Goal: Task Accomplishment & Management: Manage account settings

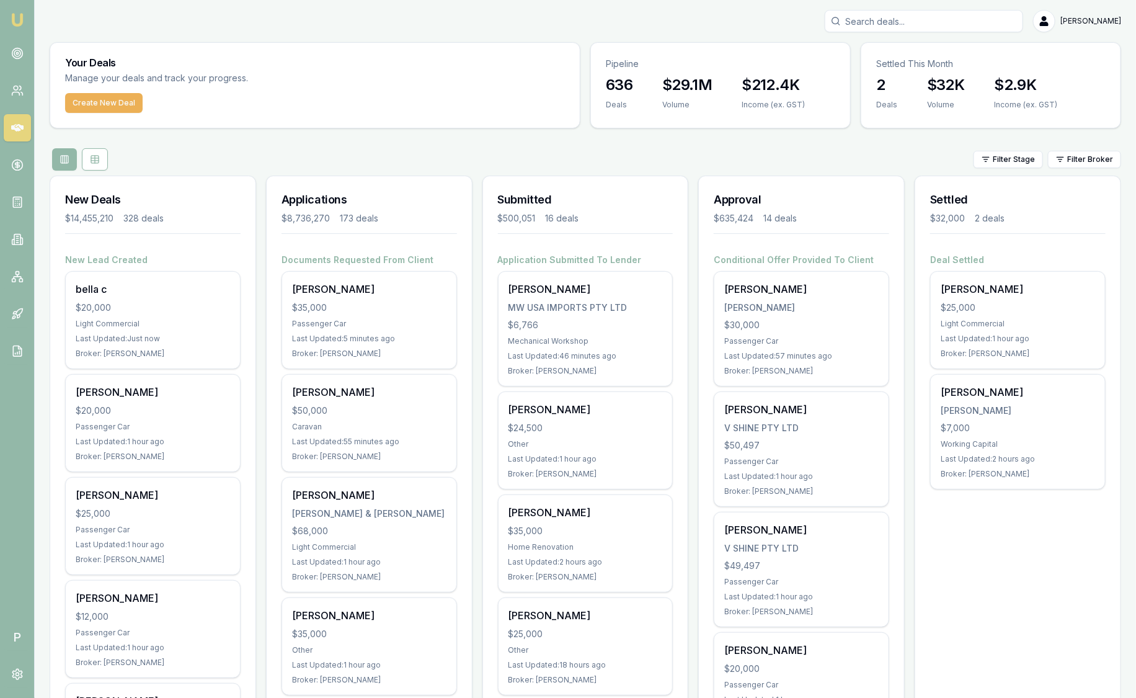
click at [1093, 158] on html "Emu Broker P Sam Crouch Toggle Menu Your Deals Manage your deals and track your…" at bounding box center [568, 349] width 1136 height 698
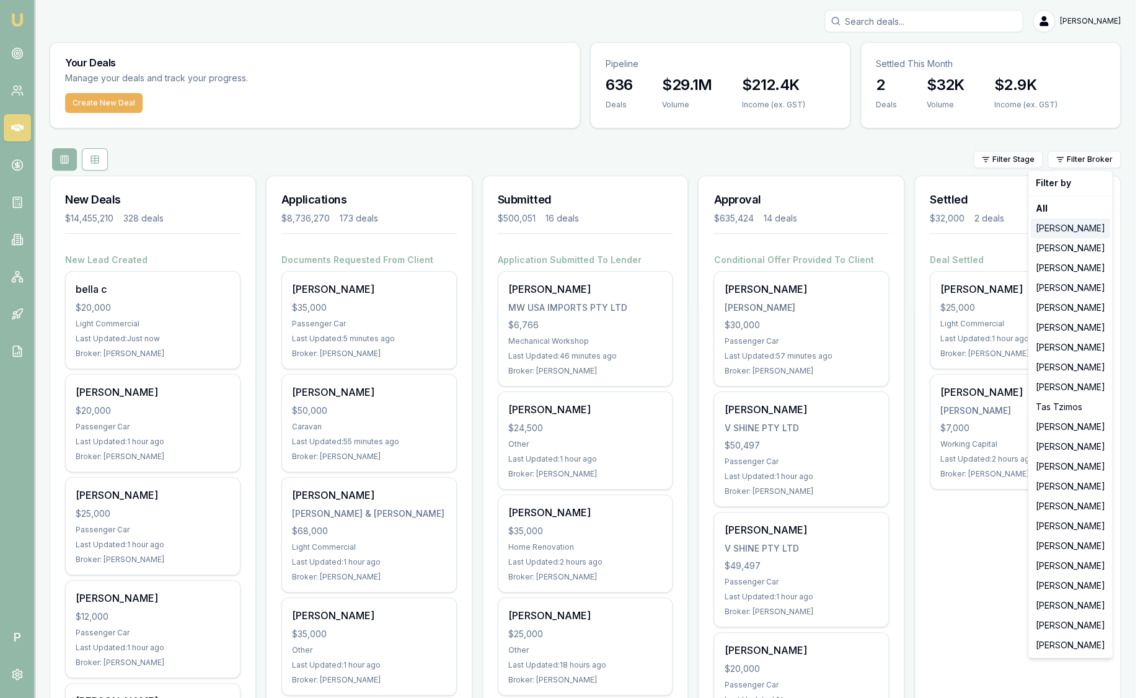
click at [1073, 223] on div "[PERSON_NAME]" at bounding box center [1070, 228] width 79 height 20
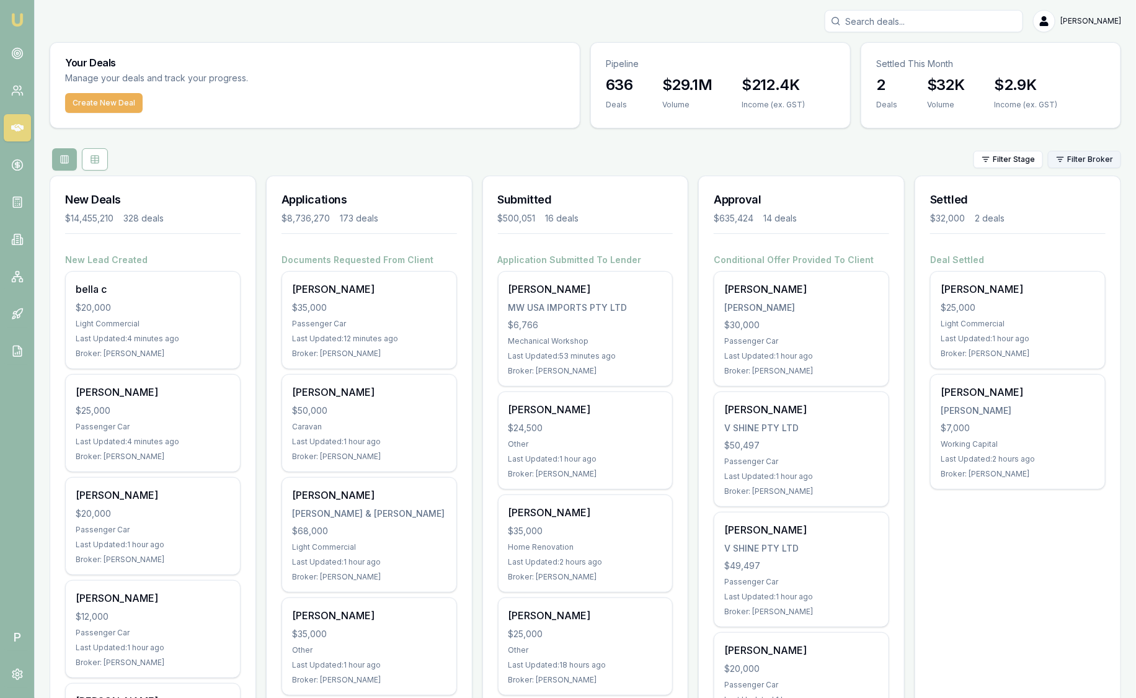
click at [1111, 159] on html "Emu Broker P [PERSON_NAME] Toggle Menu Your Deals Manage your deals and track y…" at bounding box center [568, 349] width 1136 height 698
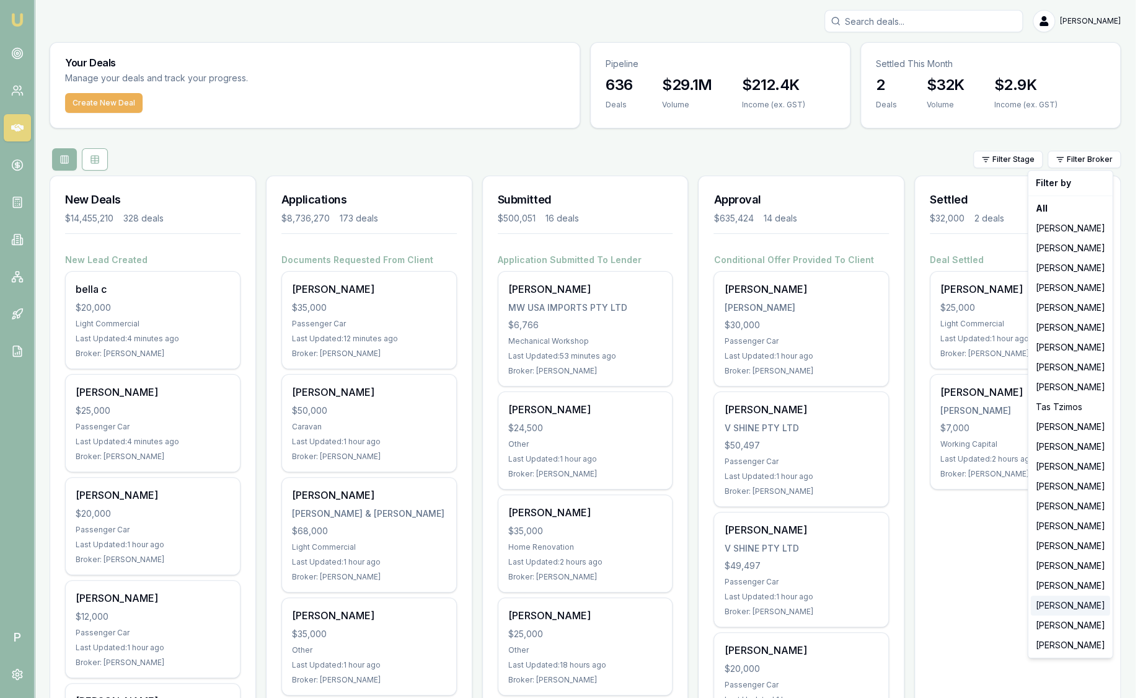
click at [1053, 605] on div "[PERSON_NAME]" at bounding box center [1070, 605] width 79 height 20
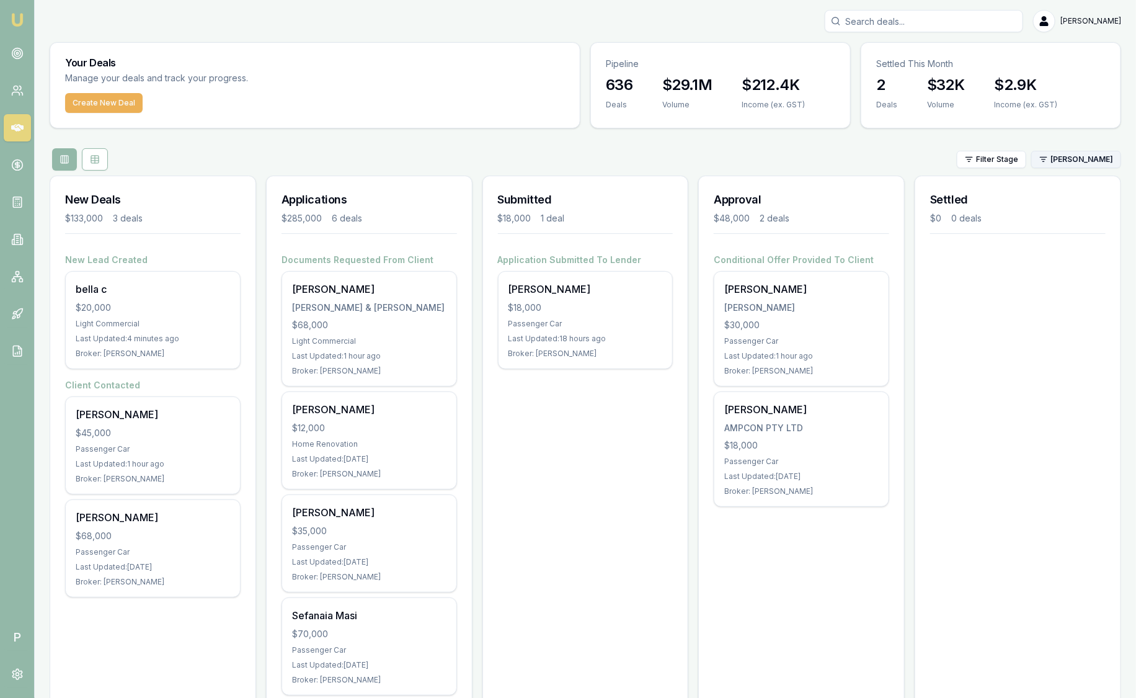
click at [1075, 162] on html "Emu Broker P Sam Crouch Toggle Menu Your Deals Manage your deals and track your…" at bounding box center [568, 349] width 1136 height 698
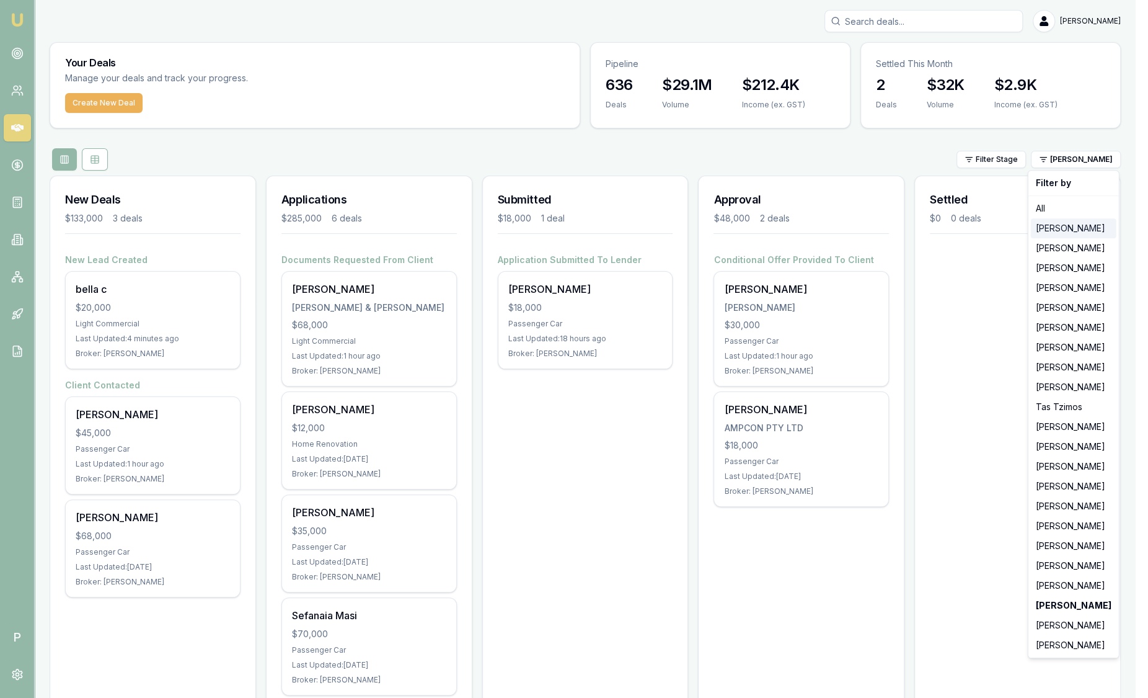
click at [1076, 228] on div "[PERSON_NAME]" at bounding box center [1074, 228] width 86 height 20
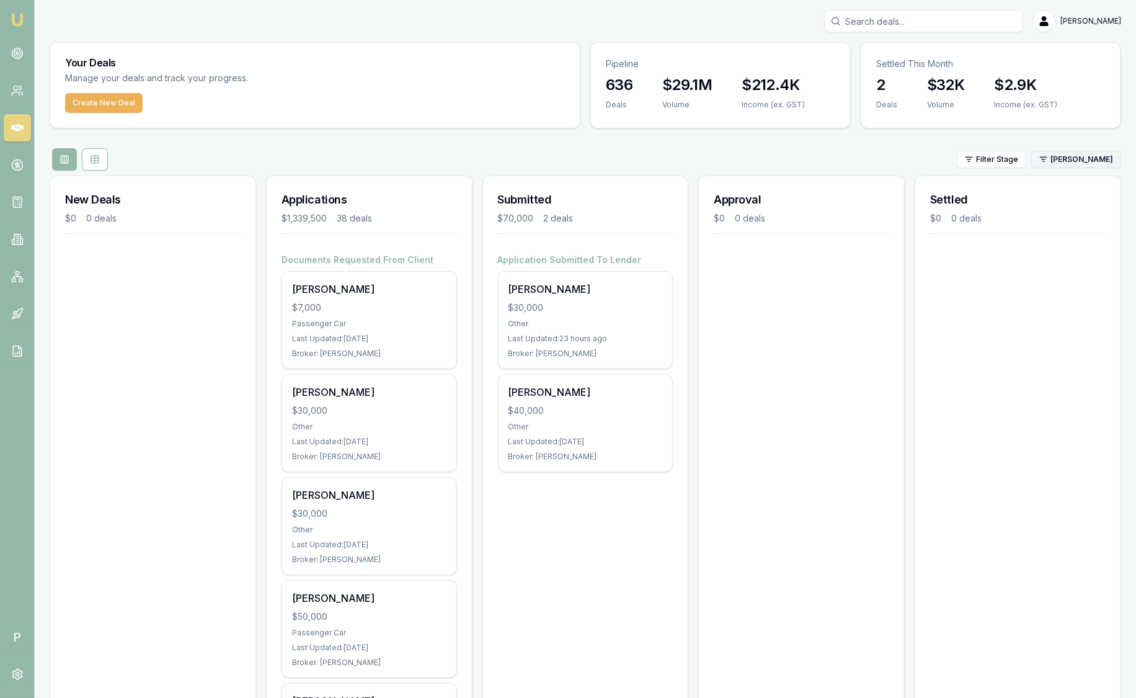
click at [1056, 164] on html "Emu Broker P Sam Crouch Toggle Menu Your Deals Manage your deals and track your…" at bounding box center [568, 349] width 1136 height 698
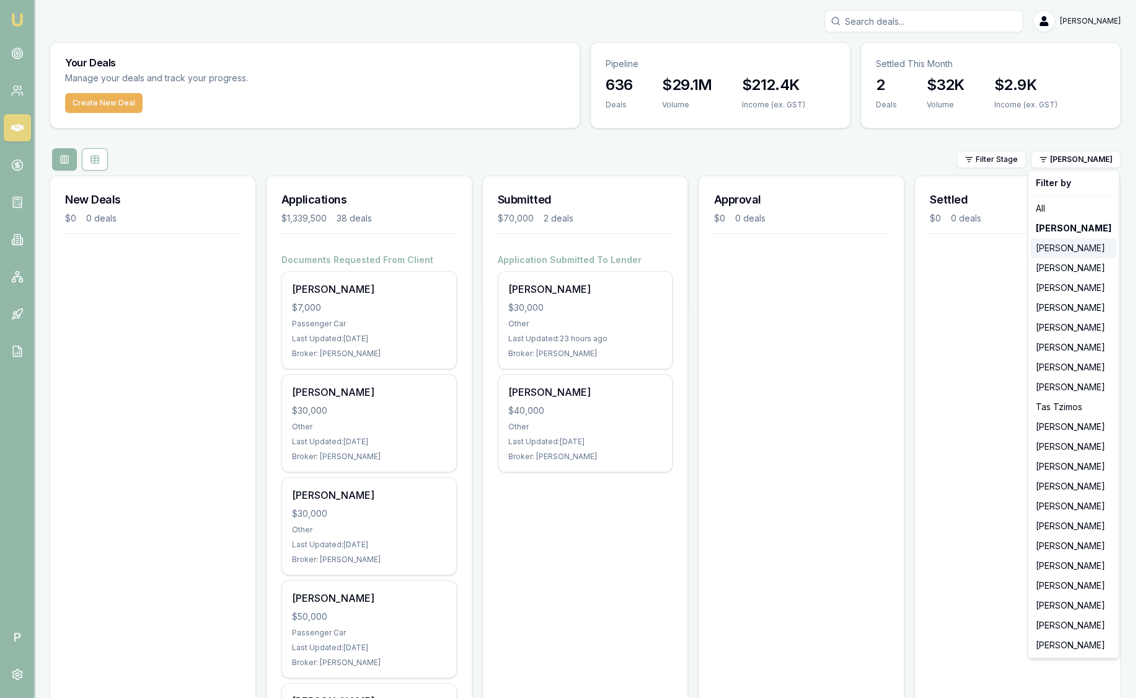
click at [1059, 250] on div "[PERSON_NAME]" at bounding box center [1074, 248] width 86 height 20
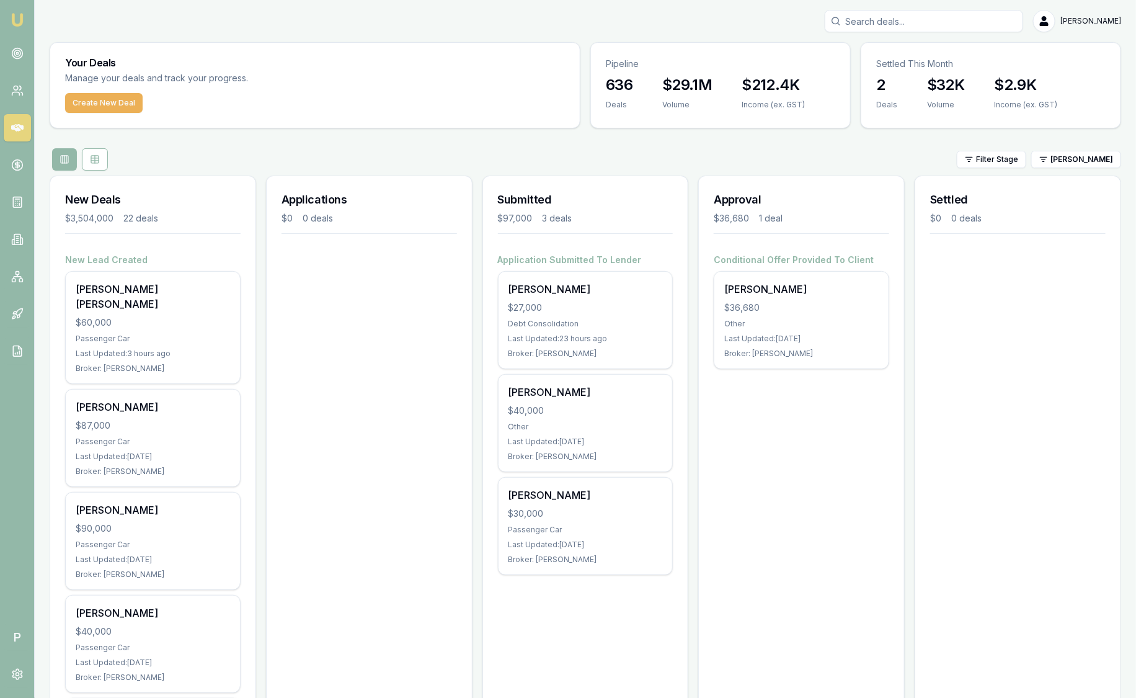
click at [1063, 162] on html "Emu Broker P Sam Crouch Toggle Menu Your Deals Manage your deals and track your…" at bounding box center [568, 349] width 1136 height 698
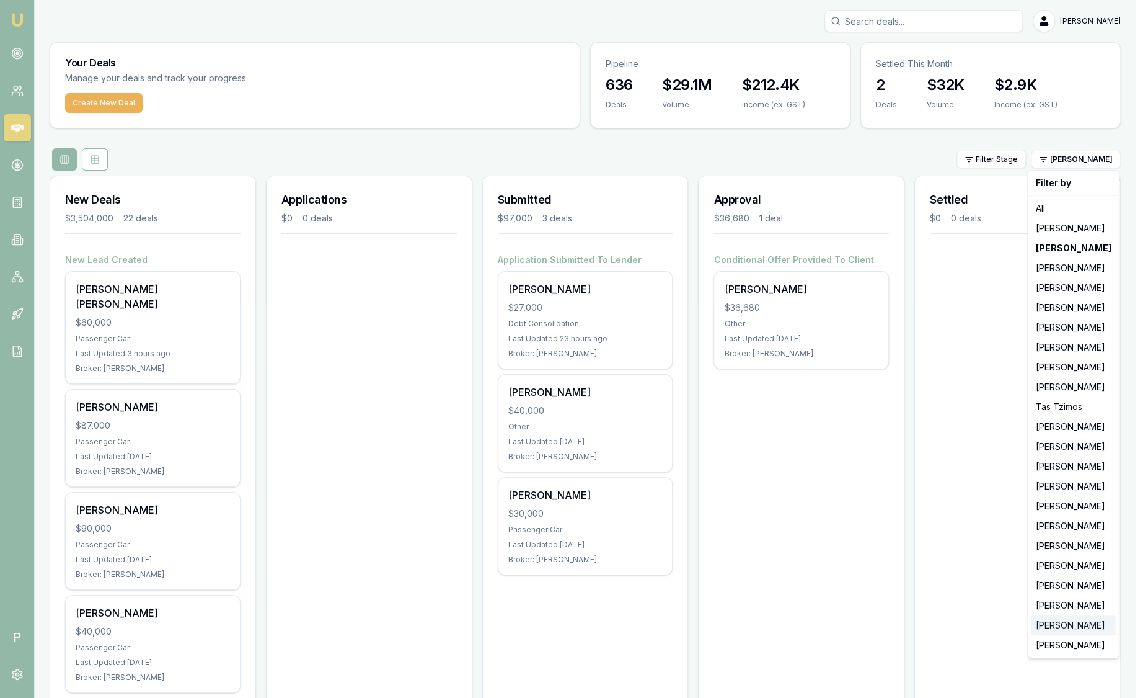
click at [1046, 621] on div "[PERSON_NAME]" at bounding box center [1074, 625] width 86 height 20
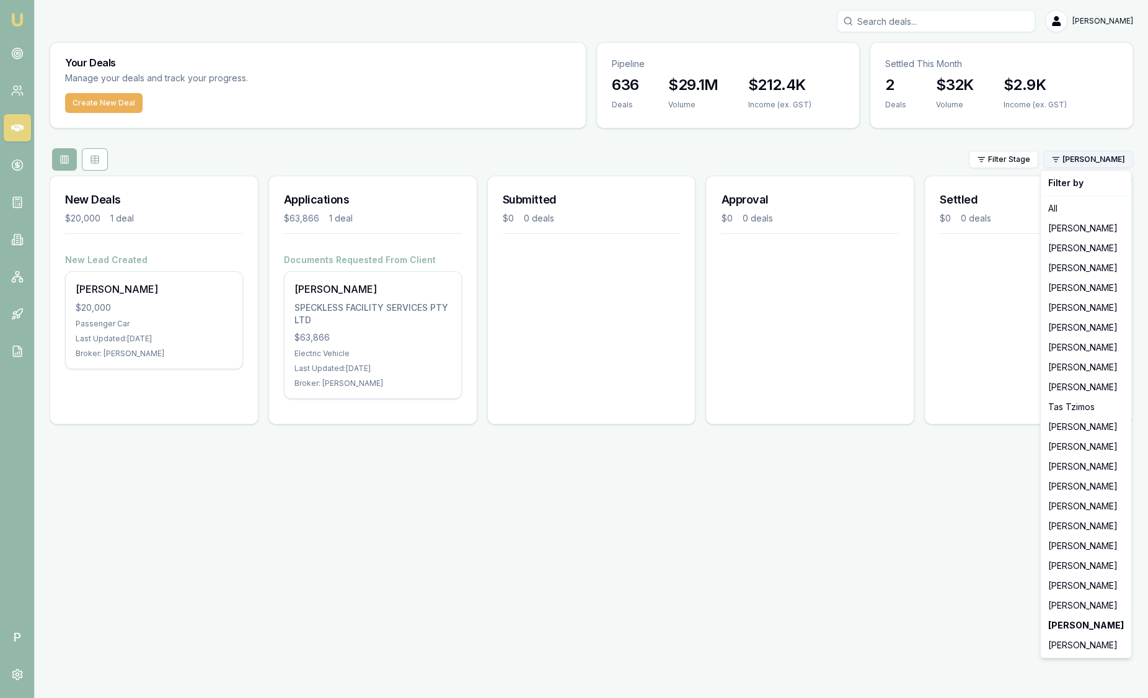
click at [1105, 158] on html "Emu Broker P Sam Crouch Toggle Menu Your Deals Manage your deals and track your…" at bounding box center [574, 349] width 1148 height 698
click at [1081, 645] on div "[PERSON_NAME]" at bounding box center [1087, 645] width 86 height 20
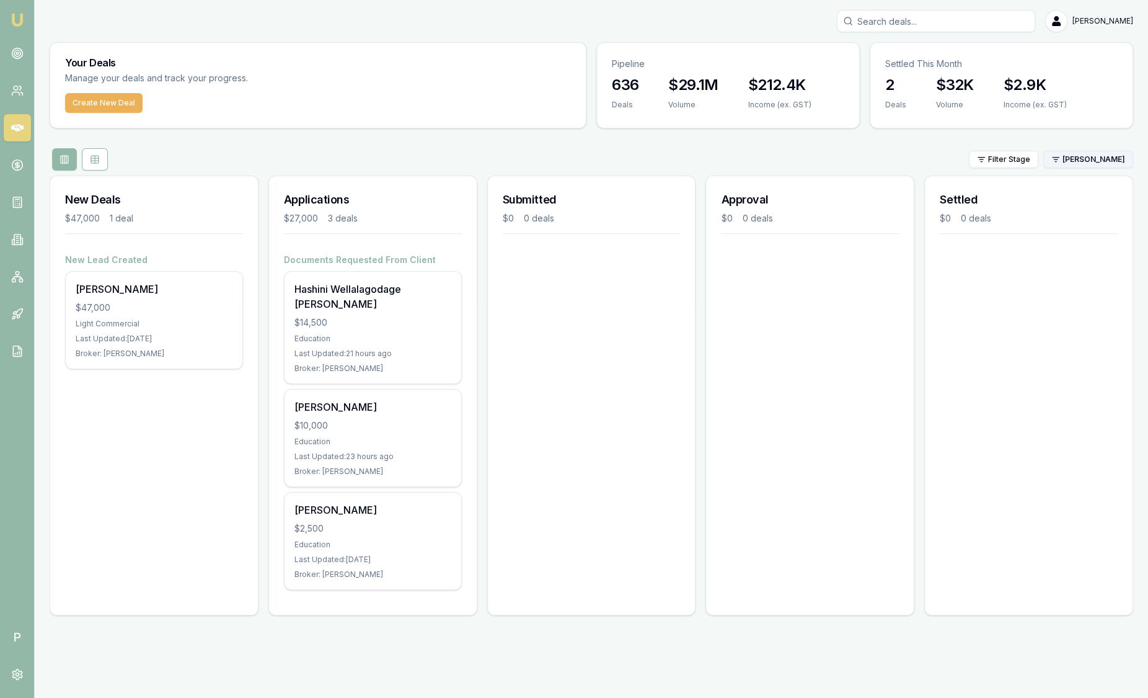
click at [1099, 166] on html "Emu Broker P Sam Crouch Toggle Menu Your Deals Manage your deals and track your…" at bounding box center [574, 349] width 1148 height 698
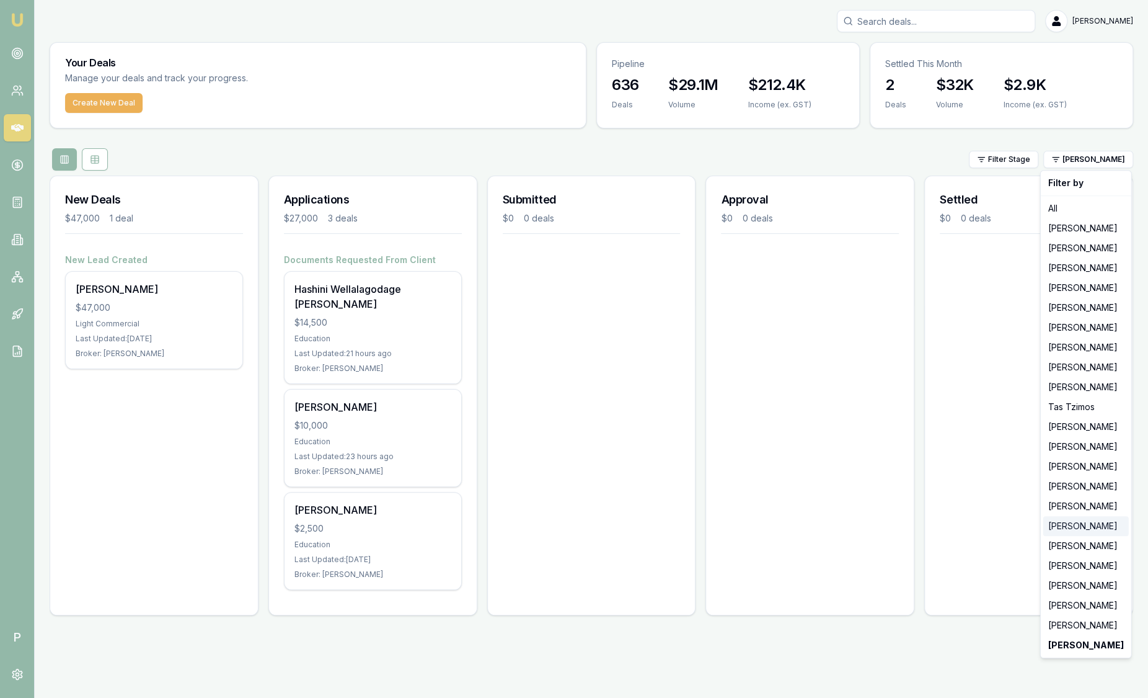
click at [1090, 521] on div "[PERSON_NAME]" at bounding box center [1087, 526] width 86 height 20
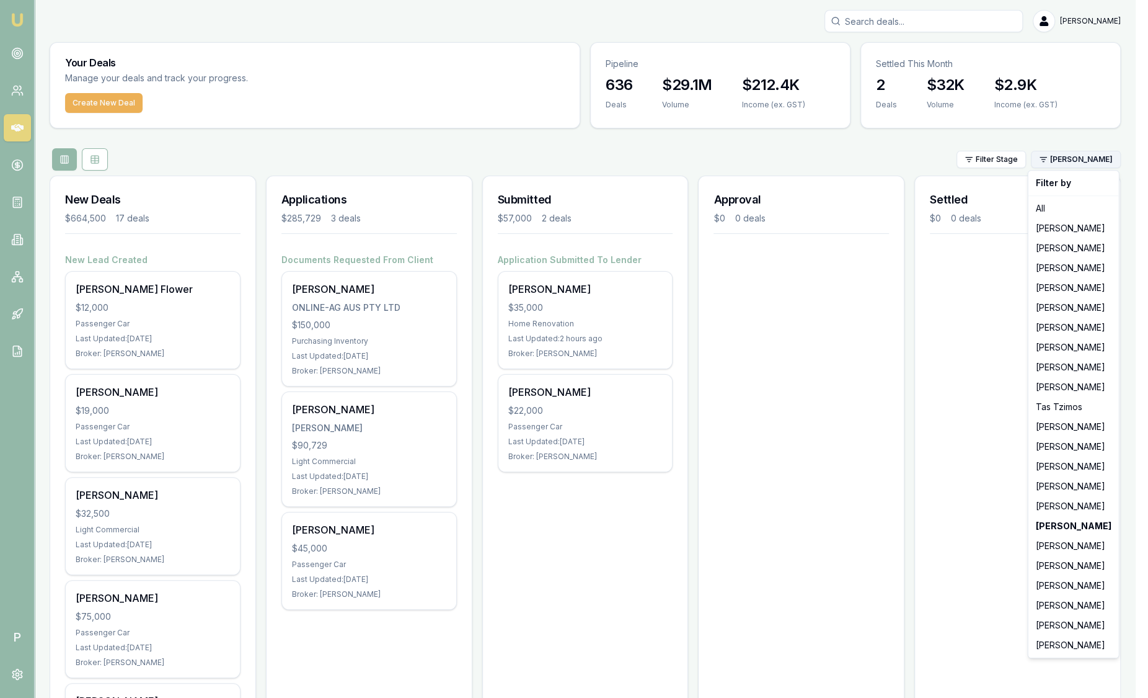
click at [1088, 159] on html "Emu Broker P Sam Crouch Toggle Menu Your Deals Manage your deals and track your…" at bounding box center [574, 349] width 1148 height 698
click at [1044, 198] on div "All" at bounding box center [1074, 208] width 86 height 20
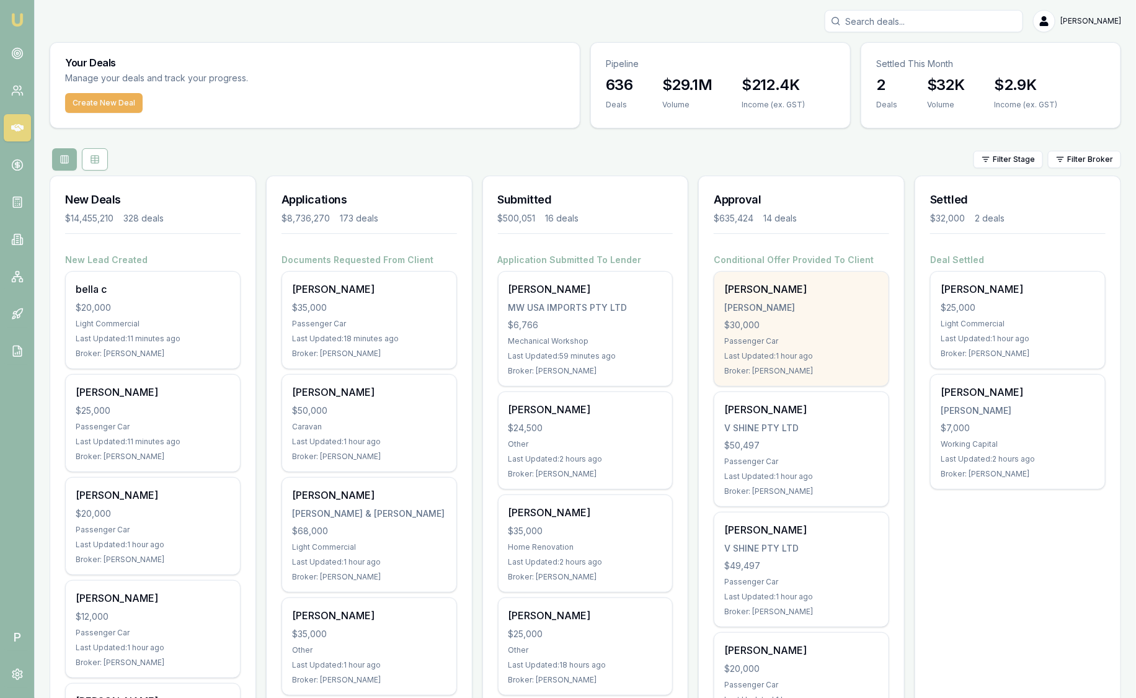
click at [824, 342] on div "Passenger Car" at bounding box center [801, 341] width 154 height 10
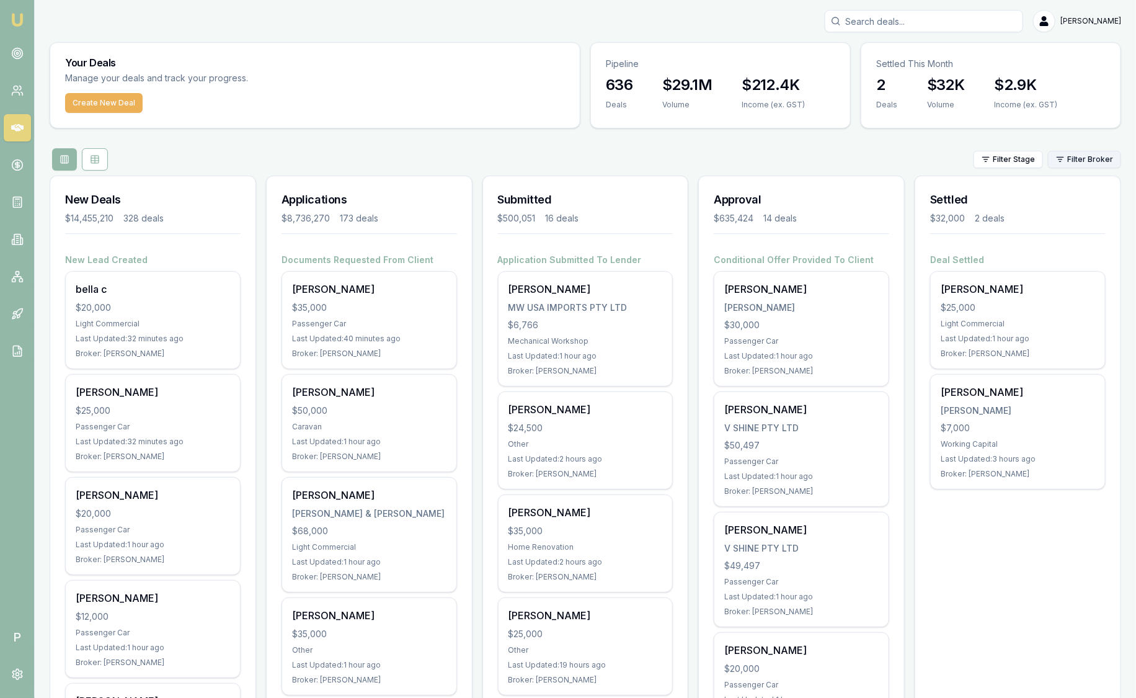
click at [1081, 164] on html "Emu Broker P Sam Crouch Toggle Menu Your Deals Manage your deals and track your…" at bounding box center [568, 349] width 1136 height 698
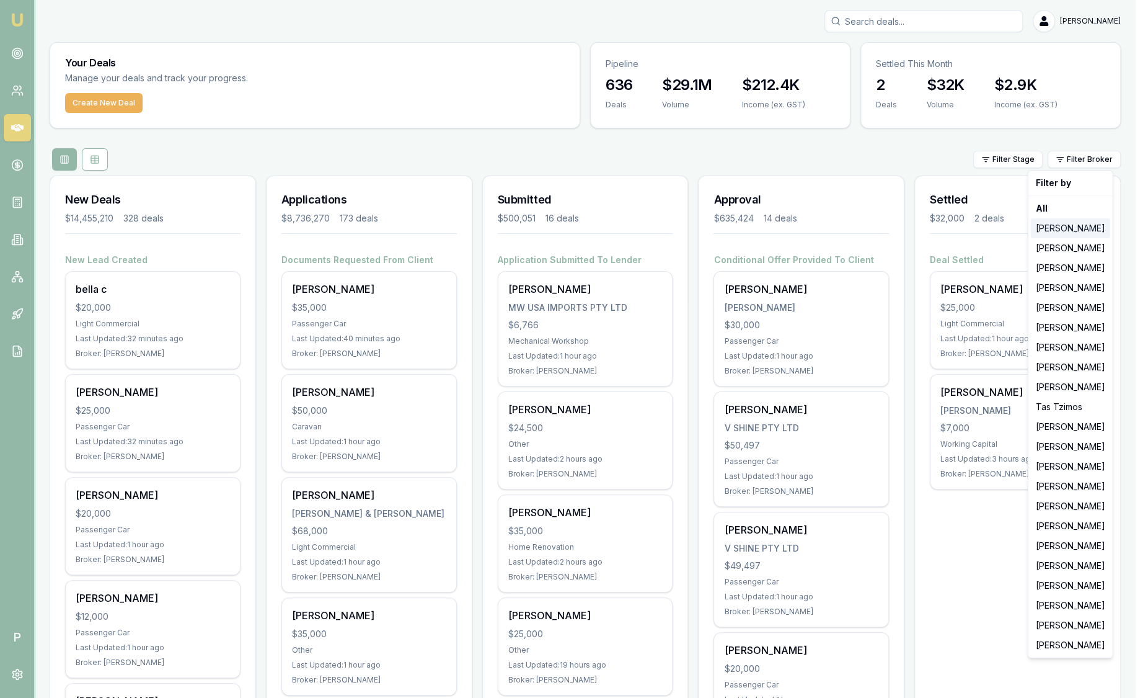
click at [1068, 229] on div "Jackson Fanfulla" at bounding box center [1070, 228] width 79 height 20
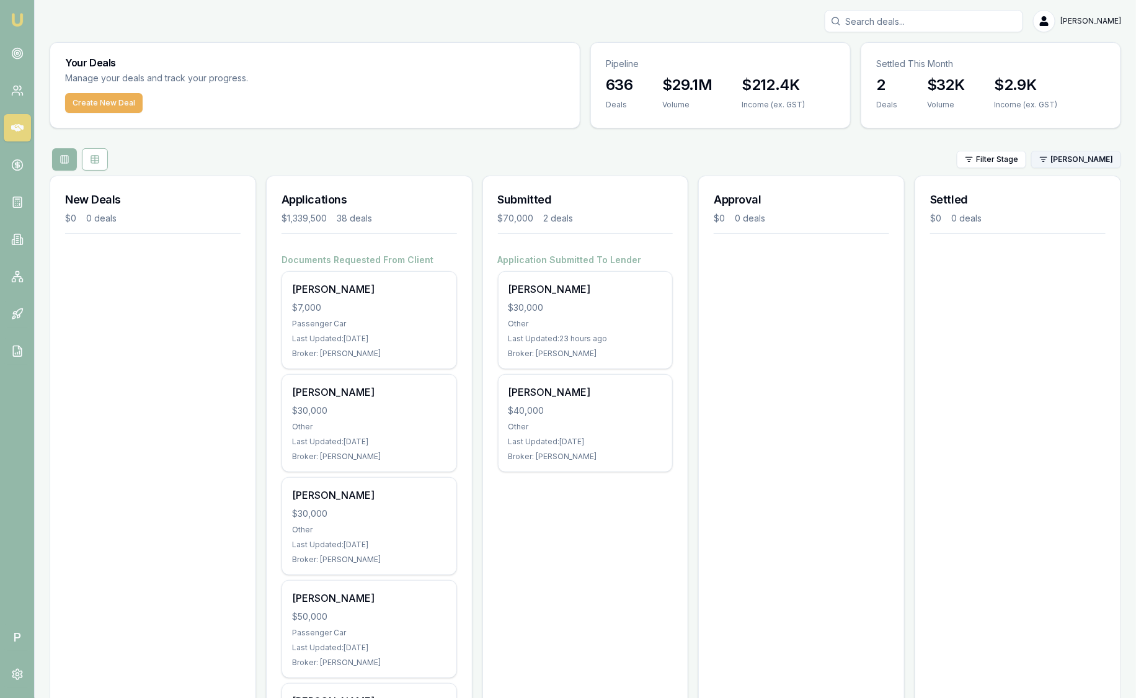
click at [1072, 161] on html "Emu Broker P Sam Crouch Toggle Menu Your Deals Manage your deals and track your…" at bounding box center [568, 349] width 1136 height 698
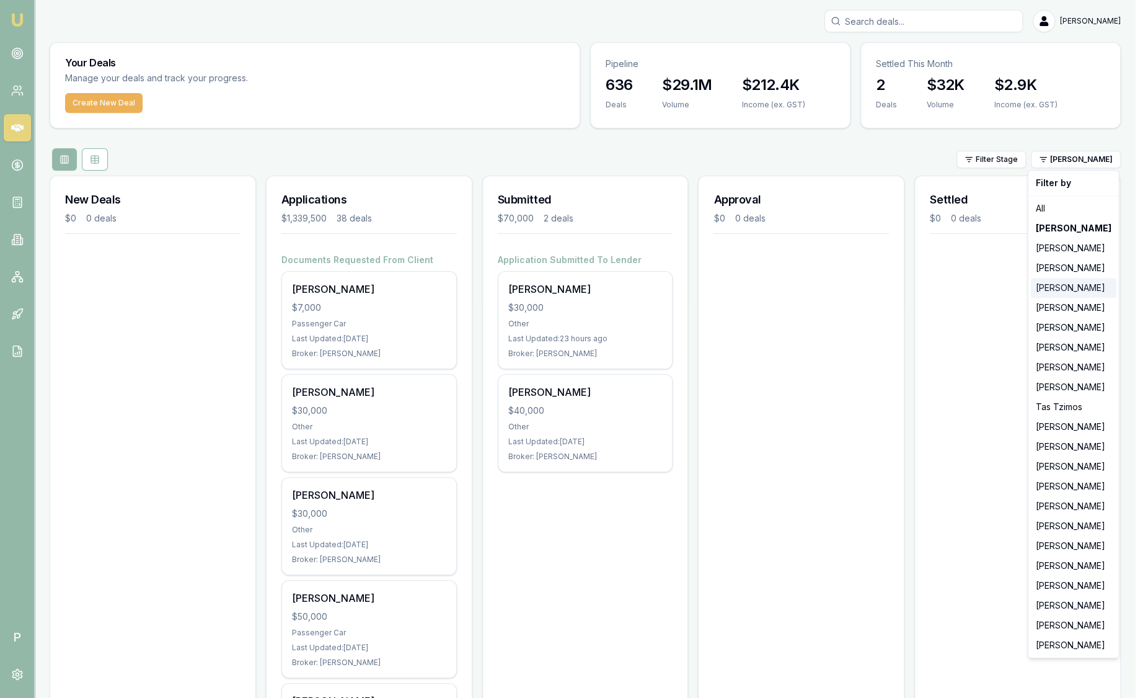
click at [1068, 282] on div "Matt Leeburn" at bounding box center [1074, 288] width 86 height 20
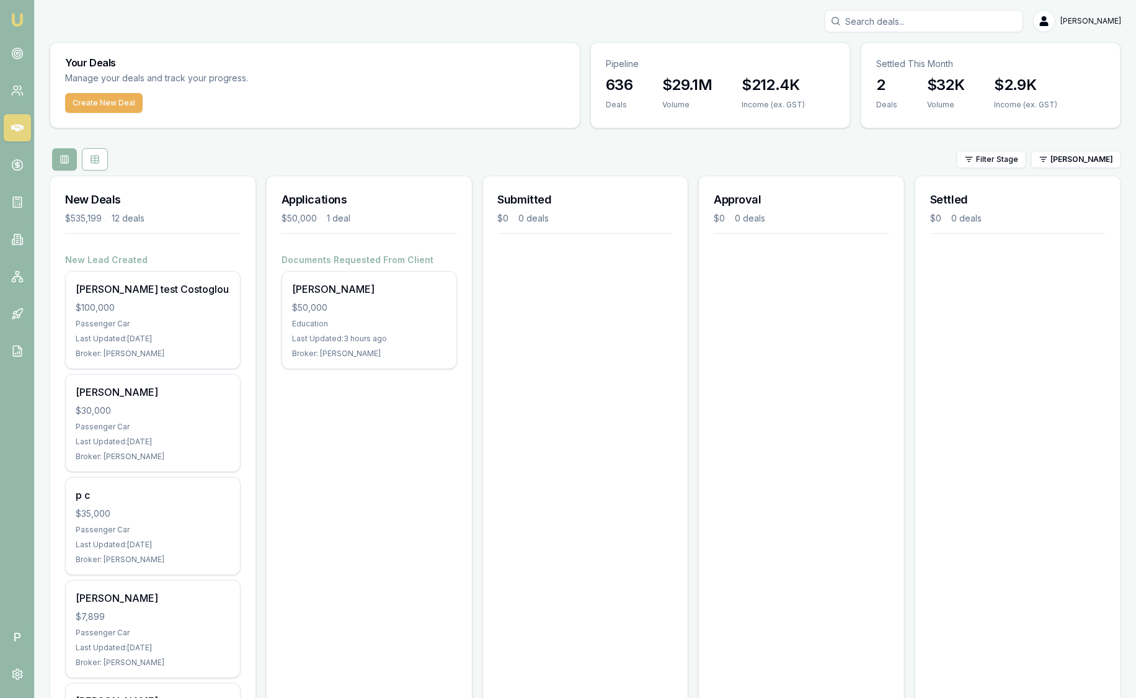
click at [1071, 168] on div "Filter Stage Matt Leeburn" at bounding box center [586, 159] width 1072 height 22
click at [16, 286] on link at bounding box center [17, 276] width 27 height 27
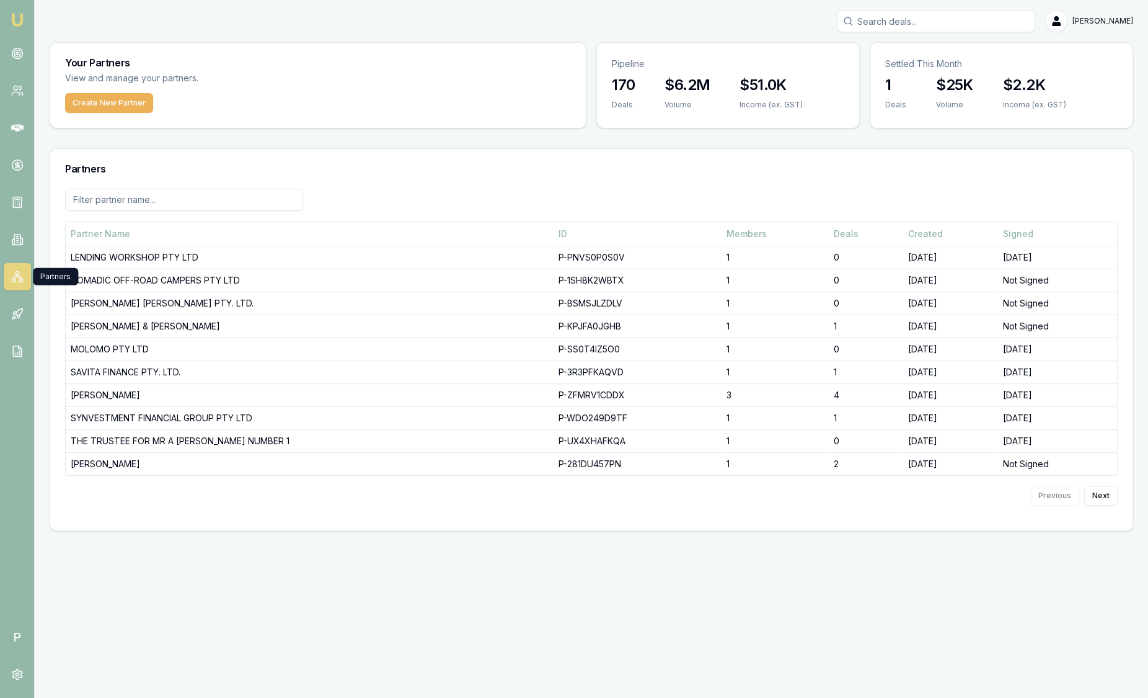
click at [22, 12] on img at bounding box center [17, 19] width 15 height 15
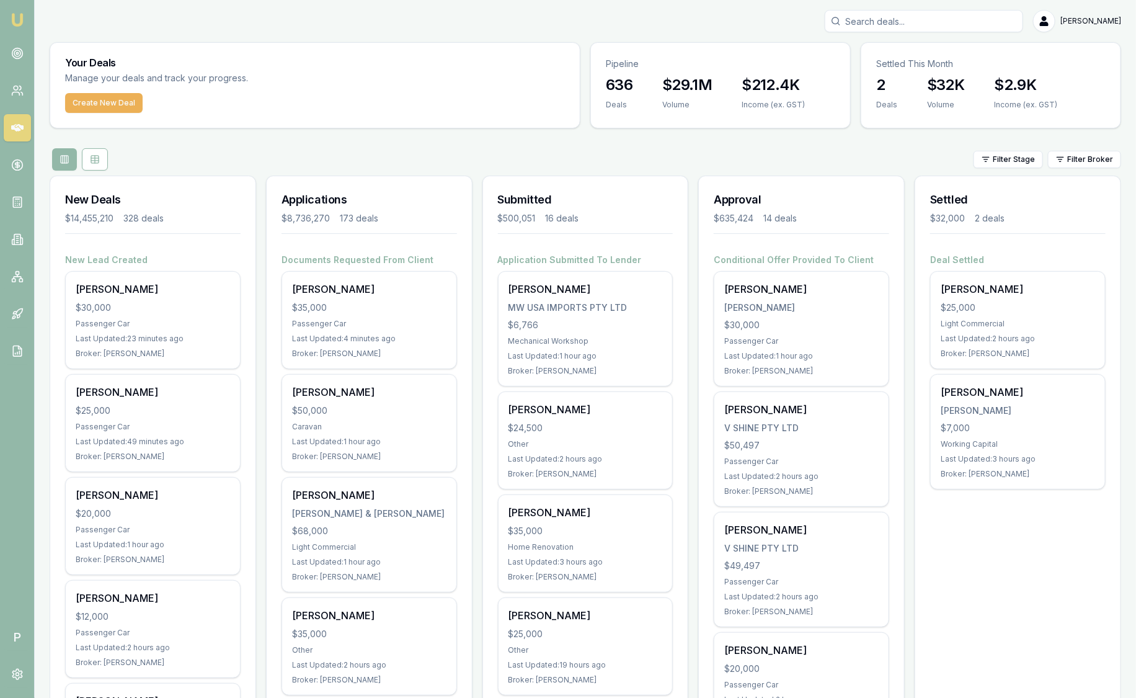
click at [1067, 161] on html "Emu Broker P Sam Crouch Toggle Menu Your Deals Manage your deals and track your…" at bounding box center [568, 349] width 1136 height 698
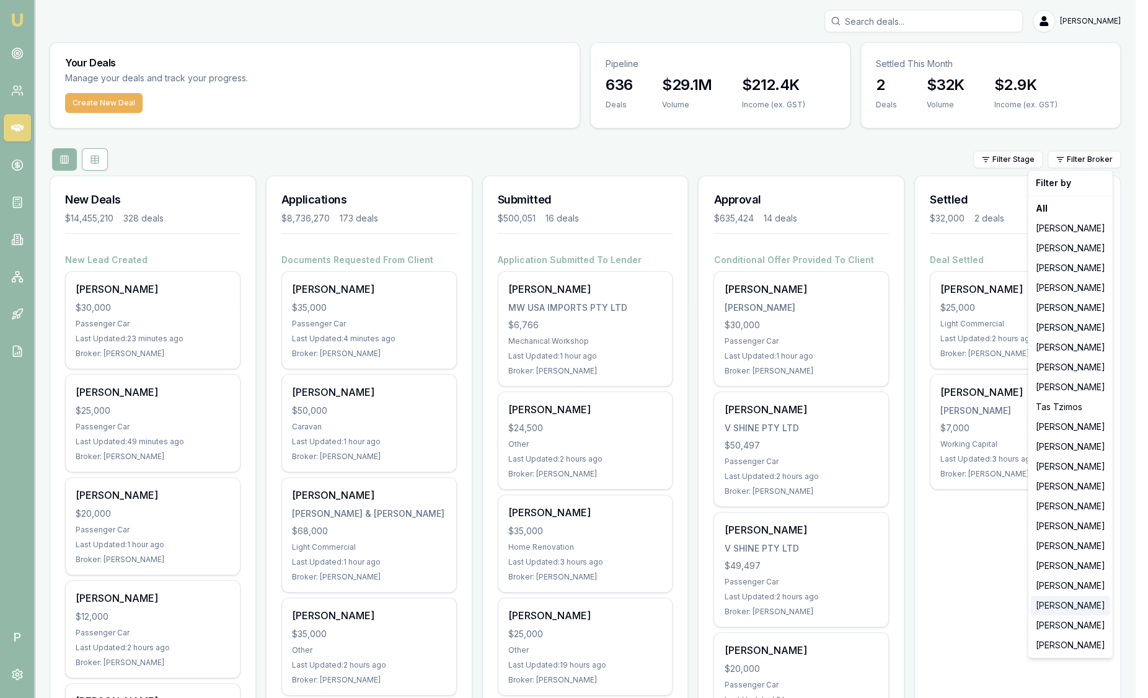
click at [1065, 601] on div "[PERSON_NAME]" at bounding box center [1070, 605] width 79 height 20
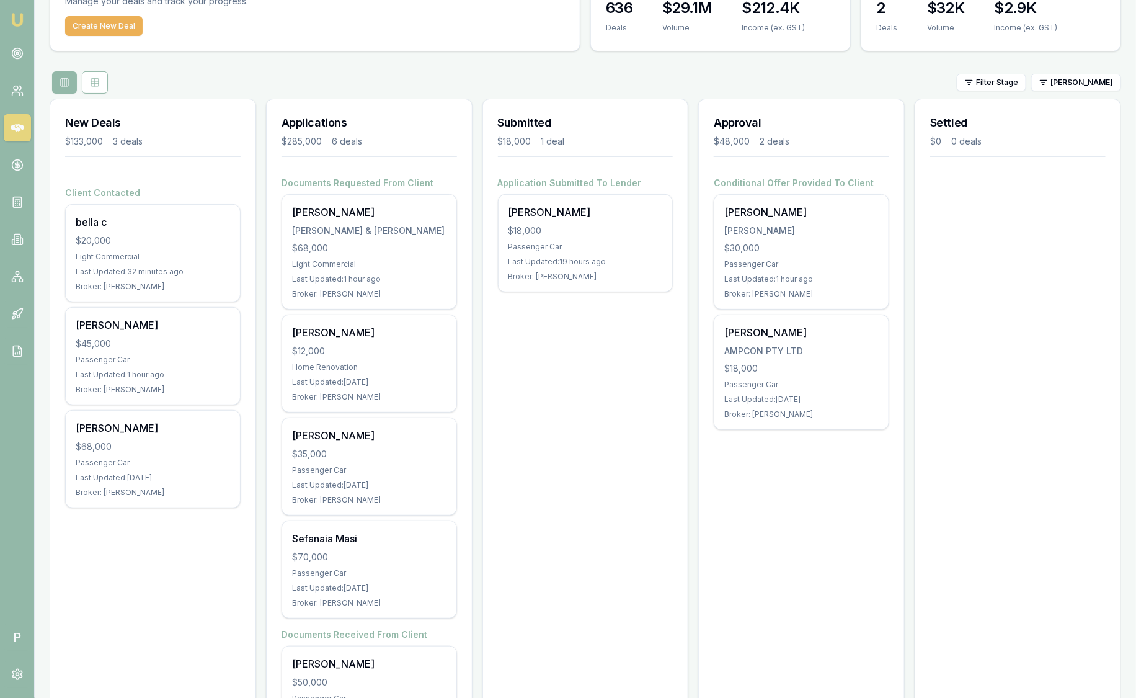
scroll to position [77, 0]
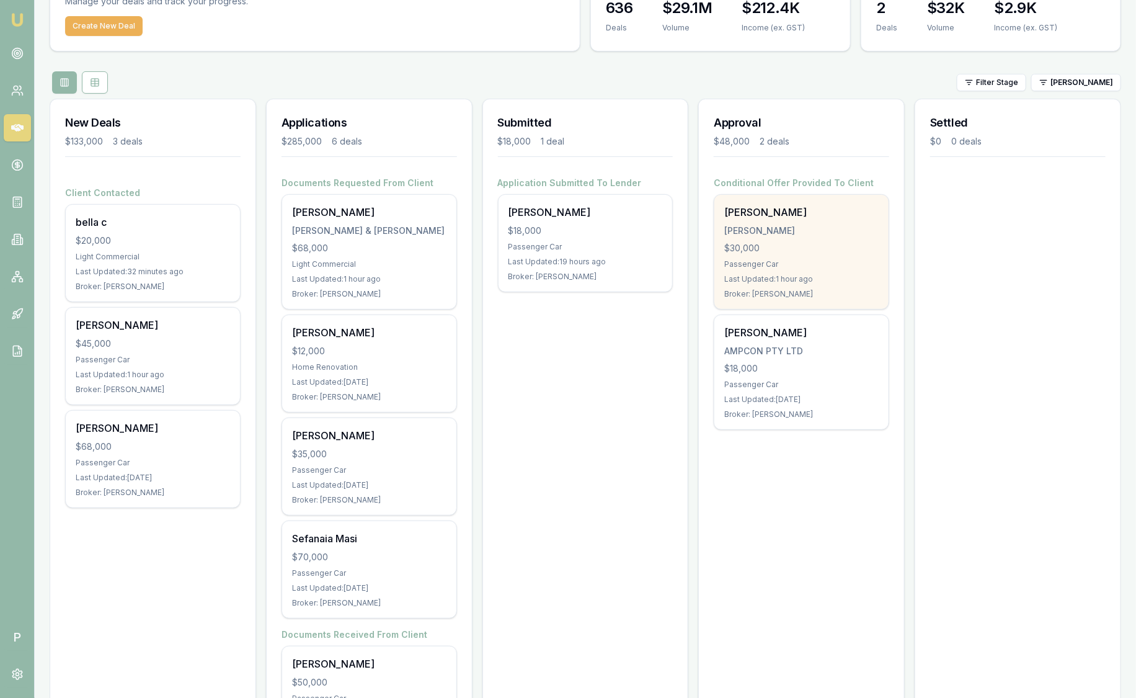
click at [788, 211] on div "[PERSON_NAME]" at bounding box center [801, 212] width 154 height 15
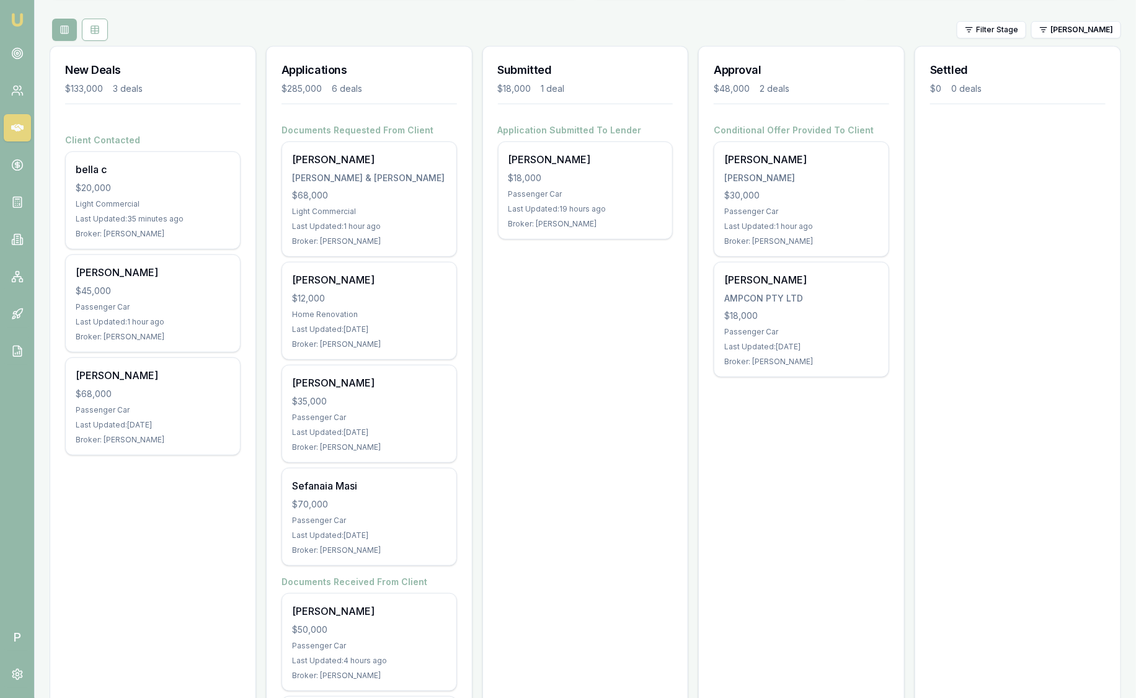
scroll to position [288, 0]
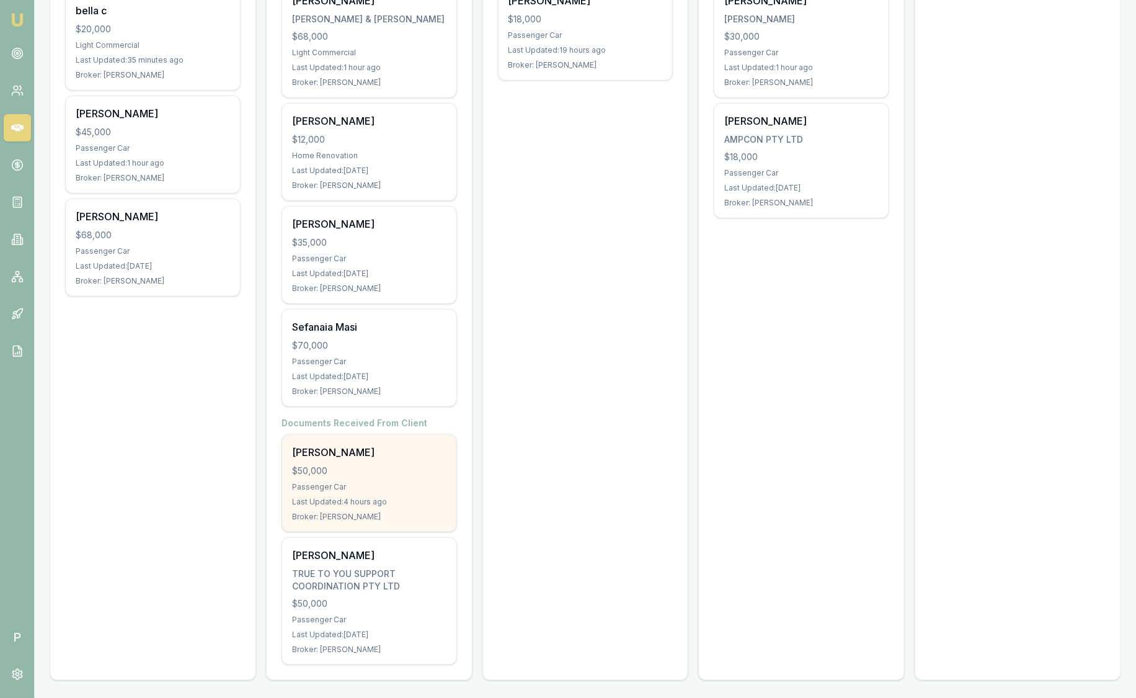
click at [404, 471] on div "$50,000" at bounding box center [369, 470] width 154 height 12
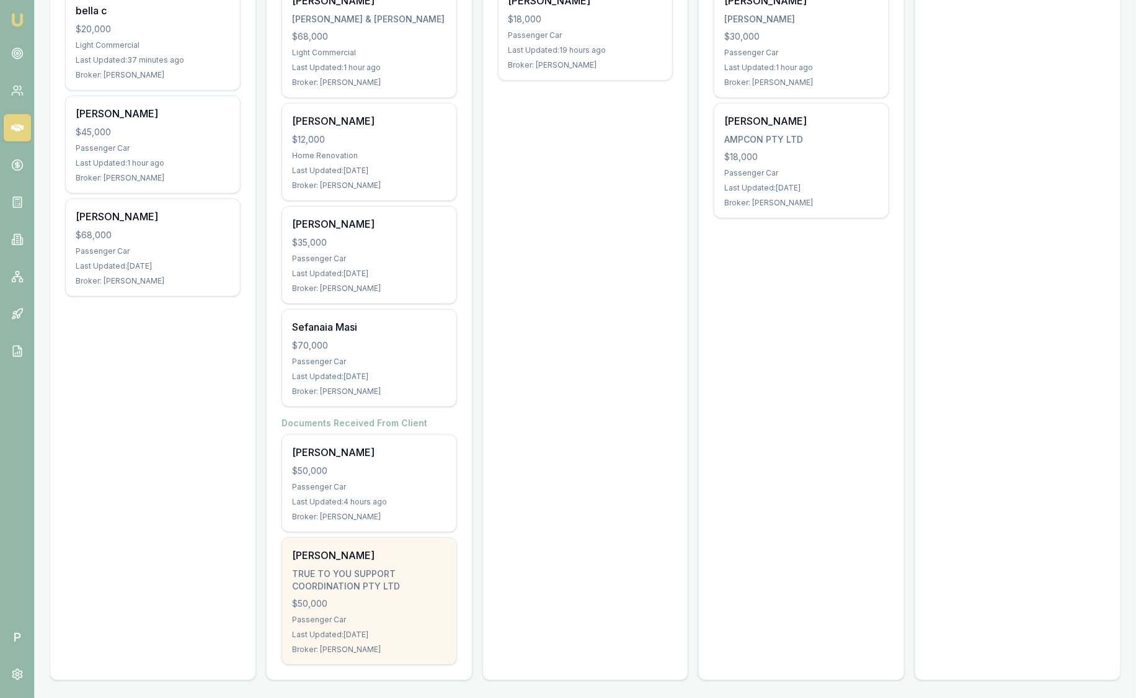
click at [417, 551] on div "[PERSON_NAME]" at bounding box center [369, 555] width 154 height 15
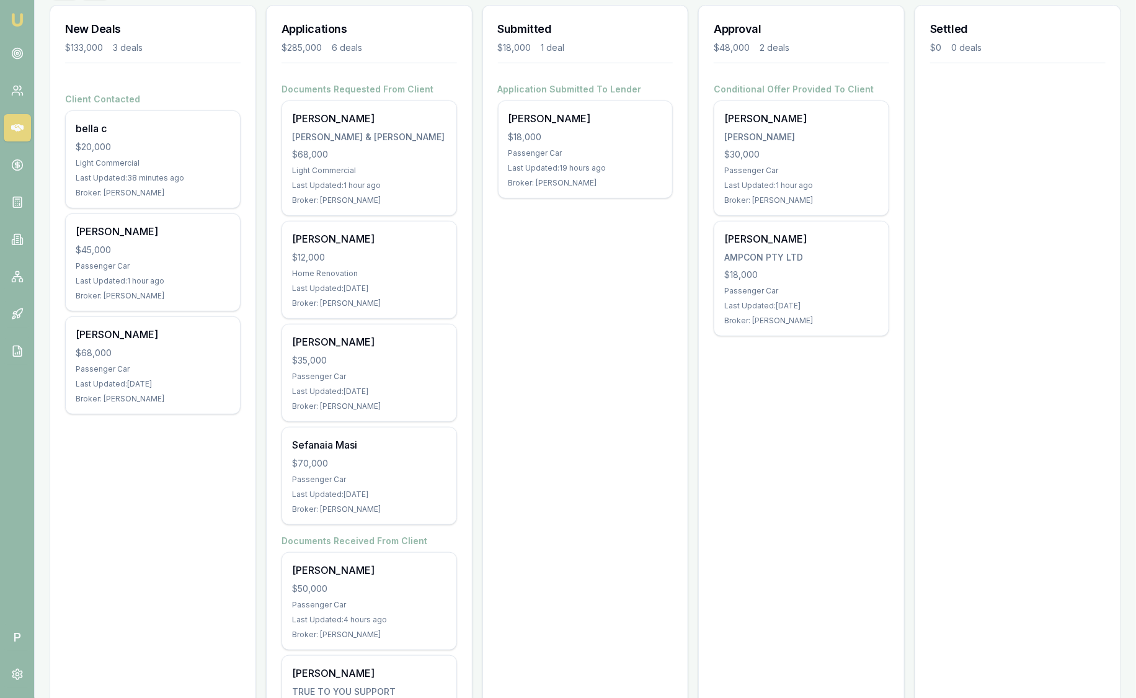
scroll to position [0, 0]
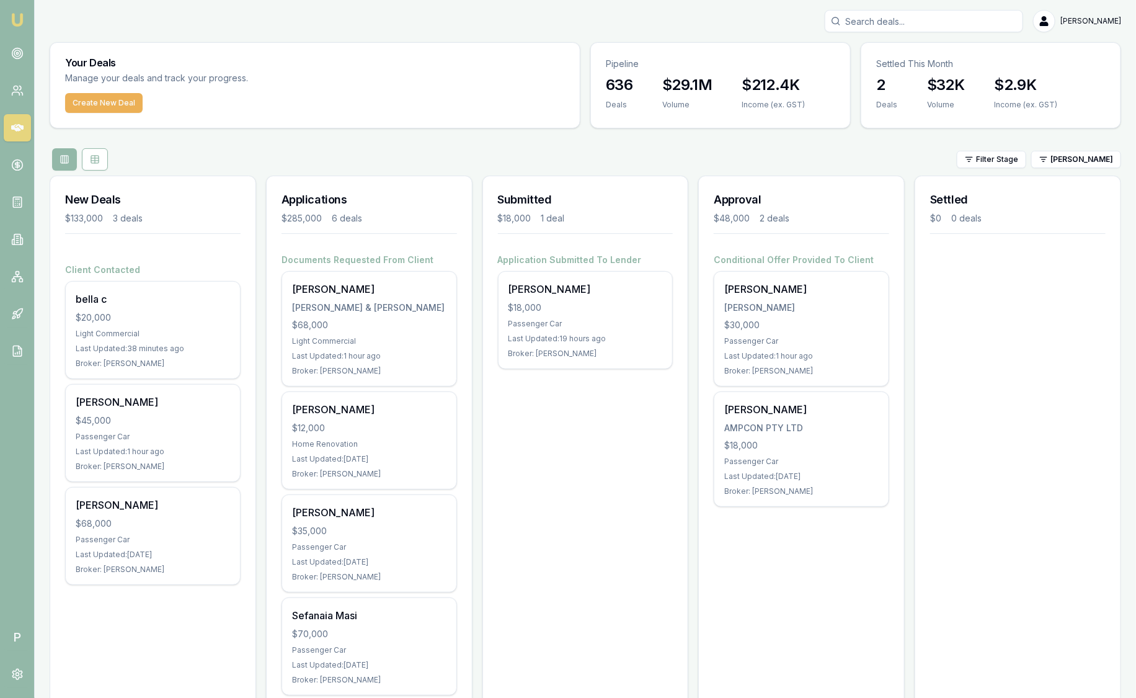
click at [504, 153] on div "Filter Stage Robyn Adams" at bounding box center [586, 159] width 1072 height 22
click at [383, 143] on div "Your Deals Manage your deals and track your progress. Create New Deal Pipeline …" at bounding box center [586, 510] width 1072 height 936
click at [1083, 148] on div "Filter Stage Robyn Adams" at bounding box center [586, 159] width 1072 height 22
click at [1082, 161] on html "Emu Broker P Sam Crouch Toggle Menu Your Deals Manage your deals and track your…" at bounding box center [568, 349] width 1136 height 698
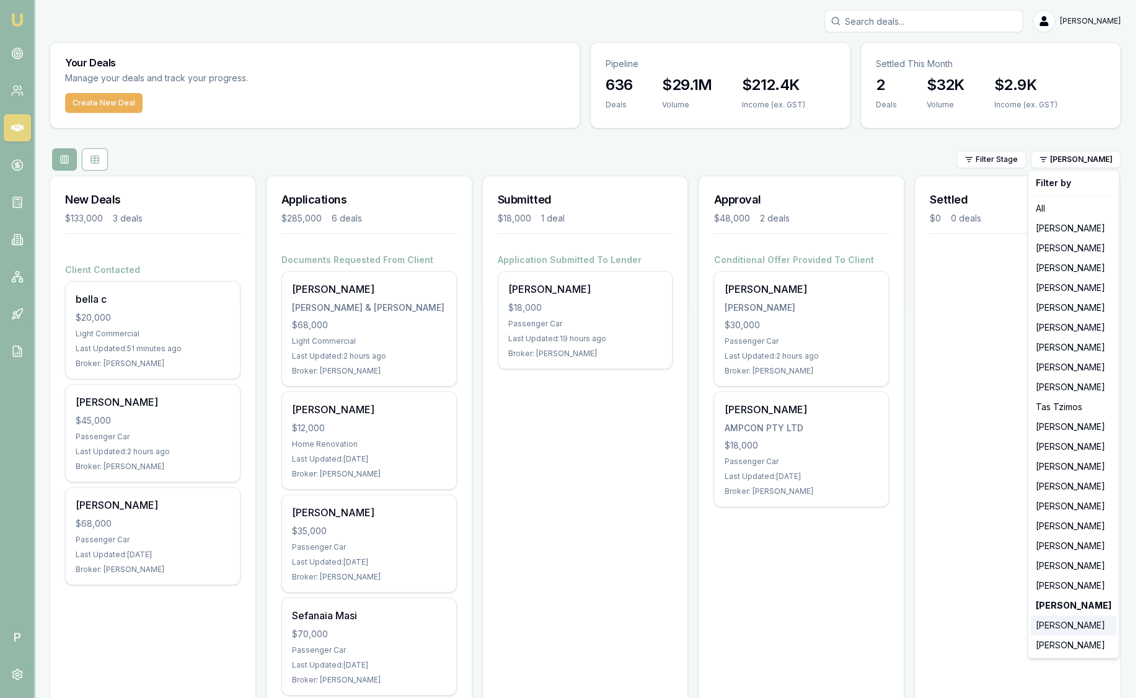
click at [1068, 623] on div "[PERSON_NAME]" at bounding box center [1074, 625] width 86 height 20
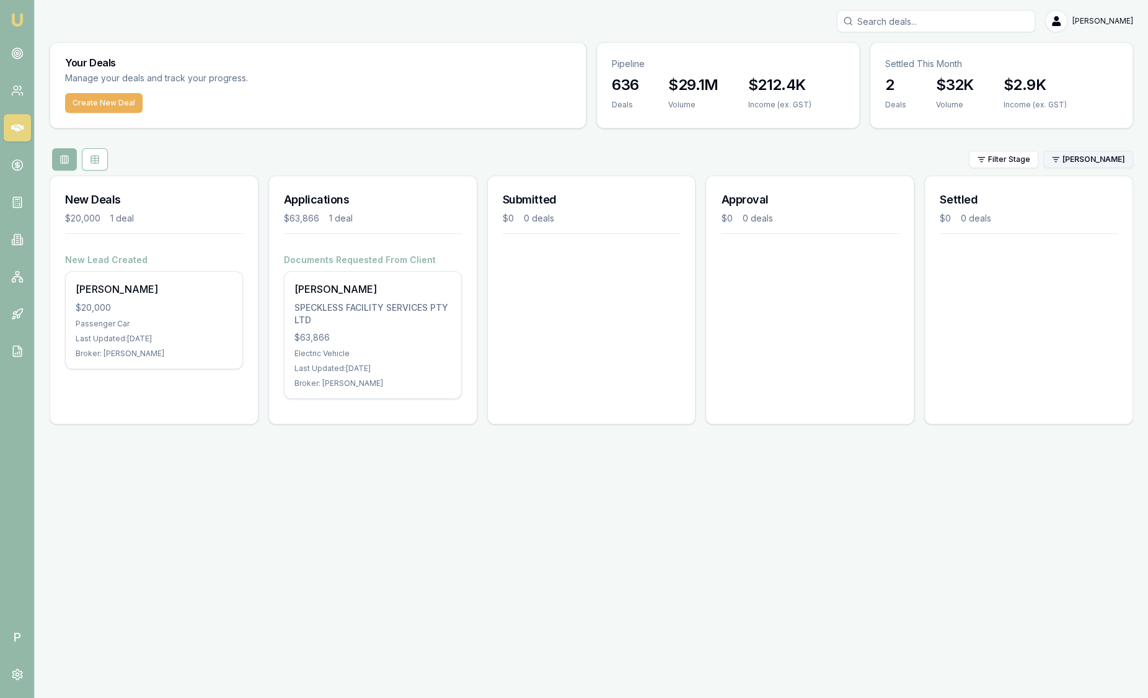
click at [1067, 154] on html "Emu Broker P Sam Crouch Toggle Menu Your Deals Manage your deals and track your…" at bounding box center [574, 349] width 1148 height 698
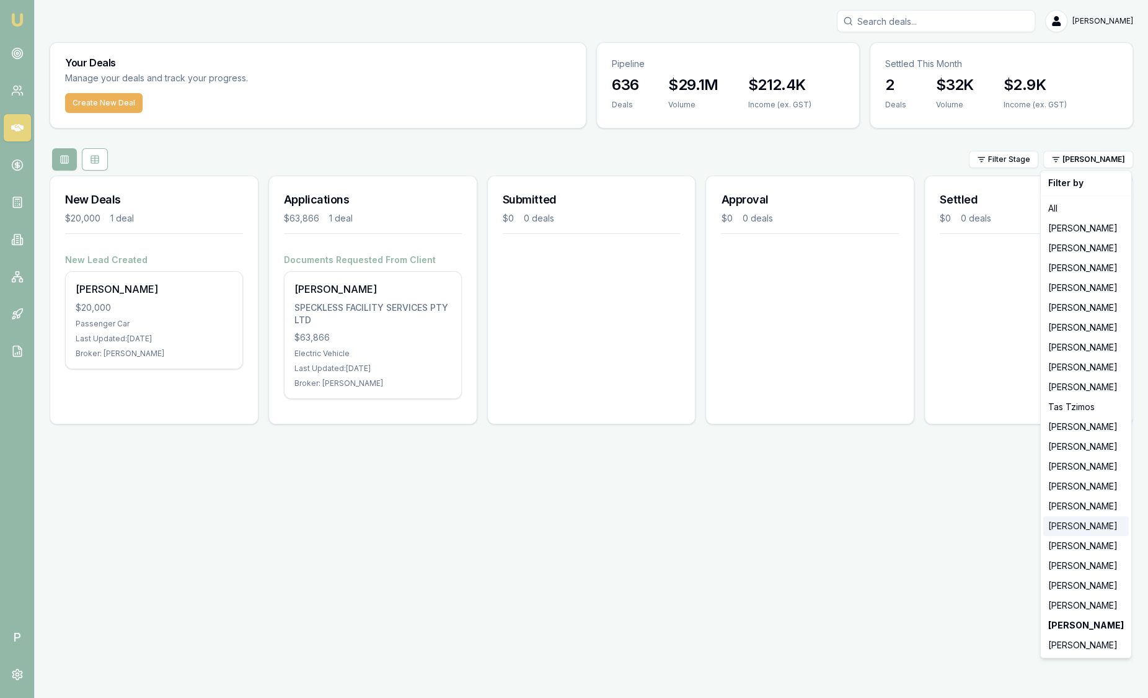
click at [1073, 525] on div "[PERSON_NAME]" at bounding box center [1087, 526] width 86 height 20
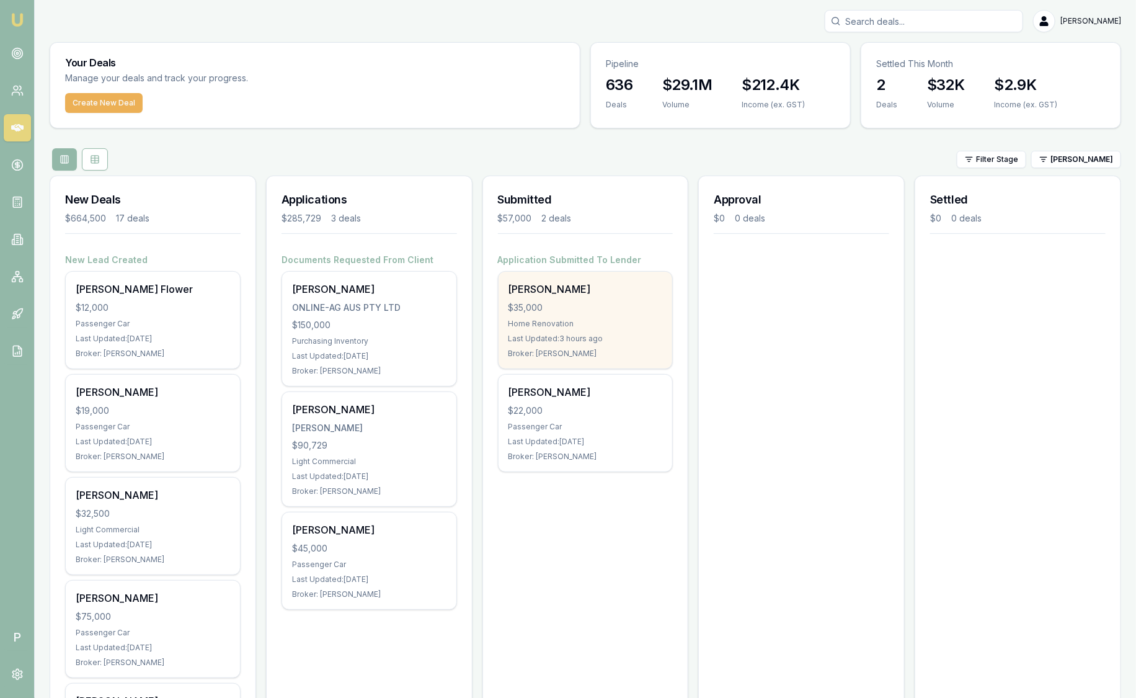
click at [526, 313] on div "Andrew Fogarty $35,000 Home Renovation Last Updated: 3 hours ago Broker: Rachae…" at bounding box center [586, 320] width 174 height 97
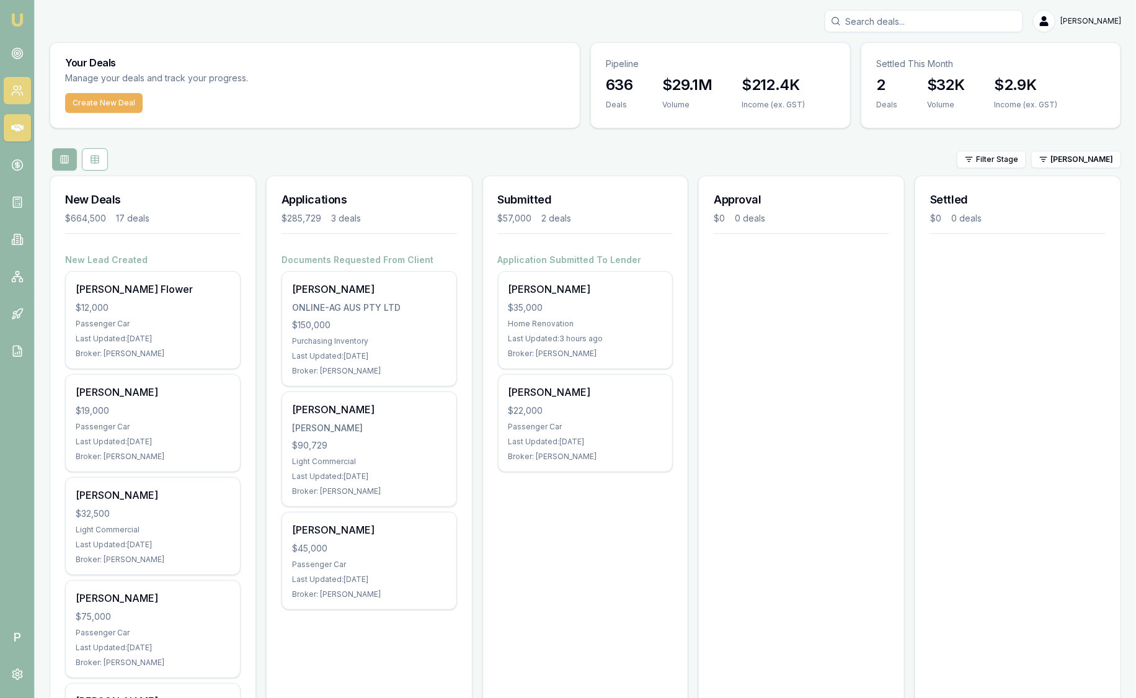
click at [21, 95] on icon at bounding box center [17, 90] width 12 height 12
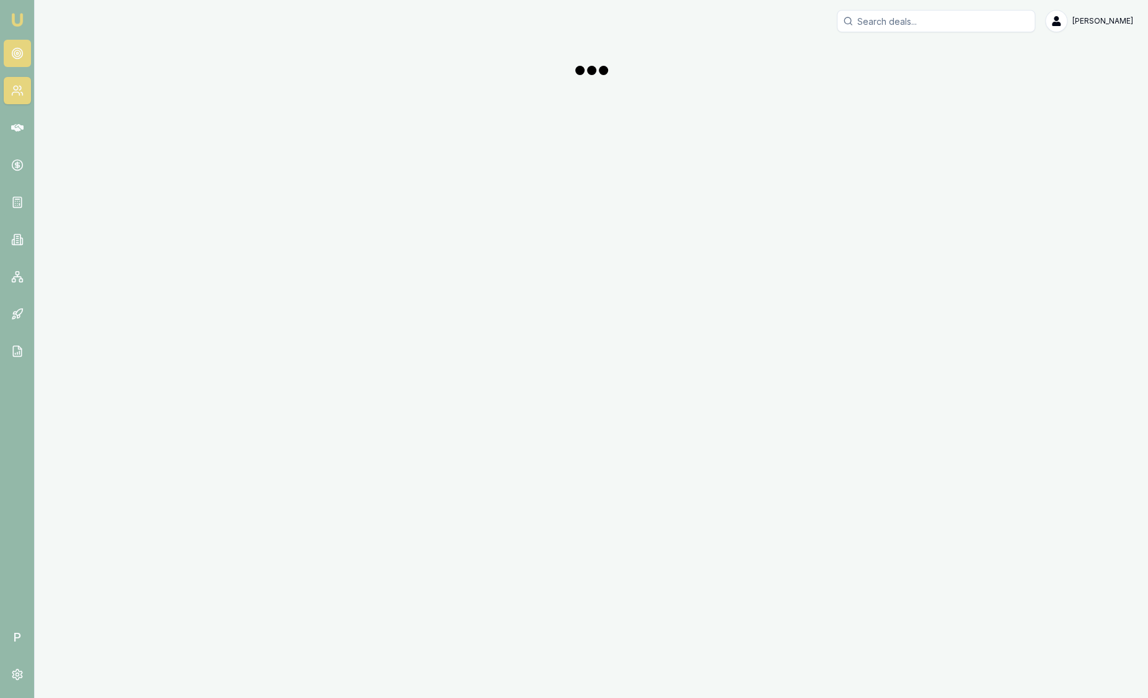
click at [17, 53] on circle at bounding box center [17, 53] width 2 height 2
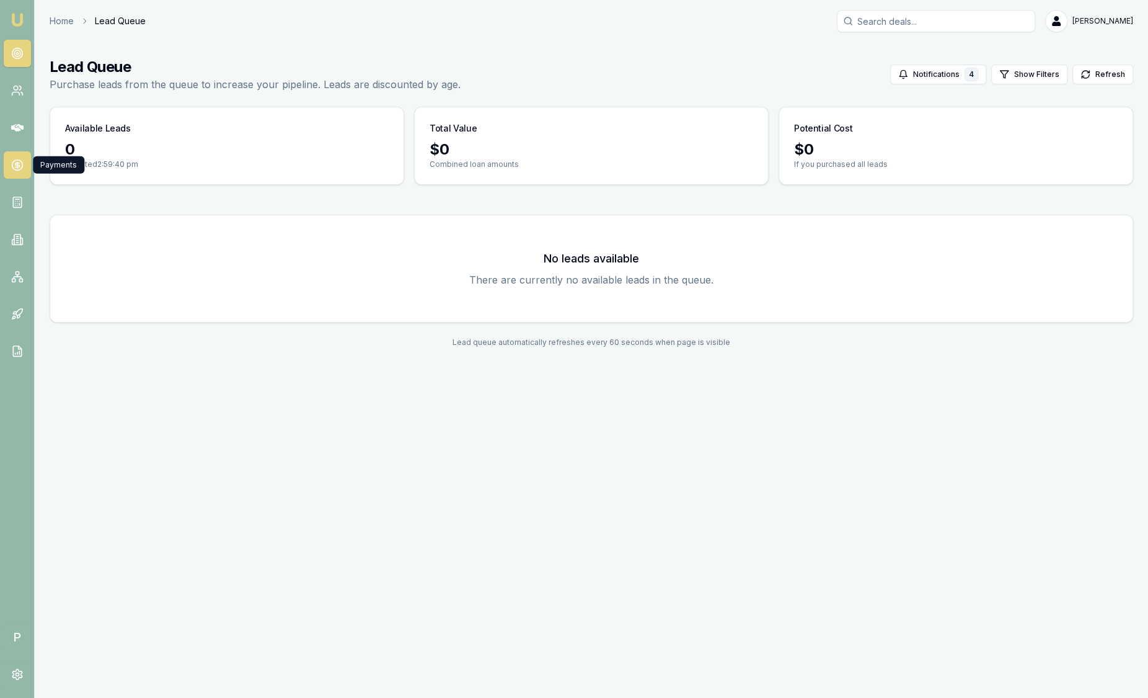
click at [24, 165] on link at bounding box center [17, 164] width 27 height 27
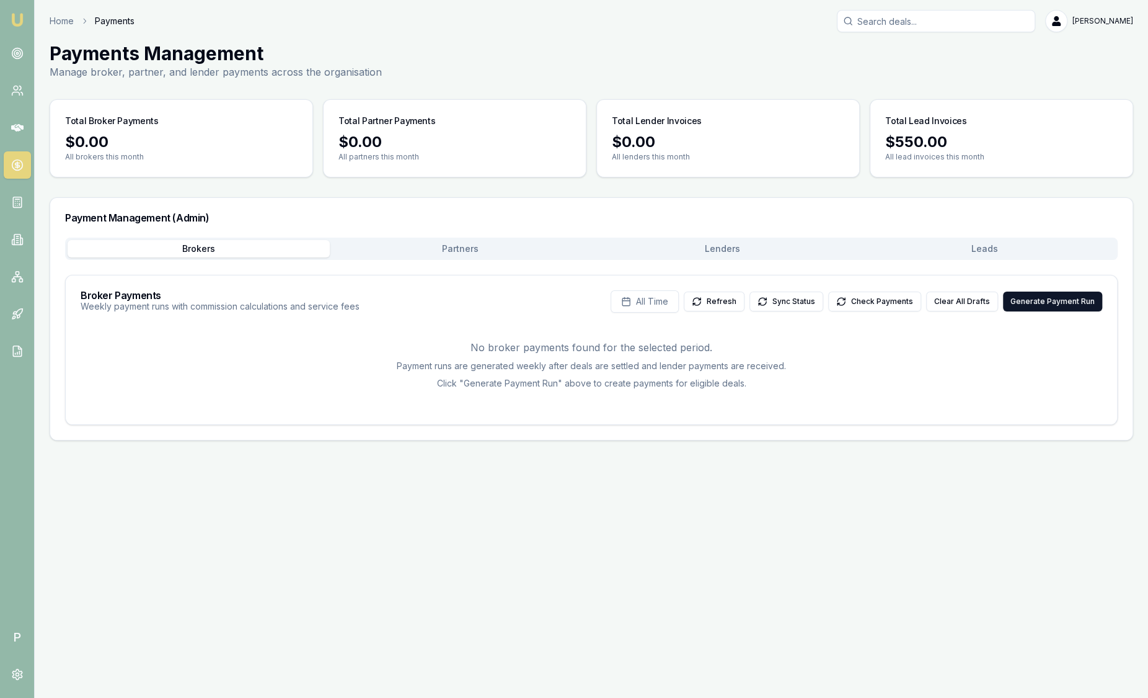
click at [961, 242] on button "Leads" at bounding box center [985, 248] width 262 height 17
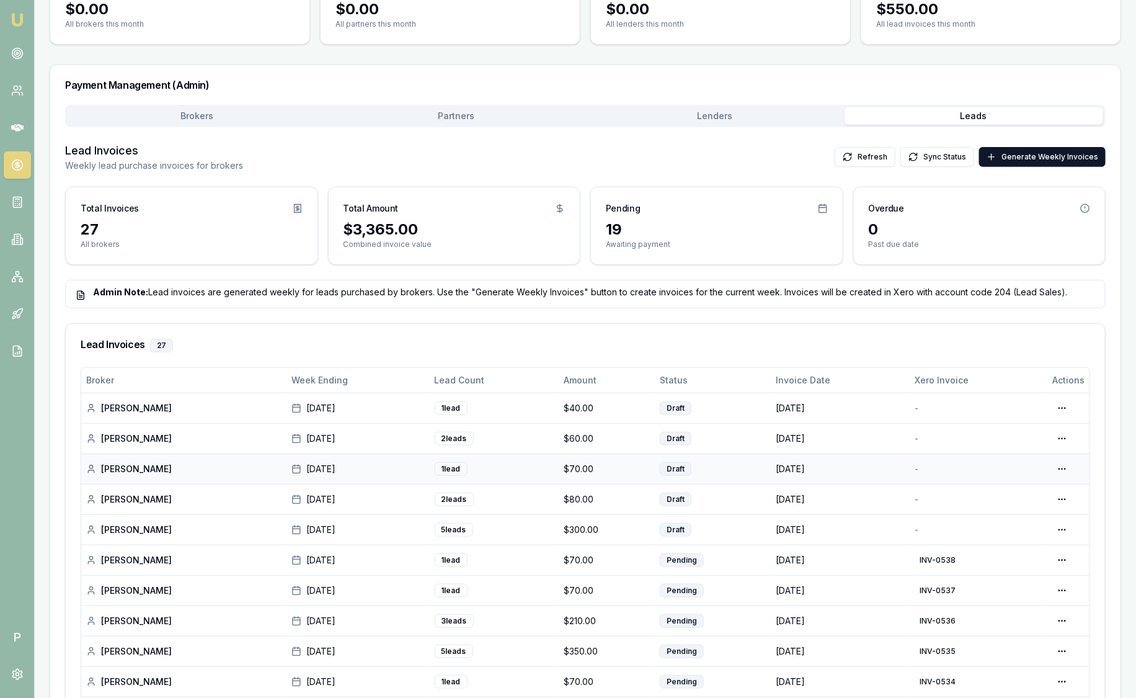
scroll to position [77, 0]
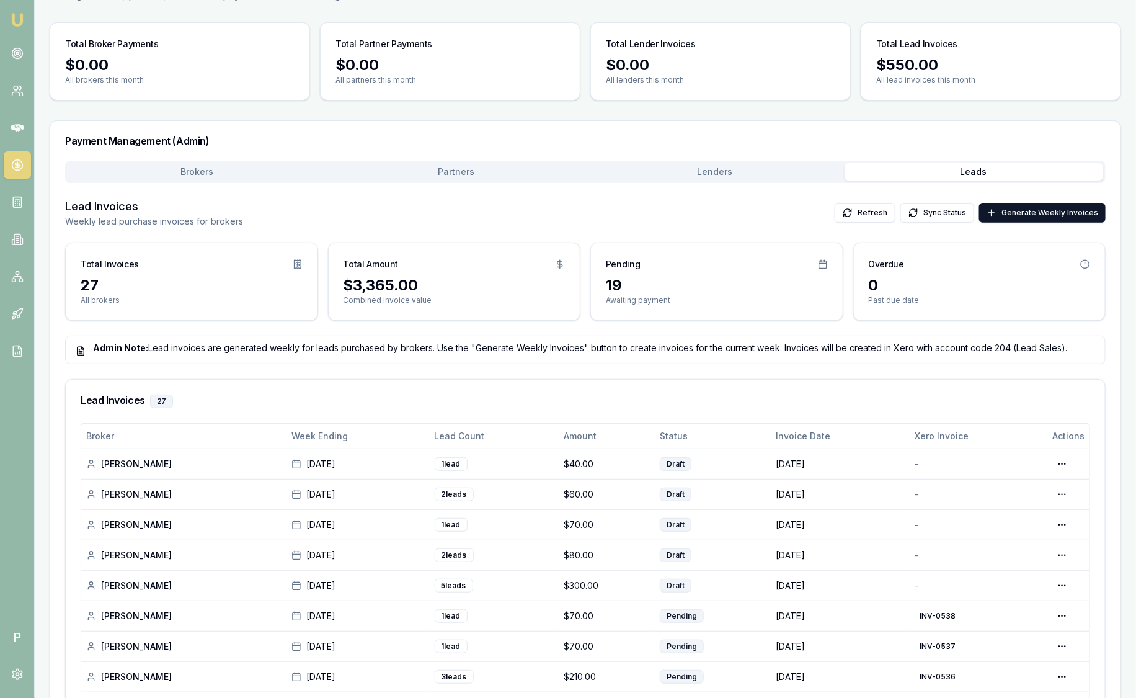
click at [20, 19] on img at bounding box center [17, 19] width 15 height 15
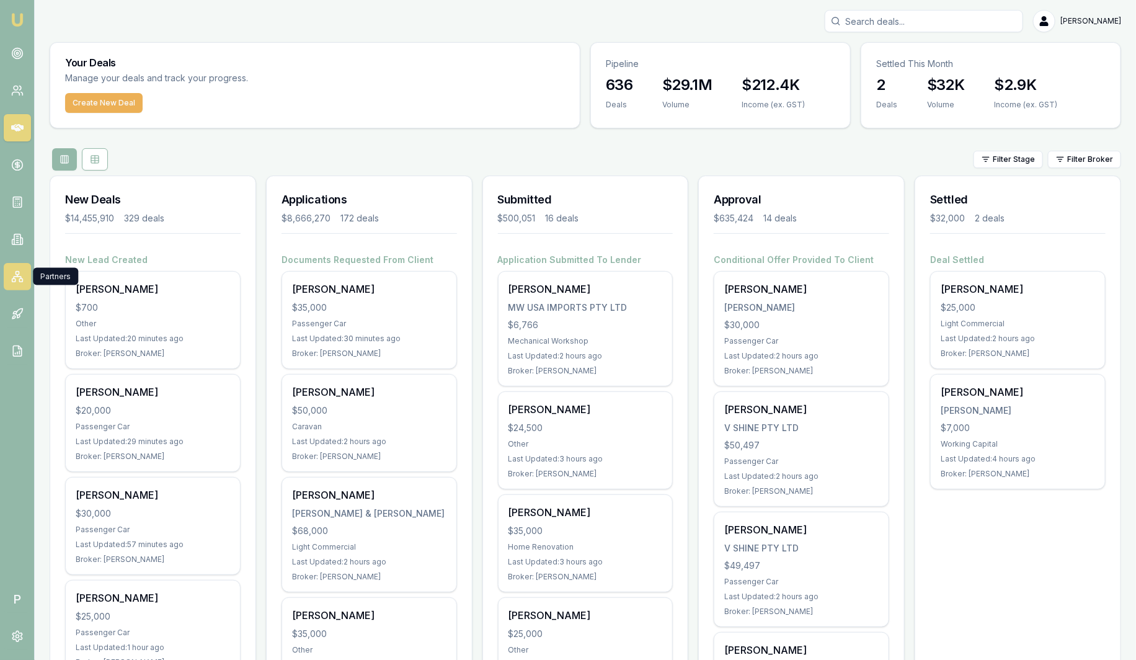
click at [24, 274] on link at bounding box center [17, 276] width 27 height 27
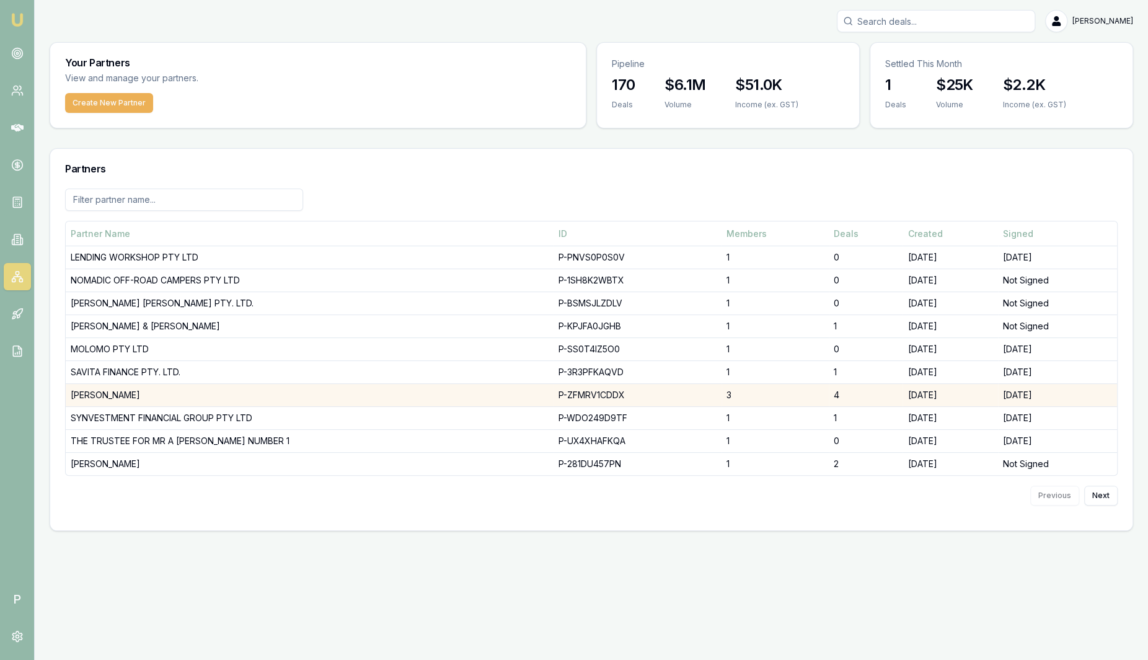
click at [134, 396] on td "DHANKHAR, SANJEEV" at bounding box center [310, 395] width 488 height 23
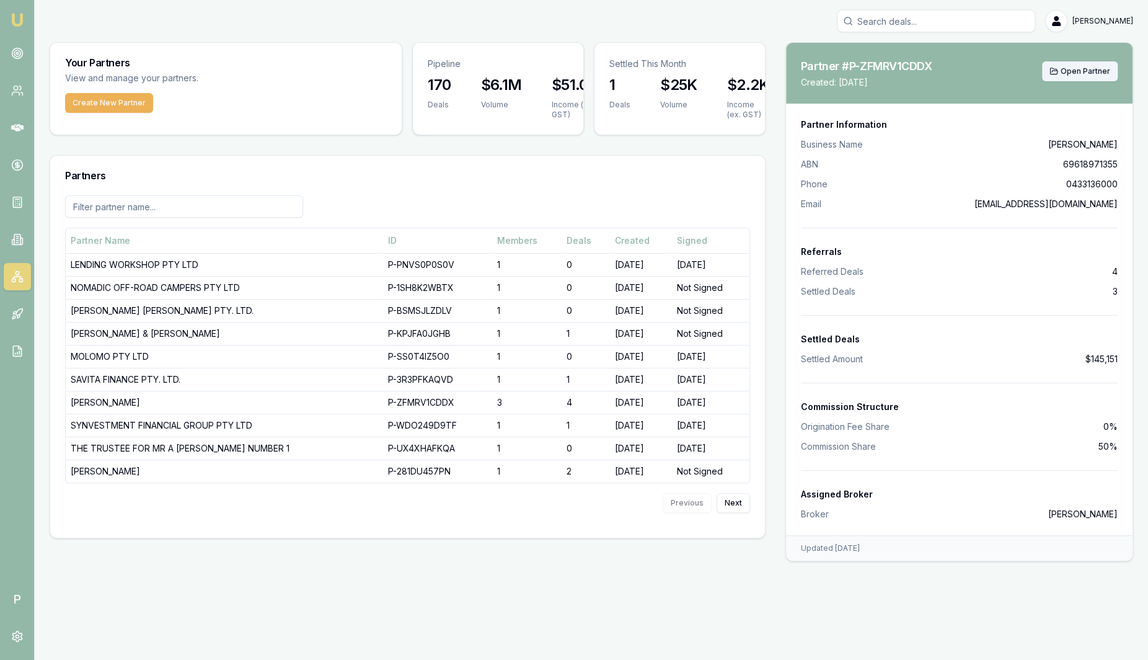
click at [1079, 69] on span "Open Partner" at bounding box center [1086, 71] width 50 height 10
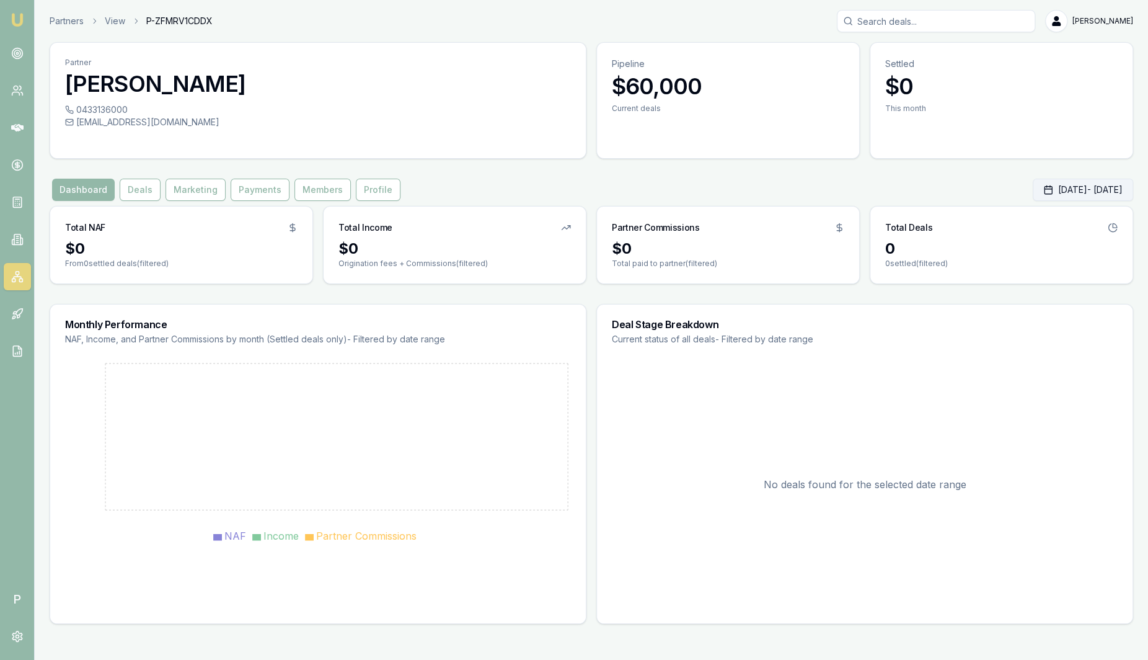
click at [1039, 193] on button "Sep 01, 2025 - Sep 30, 2025" at bounding box center [1083, 190] width 100 height 22
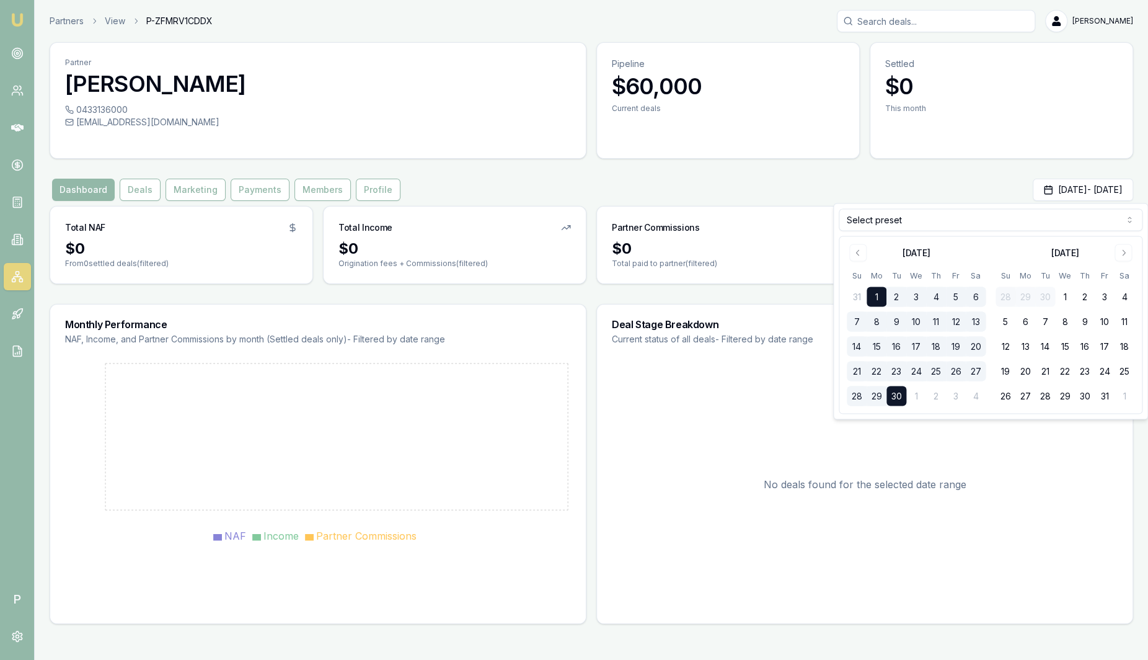
click at [722, 472] on div "No deals found for the selected date range" at bounding box center [865, 484] width 506 height 248
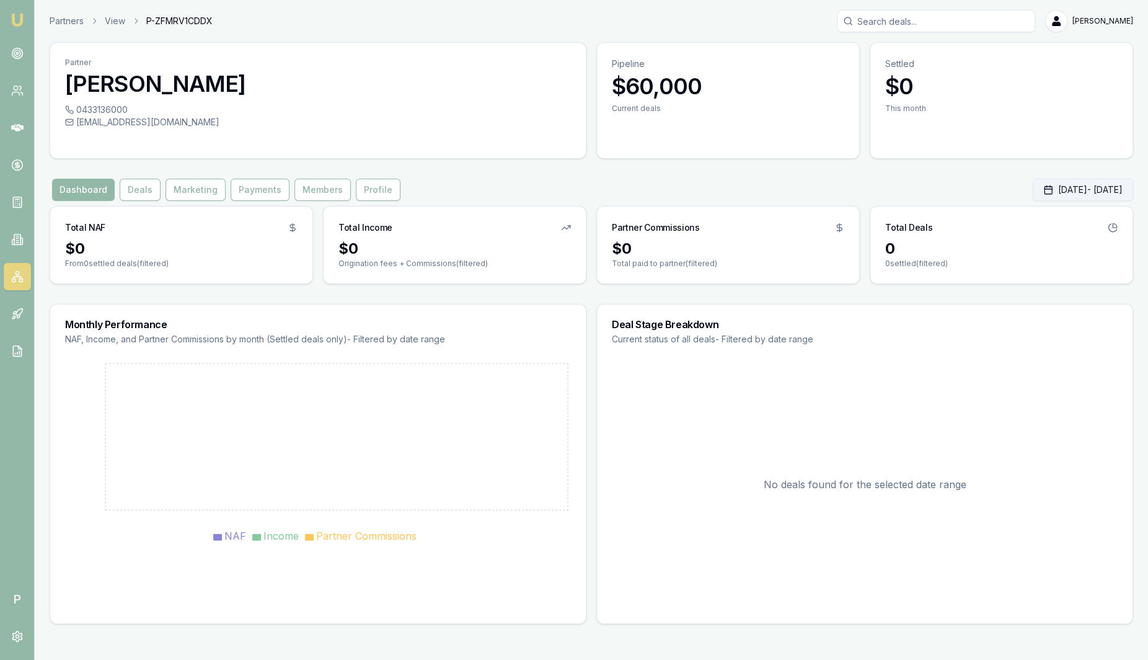
click at [1033, 194] on button "Sep 01, 2025 - Sep 30, 2025" at bounding box center [1083, 190] width 100 height 22
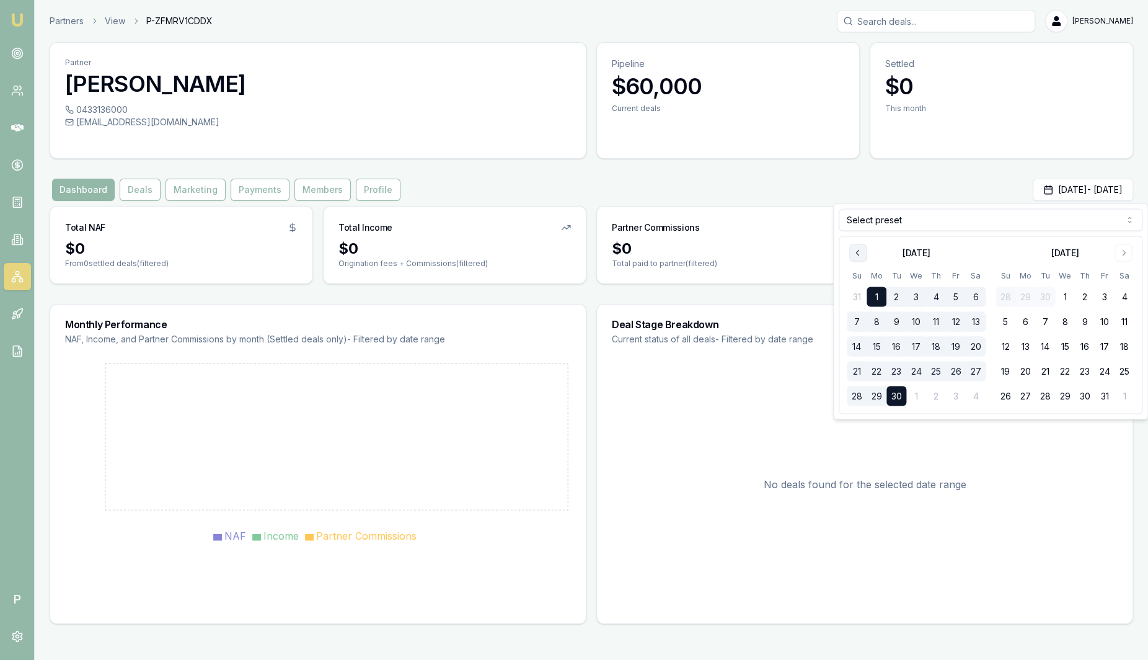
click at [862, 249] on icon "Go to previous month" at bounding box center [858, 253] width 10 height 10
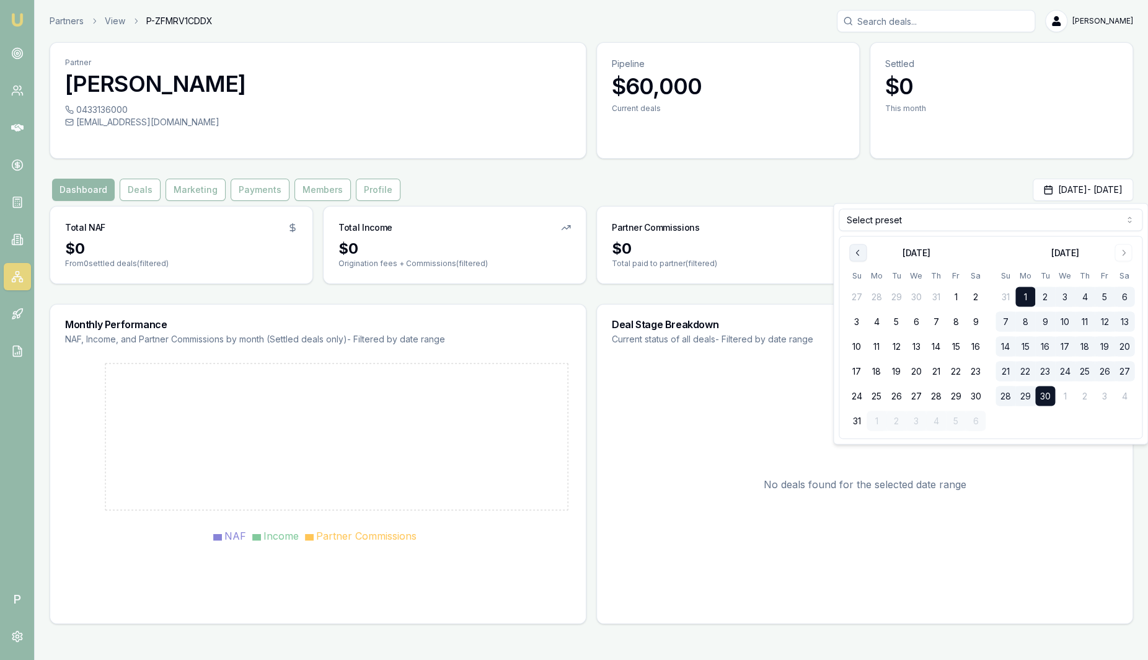
click at [861, 251] on icon "Go to previous month" at bounding box center [858, 253] width 10 height 10
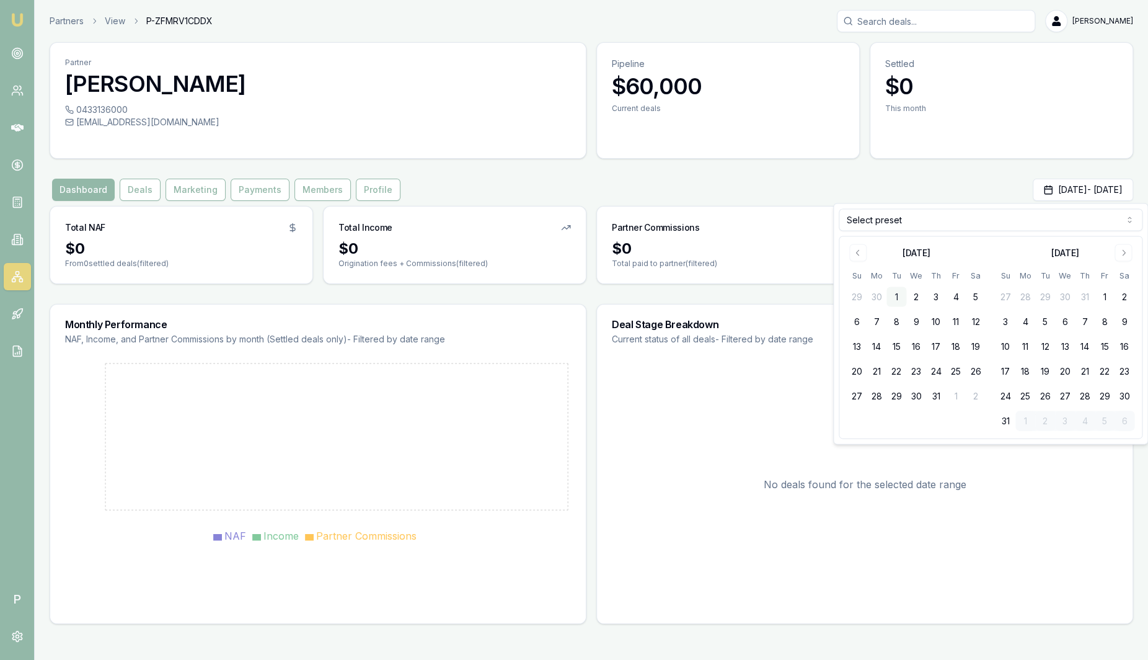
click at [897, 300] on button "1" at bounding box center [897, 297] width 20 height 20
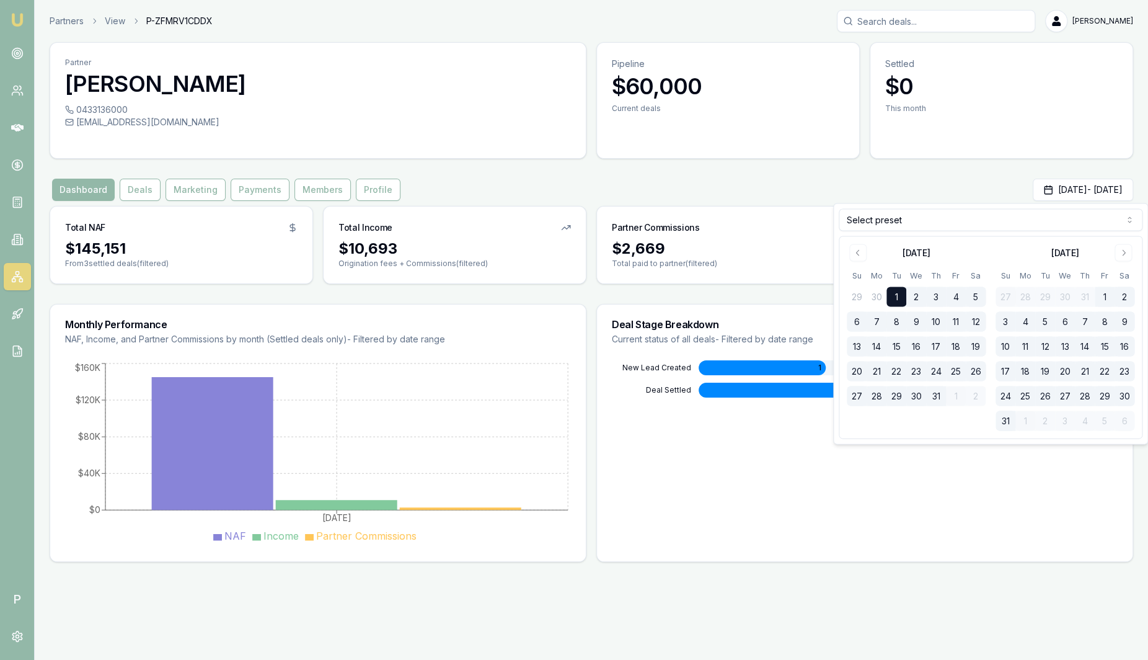
click at [1011, 422] on button "31" at bounding box center [1006, 421] width 20 height 20
click at [832, 504] on div "Deal Stage Breakdown Current status of all deals - Filtered by date range New L…" at bounding box center [865, 433] width 537 height 258
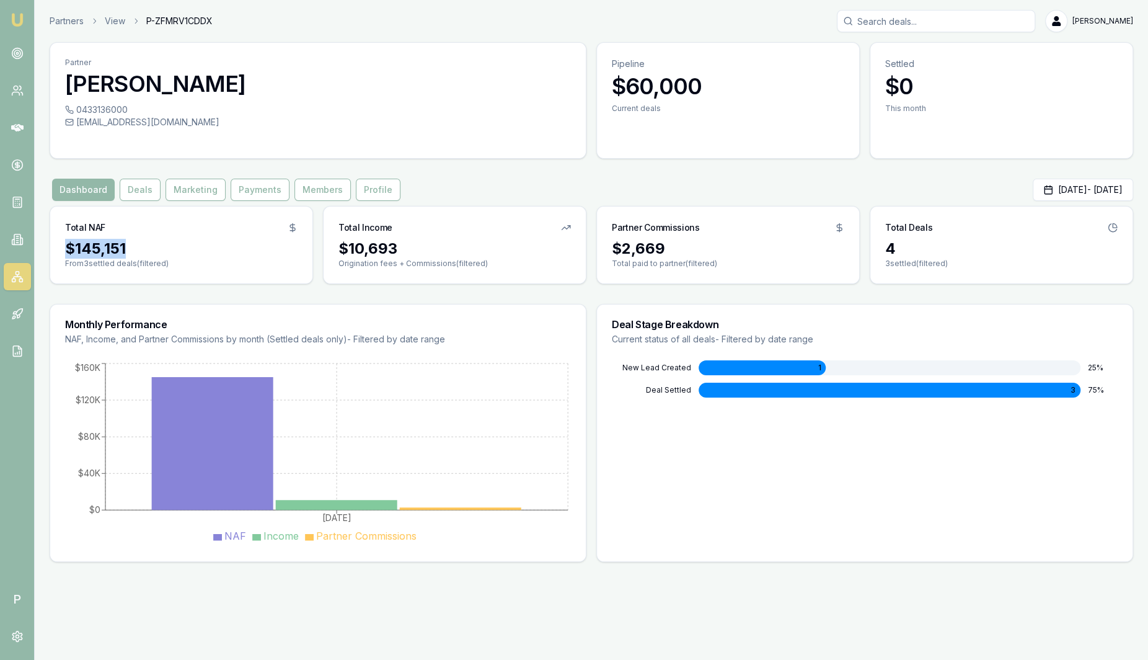
drag, startPoint x: 57, startPoint y: 252, endPoint x: 188, endPoint y: 252, distance: 130.8
click at [188, 252] on div "$145,151 From 3 settled deals (filtered)" at bounding box center [181, 261] width 262 height 45
click at [469, 240] on div "$10,693" at bounding box center [455, 249] width 233 height 20
drag, startPoint x: 340, startPoint y: 247, endPoint x: 438, endPoint y: 244, distance: 98.0
click at [438, 246] on div "$10,693" at bounding box center [455, 249] width 233 height 20
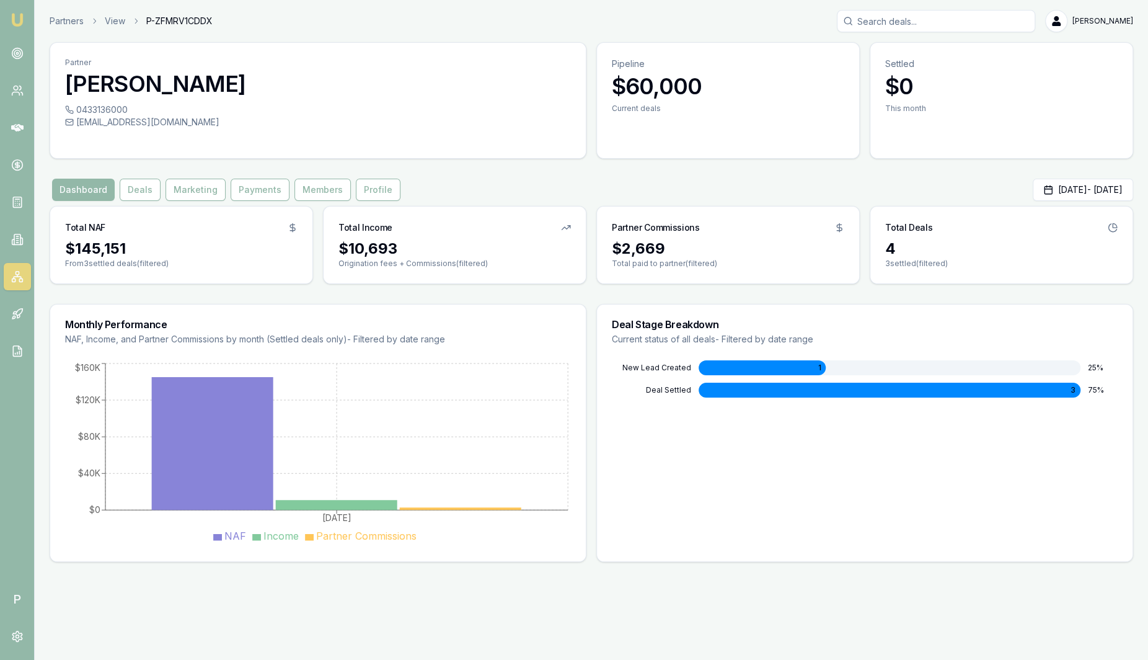
drag, startPoint x: 601, startPoint y: 254, endPoint x: 615, endPoint y: 250, distance: 14.3
click at [601, 254] on div "$2,669 Total paid to partner (filtered)" at bounding box center [728, 261] width 262 height 45
click at [144, 192] on button "Deals" at bounding box center [140, 190] width 41 height 22
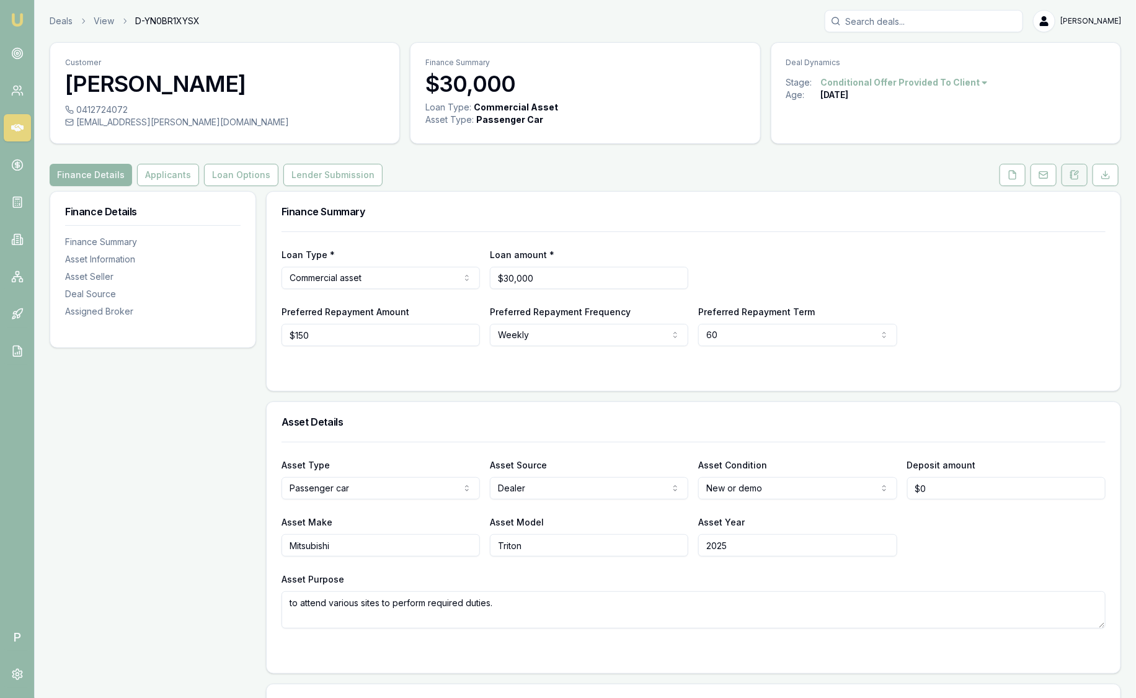
click at [1071, 175] on icon at bounding box center [1071, 175] width 2 height 0
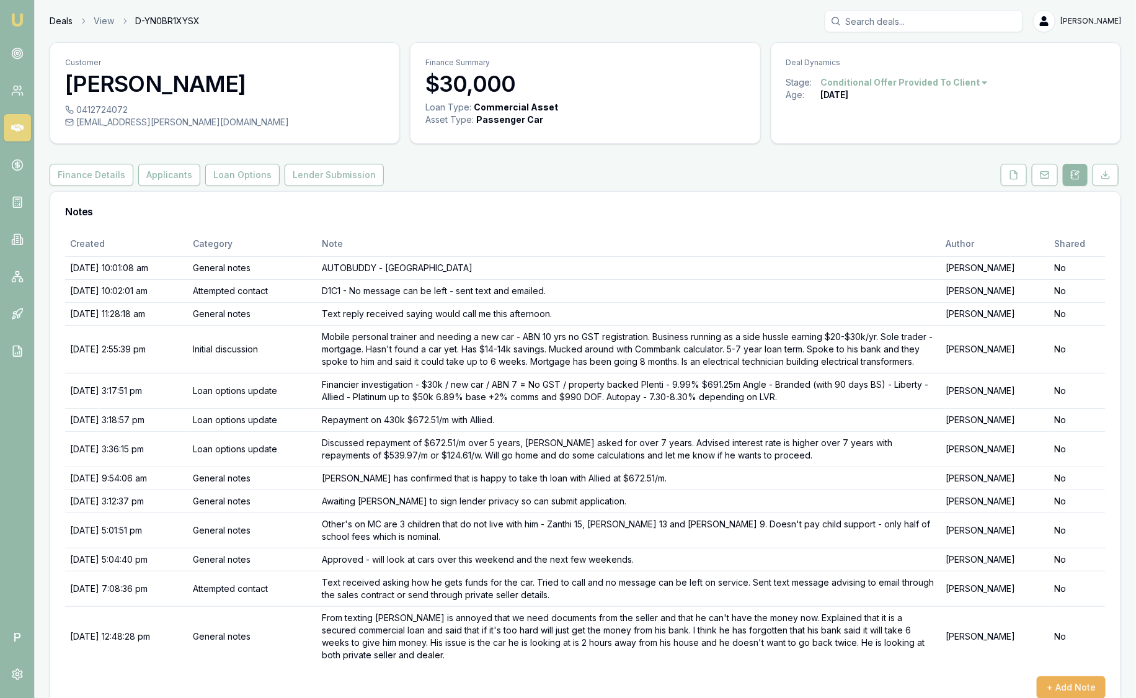
click at [56, 20] on link "Deals" at bounding box center [61, 21] width 23 height 12
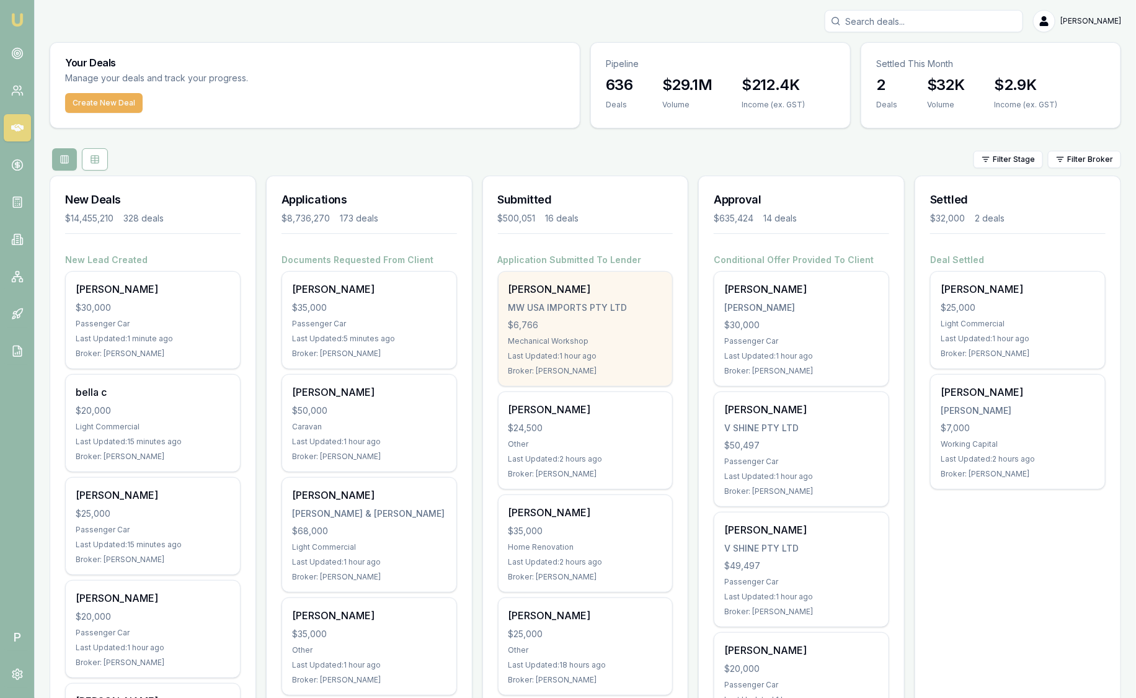
click at [577, 291] on div "[PERSON_NAME]" at bounding box center [585, 289] width 154 height 15
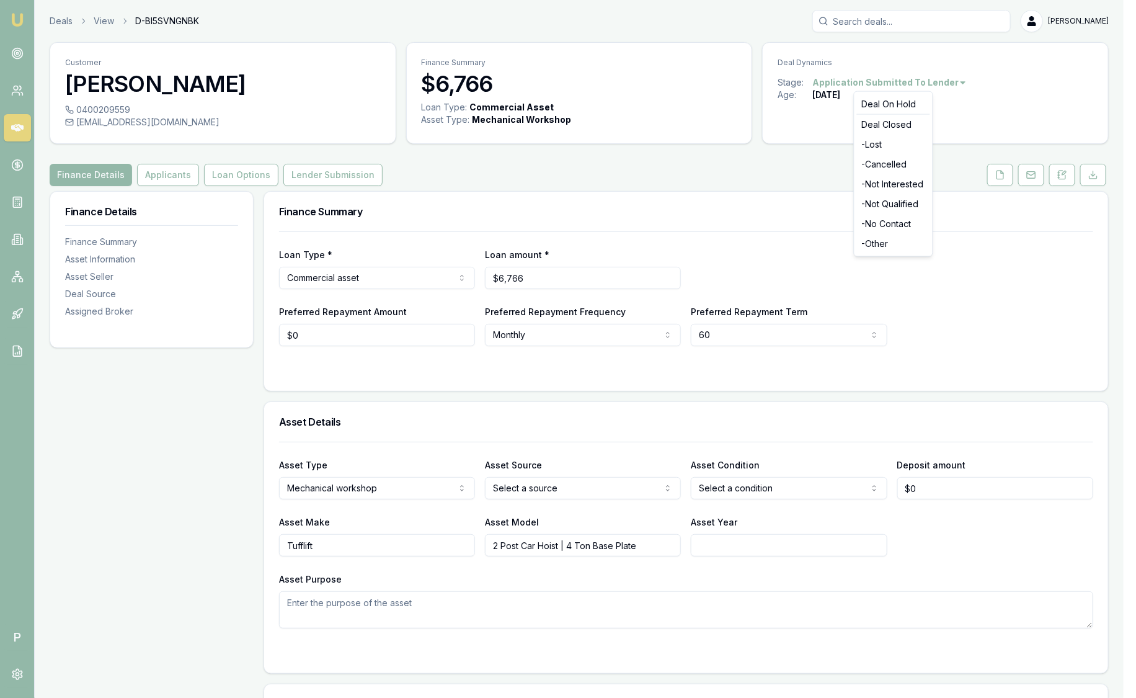
click at [935, 82] on html "Emu Broker P Deals View D-BI5SVNGNBK Sam Crouch Toggle Menu Customer Shelley Do…" at bounding box center [568, 349] width 1136 height 698
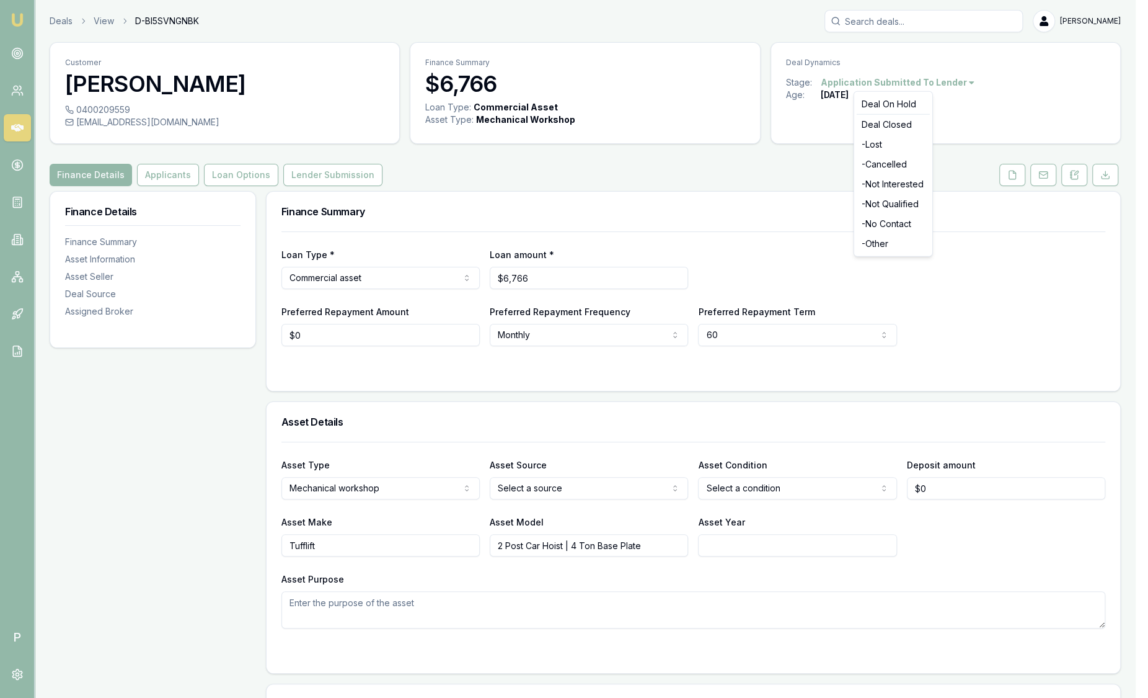
click at [733, 174] on html "Emu Broker P Deals View D-BI5SVNGNBK Sam Crouch Toggle Menu Customer Shelley Do…" at bounding box center [574, 349] width 1148 height 698
click at [919, 85] on html "Emu Broker P Deals View D-BI5SVNGNBK Sam Crouch Toggle Menu Customer Shelley Do…" at bounding box center [574, 349] width 1148 height 698
click at [778, 187] on html "Emu Broker P Deals View D-BI5SVNGNBK Sam Crouch Toggle Menu Customer Shelley Do…" at bounding box center [574, 349] width 1148 height 698
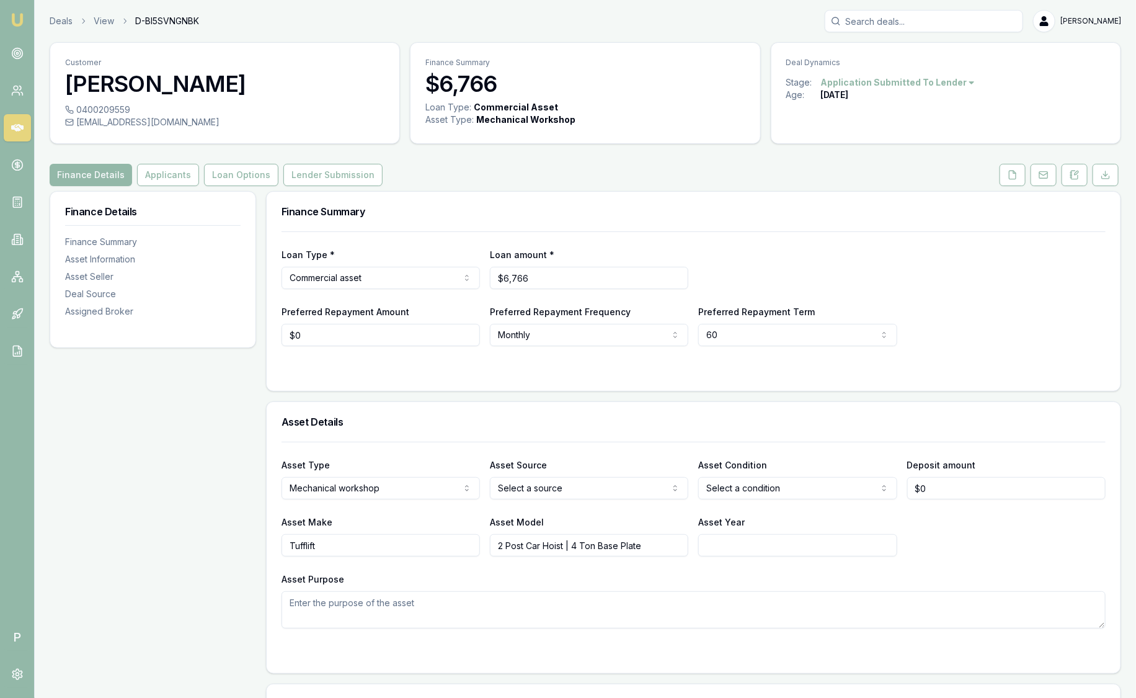
click at [877, 17] on input "Search deals" at bounding box center [924, 21] width 198 height 22
click at [884, 20] on input "Search deals" at bounding box center [924, 21] width 198 height 22
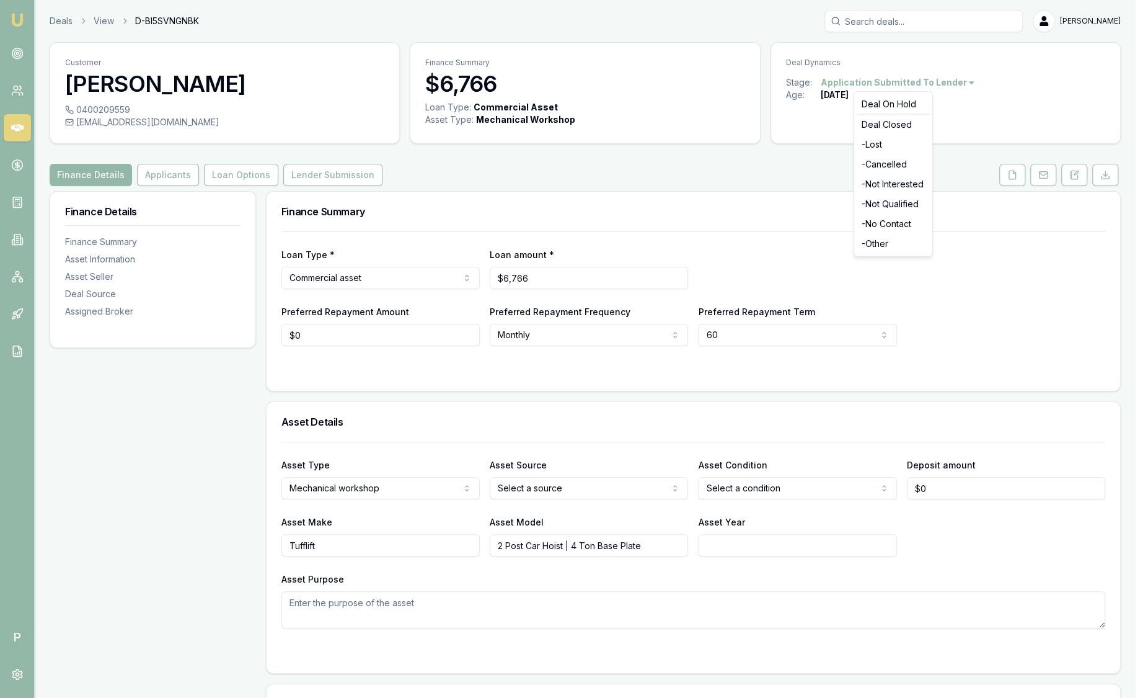
click at [872, 84] on html "Emu Broker P Deals View D-BI5SVNGNBK Sam Crouch Toggle Menu Customer Shelley Do…" at bounding box center [574, 349] width 1148 height 698
click at [524, 179] on html "Emu Broker P Deals View D-BI5SVNGNBK Sam Crouch Toggle Menu Customer Shelley Do…" at bounding box center [574, 349] width 1148 height 698
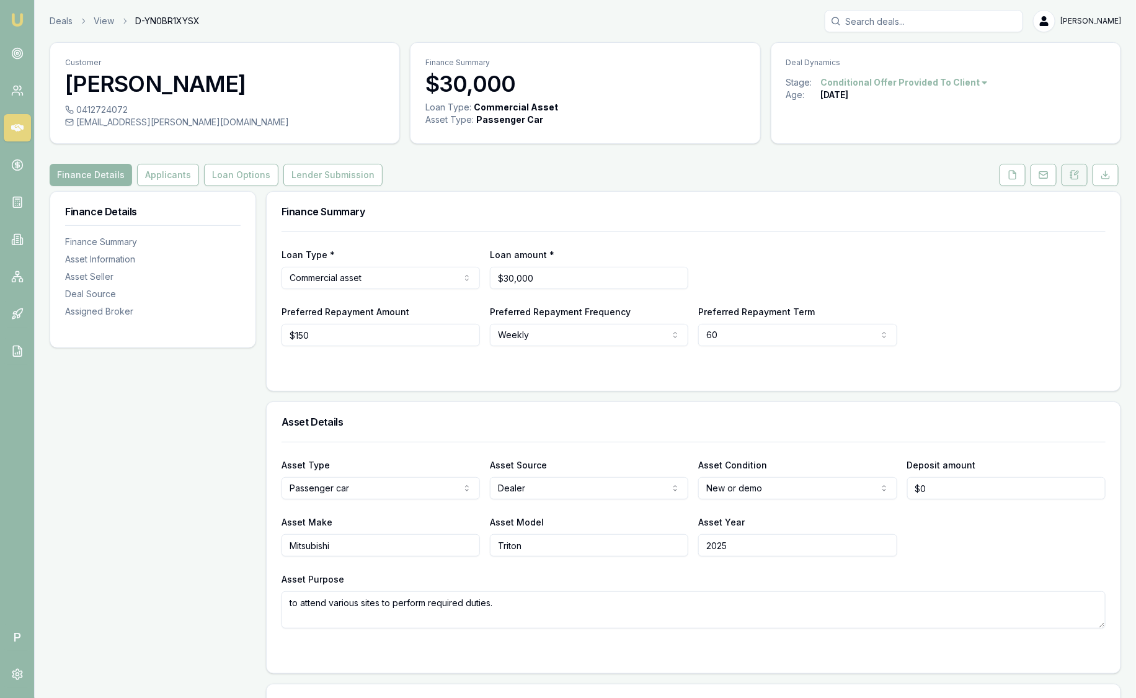
click at [1073, 178] on icon at bounding box center [1075, 175] width 10 height 10
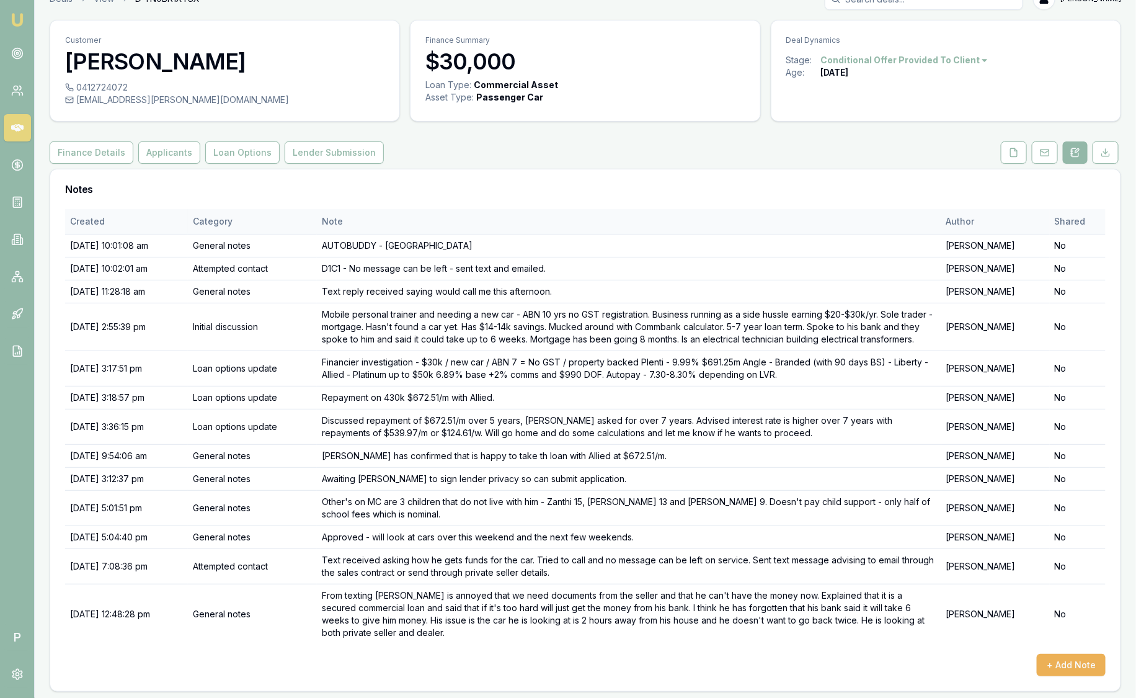
scroll to position [24, 0]
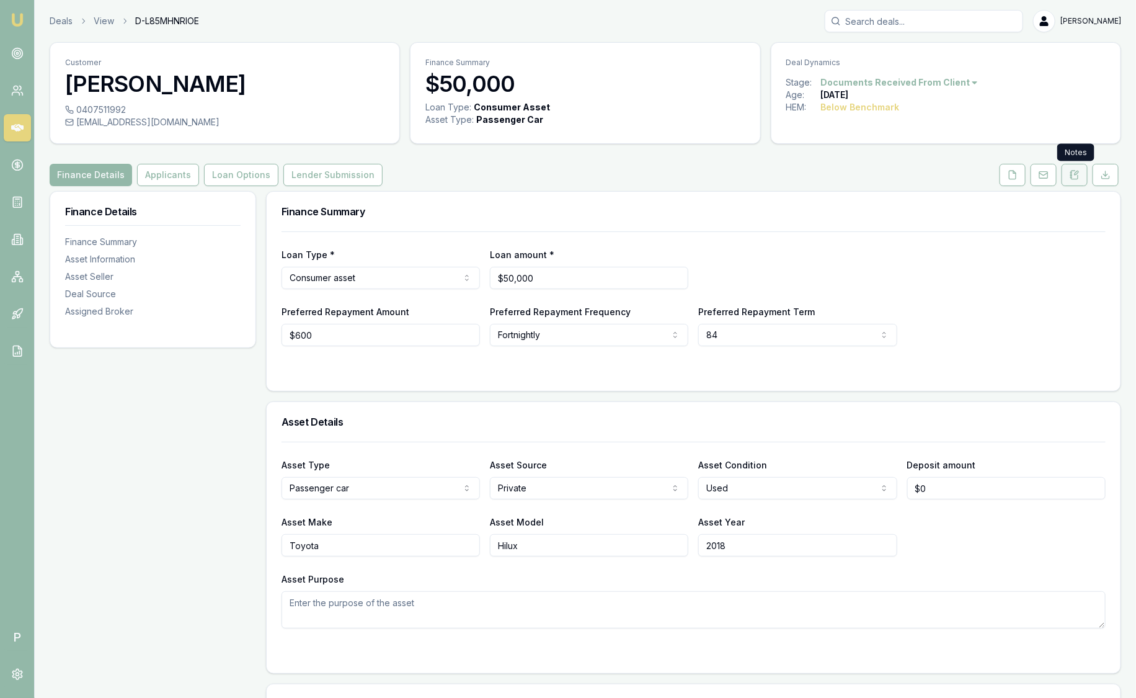
click at [1074, 174] on icon at bounding box center [1075, 175] width 10 height 10
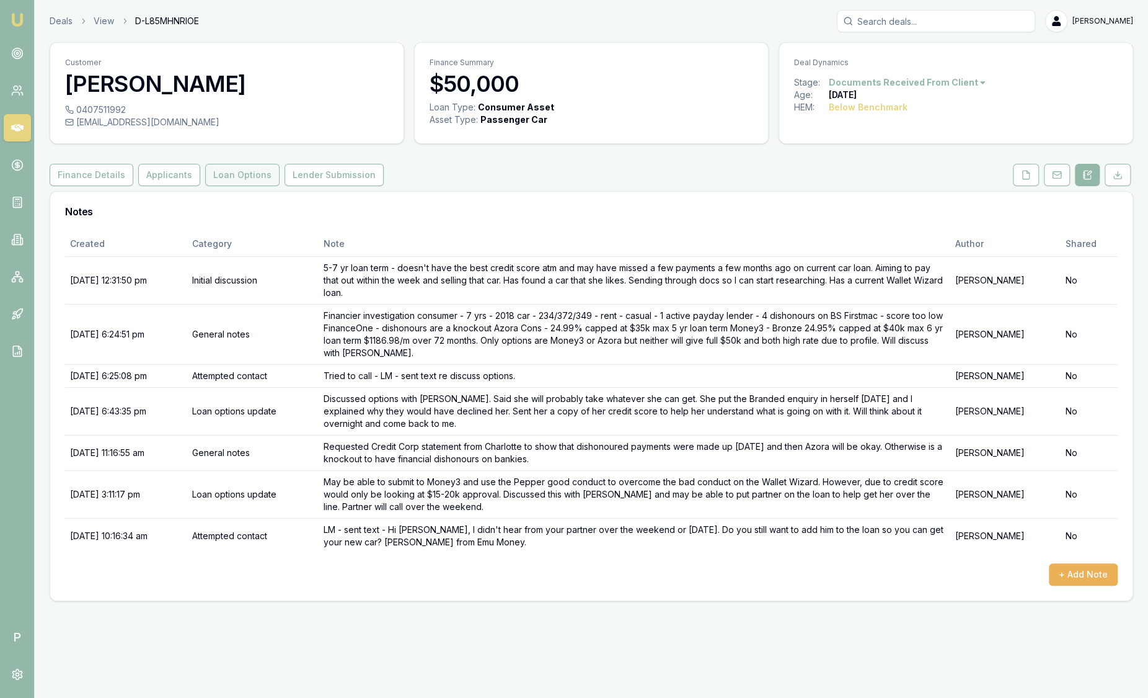
click at [239, 167] on button "Loan Options" at bounding box center [242, 175] width 74 height 22
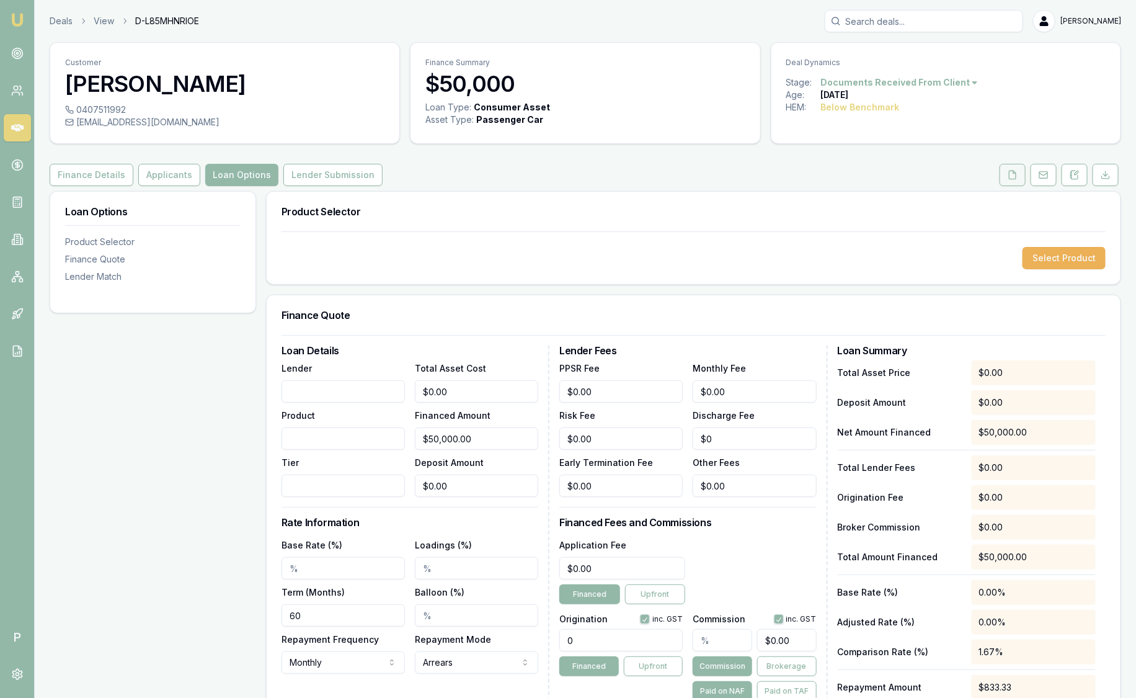
click at [1016, 178] on icon at bounding box center [1013, 175] width 10 height 10
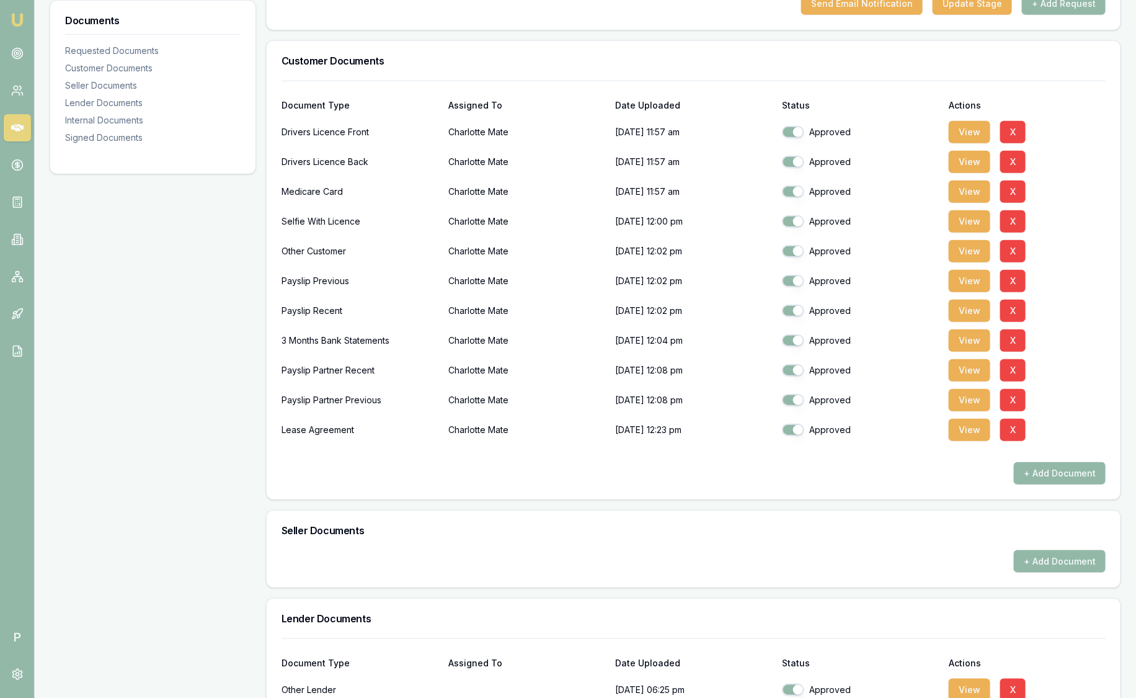
scroll to position [309, 0]
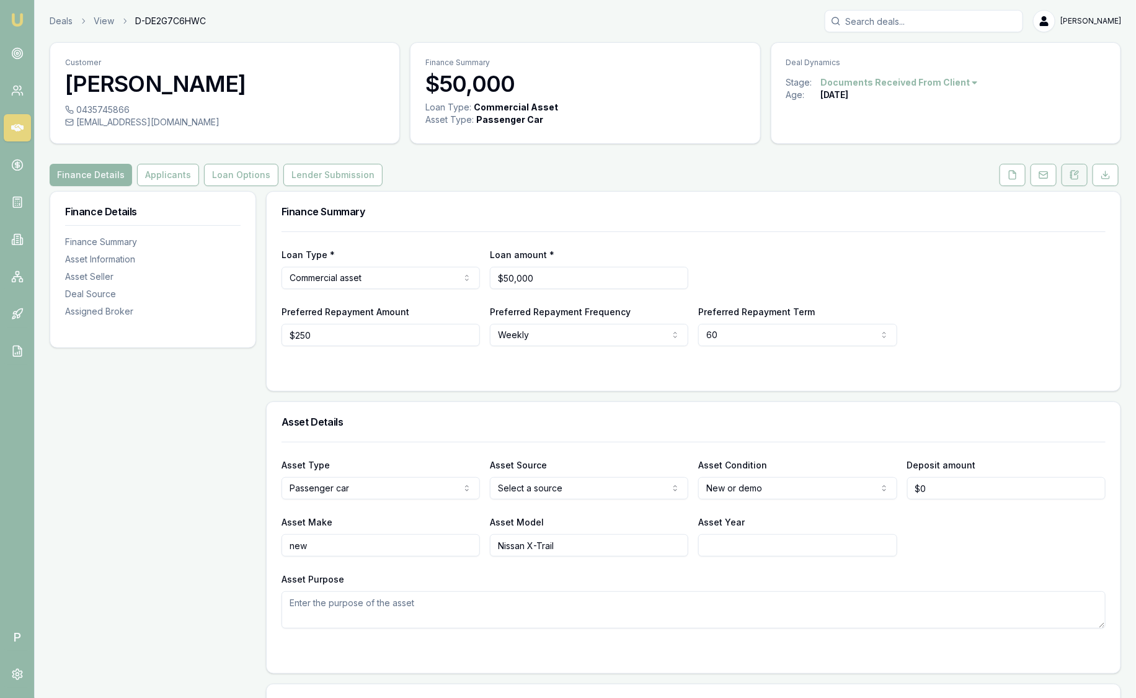
click at [1074, 174] on icon at bounding box center [1075, 175] width 10 height 10
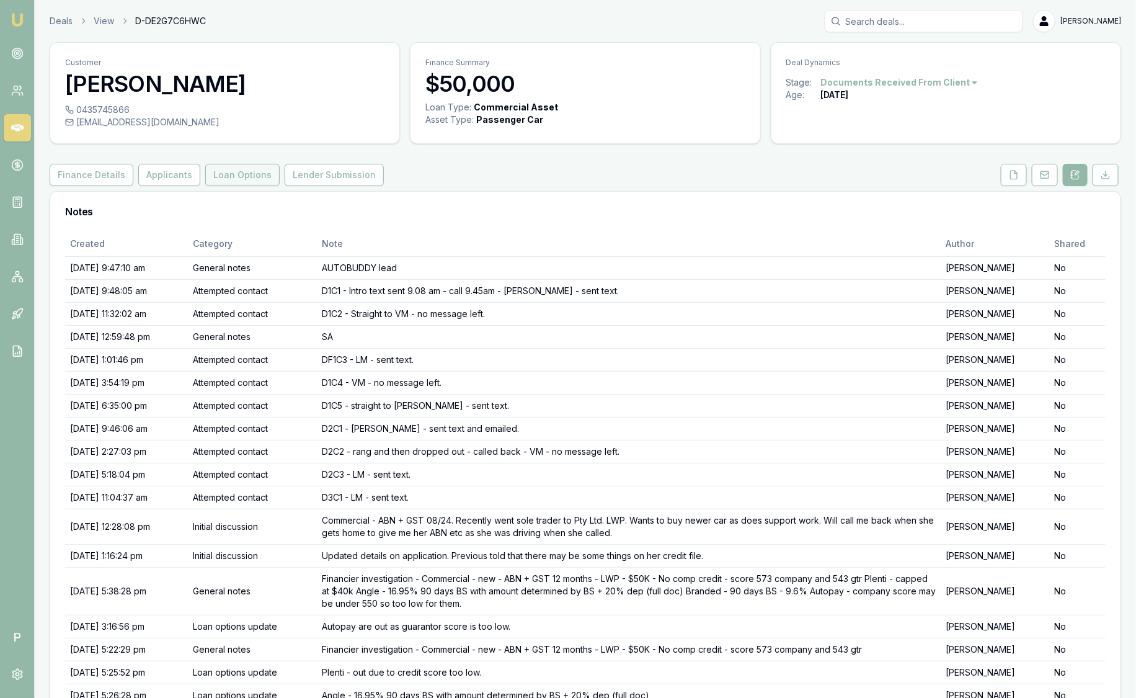
click at [237, 179] on button "Loan Options" at bounding box center [242, 175] width 74 height 22
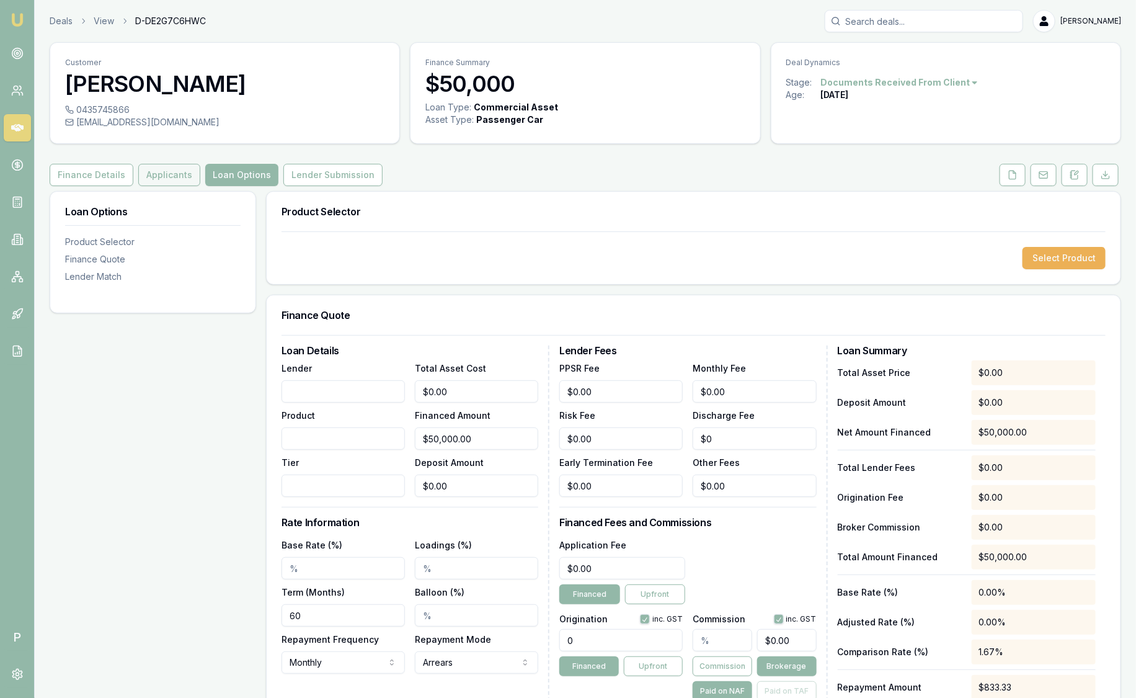
click at [154, 182] on button "Applicants" at bounding box center [169, 175] width 62 height 22
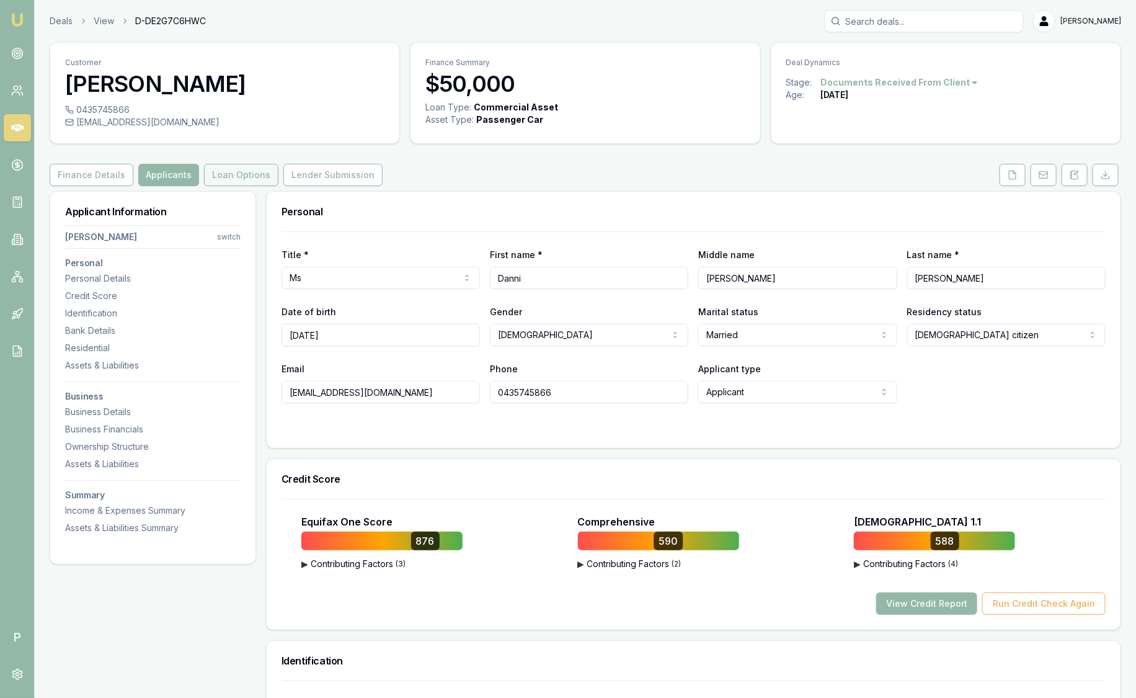
click at [235, 176] on button "Loan Options" at bounding box center [241, 175] width 74 height 22
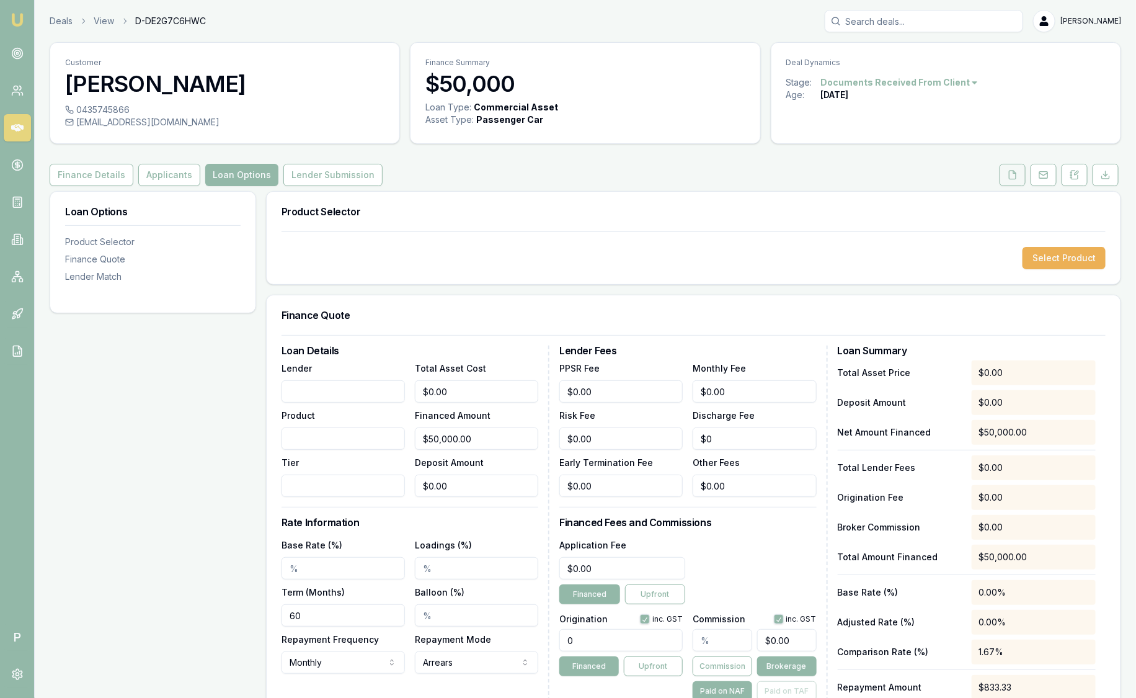
click at [1015, 173] on polyline at bounding box center [1014, 172] width 2 height 2
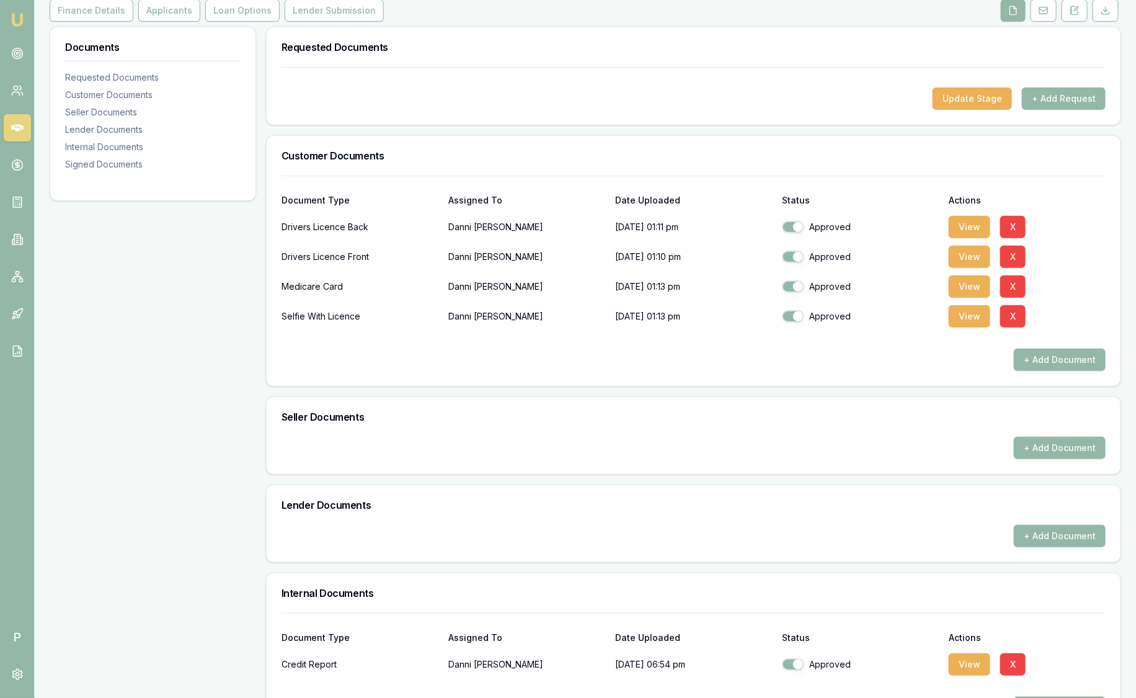
scroll to position [148, 0]
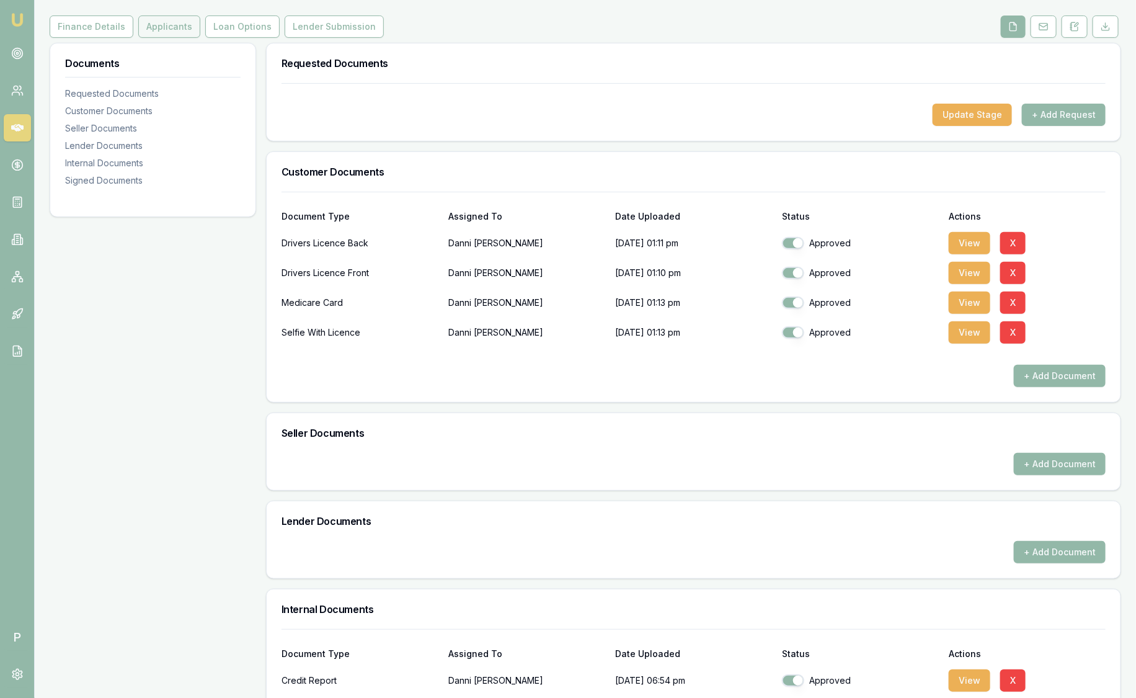
click at [159, 28] on button "Applicants" at bounding box center [169, 27] width 62 height 22
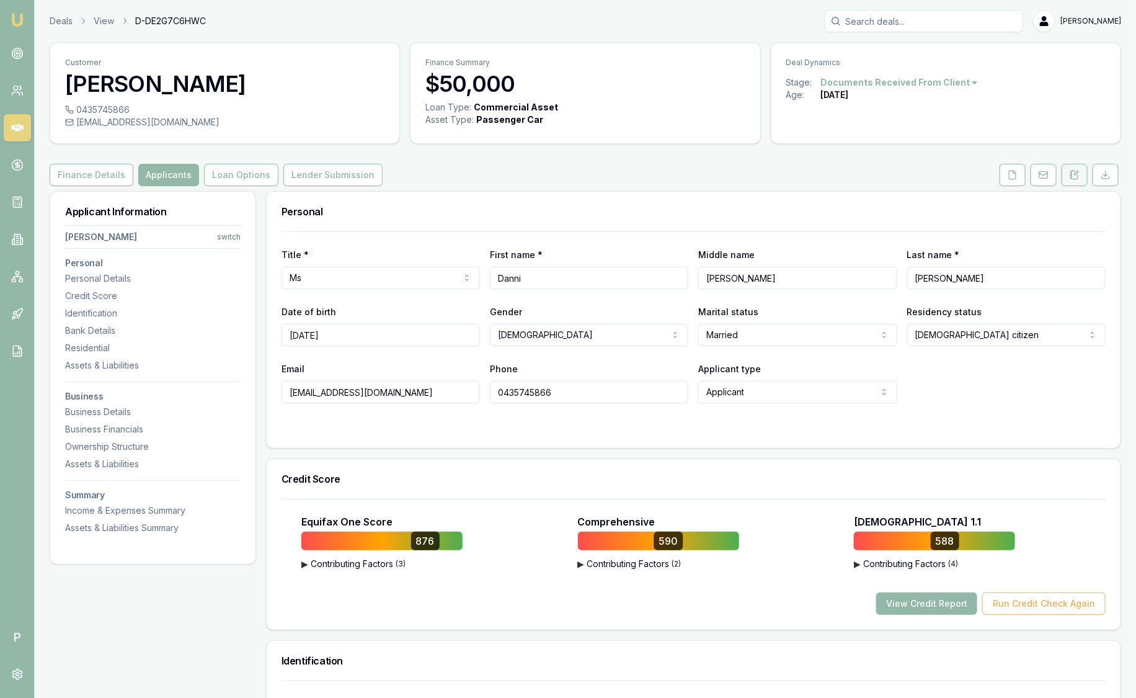
click at [1070, 183] on button at bounding box center [1075, 175] width 26 height 22
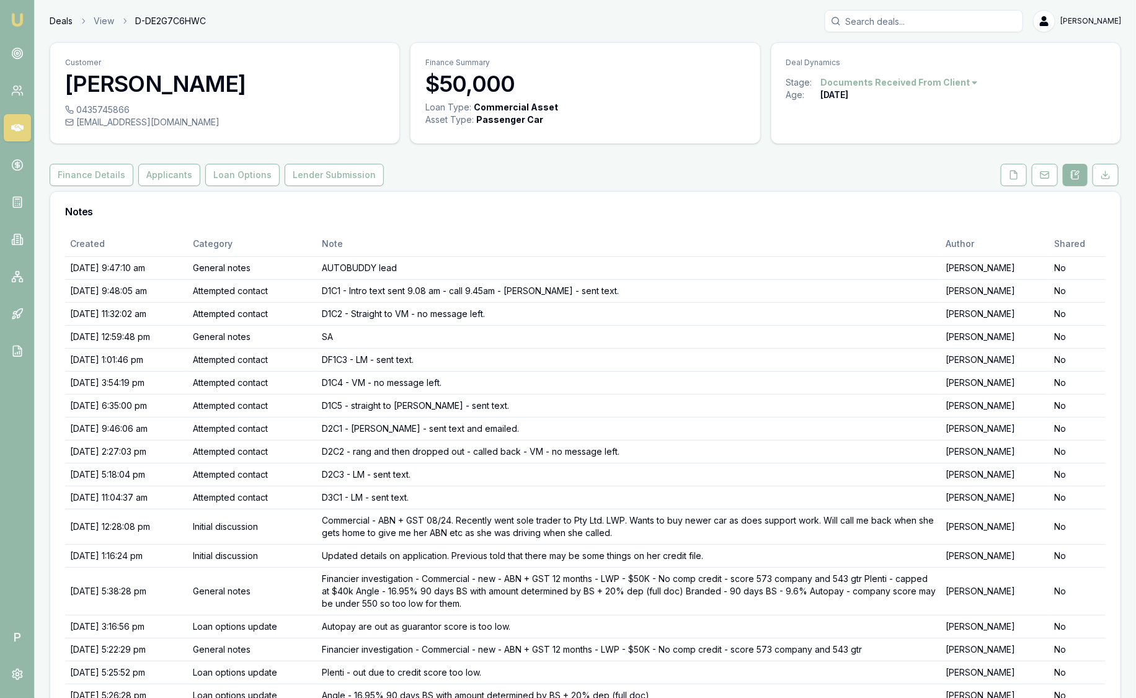
click at [66, 17] on link "Deals" at bounding box center [61, 21] width 23 height 12
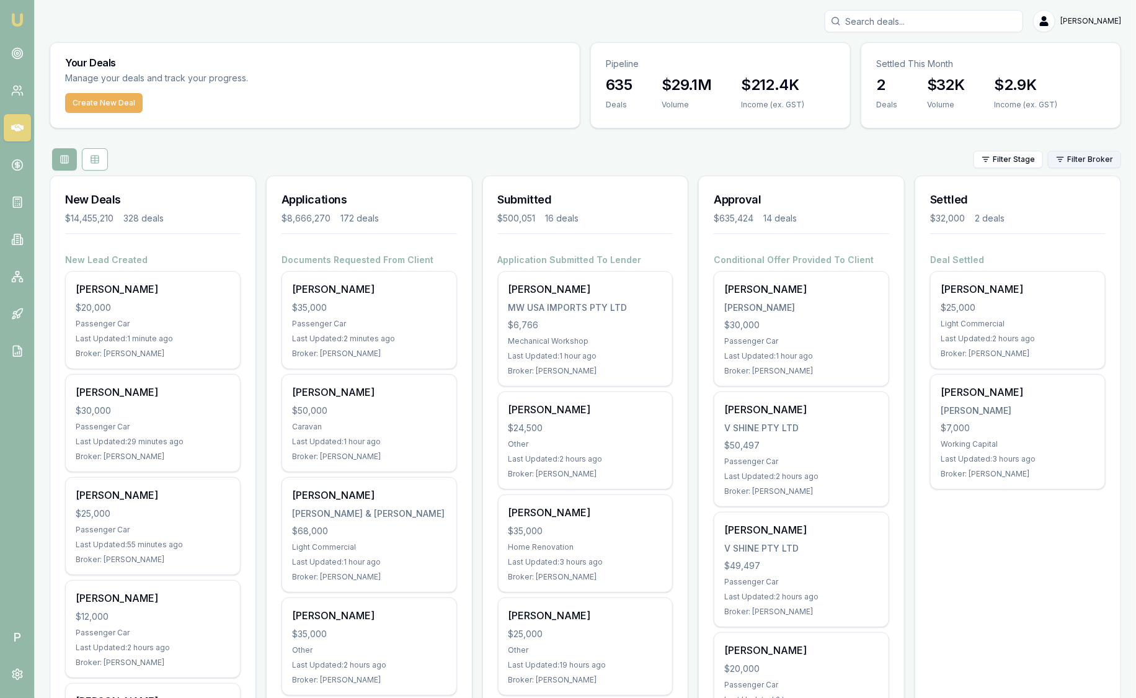
click at [1079, 163] on html "Emu Broker P Sam Crouch Toggle Menu Your Deals Manage your deals and track your…" at bounding box center [568, 349] width 1136 height 698
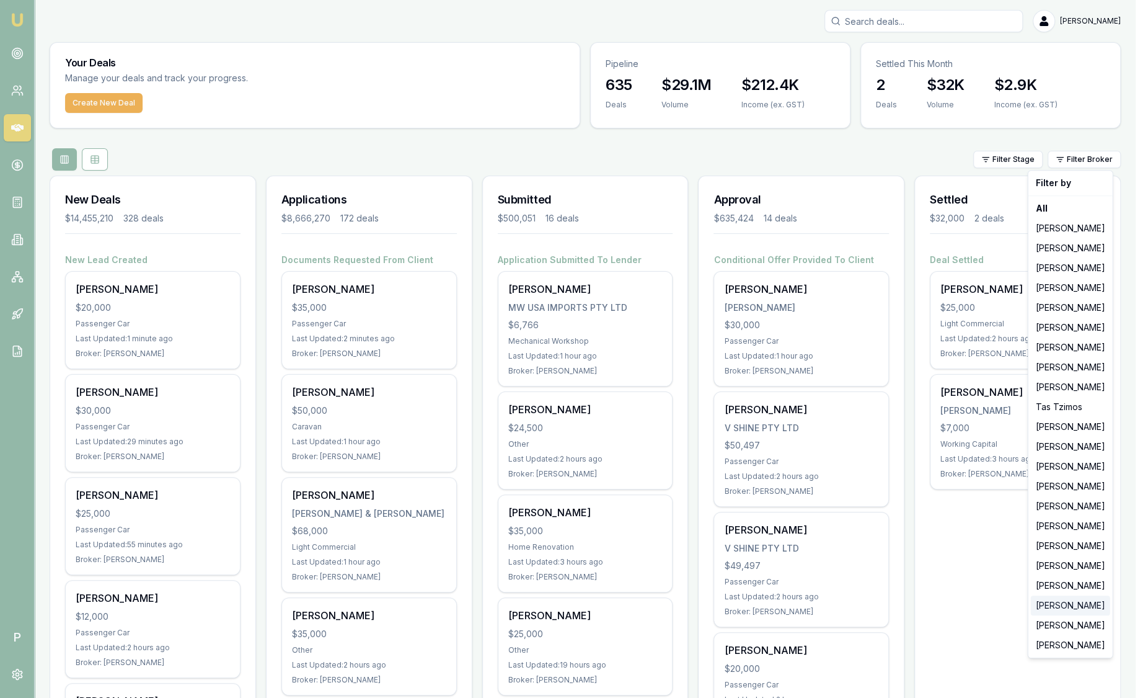
click at [1060, 614] on div "[PERSON_NAME]" at bounding box center [1070, 605] width 79 height 20
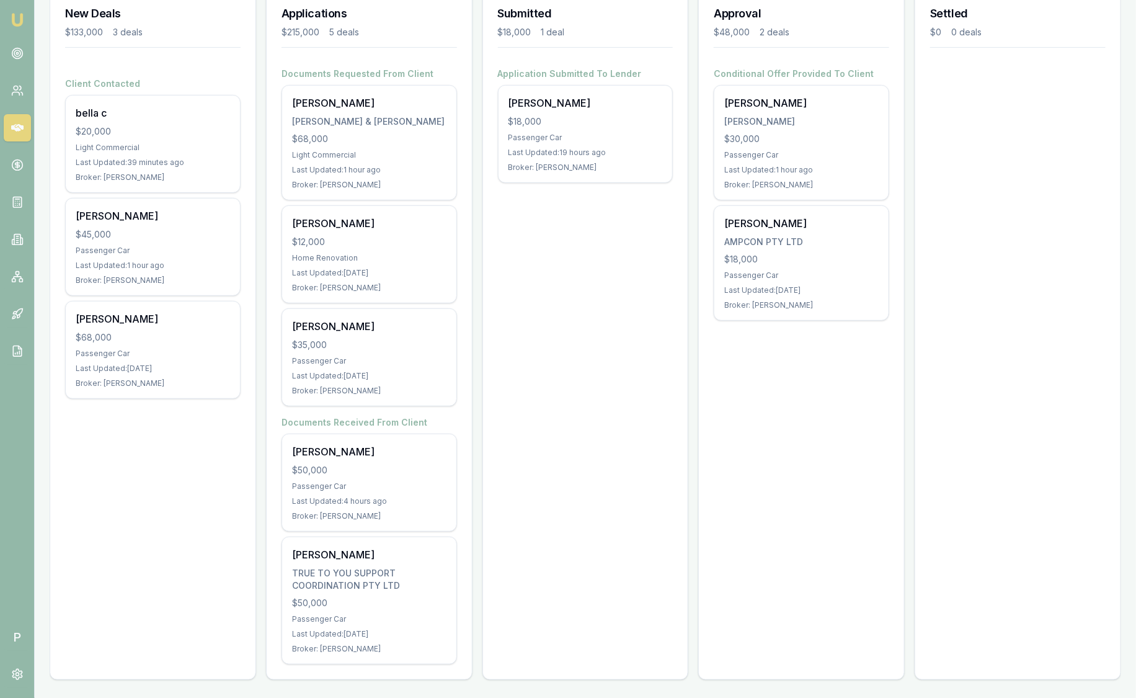
scroll to position [109, 0]
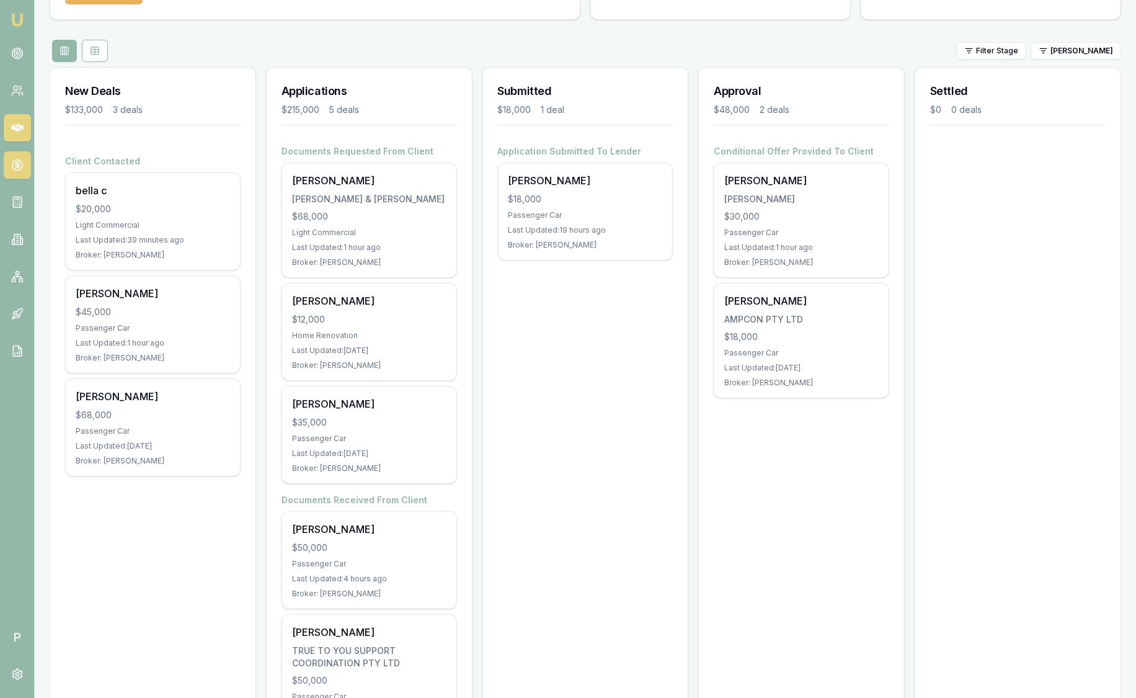
click at [12, 174] on link at bounding box center [17, 164] width 27 height 27
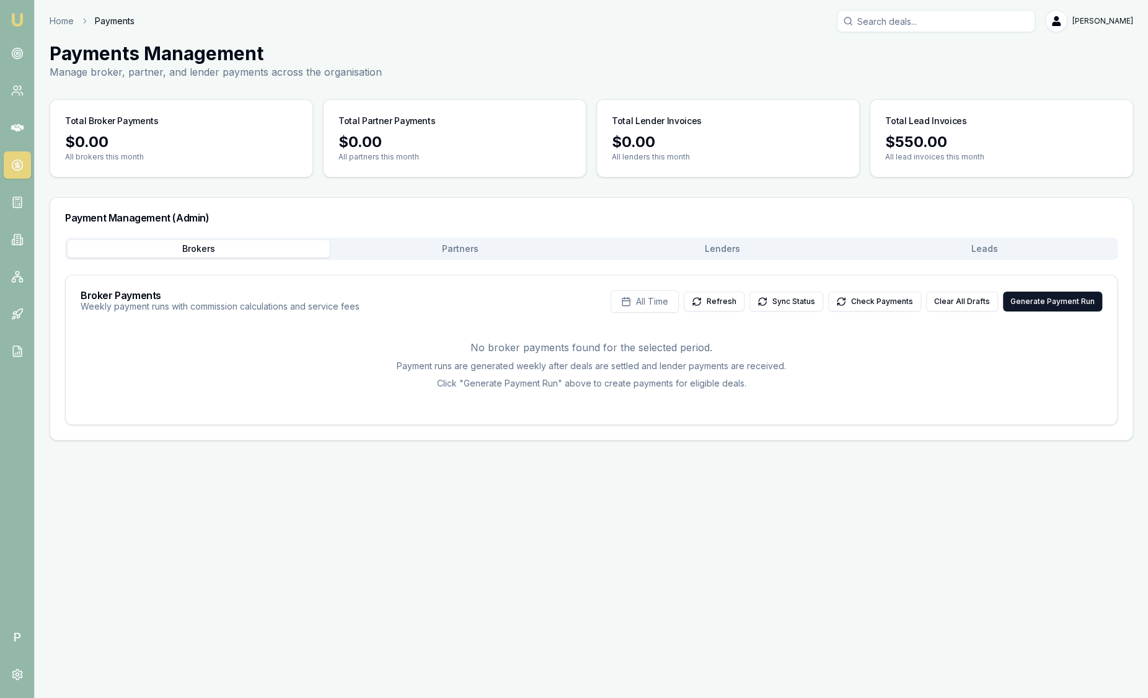
click at [1003, 245] on button "Leads" at bounding box center [985, 248] width 262 height 17
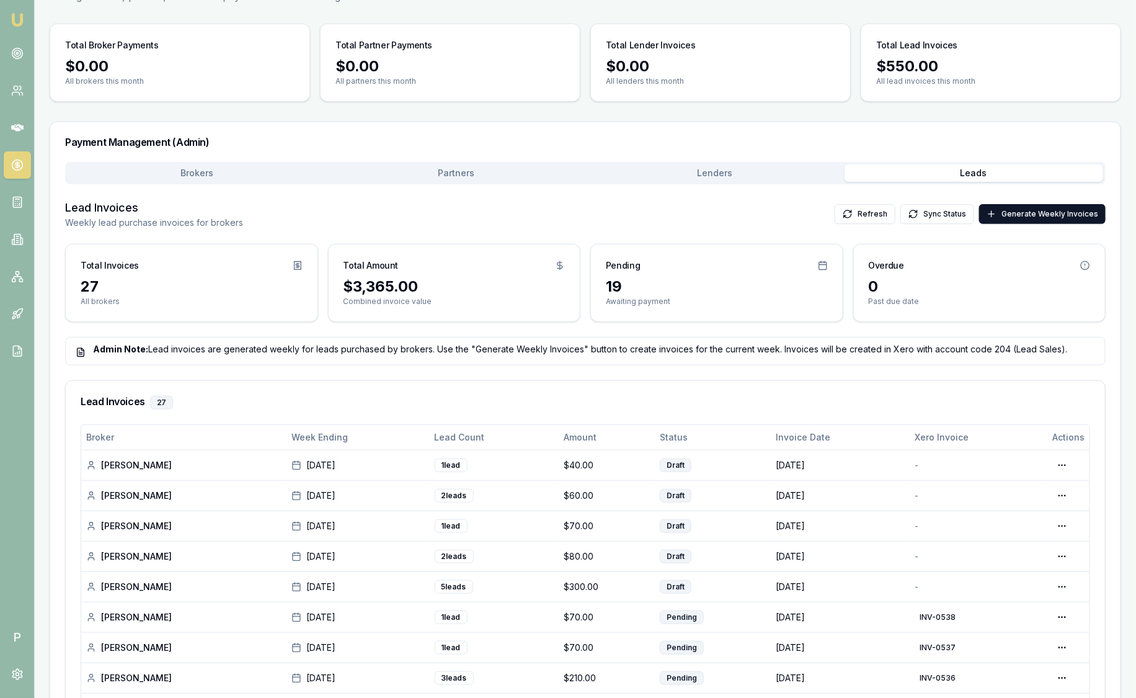
scroll to position [77, 0]
click at [14, 22] on img at bounding box center [17, 19] width 15 height 15
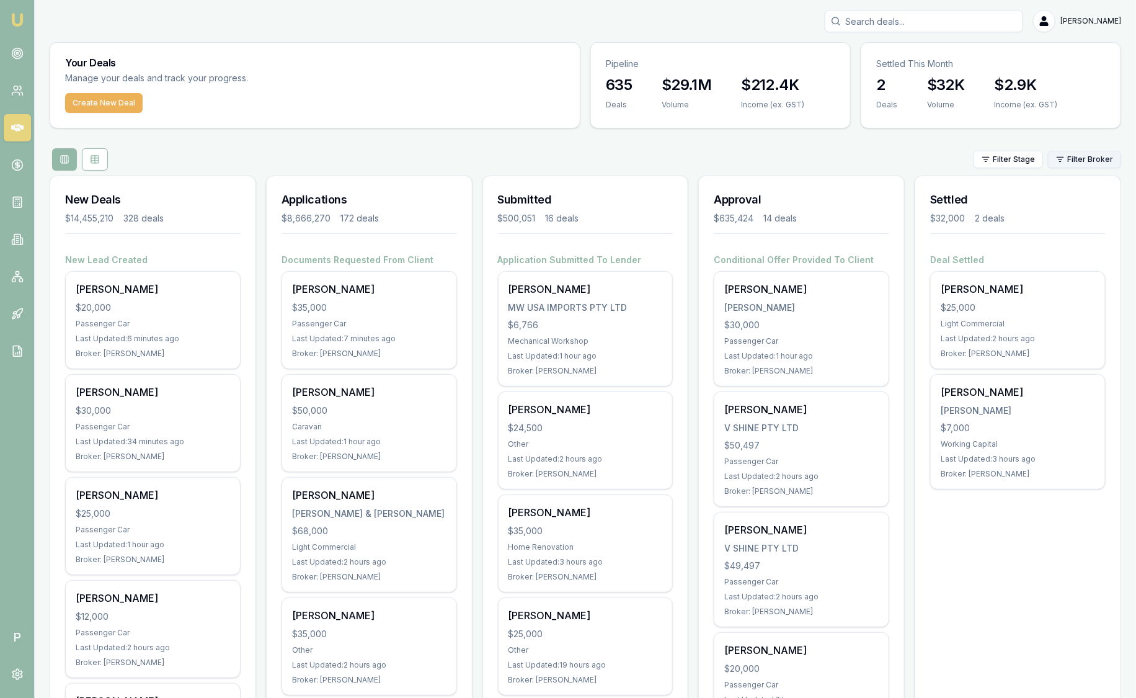
click at [1093, 161] on html "Emu Broker P [PERSON_NAME] Toggle Menu Your Deals Manage your deals and track y…" at bounding box center [568, 349] width 1136 height 698
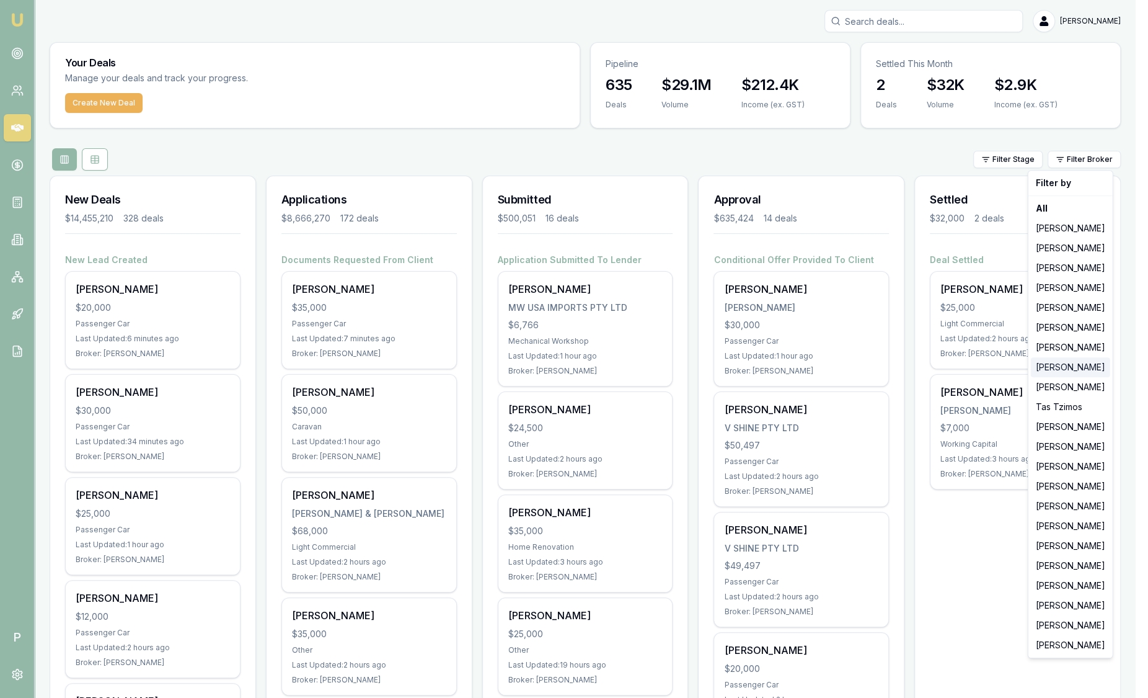
click at [1085, 371] on div "Wendy Fonseka" at bounding box center [1070, 367] width 79 height 20
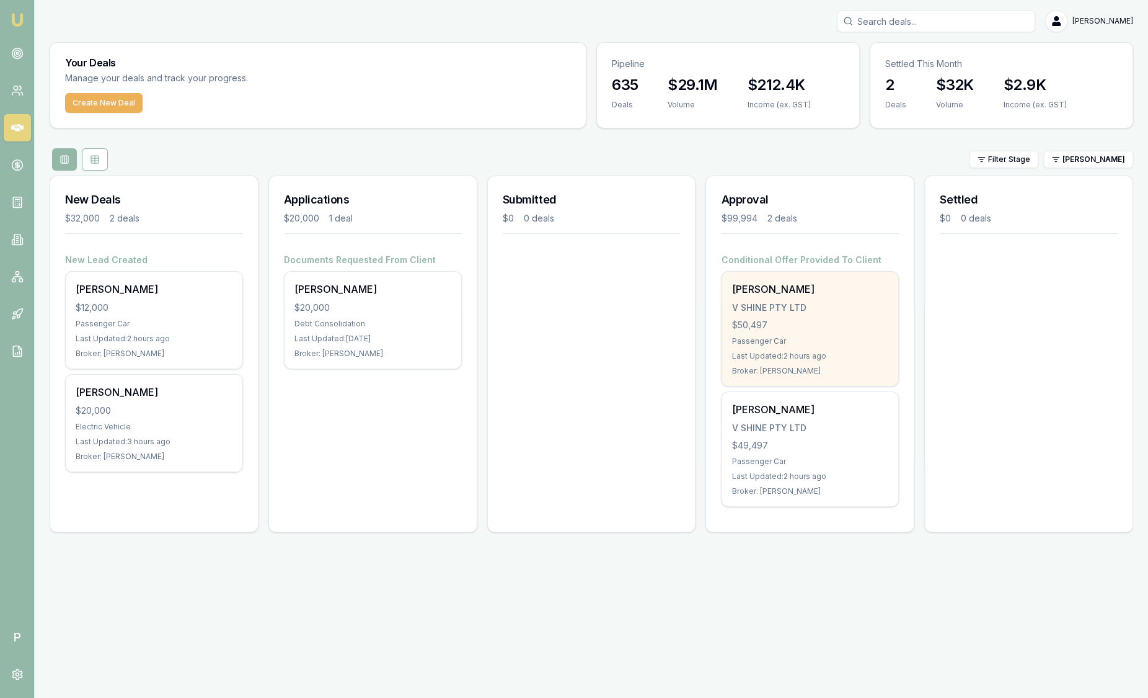
click at [838, 305] on div "V SHINE PTY LTD" at bounding box center [810, 307] width 157 height 12
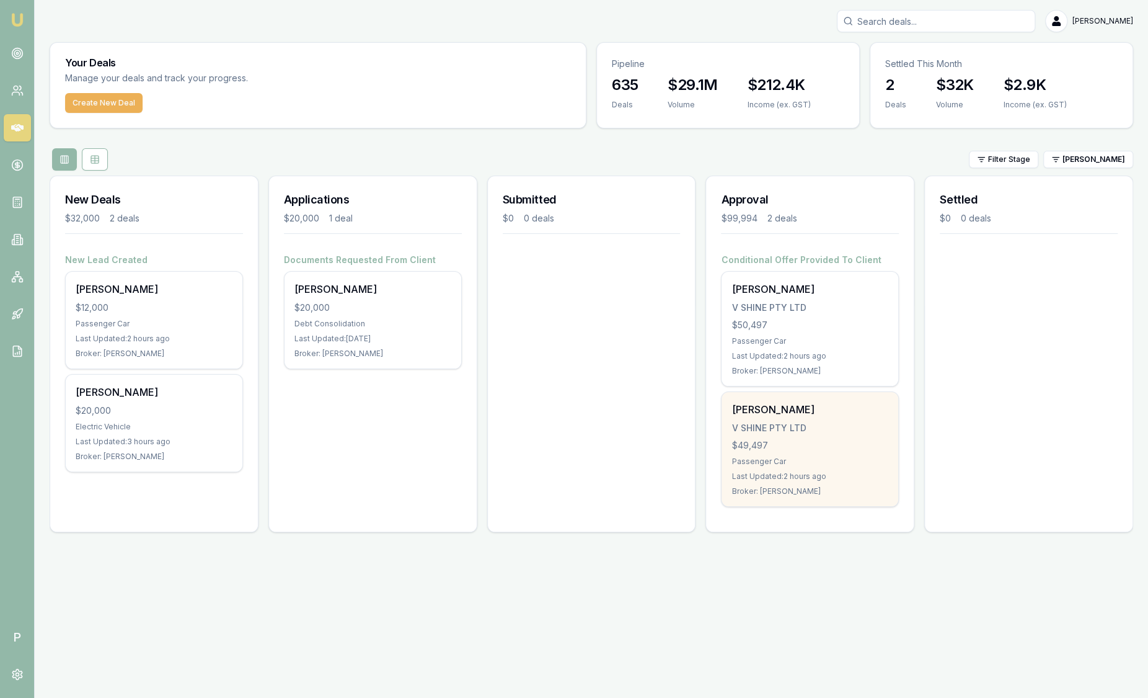
click at [823, 450] on div "$49,497" at bounding box center [810, 445] width 157 height 12
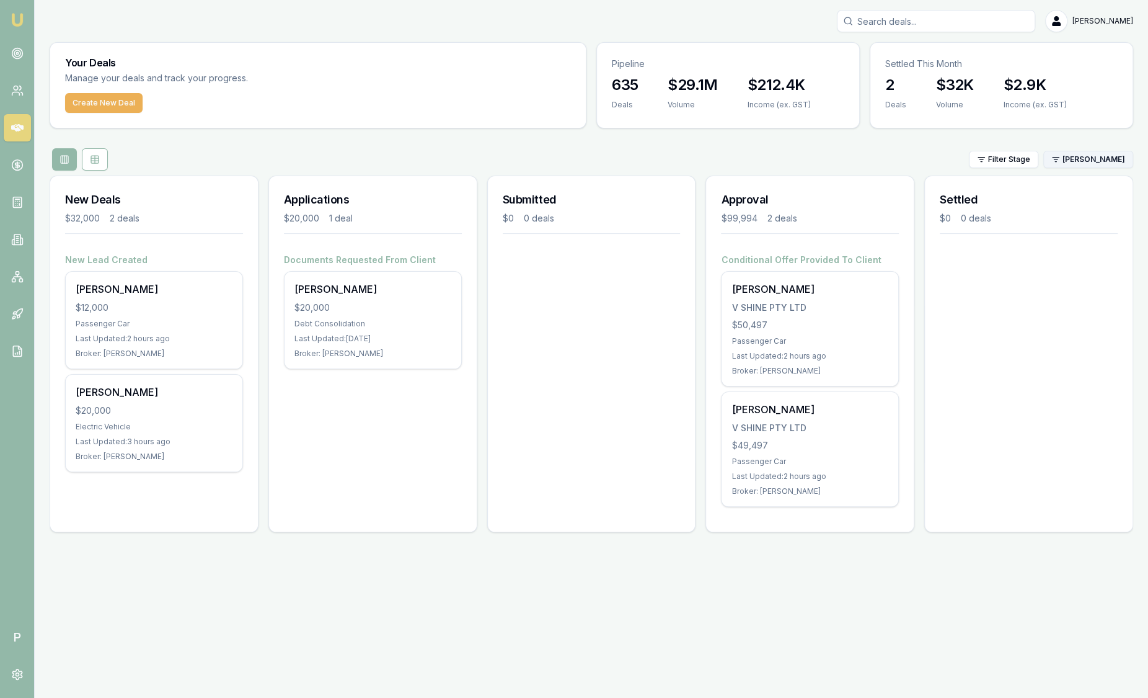
click at [1121, 151] on html "Emu Broker P Sam Crouch Toggle Menu Your Deals Manage your deals and track your…" at bounding box center [574, 349] width 1148 height 698
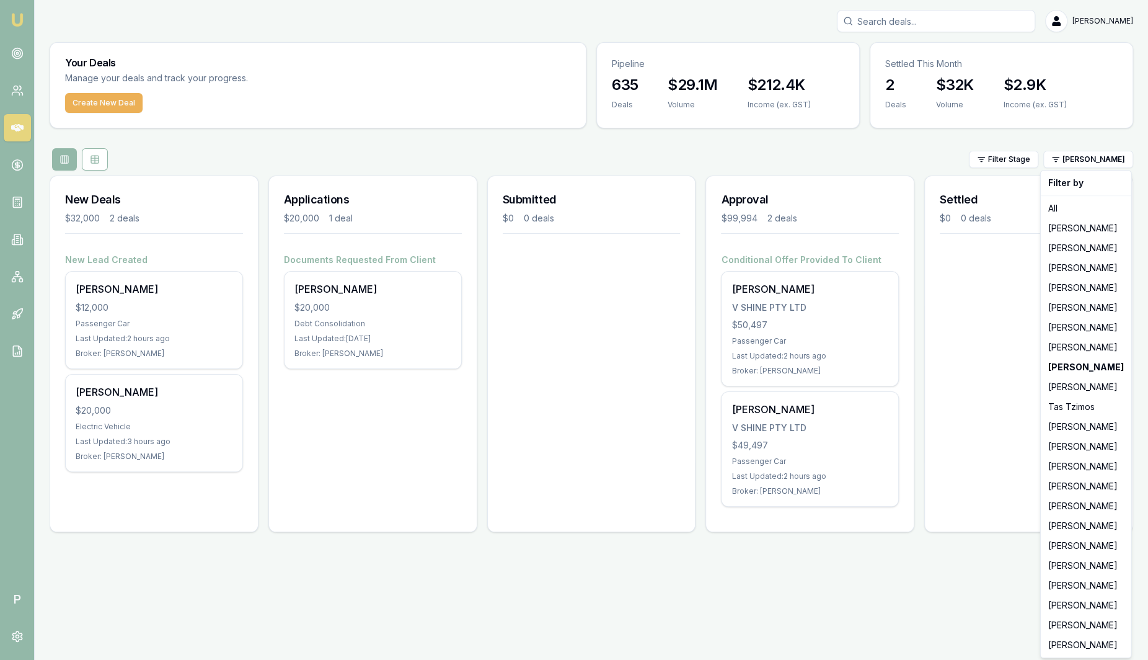
click at [420, 161] on html "Emu Broker P Sam Crouch Toggle Menu Your Deals Manage your deals and track your…" at bounding box center [574, 330] width 1148 height 660
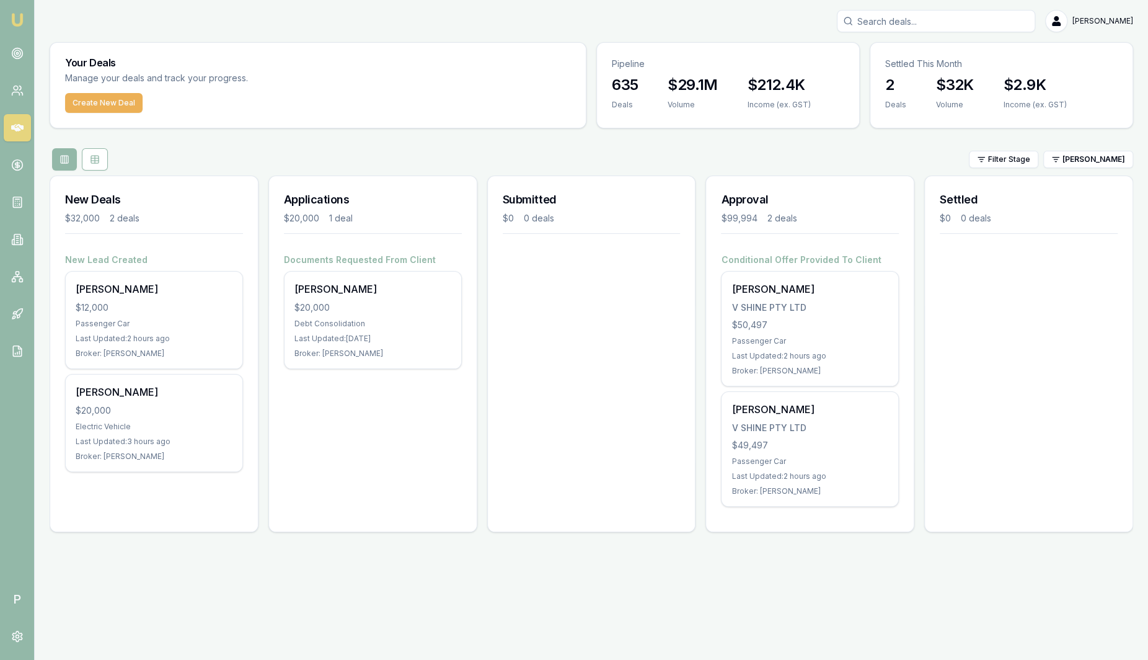
click at [20, 24] on img at bounding box center [17, 19] width 15 height 15
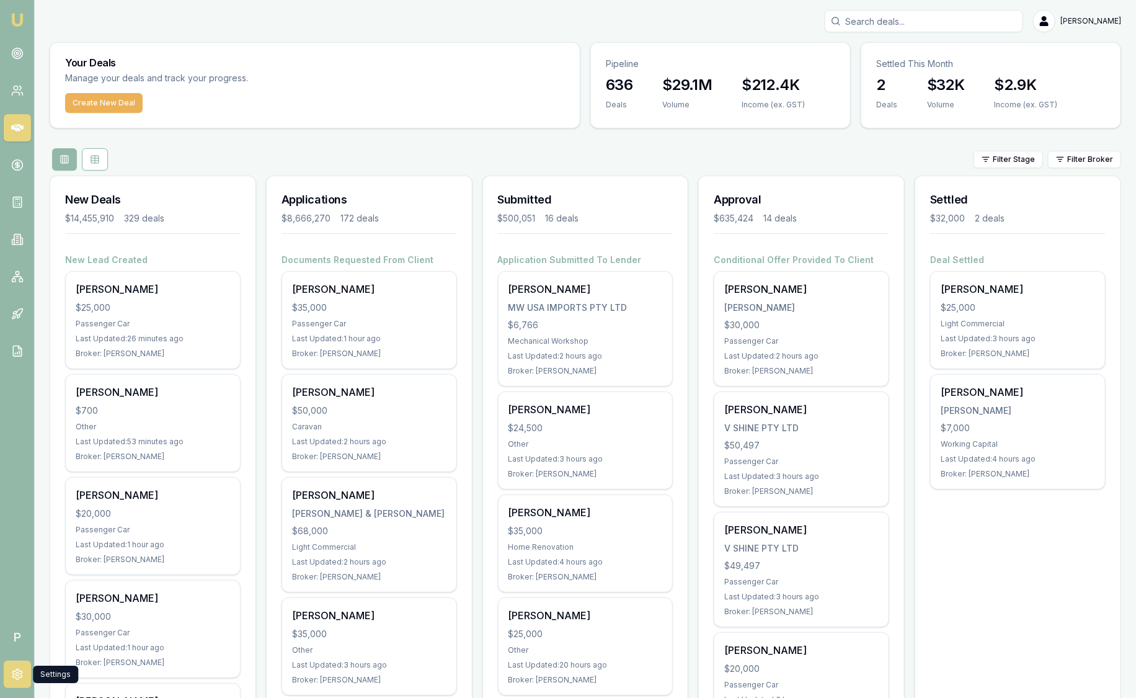
click at [14, 681] on link at bounding box center [17, 673] width 27 height 27
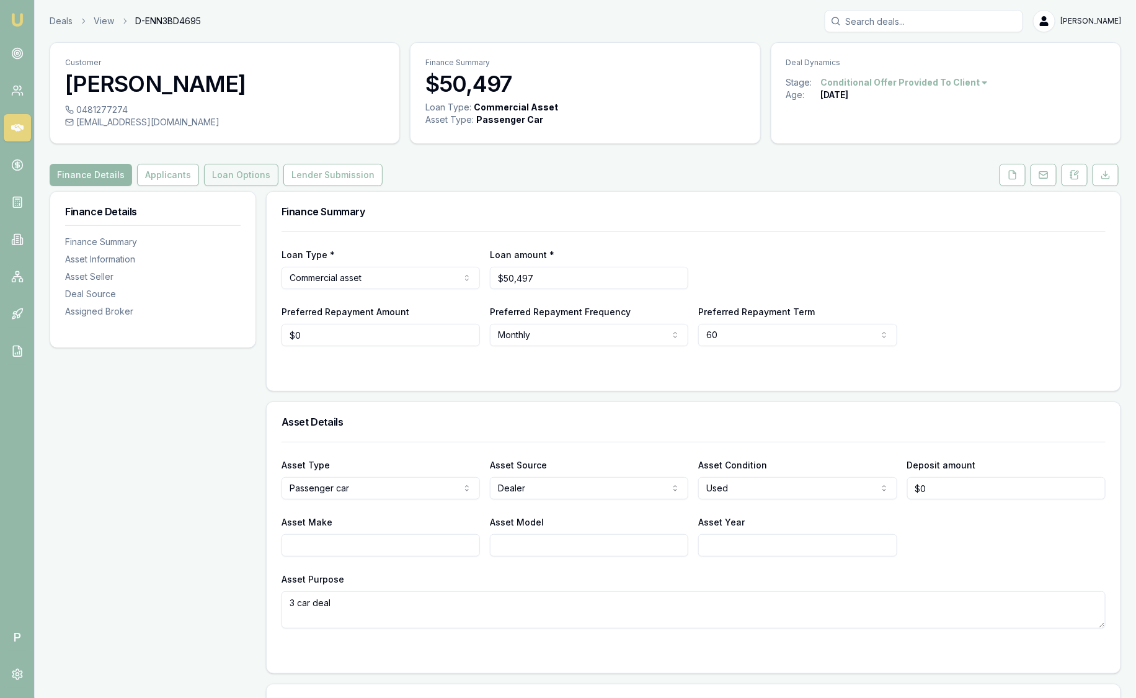
click at [254, 176] on button "Loan Options" at bounding box center [241, 175] width 74 height 22
click at [239, 169] on button "Loan Options" at bounding box center [241, 175] width 74 height 22
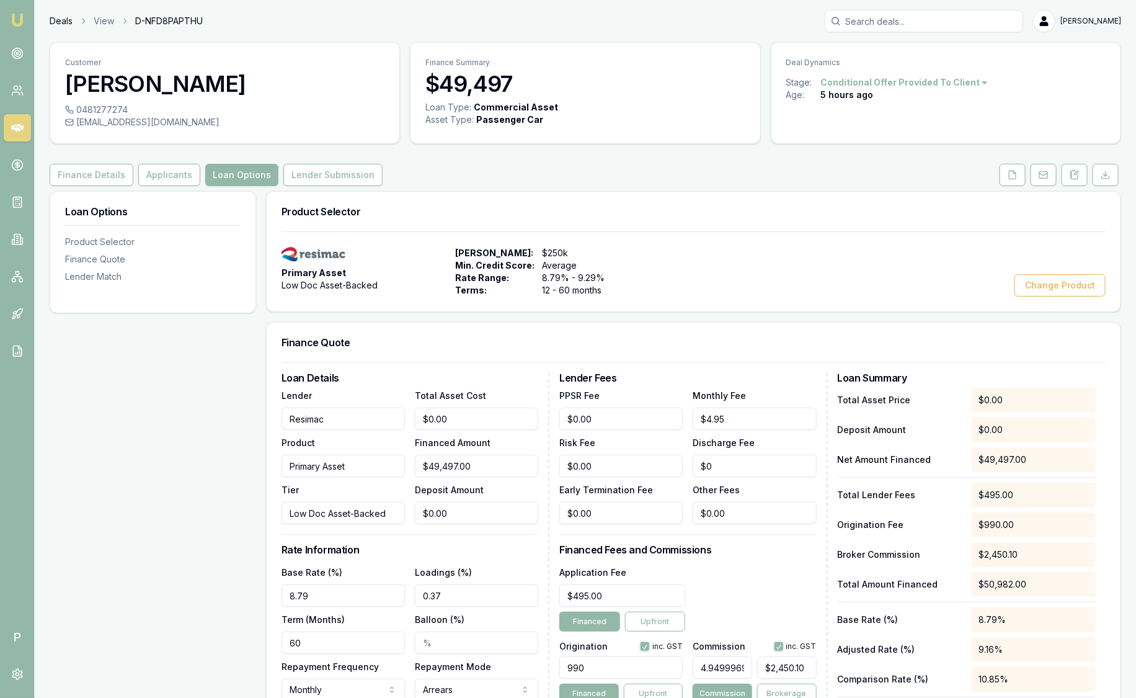
click at [63, 19] on link "Deals" at bounding box center [61, 21] width 23 height 12
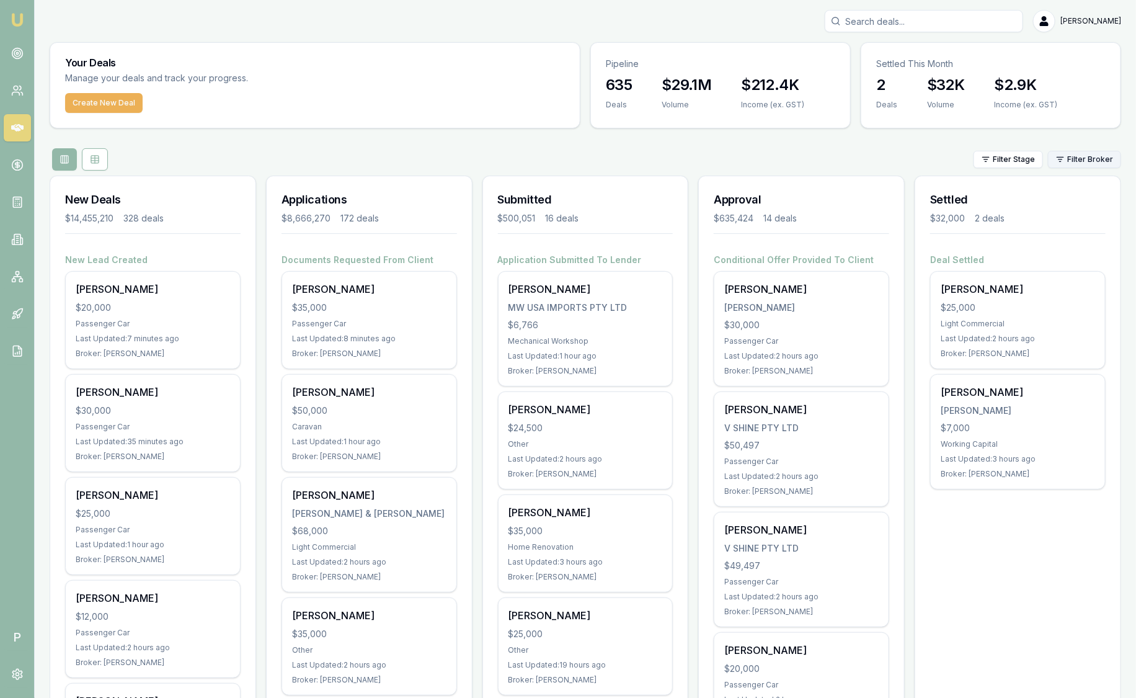
click at [1090, 156] on html "Emu Broker P Sam Crouch Toggle Menu Your Deals Manage your deals and track your…" at bounding box center [568, 349] width 1136 height 698
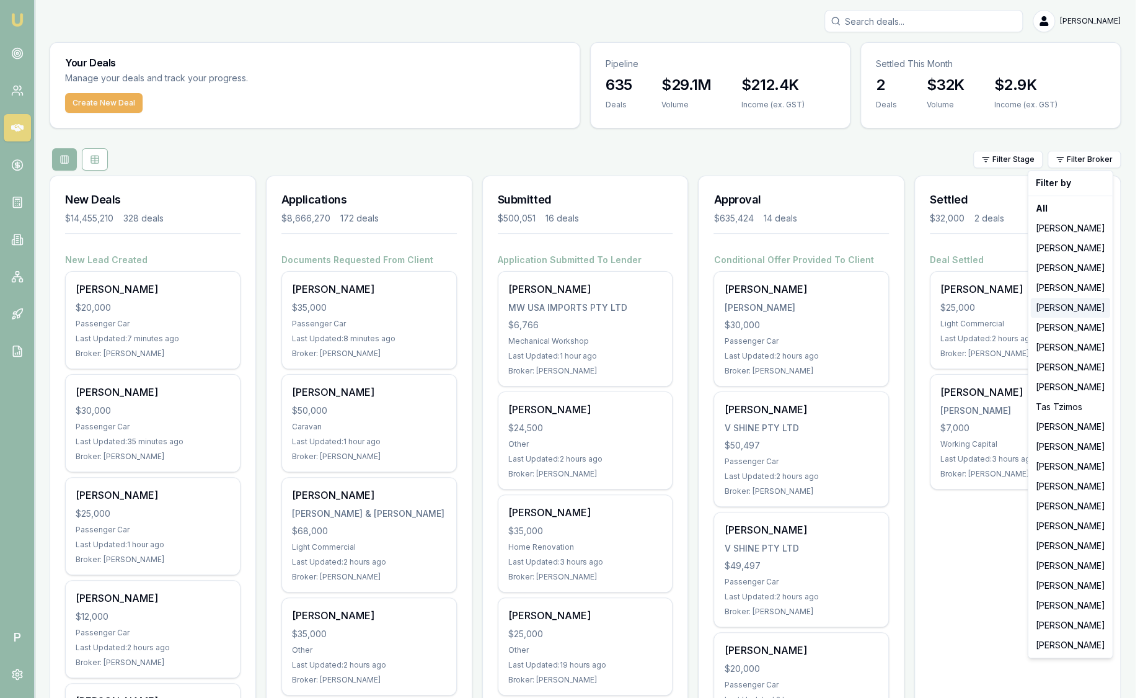
click at [1078, 304] on div "[PERSON_NAME]" at bounding box center [1070, 308] width 79 height 20
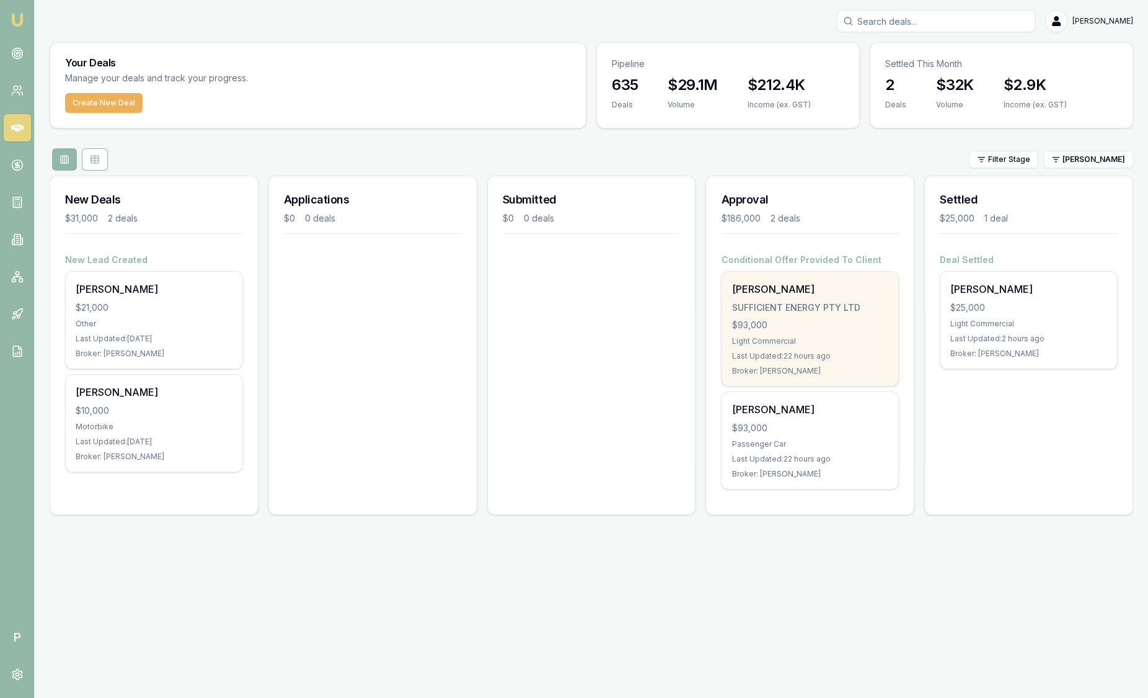
click at [834, 337] on div "Light Commercial" at bounding box center [810, 341] width 157 height 10
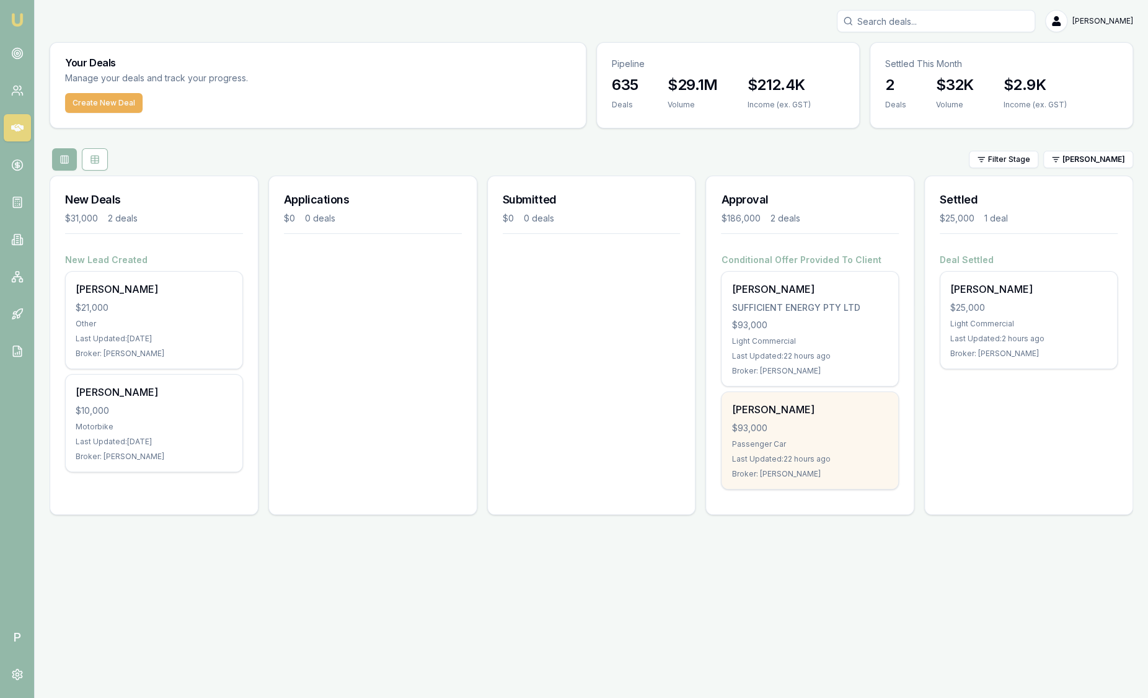
click at [809, 433] on div "$93,000" at bounding box center [810, 428] width 157 height 12
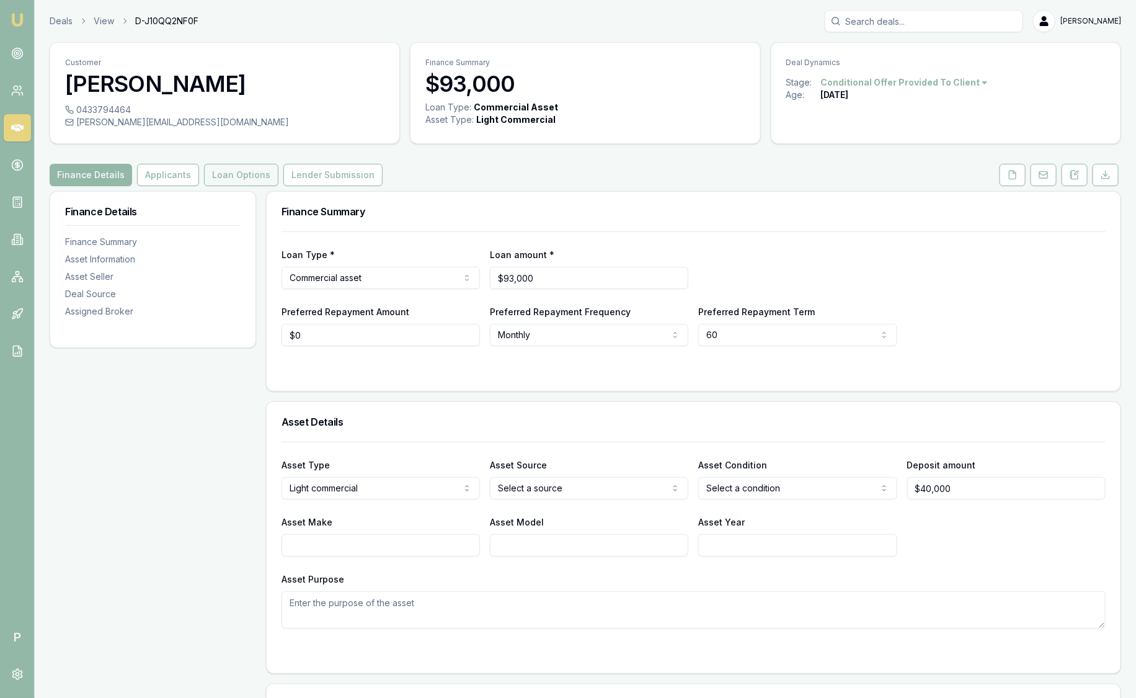
click at [233, 167] on button "Loan Options" at bounding box center [241, 175] width 74 height 22
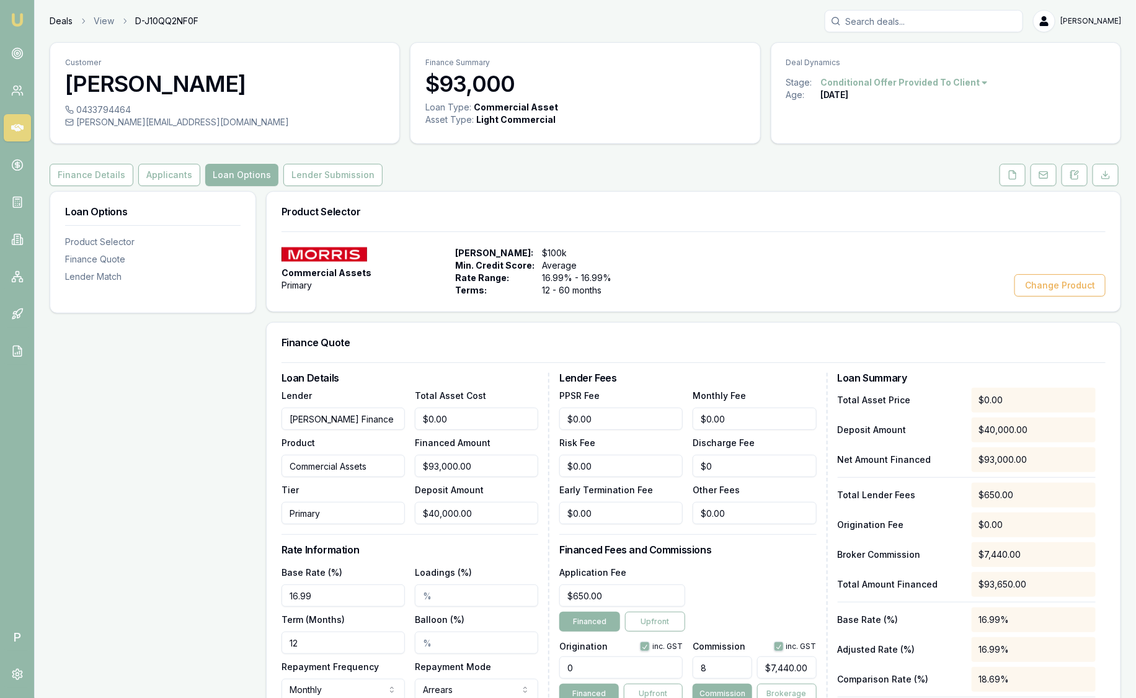
click at [67, 23] on link "Deals" at bounding box center [61, 21] width 23 height 12
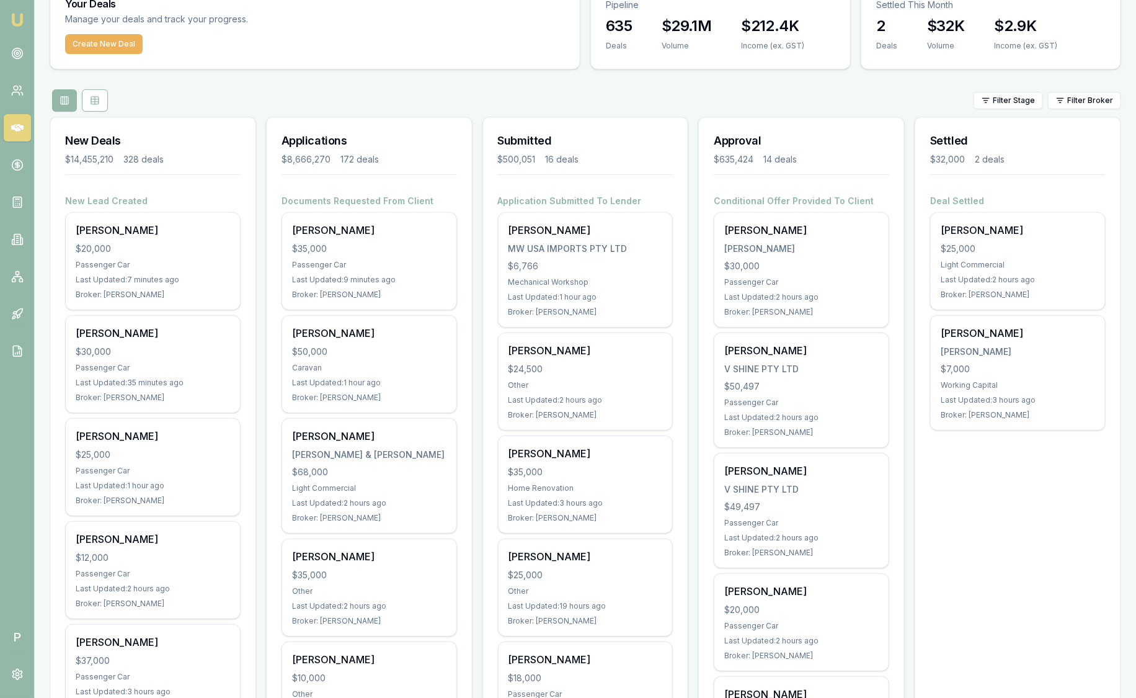
scroll to position [309, 0]
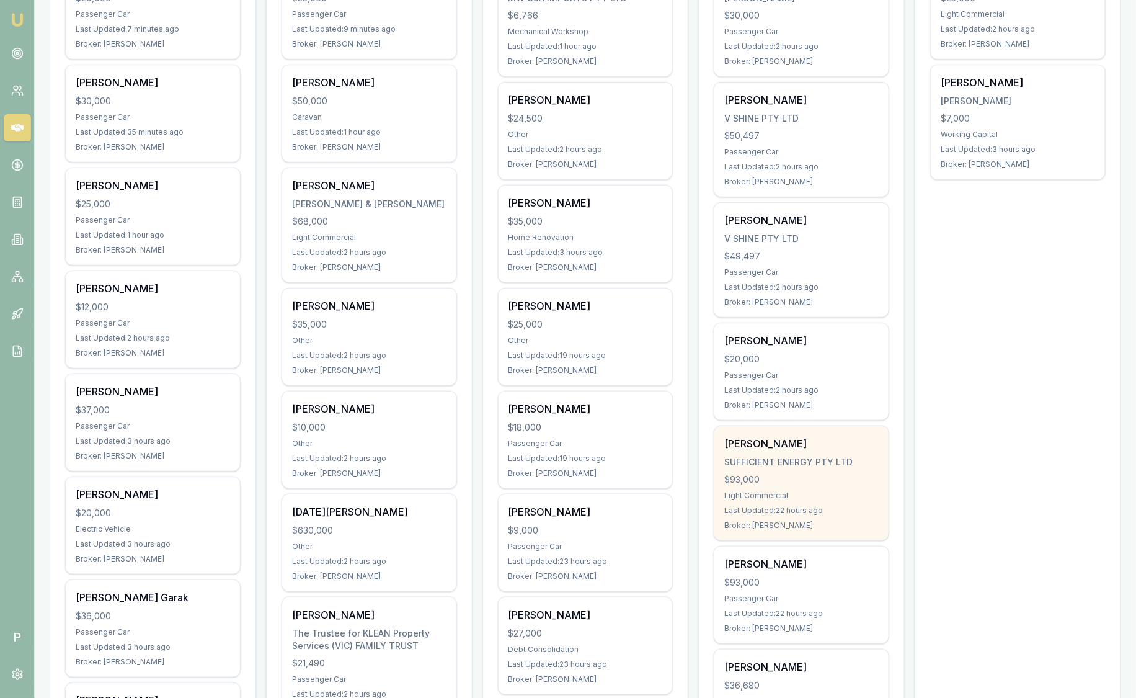
click at [783, 440] on div "George Sooalo" at bounding box center [801, 443] width 154 height 15
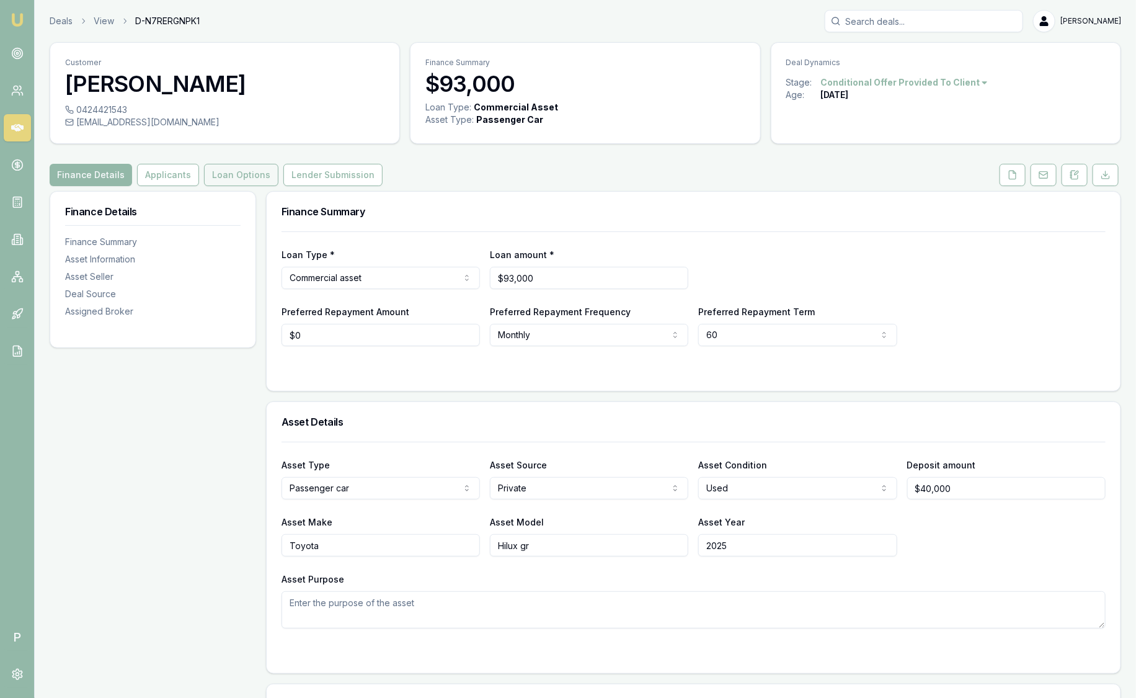
click at [244, 181] on button "Loan Options" at bounding box center [241, 175] width 74 height 22
click at [254, 172] on button "Loan Options" at bounding box center [241, 175] width 74 height 22
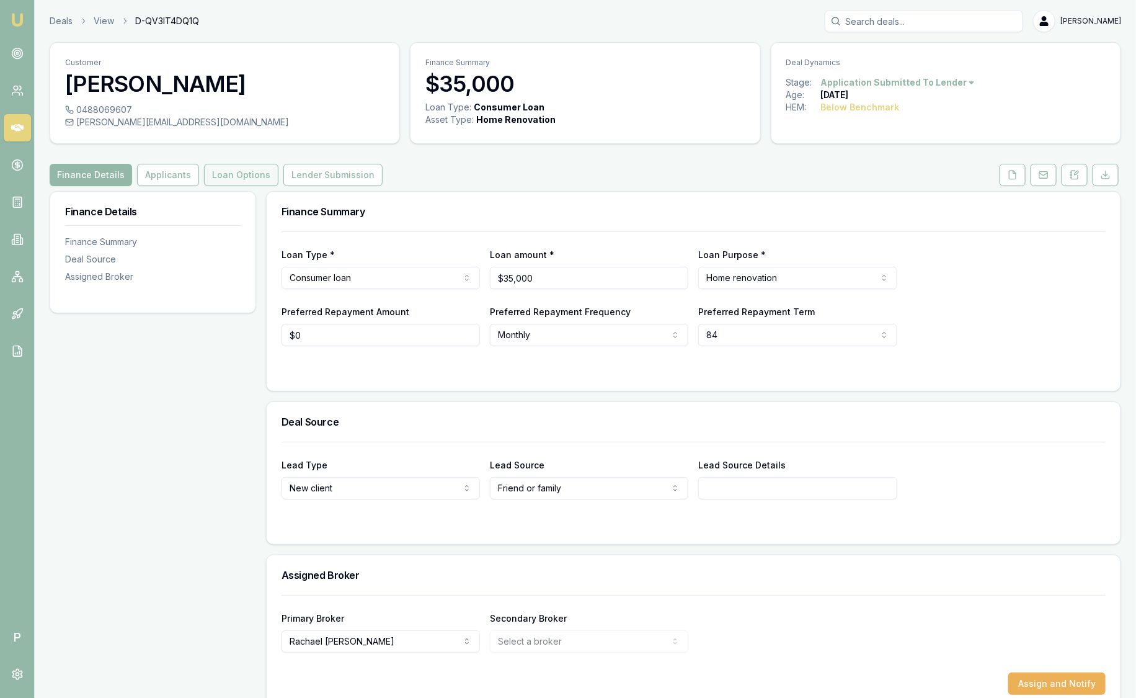
click at [221, 178] on button "Loan Options" at bounding box center [241, 175] width 74 height 22
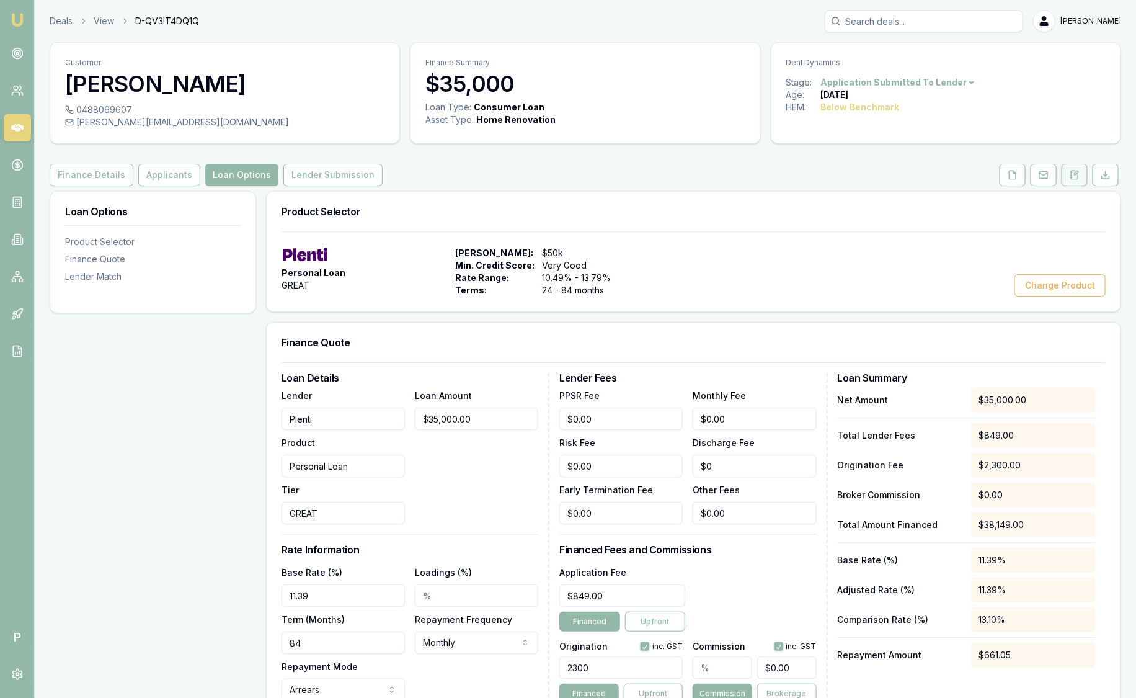
click at [1086, 171] on button at bounding box center [1075, 175] width 26 height 22
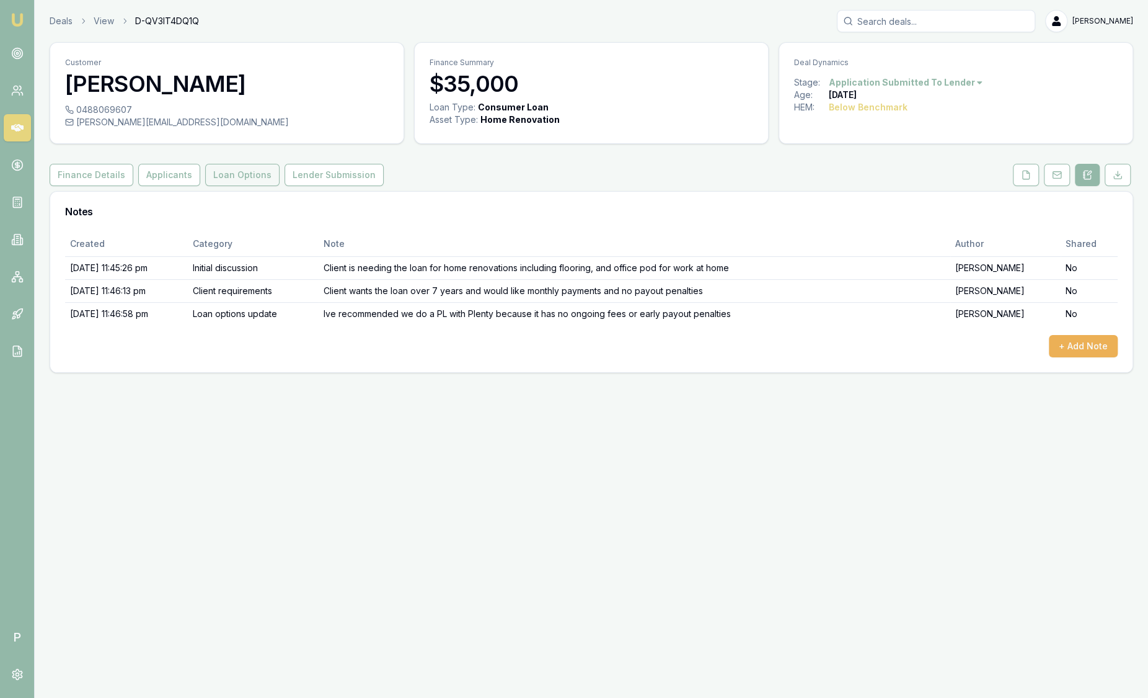
click at [260, 175] on button "Loan Options" at bounding box center [242, 175] width 74 height 22
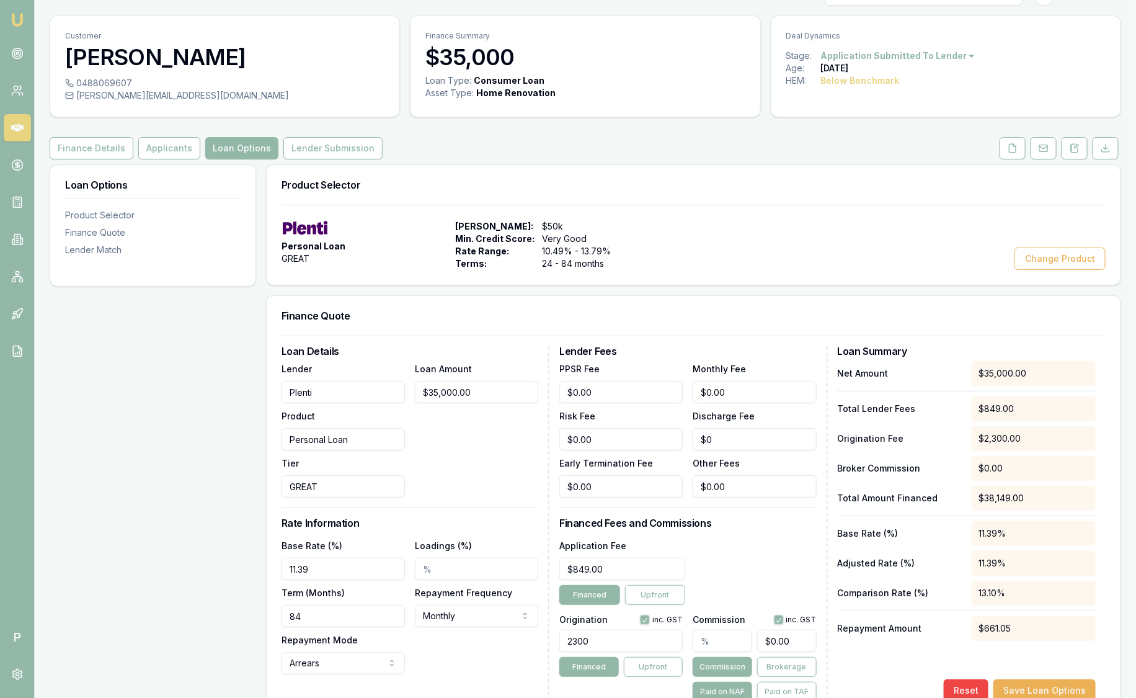
scroll to position [77, 0]
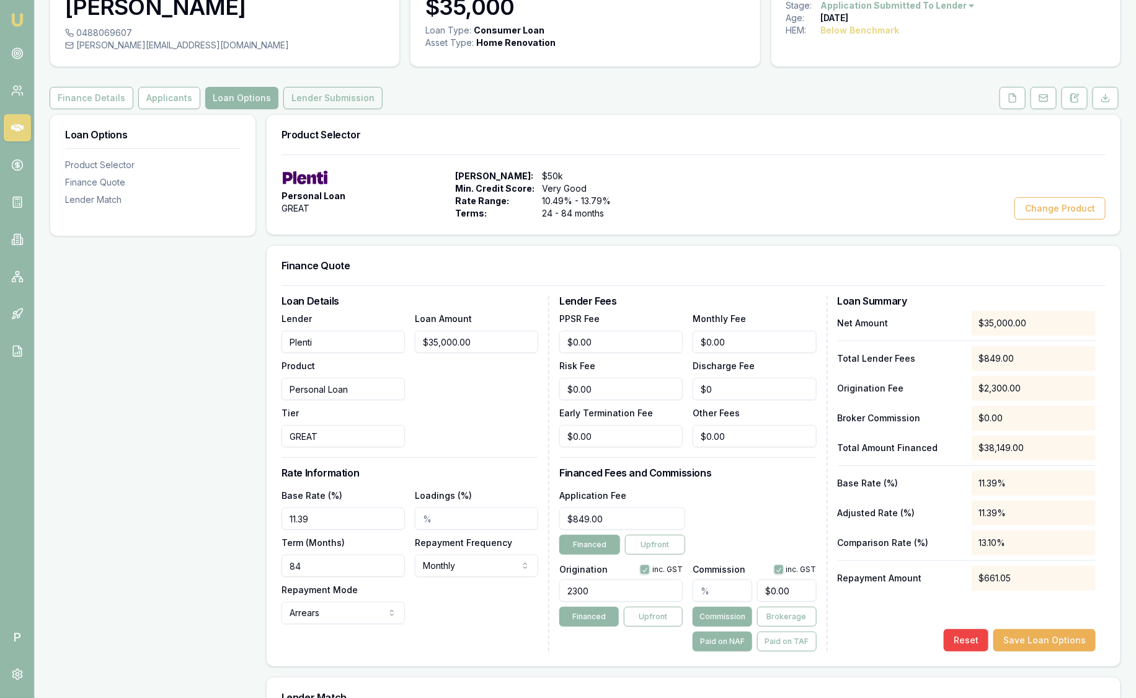
click at [306, 90] on button "Lender Submission" at bounding box center [332, 98] width 99 height 22
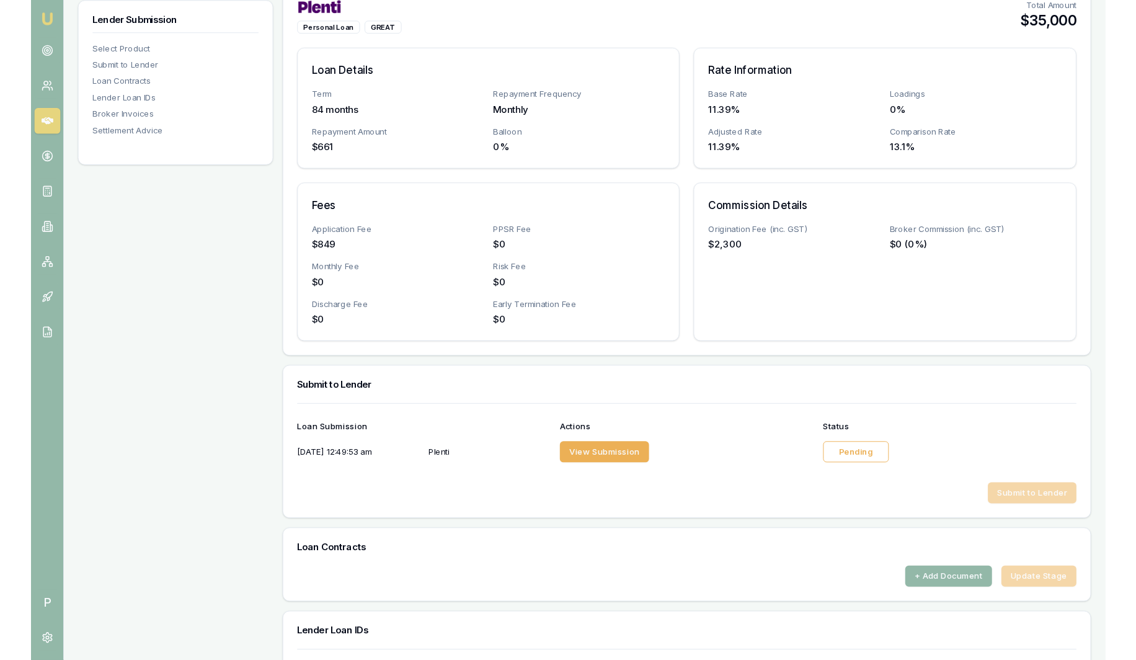
scroll to position [77, 0]
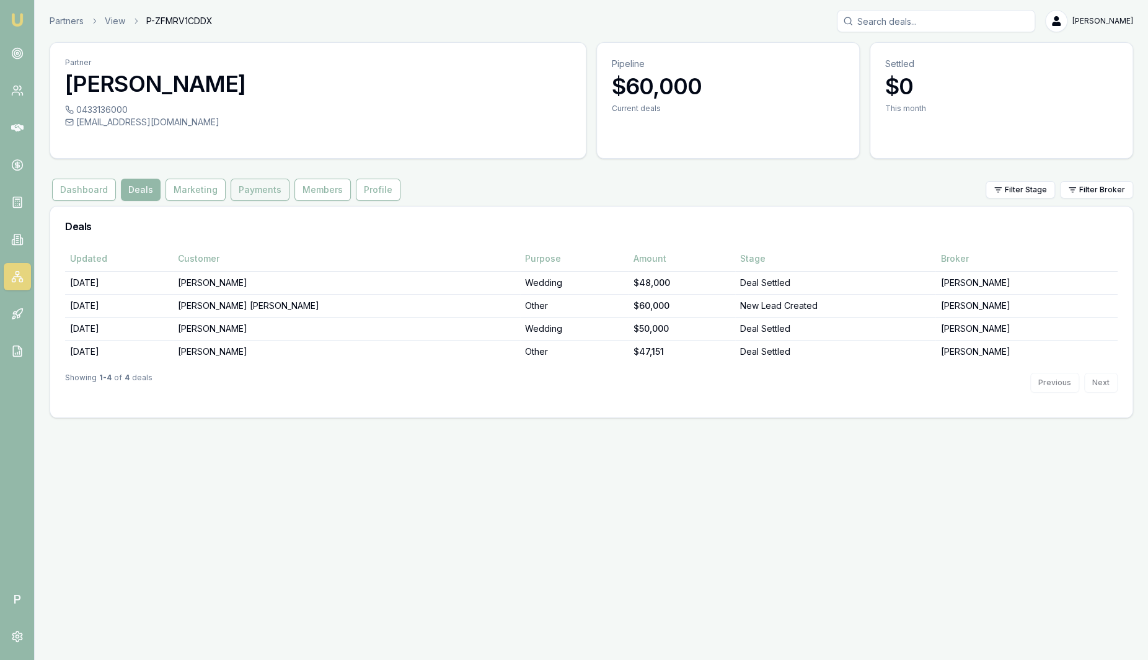
click at [251, 190] on button "Payments" at bounding box center [260, 190] width 59 height 22
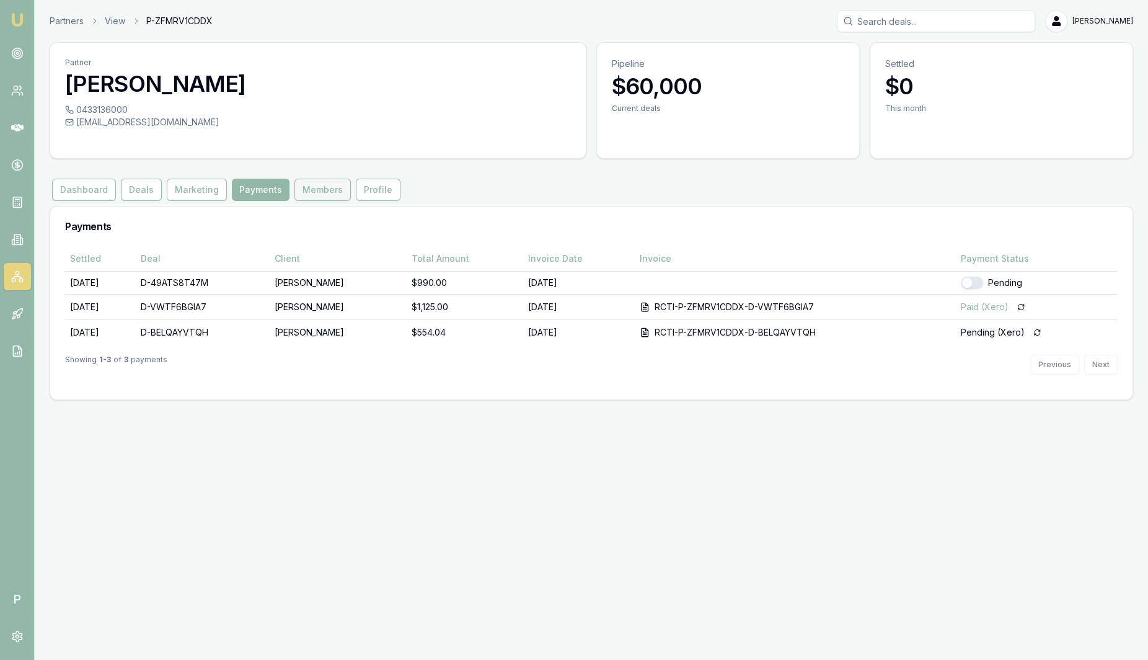
click at [306, 189] on button "Members" at bounding box center [323, 190] width 56 height 22
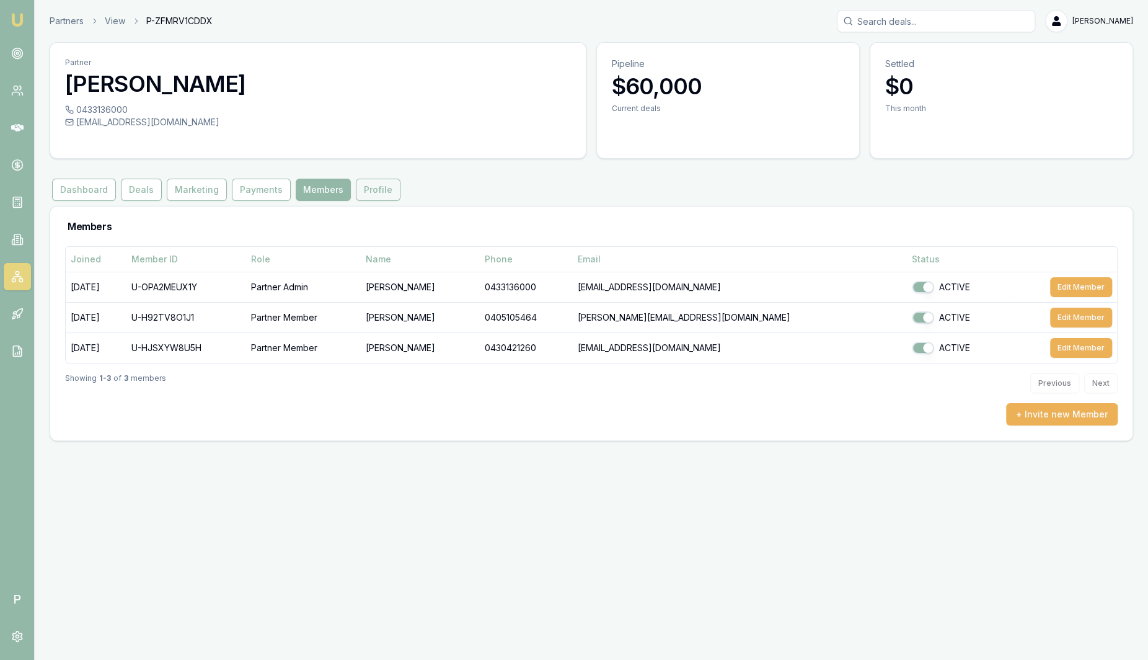
click at [374, 189] on button "Profile" at bounding box center [378, 190] width 45 height 22
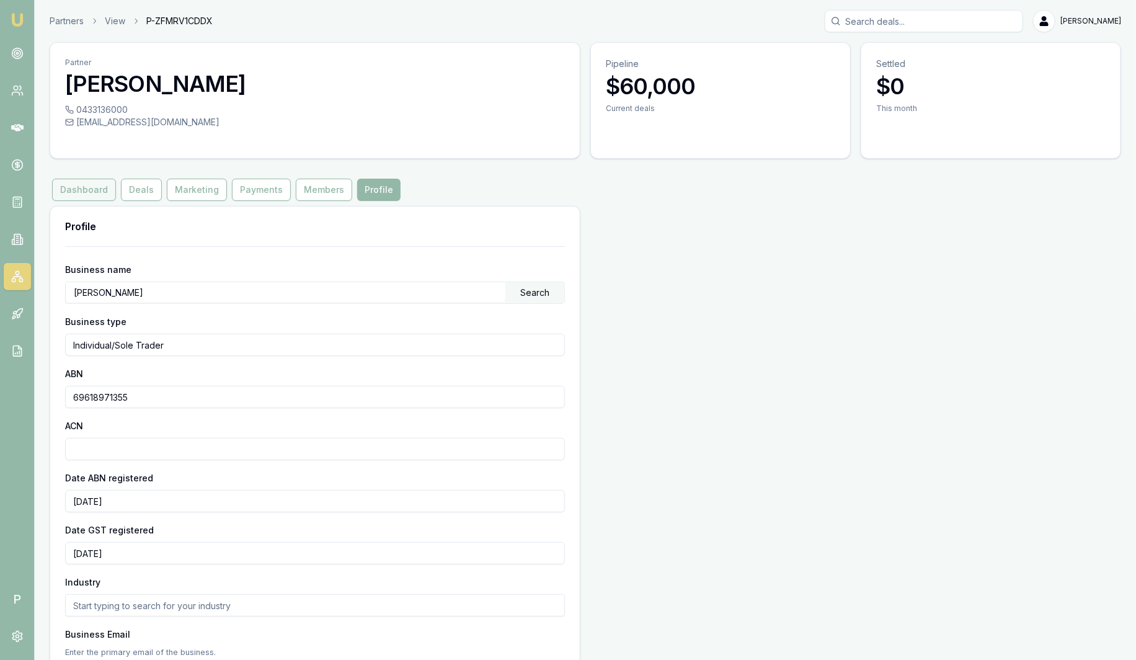
click at [102, 190] on button "Dashboard" at bounding box center [84, 190] width 64 height 22
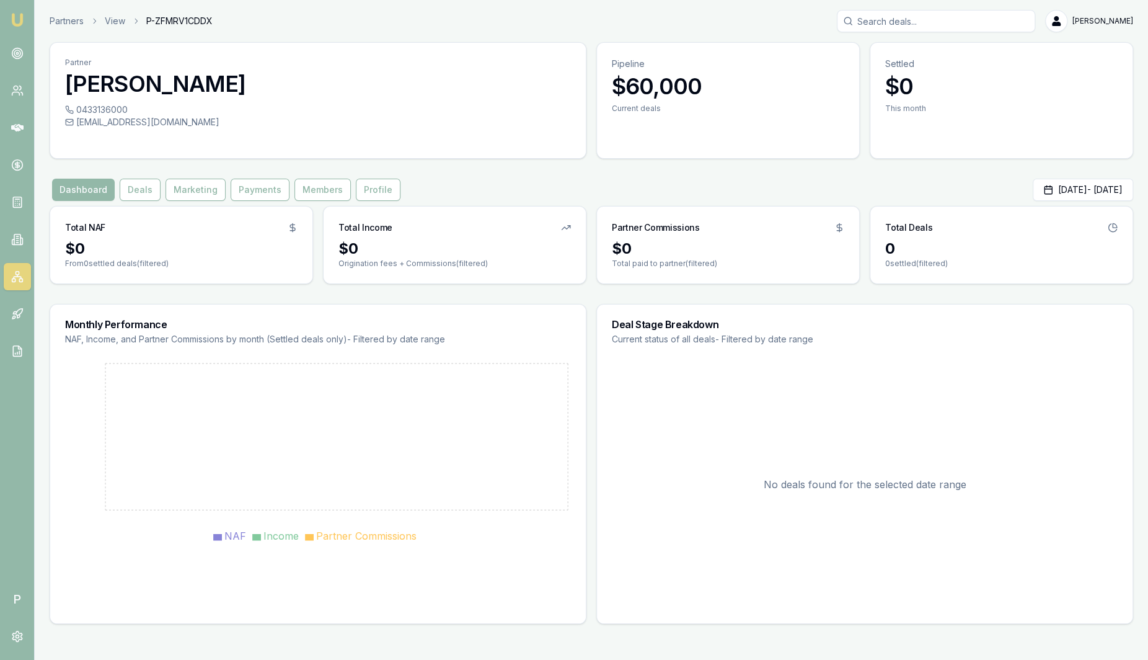
click at [23, 280] on link at bounding box center [17, 276] width 27 height 27
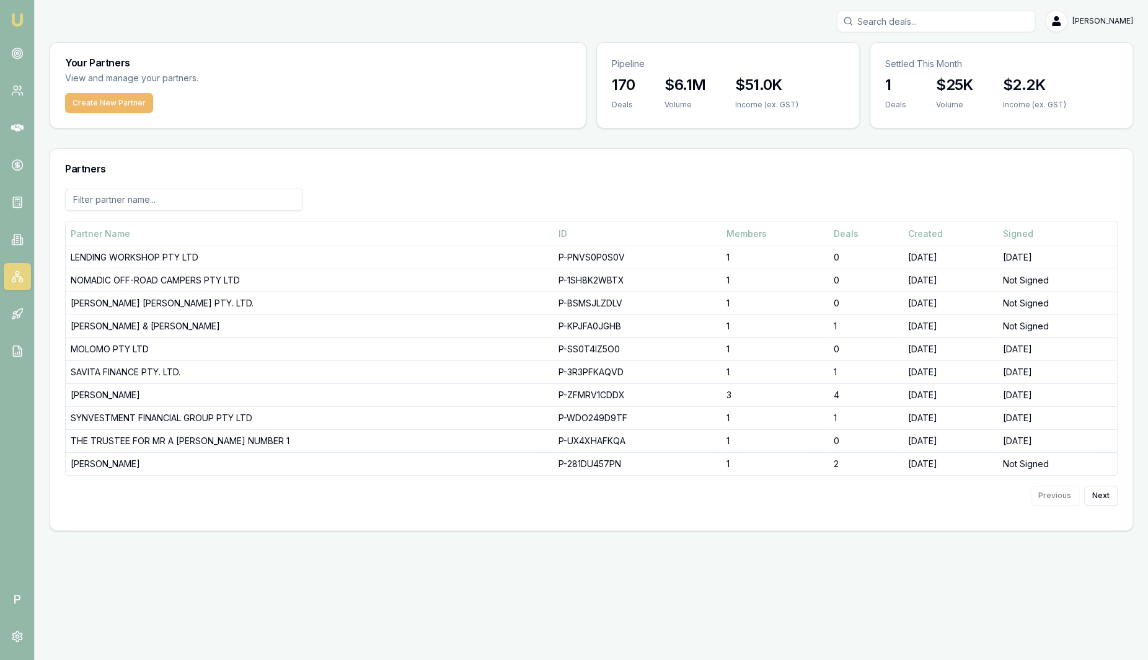
click at [121, 108] on button "Create New Partner" at bounding box center [109, 103] width 88 height 20
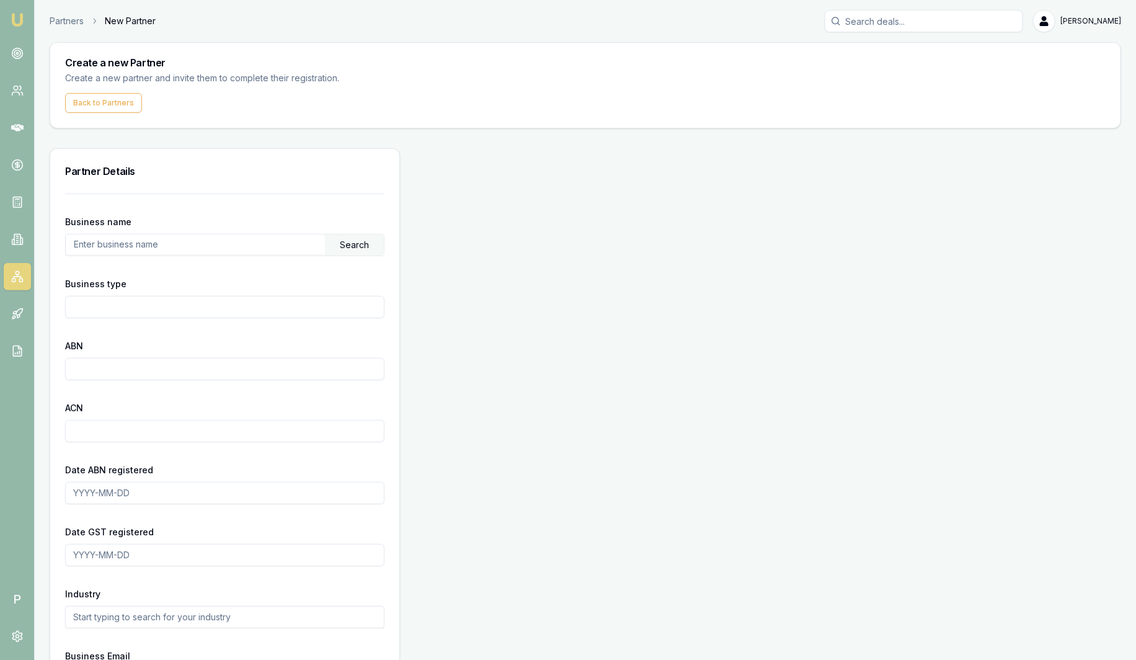
click at [147, 244] on input "text" at bounding box center [195, 244] width 259 height 20
click at [226, 182] on div "Partner Details" at bounding box center [224, 171] width 349 height 45
click at [190, 246] on input "text" at bounding box center [195, 244] width 259 height 20
drag, startPoint x: 252, startPoint y: 189, endPoint x: 267, endPoint y: 174, distance: 21.0
click at [252, 188] on div "Partner Details" at bounding box center [224, 171] width 349 height 45
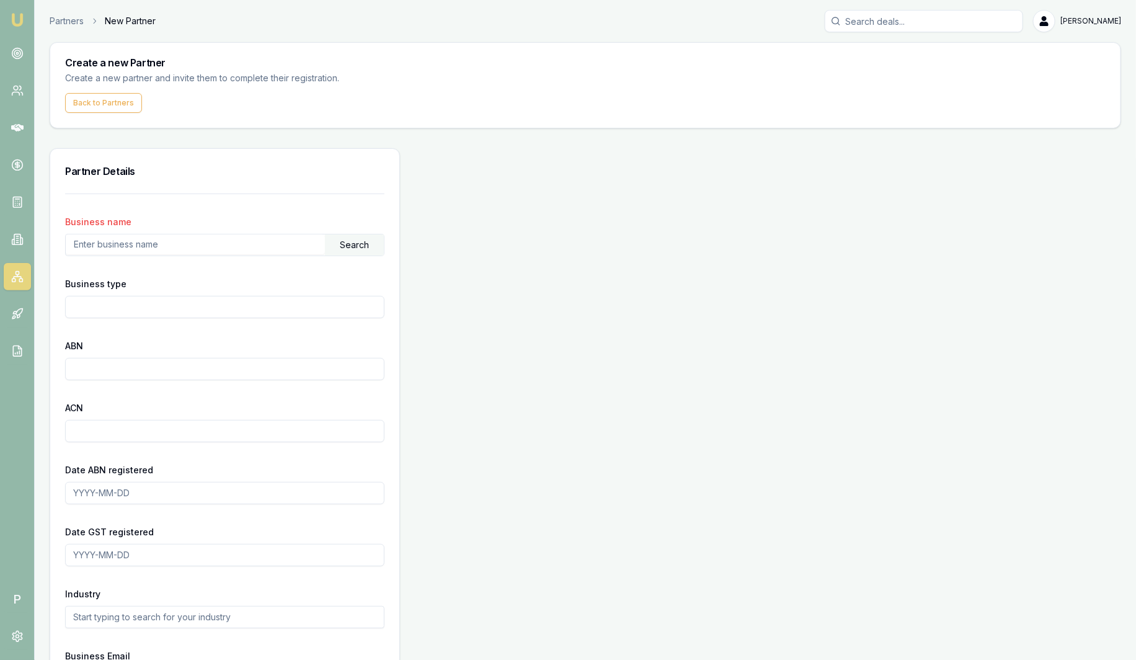
click at [231, 241] on input "text" at bounding box center [195, 244] width 259 height 20
click at [216, 172] on h3 "Partner Details" at bounding box center [224, 171] width 319 height 15
click at [130, 245] on input "text" at bounding box center [195, 244] width 259 height 20
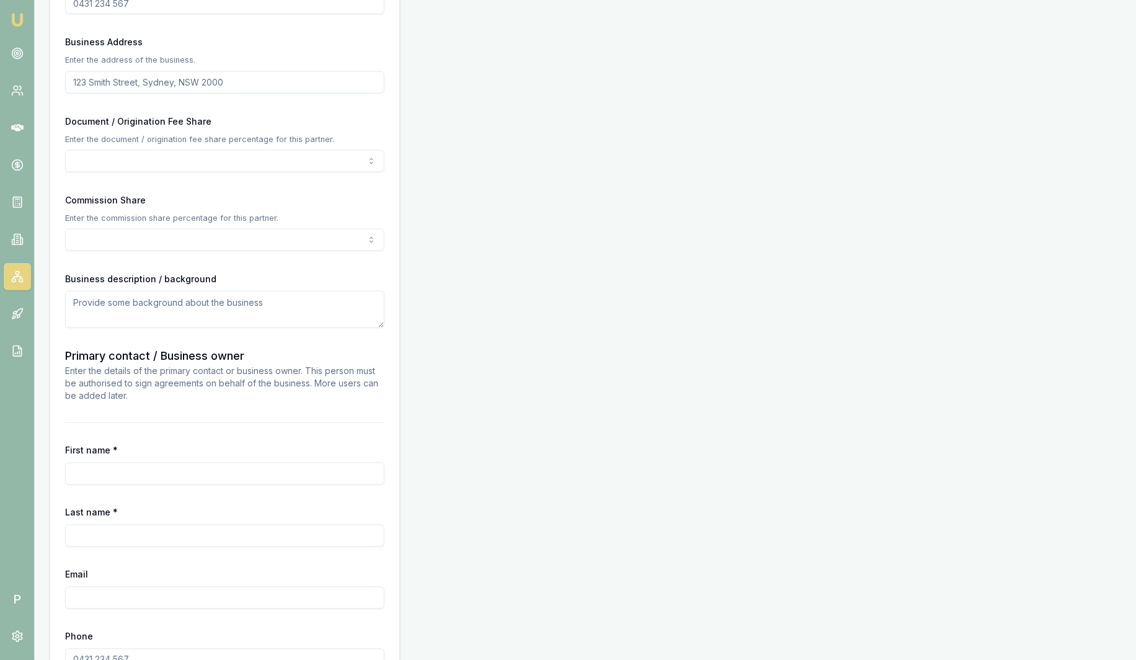
scroll to position [753, 0]
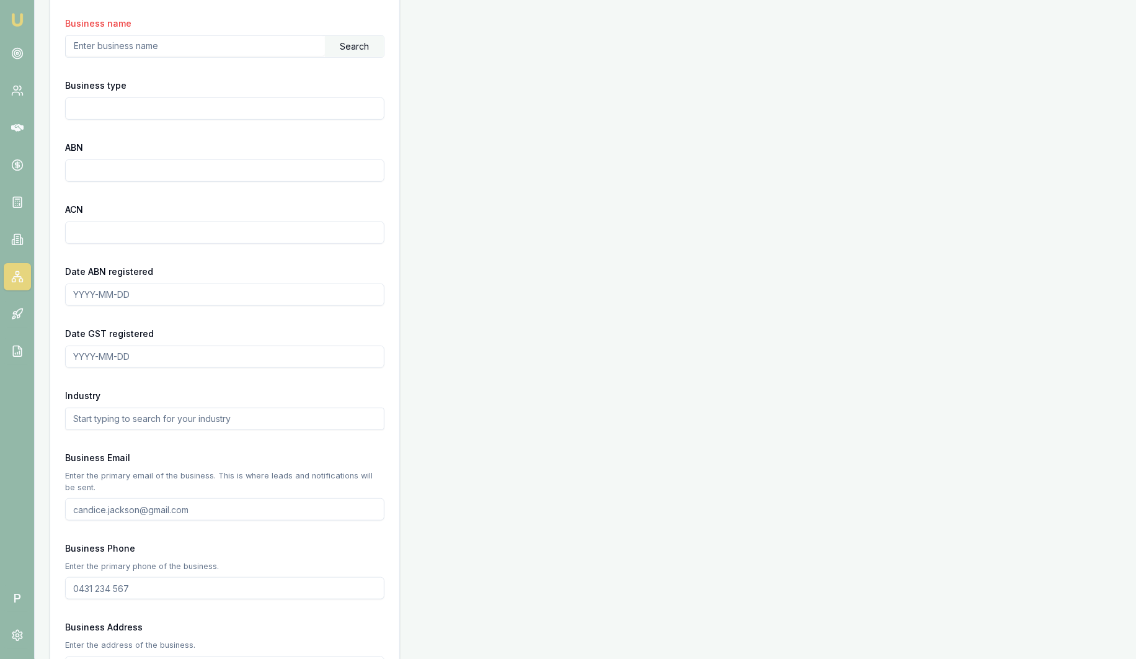
scroll to position [0, 0]
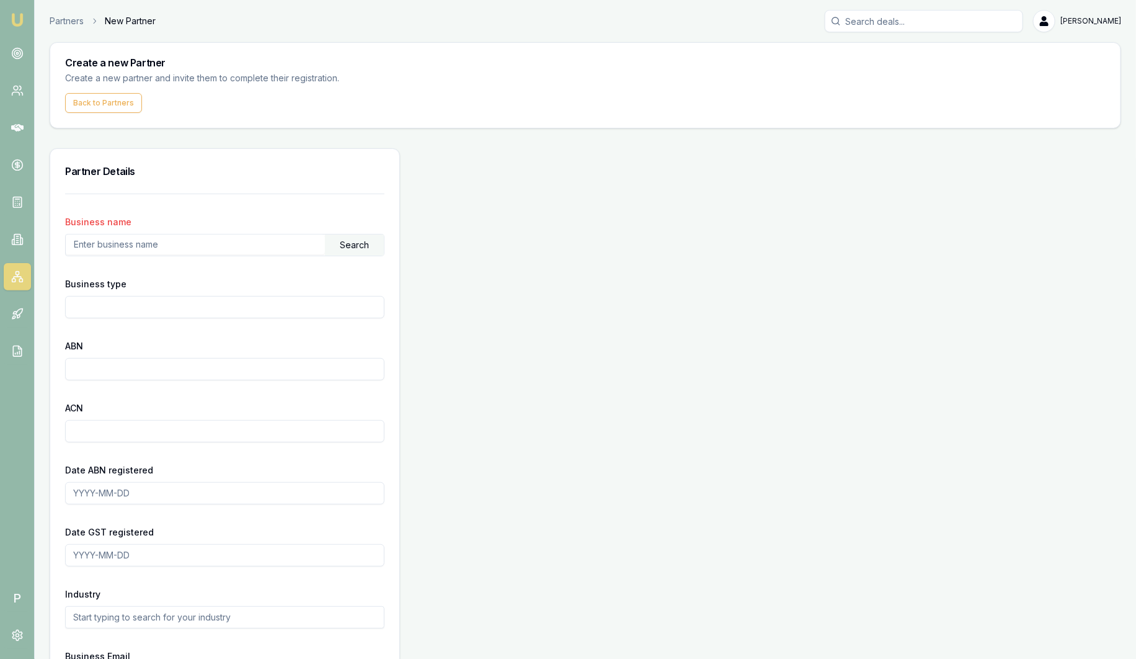
click at [159, 236] on input "text" at bounding box center [195, 244] width 259 height 20
type input "Col Smith"
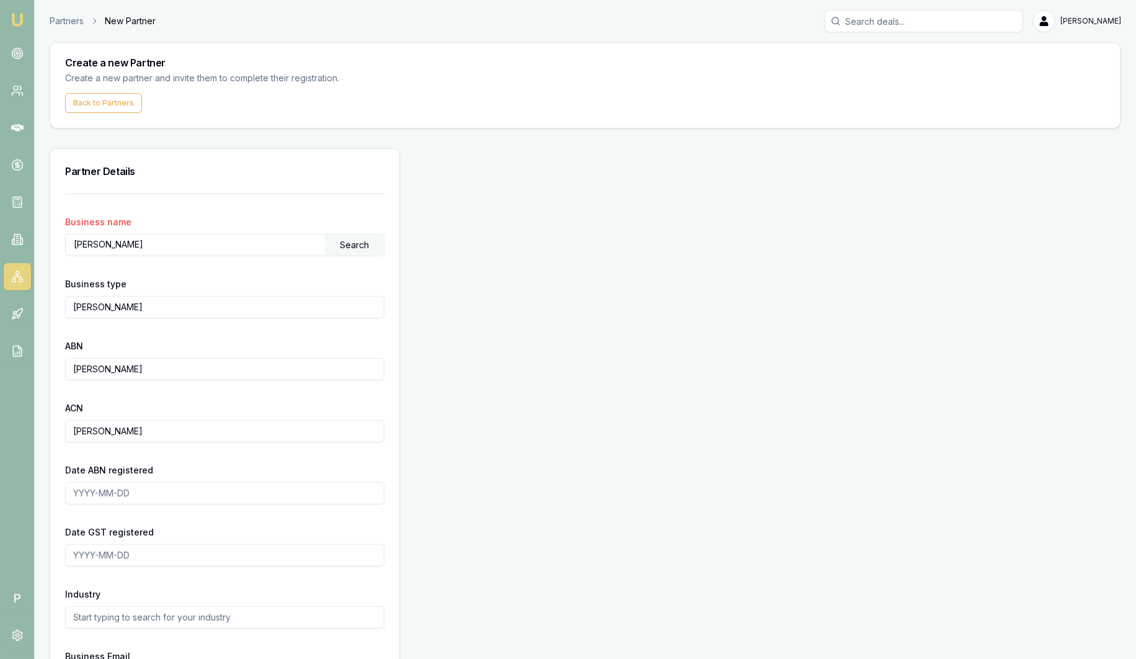
type input "sam.crouch+1138788111@emumoney.com.au"
type input "4662 615 02"
type input "Sam"
type input "Crouch"
click at [360, 240] on div "Search" at bounding box center [354, 244] width 59 height 21
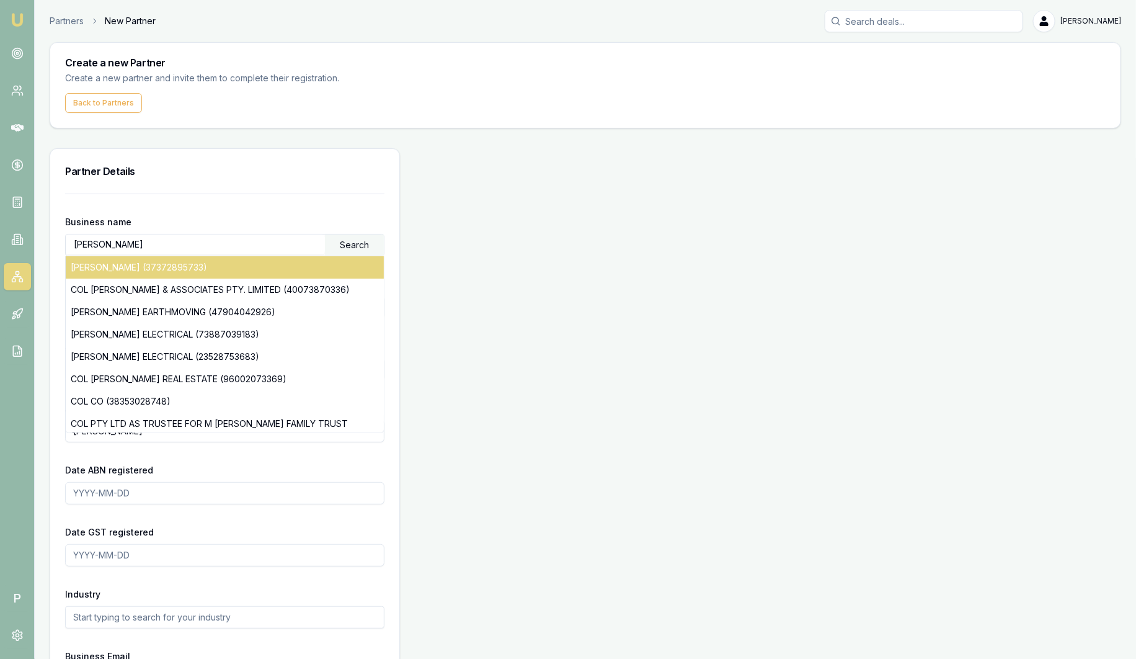
click at [164, 266] on div "COL SMITH (37372895733)" at bounding box center [225, 267] width 318 height 22
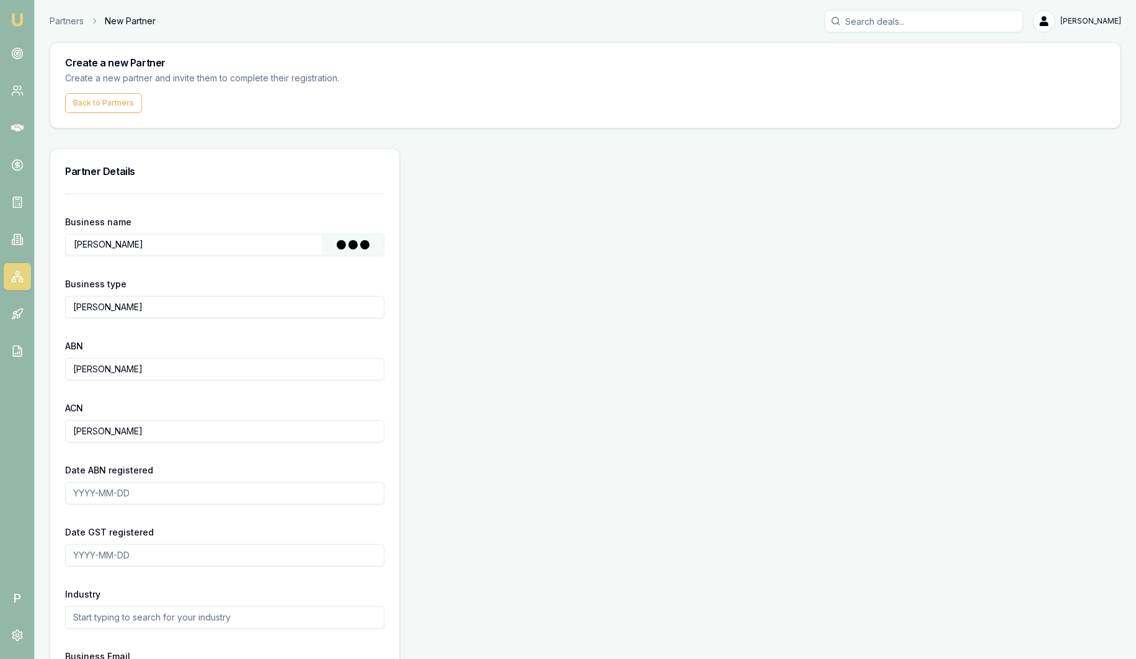
type input "SMITH, COLIN"
type input "Individual/Sole Trader"
type input "37372895733"
type input "2003-07-01"
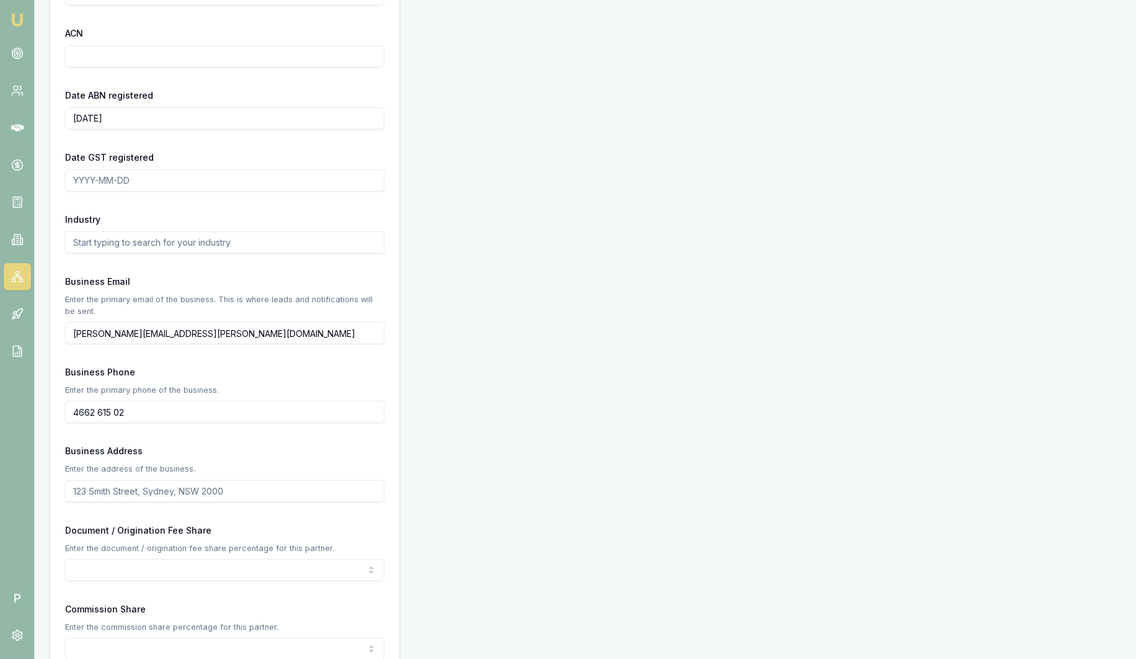
scroll to position [388, 0]
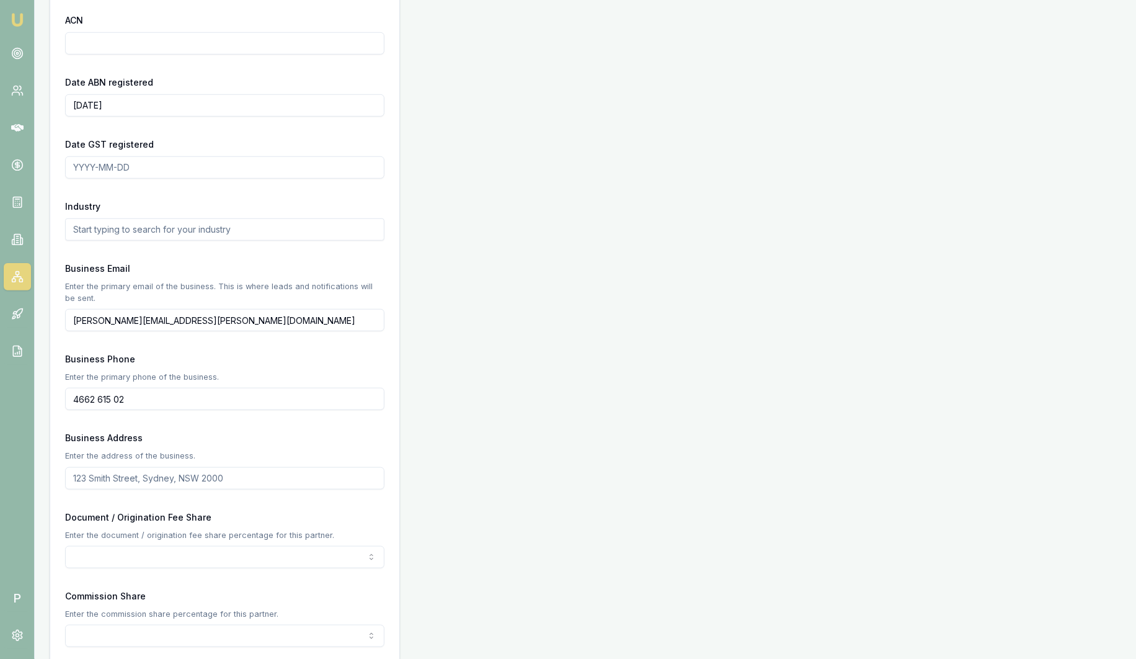
drag, startPoint x: 73, startPoint y: 319, endPoint x: 293, endPoint y: 319, distance: 219.5
click at [293, 319] on input "sam.crouch+1138788111@emumoney.com.au" at bounding box center [224, 320] width 319 height 22
click at [309, 260] on div "Business Email Enter the primary email of the business. This is where leads and…" at bounding box center [224, 295] width 319 height 71
drag, startPoint x: 189, startPoint y: 394, endPoint x: -40, endPoint y: 391, distance: 228.2
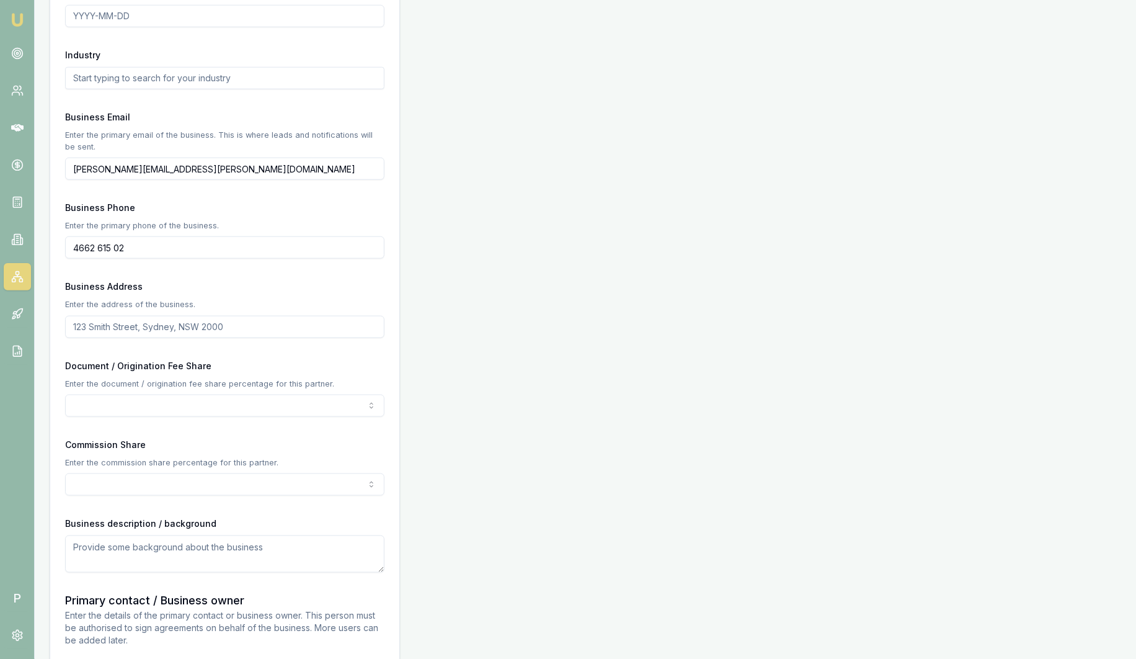
scroll to position [542, 0]
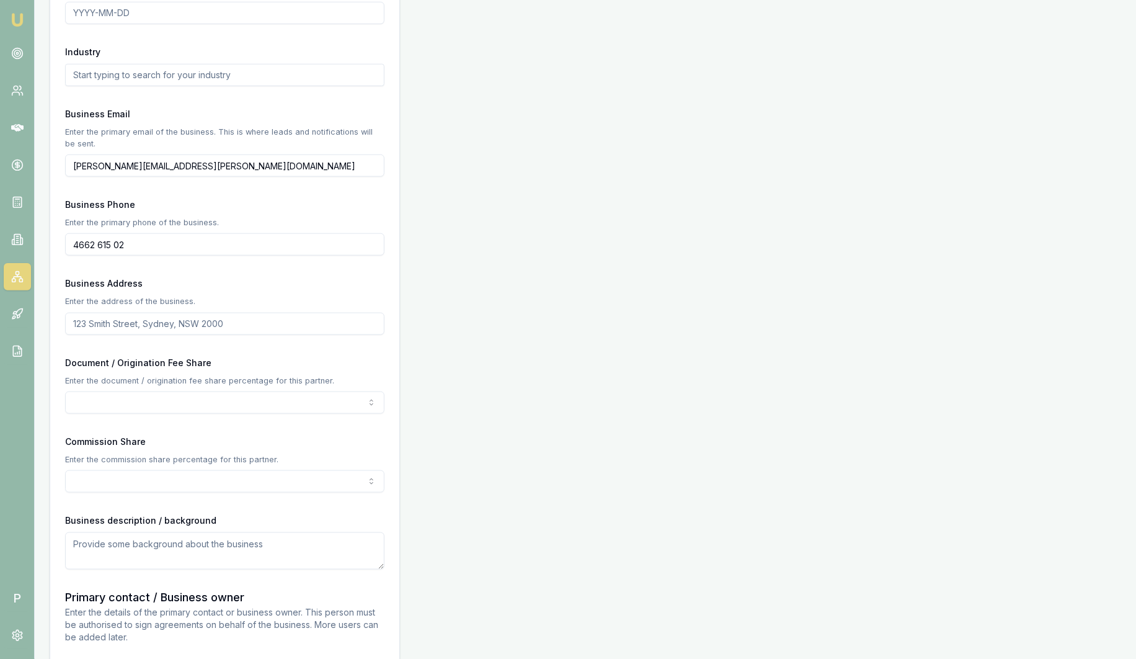
click at [141, 326] on input "Business Address" at bounding box center [224, 324] width 319 height 22
click at [379, 275] on div "Business Address Enter the address of the business." at bounding box center [224, 304] width 319 height 59
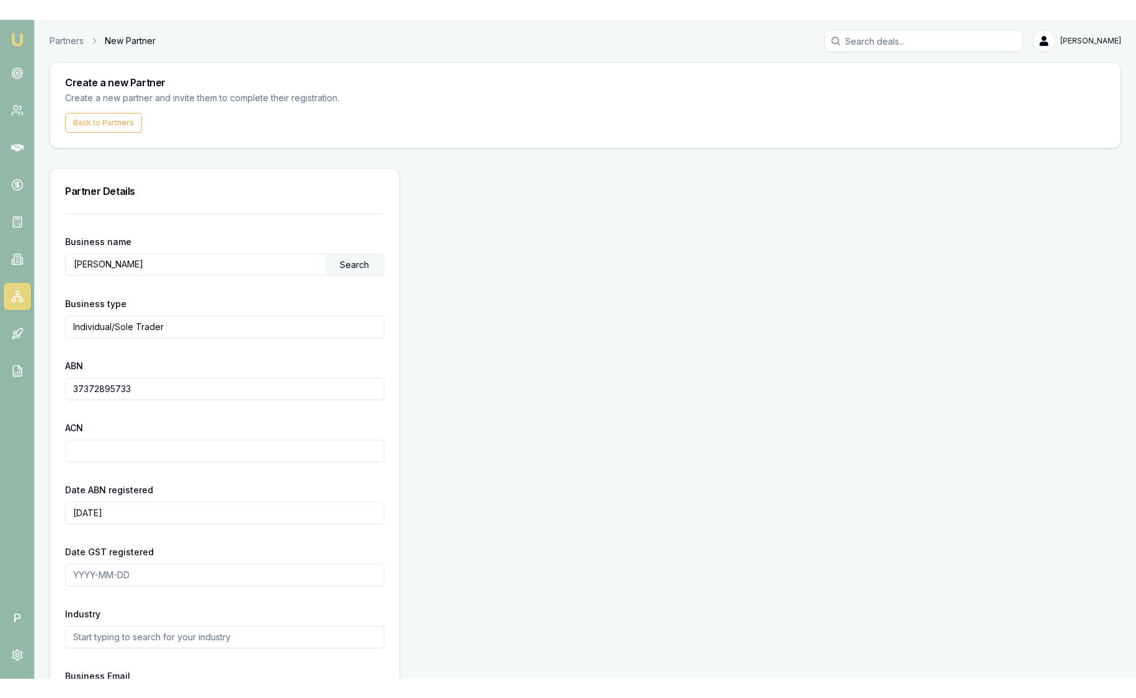
scroll to position [0, 0]
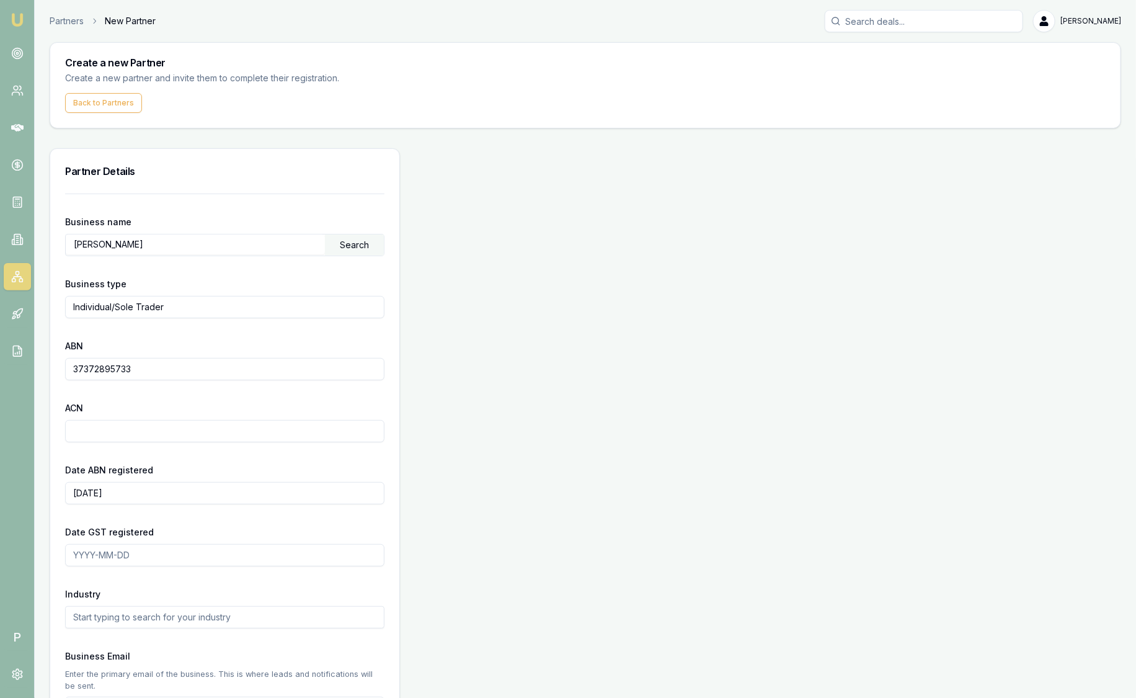
click at [205, 241] on input "SMITH, COLIN" at bounding box center [195, 244] width 259 height 20
drag, startPoint x: 205, startPoint y: 243, endPoint x: -38, endPoint y: 236, distance: 242.6
click at [0, 236] on html "Emu Broker P Partners New Partner Sam Crouch Toggle Menu Create a new Partner C…" at bounding box center [568, 349] width 1136 height 698
click at [187, 152] on div "Partner Details" at bounding box center [224, 171] width 349 height 45
click at [187, 251] on input "SMITH, COLIN" at bounding box center [195, 244] width 259 height 20
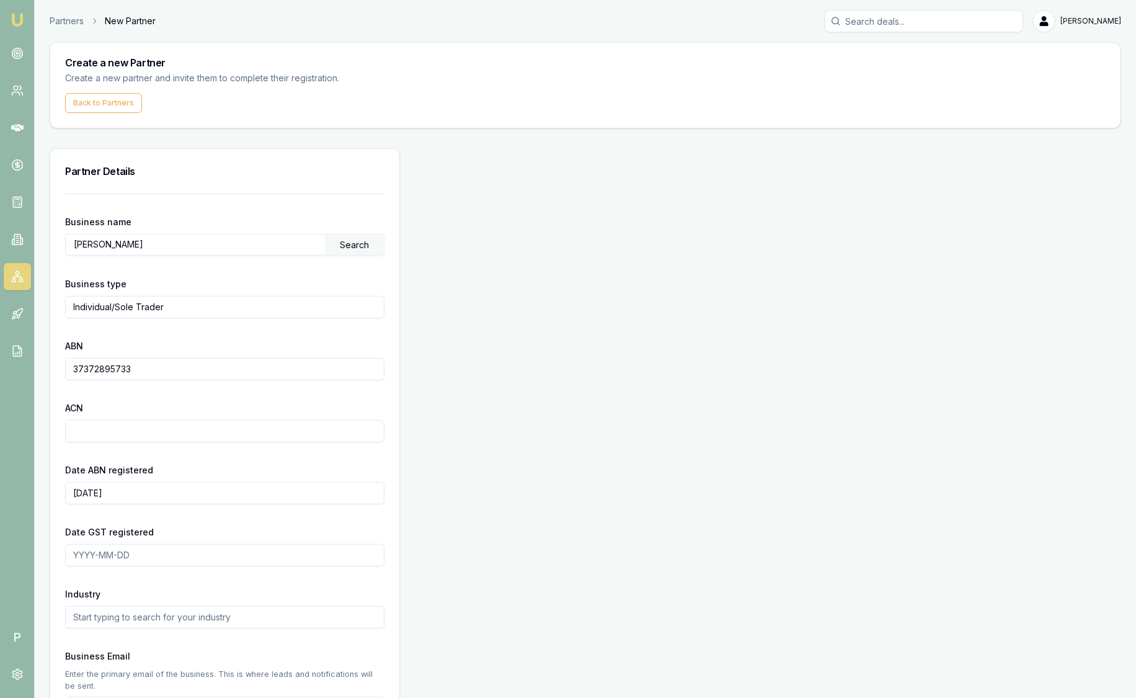
drag, startPoint x: 187, startPoint y: 251, endPoint x: -40, endPoint y: 239, distance: 226.6
click at [0, 239] on html "Emu Broker P Partners New Partner Sam Crouch Toggle Menu Create a new Partner C…" at bounding box center [568, 349] width 1136 height 698
click at [88, 158] on div "Partner Details" at bounding box center [224, 171] width 349 height 45
click at [159, 241] on input "SMITH, COLIN" at bounding box center [195, 244] width 259 height 20
drag, startPoint x: 162, startPoint y: 242, endPoint x: 60, endPoint y: 252, distance: 102.7
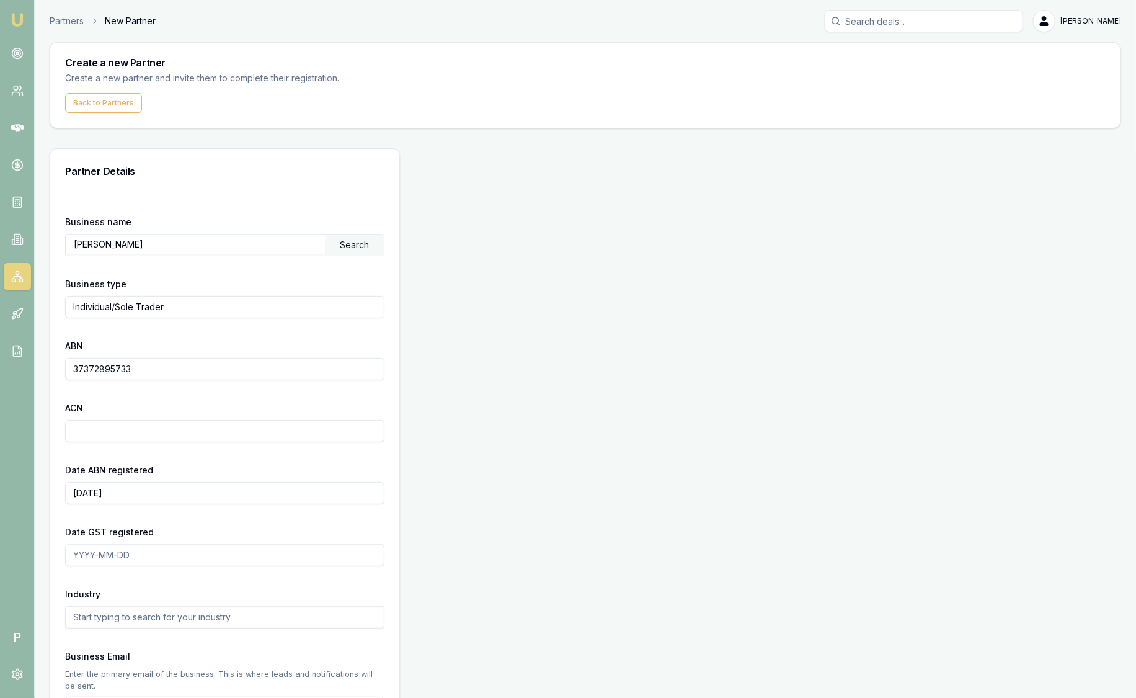
click at [215, 249] on input "SMITH, COLIN" at bounding box center [195, 244] width 259 height 20
drag, startPoint x: 215, startPoint y: 249, endPoint x: 45, endPoint y: 244, distance: 170.6
click at [247, 175] on h3 "Partner Details" at bounding box center [224, 171] width 319 height 15
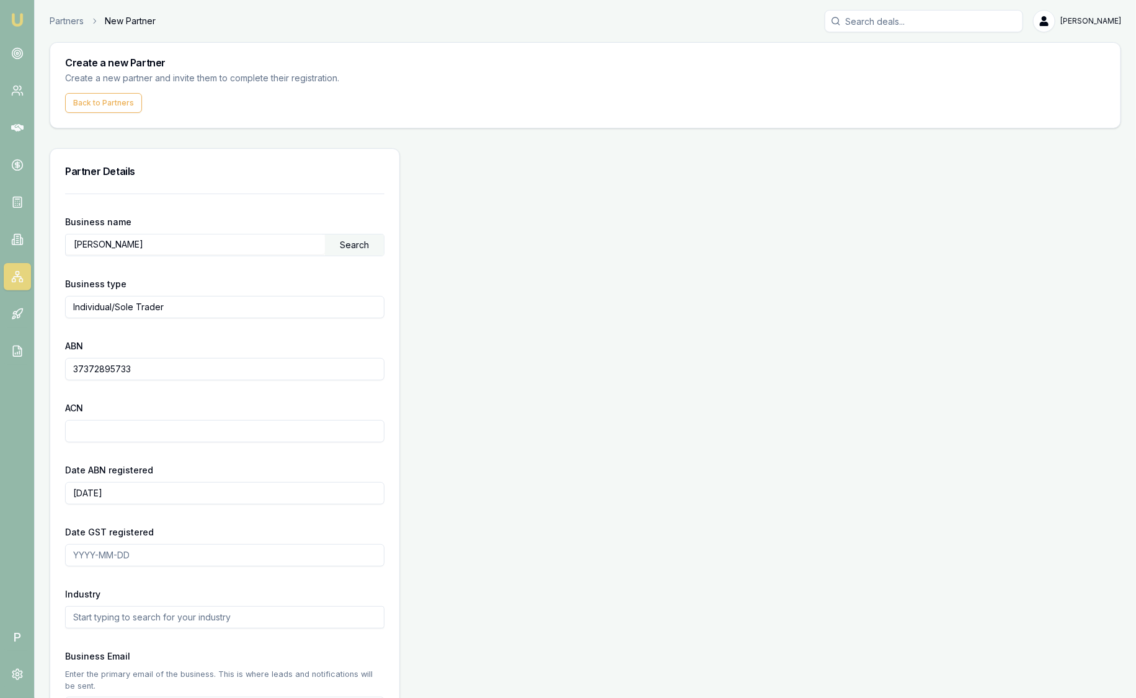
click at [189, 248] on input "SMITH, COLIN" at bounding box center [195, 244] width 259 height 20
drag, startPoint x: 203, startPoint y: 245, endPoint x: -35, endPoint y: 210, distance: 241.3
click at [0, 210] on html "Emu Broker P Partners New Partner Sam Crouch Toggle Menu Create a new Partner C…" at bounding box center [568, 349] width 1136 height 698
click at [190, 242] on input "text" at bounding box center [195, 244] width 259 height 20
drag, startPoint x: 190, startPoint y: 241, endPoint x: 211, endPoint y: 229, distance: 23.6
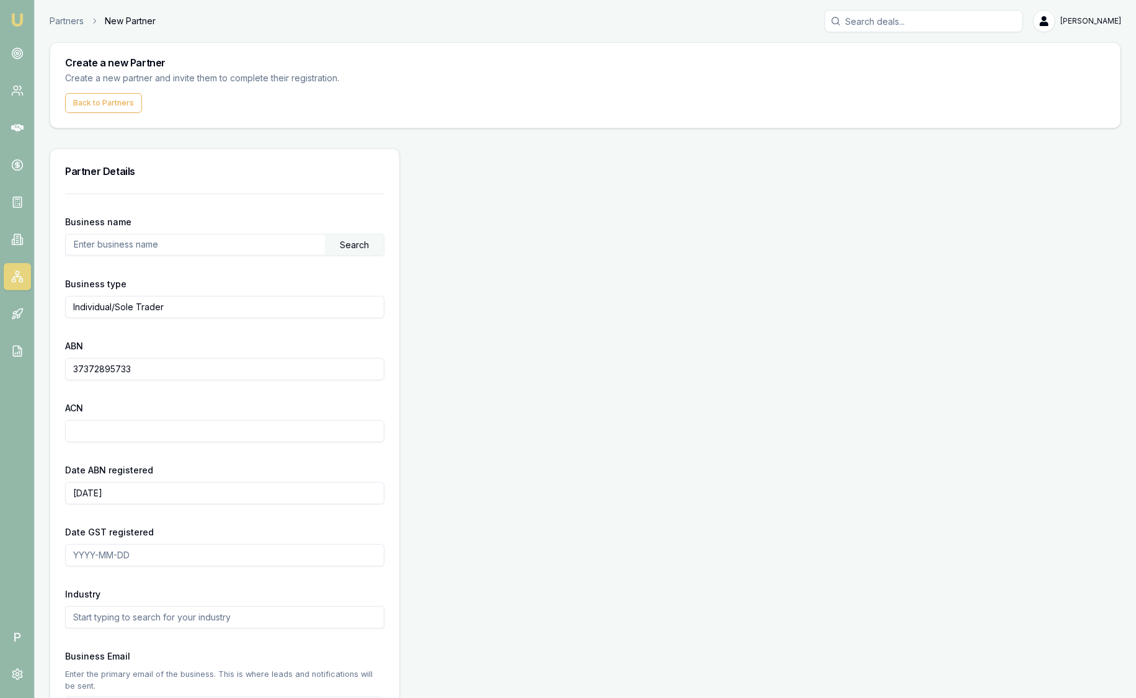
click at [190, 241] on input "text" at bounding box center [195, 244] width 259 height 20
click at [172, 171] on h3 "Partner Details" at bounding box center [224, 171] width 319 height 15
click at [190, 177] on h3 "Partner Details" at bounding box center [224, 171] width 319 height 15
click at [225, 175] on h3 "Partner Details" at bounding box center [224, 171] width 319 height 15
click at [198, 245] on input "text" at bounding box center [195, 244] width 259 height 20
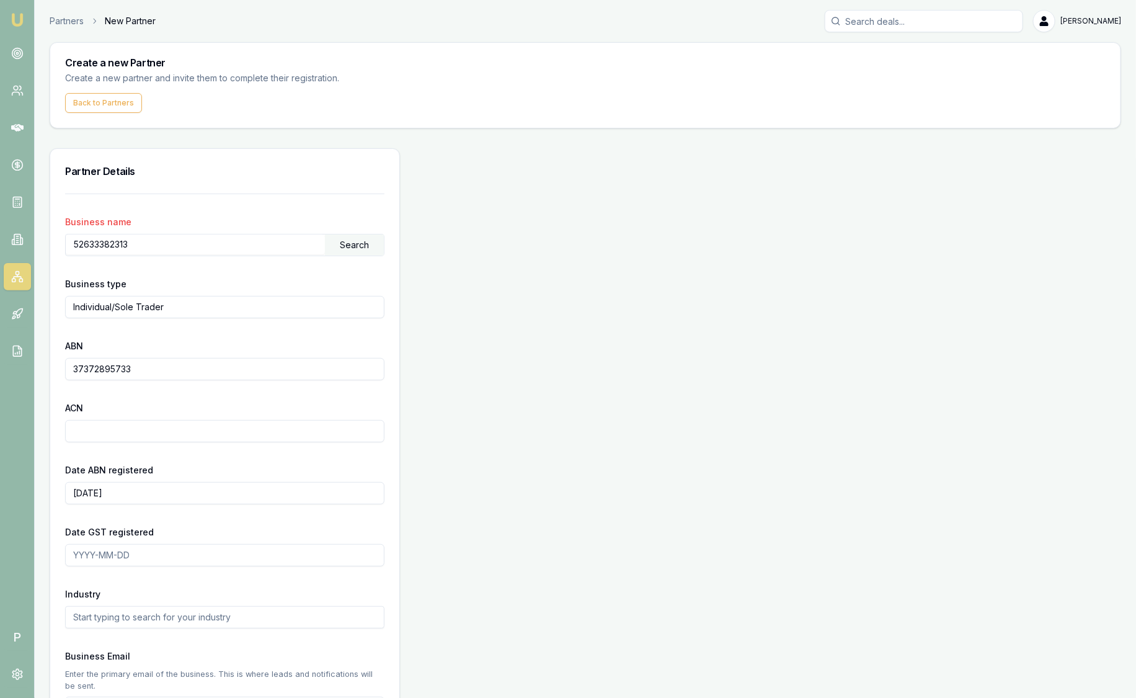
click at [363, 243] on div "Search" at bounding box center [354, 244] width 59 height 21
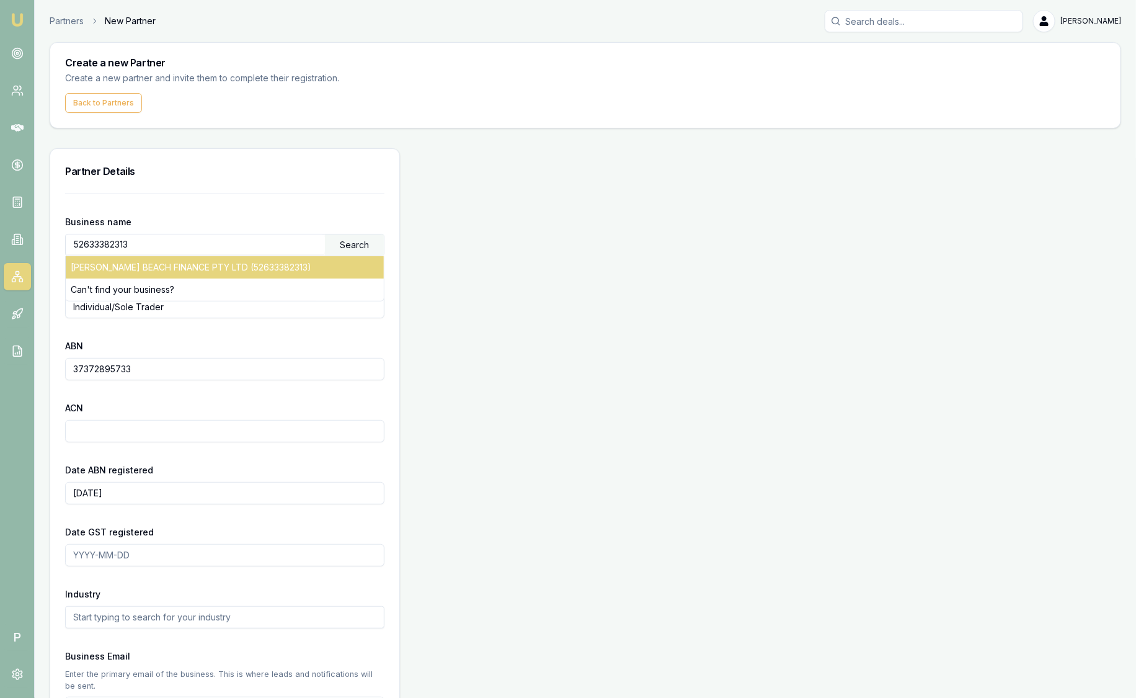
click at [169, 269] on div "ELWOOD BEACH FINANCE PTY LTD (52633382313)" at bounding box center [225, 267] width 318 height 22
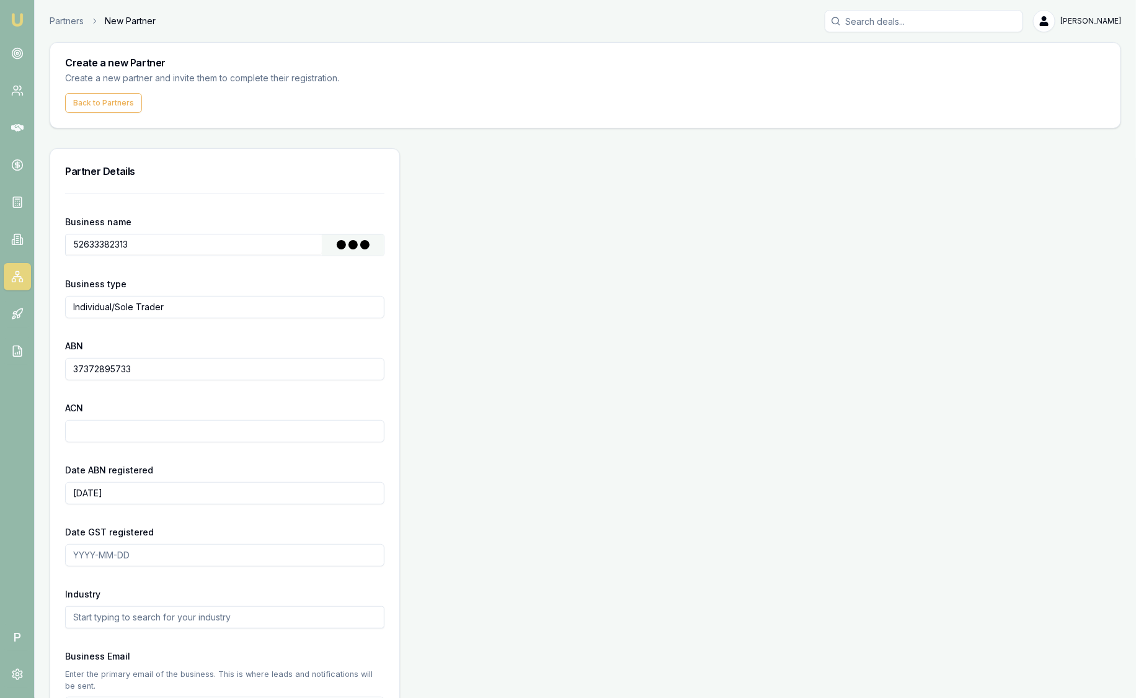
type input "ELWOOD BEACH FINANCE PTY LTD"
type input "Australian Private Company"
type input "52633382313"
type input "633382313"
type input "2019-05-10"
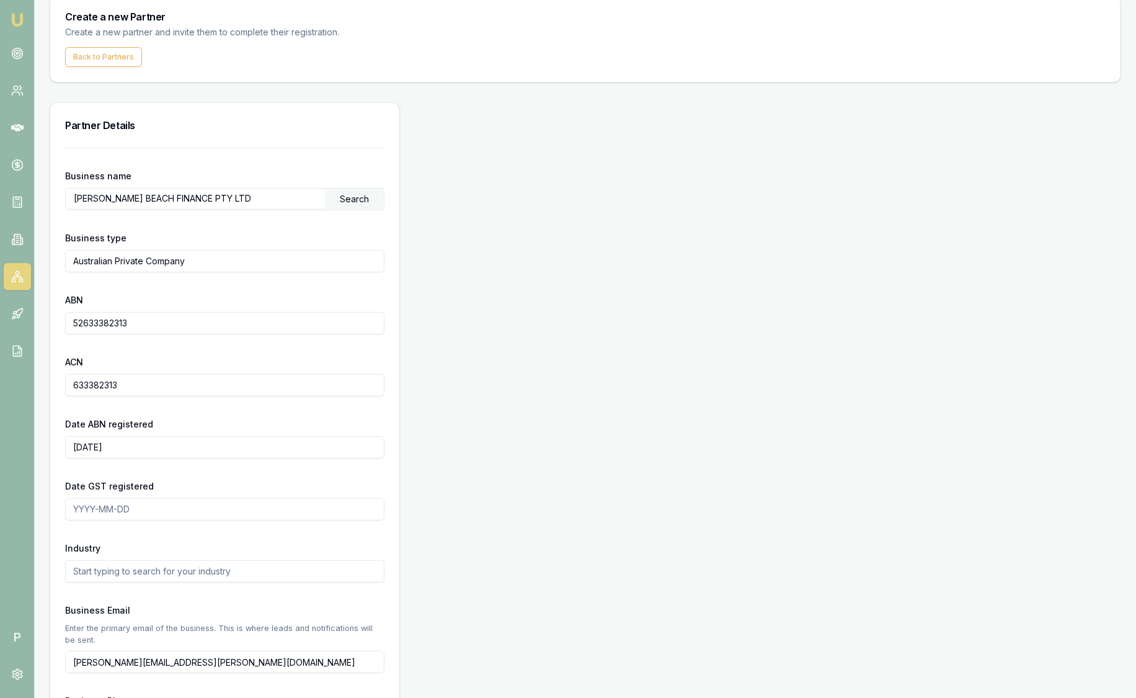
scroll to position [154, 0]
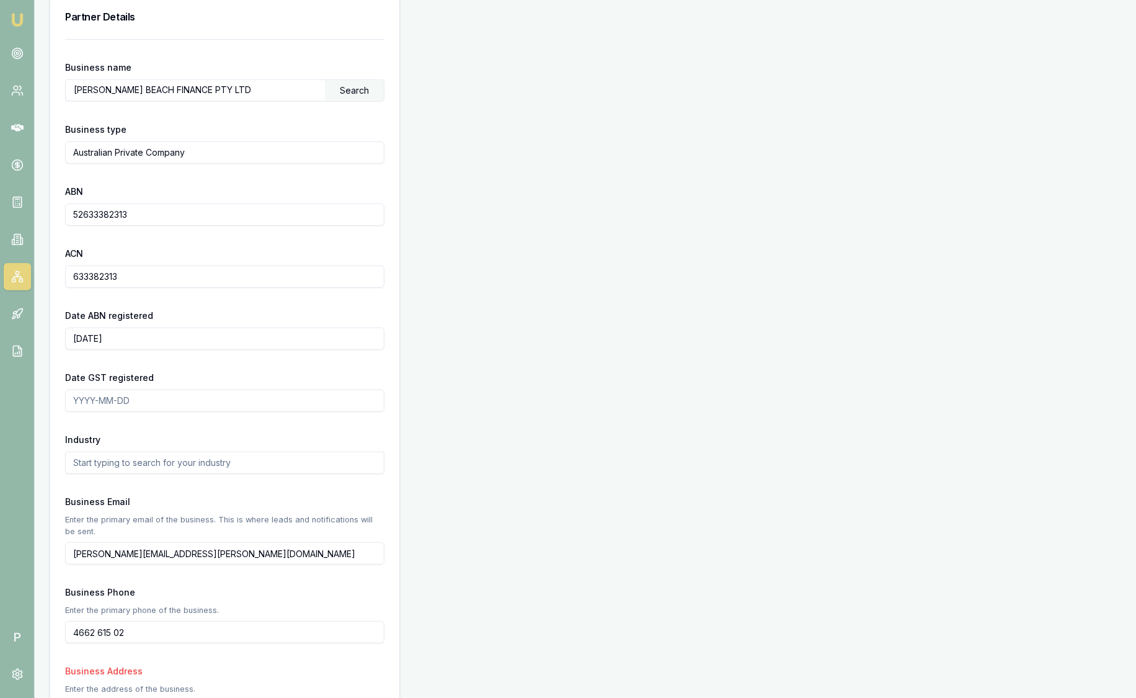
click at [283, 468] on input "text" at bounding box center [224, 462] width 319 height 22
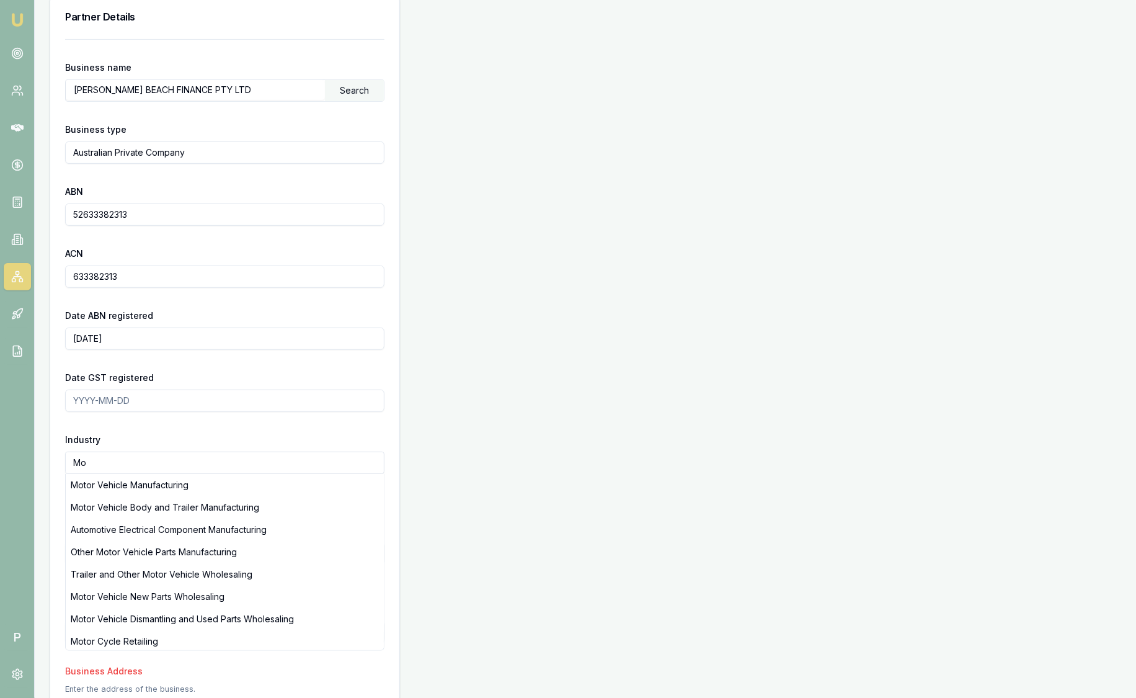
type input "M"
type input "B"
type input "R"
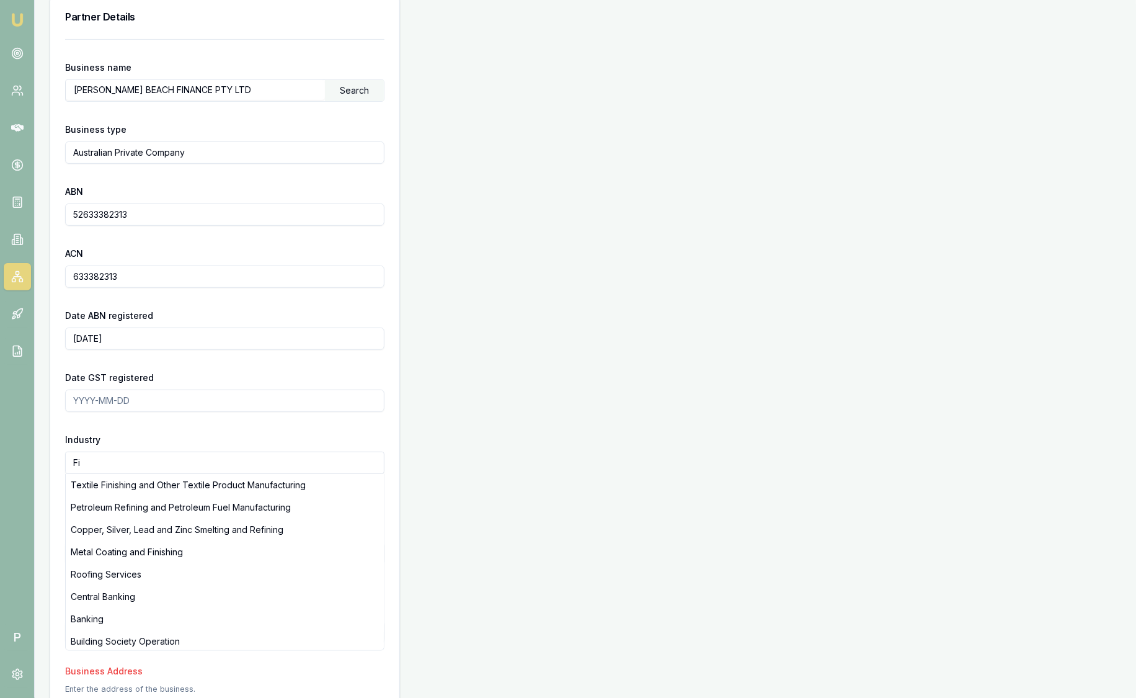
type input "F"
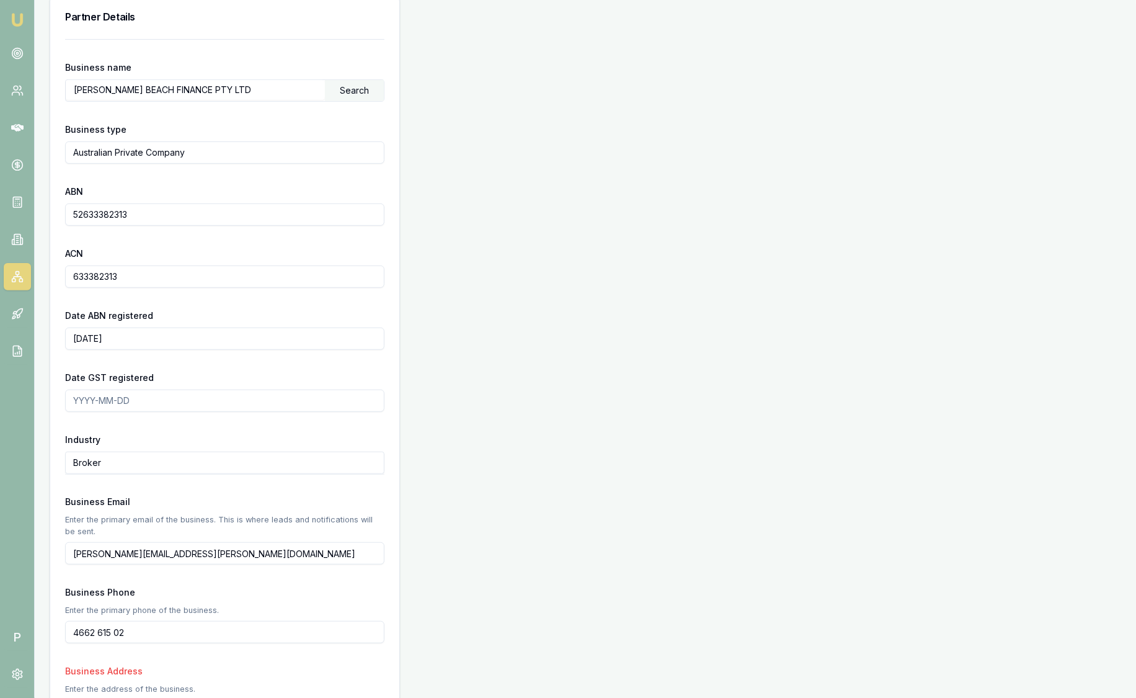
type input "Broker"
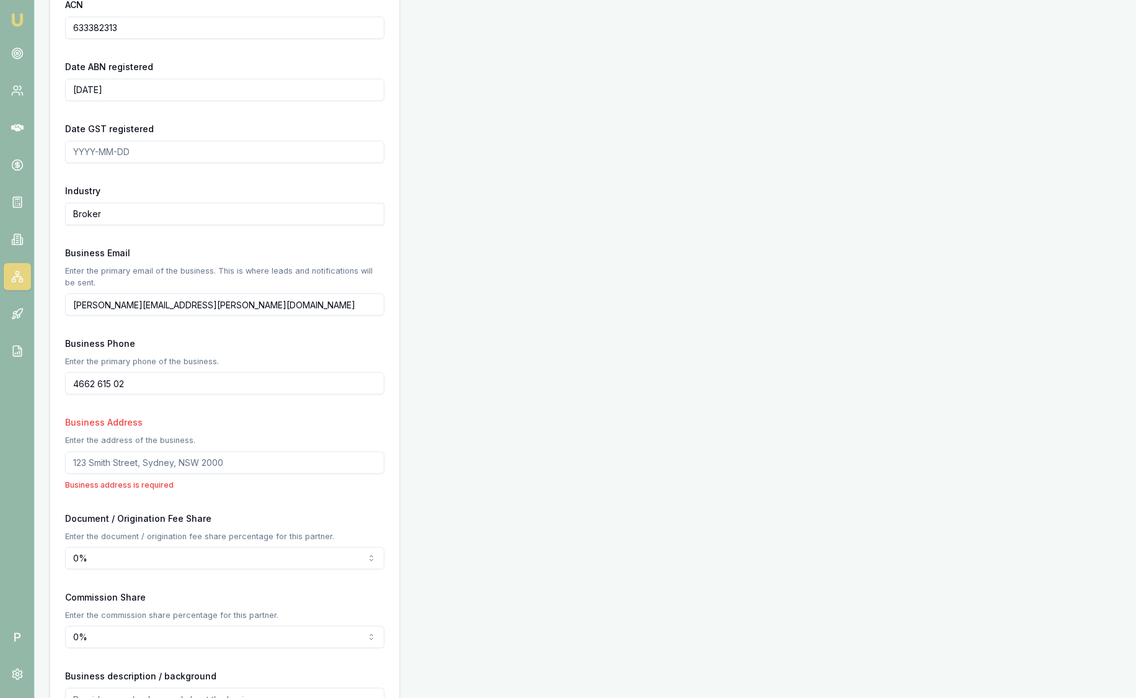
scroll to position [465, 0]
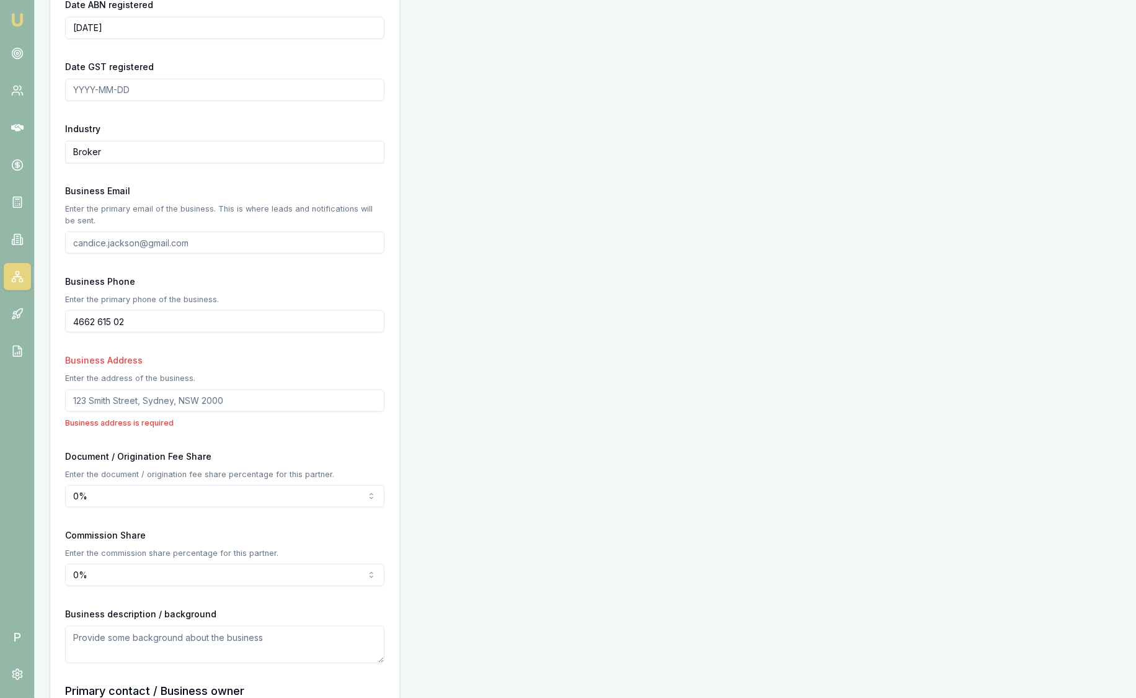
drag, startPoint x: 180, startPoint y: 316, endPoint x: 1, endPoint y: 309, distance: 178.7
click at [38, 311] on main "Create a new Partner Create a new partner and invite them to complete their reg…" at bounding box center [585, 343] width 1101 height 1533
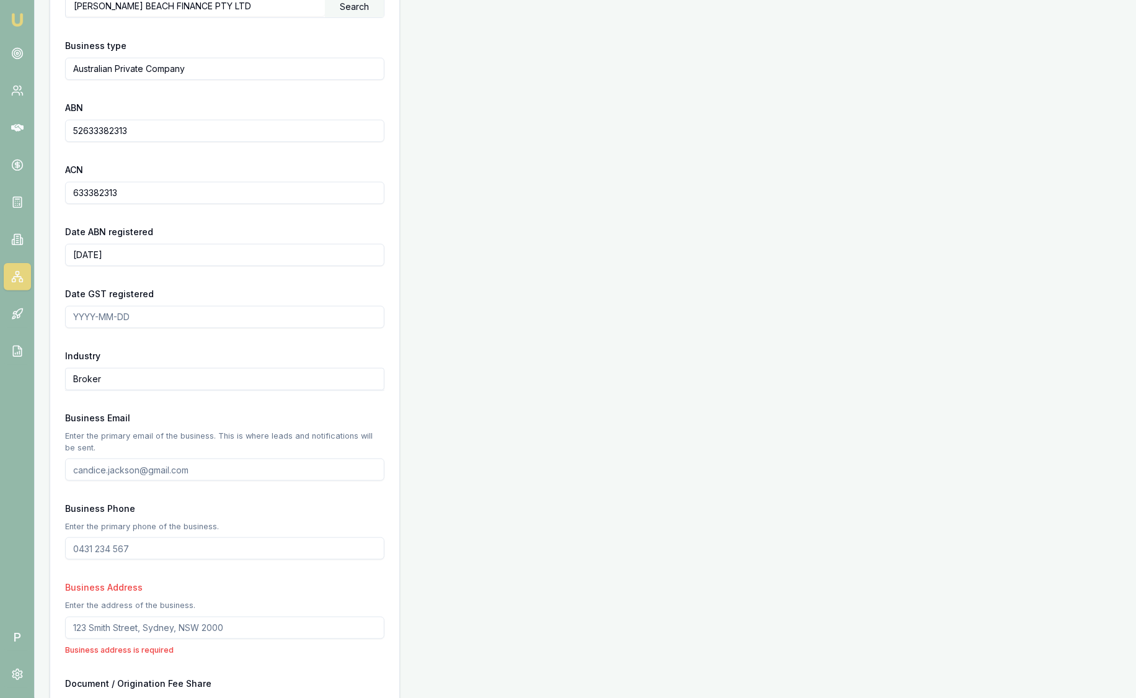
scroll to position [233, 0]
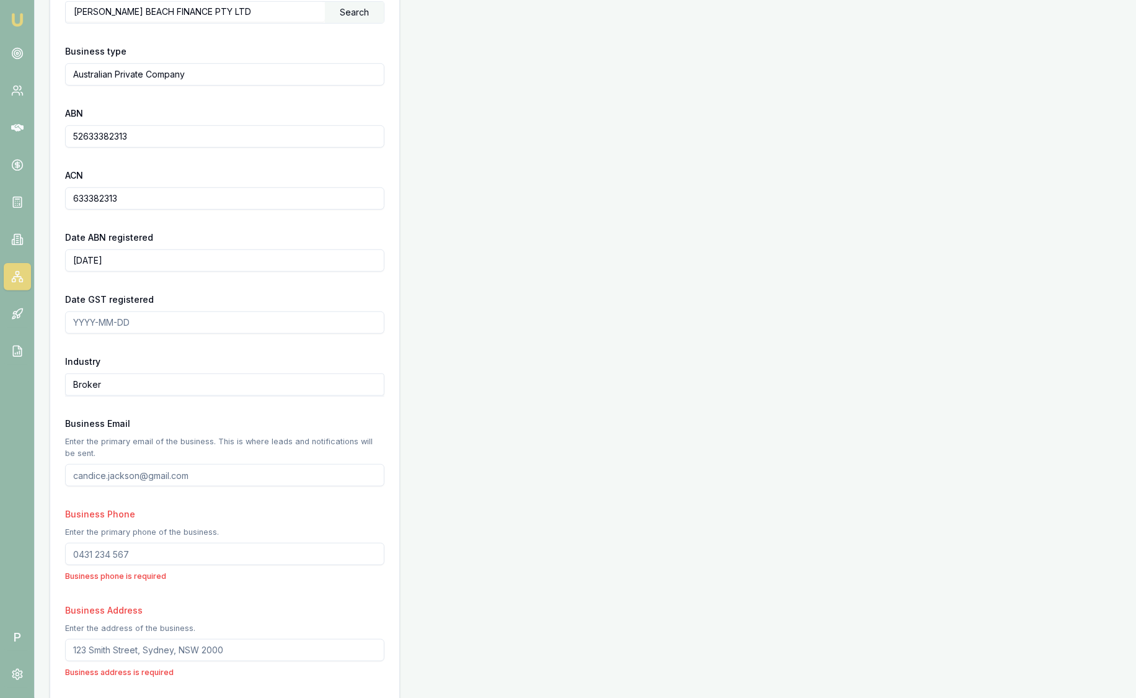
click at [192, 483] on input "Business Email" at bounding box center [224, 475] width 319 height 22
type input "gra"
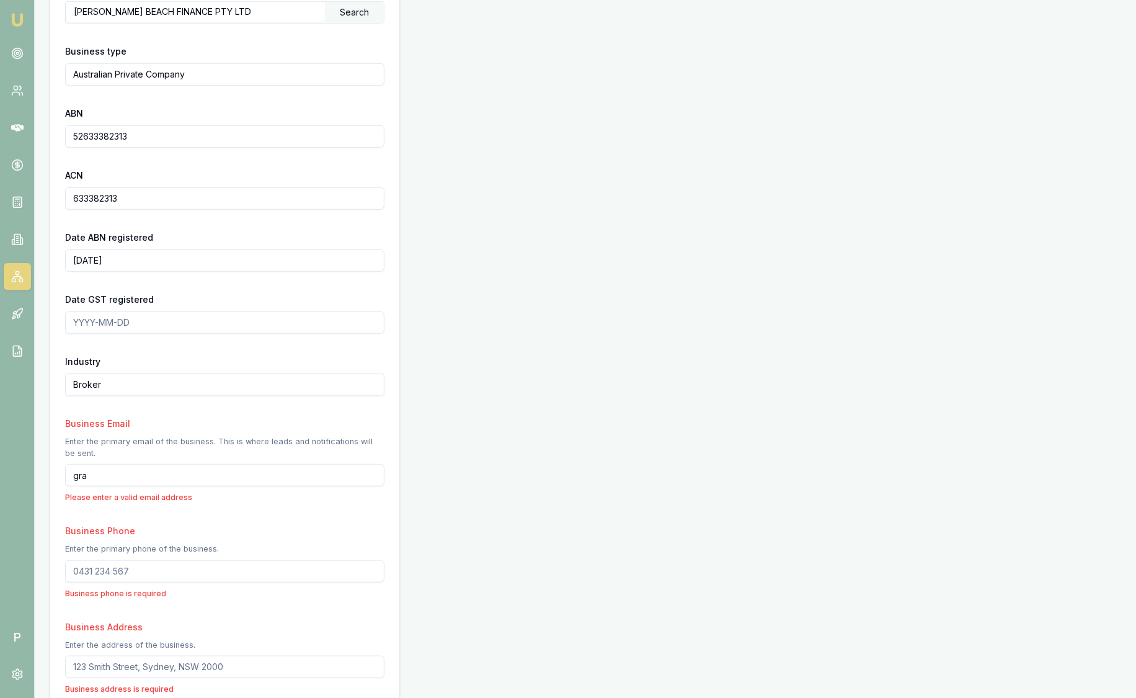
drag, startPoint x: 119, startPoint y: 468, endPoint x: 53, endPoint y: 456, distance: 66.8
click at [64, 464] on div "Business name ELWOOD BEACH FINANCE PTY LTD Search Business type Australian Priv…" at bounding box center [224, 669] width 349 height 1416
paste input "graham@elwoodhs.com.au"
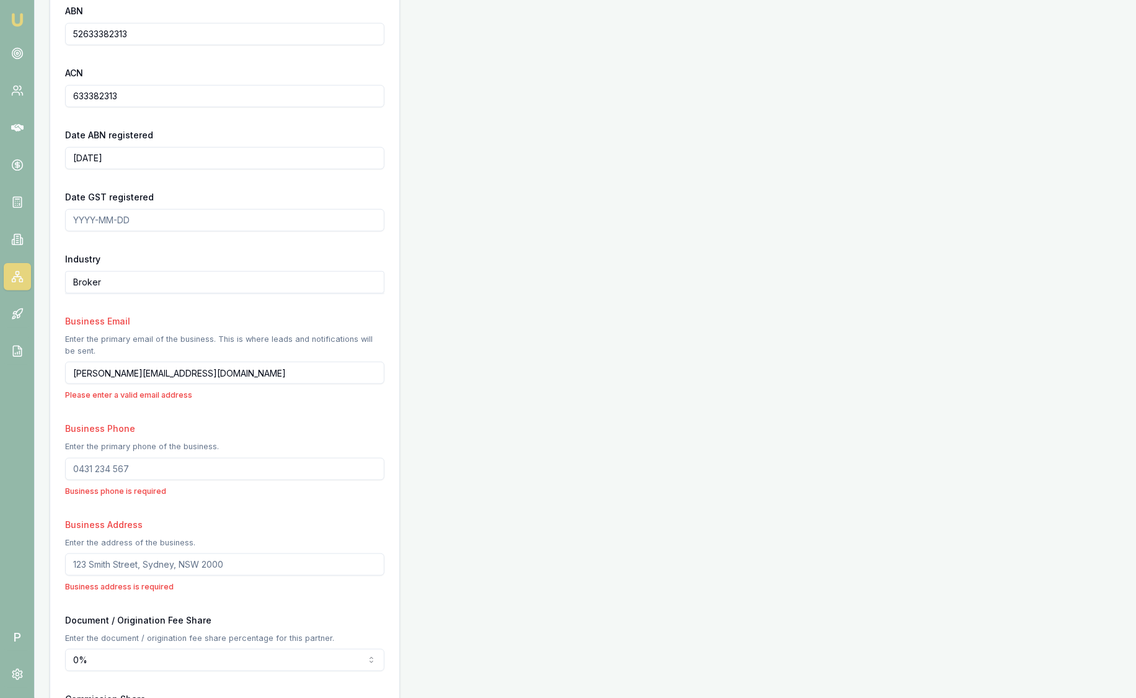
scroll to position [619, 0]
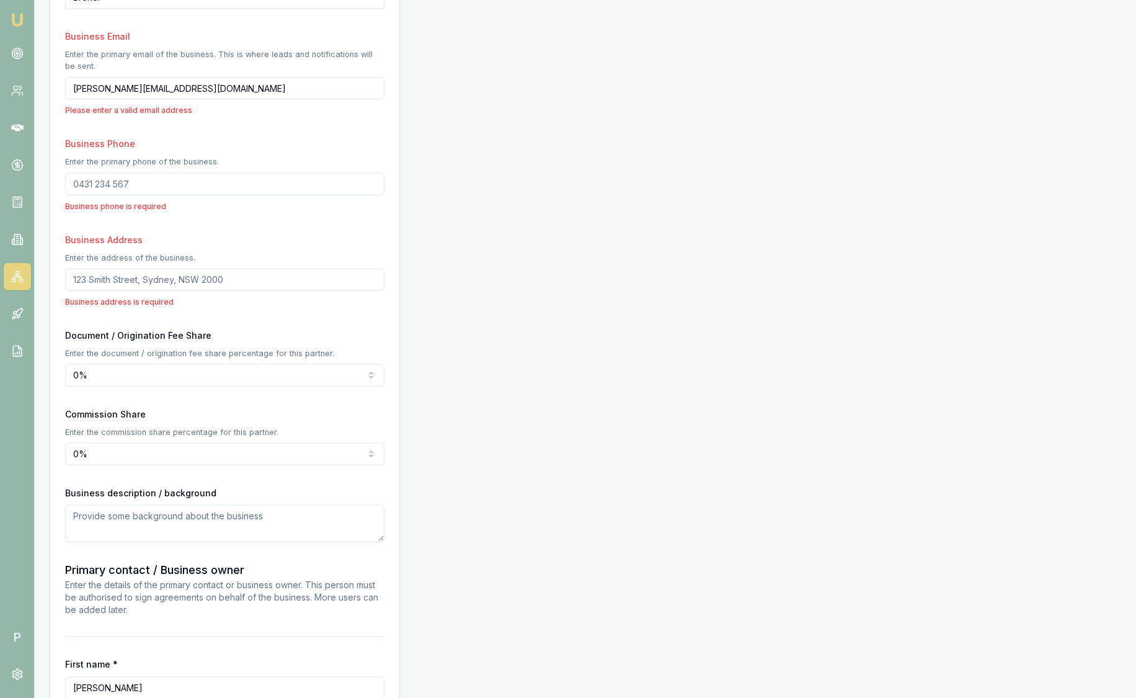
type input "graham@elwoodhs.com.au"
click at [123, 520] on textarea at bounding box center [224, 523] width 319 height 37
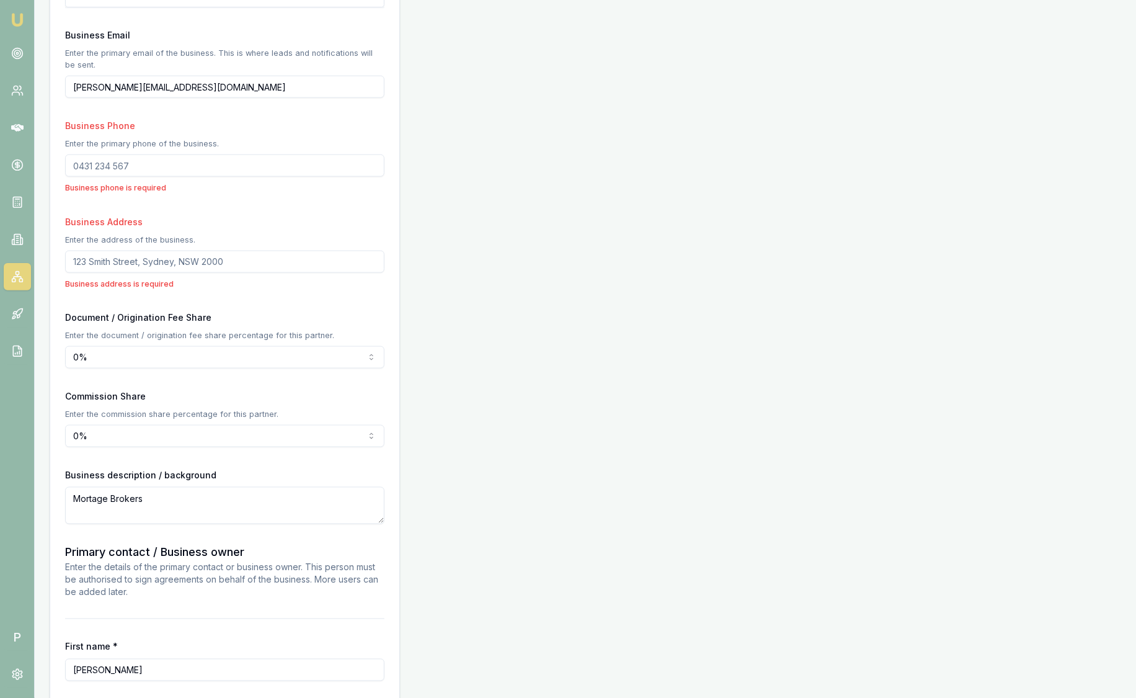
scroll to position [904, 0]
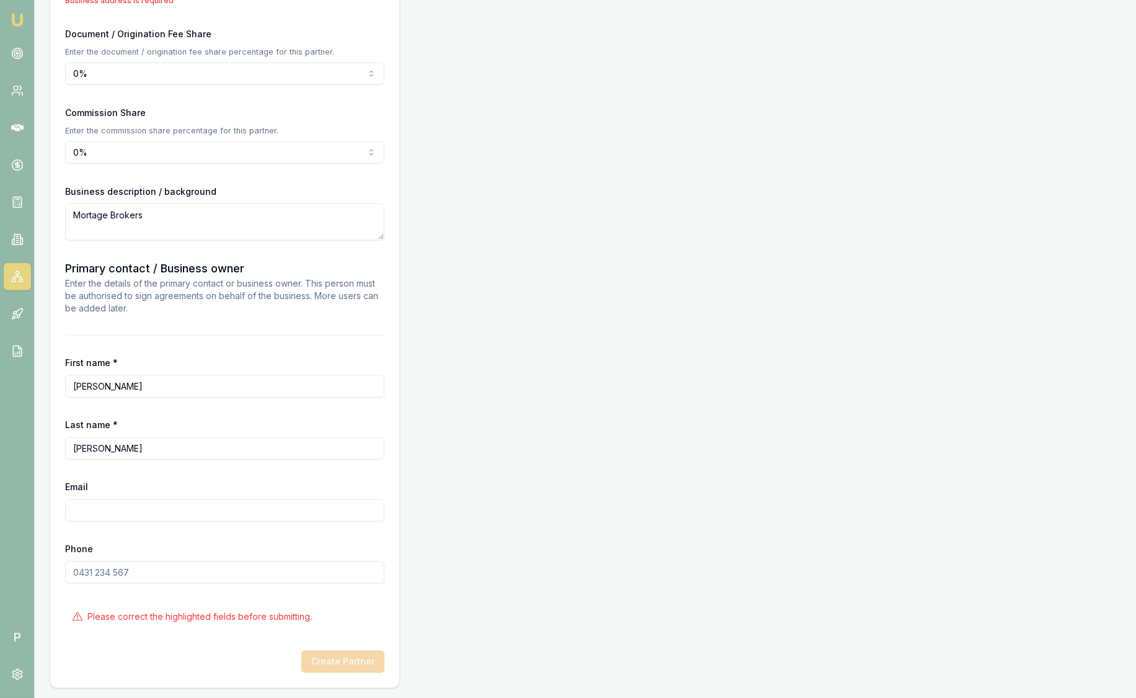
type textarea "Mortage Brokers"
drag, startPoint x: 127, startPoint y: 376, endPoint x: -40, endPoint y: 383, distance: 166.9
type input "Graham"
type input "Crockett"
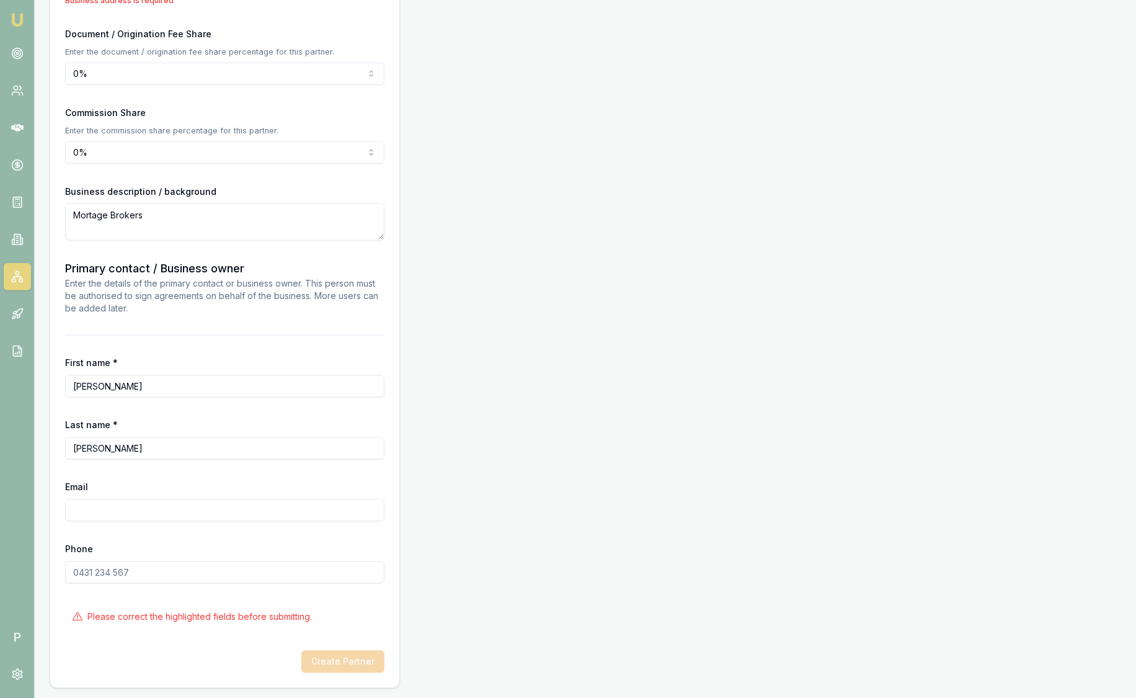
paste input "graham@elwoodhs.com.au"
type input "graham@elwoodhs.com.au"
click at [141, 577] on input "Phone" at bounding box center [224, 572] width 319 height 22
type input "0409 014 982"
click at [221, 455] on input "Crockett" at bounding box center [224, 448] width 319 height 22
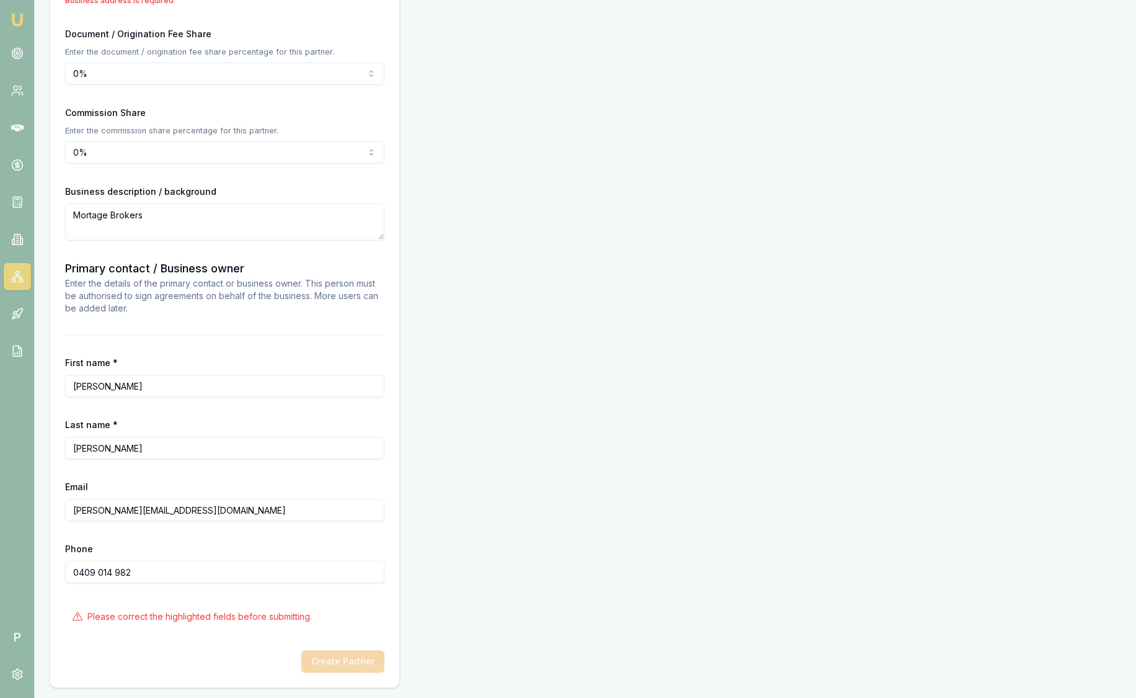
scroll to position [672, 0]
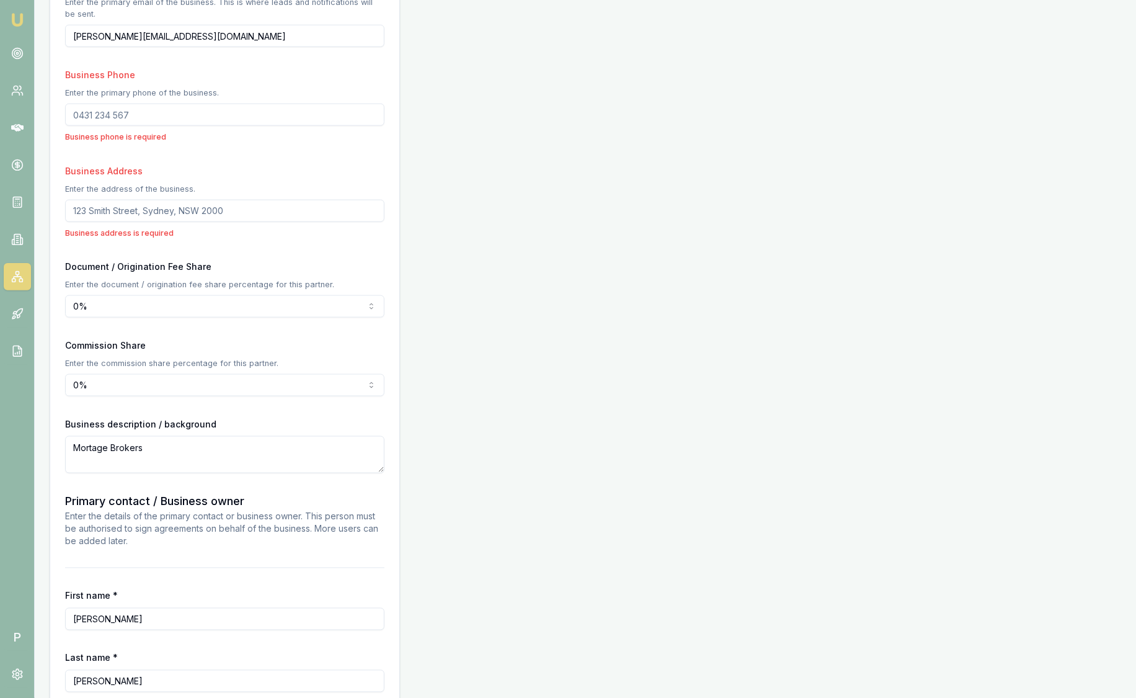
click at [113, 114] on input "Business Phone" at bounding box center [224, 115] width 319 height 22
type input "0409 014 982"
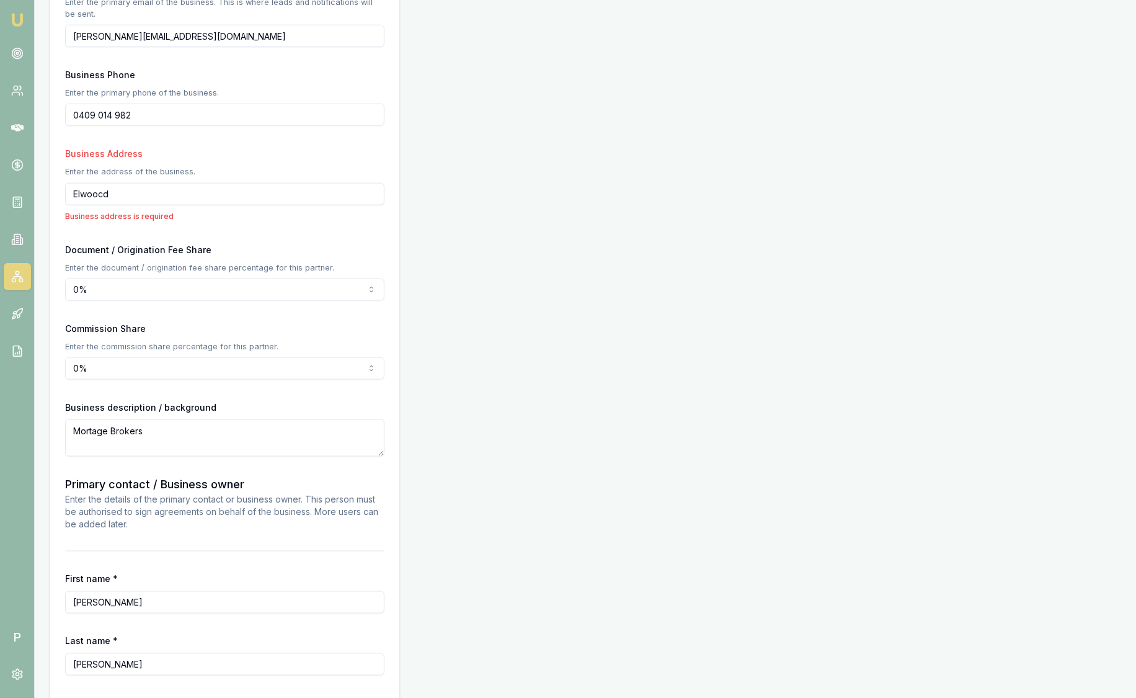
type input "Elwoocd"
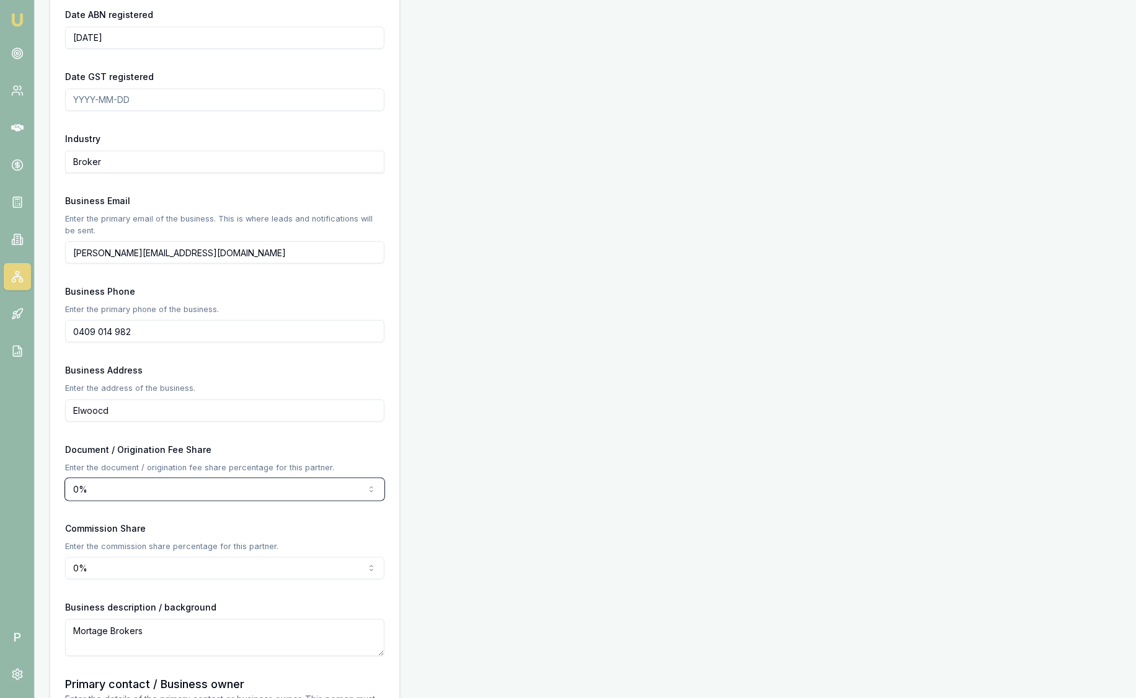
scroll to position [439, 0]
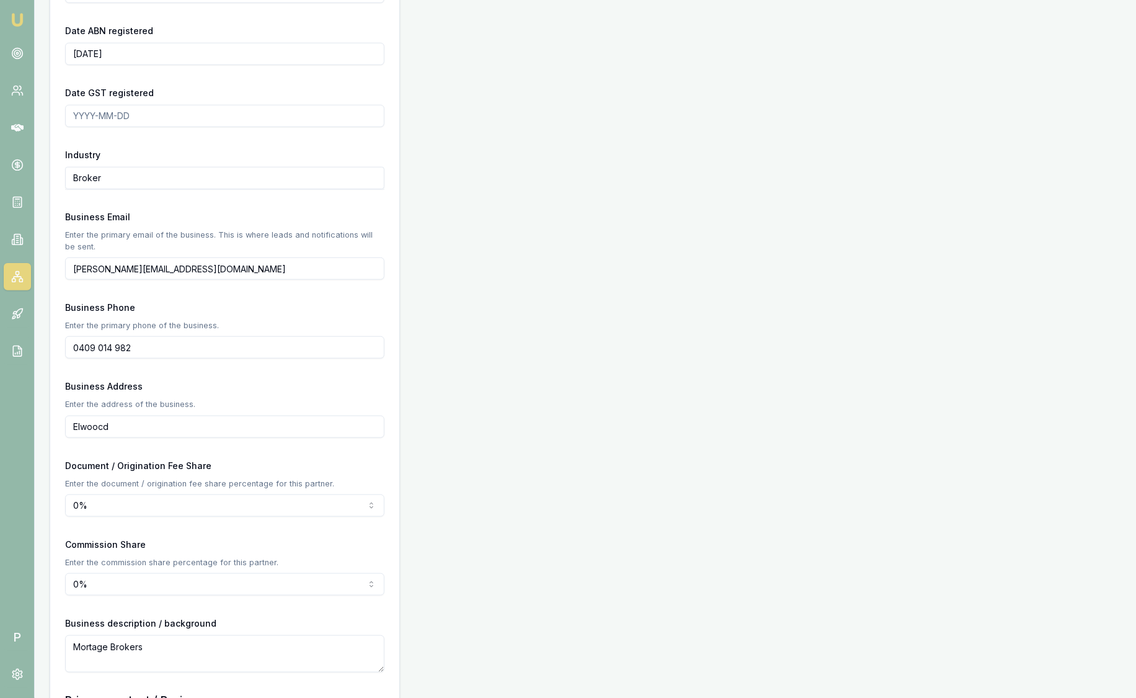
click at [145, 431] on input "Elwoocd" at bounding box center [224, 426] width 319 height 22
type input "Elwood"
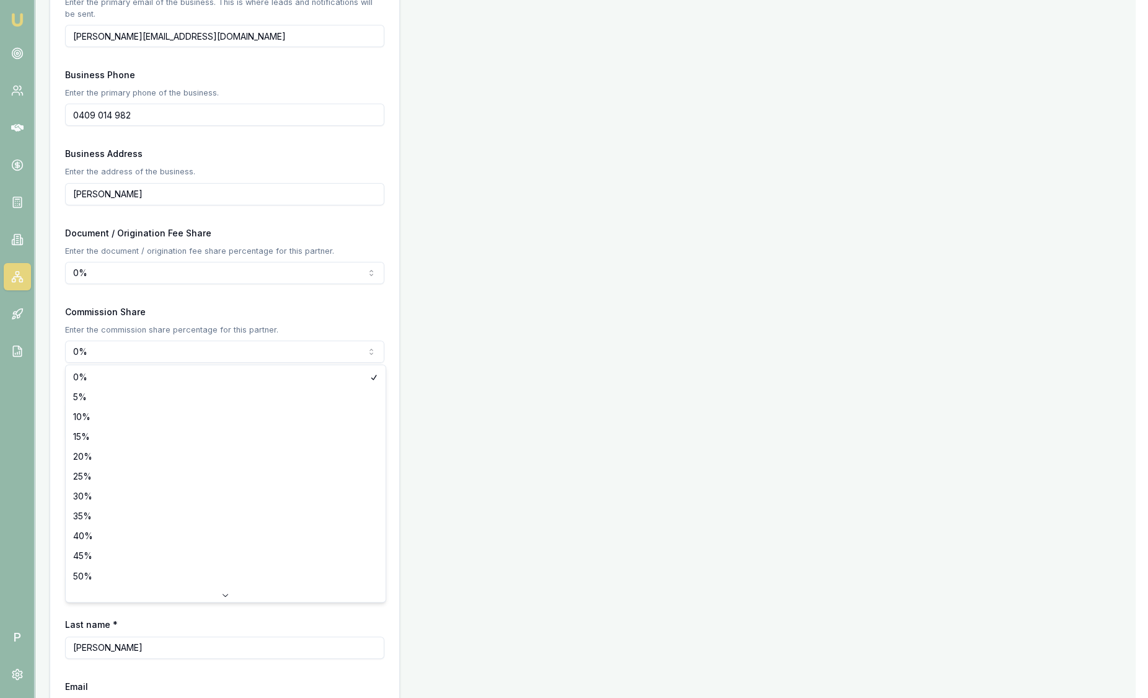
select select "30"
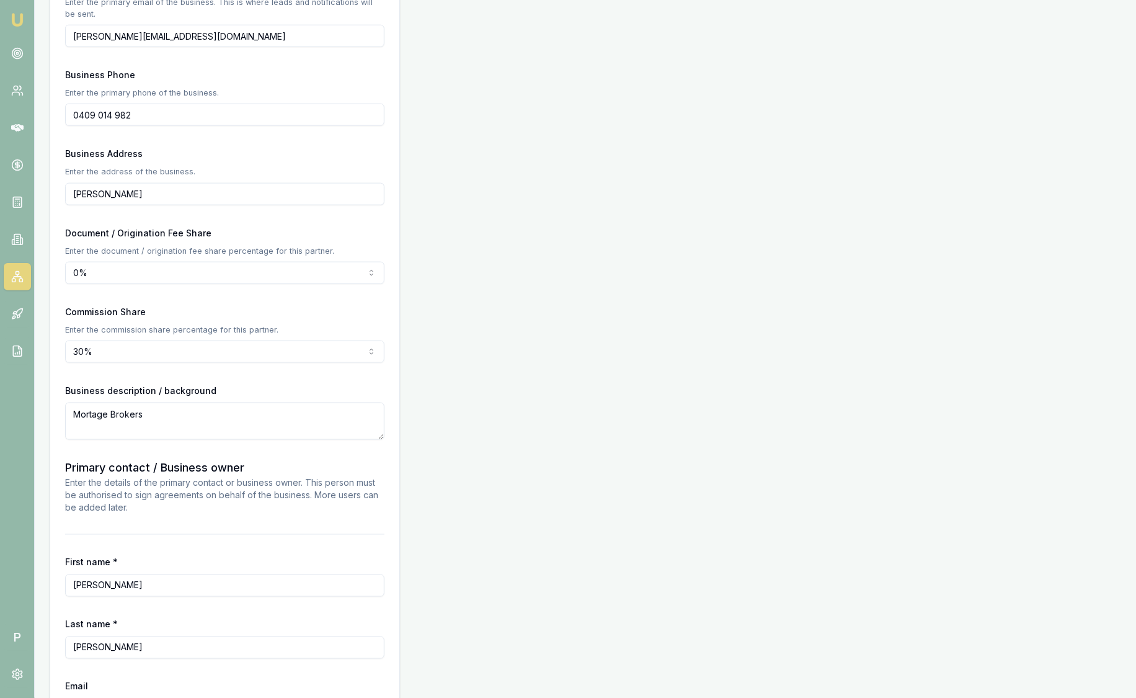
click at [162, 415] on textarea "Mortage Brokers" at bounding box center [224, 420] width 319 height 37
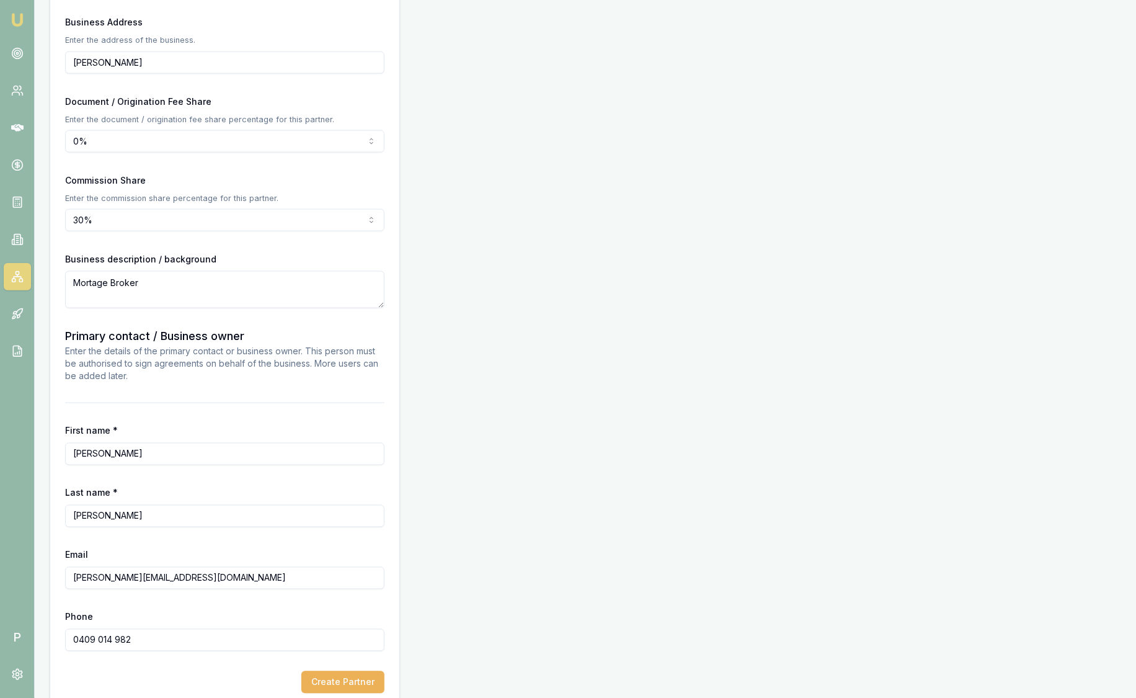
scroll to position [823, 0]
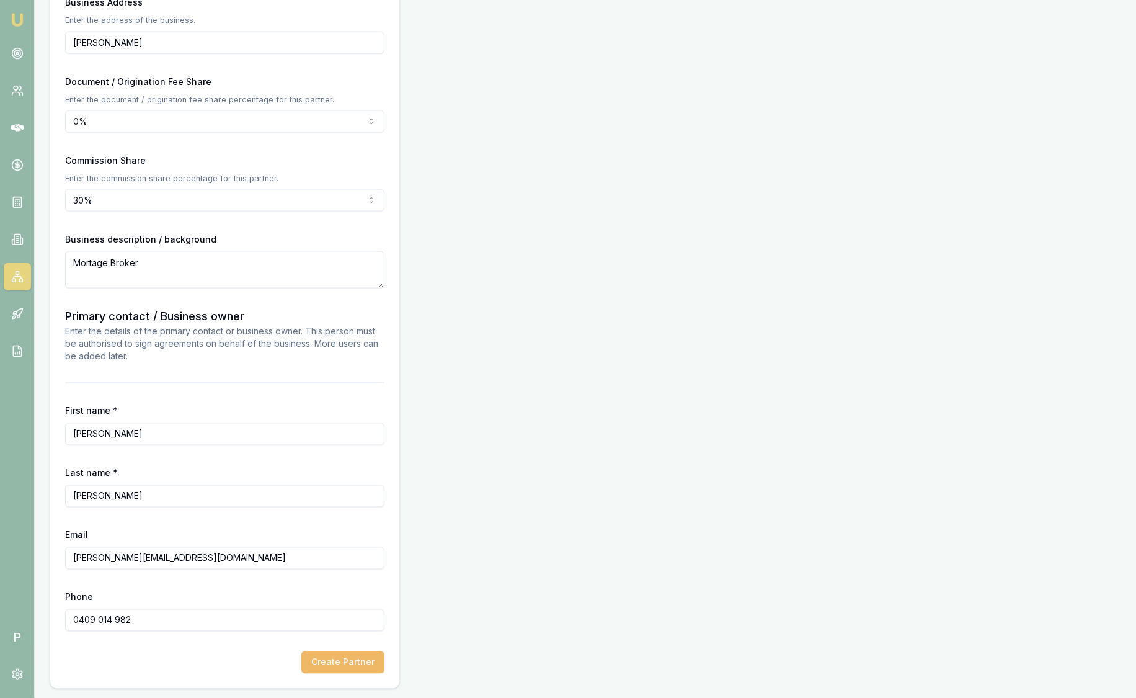
type textarea "Mortage Broker"
click at [370, 659] on button "Create Partner" at bounding box center [342, 662] width 83 height 22
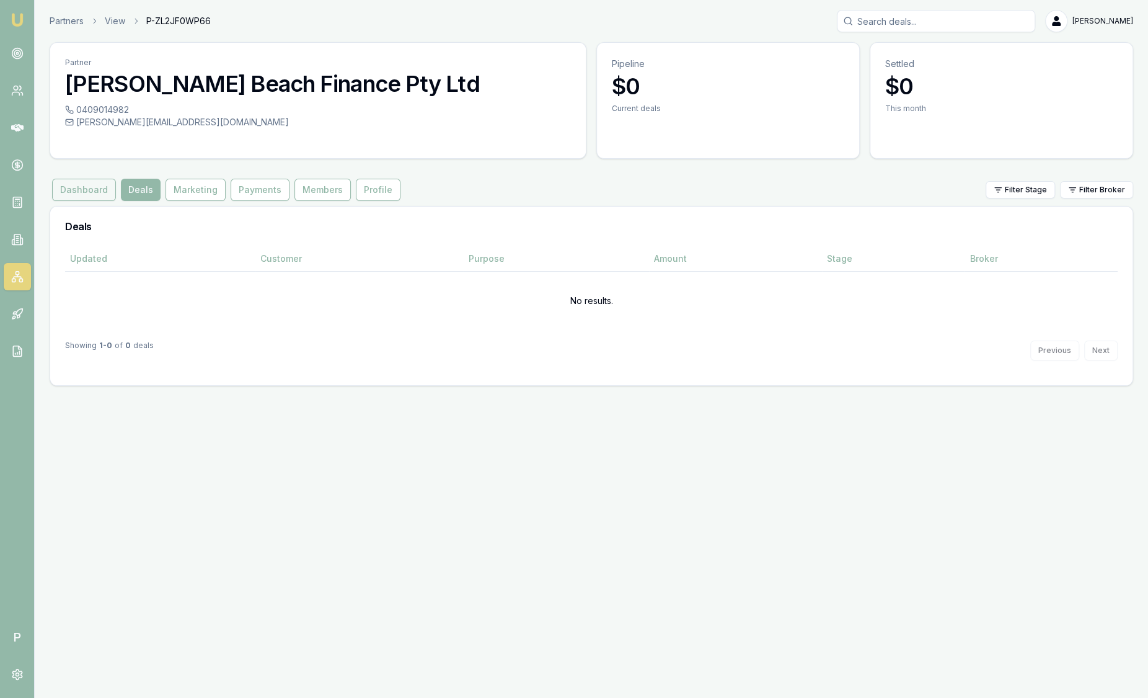
click at [64, 185] on button "Dashboard" at bounding box center [84, 190] width 64 height 22
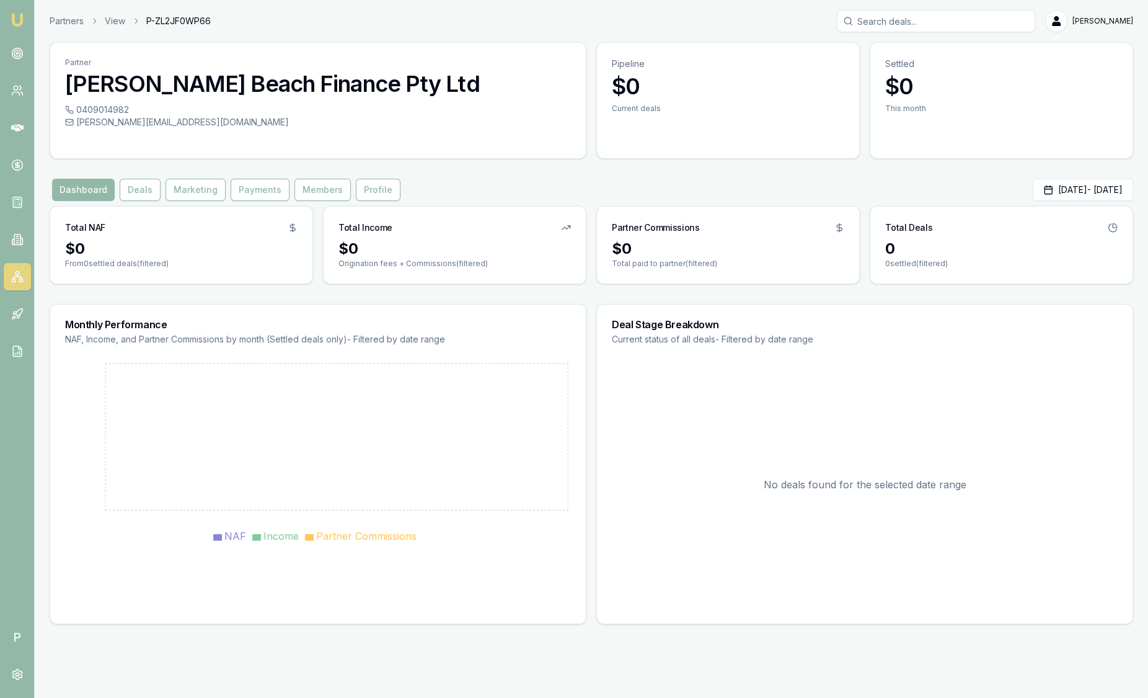
click at [21, 19] on img at bounding box center [17, 19] width 15 height 15
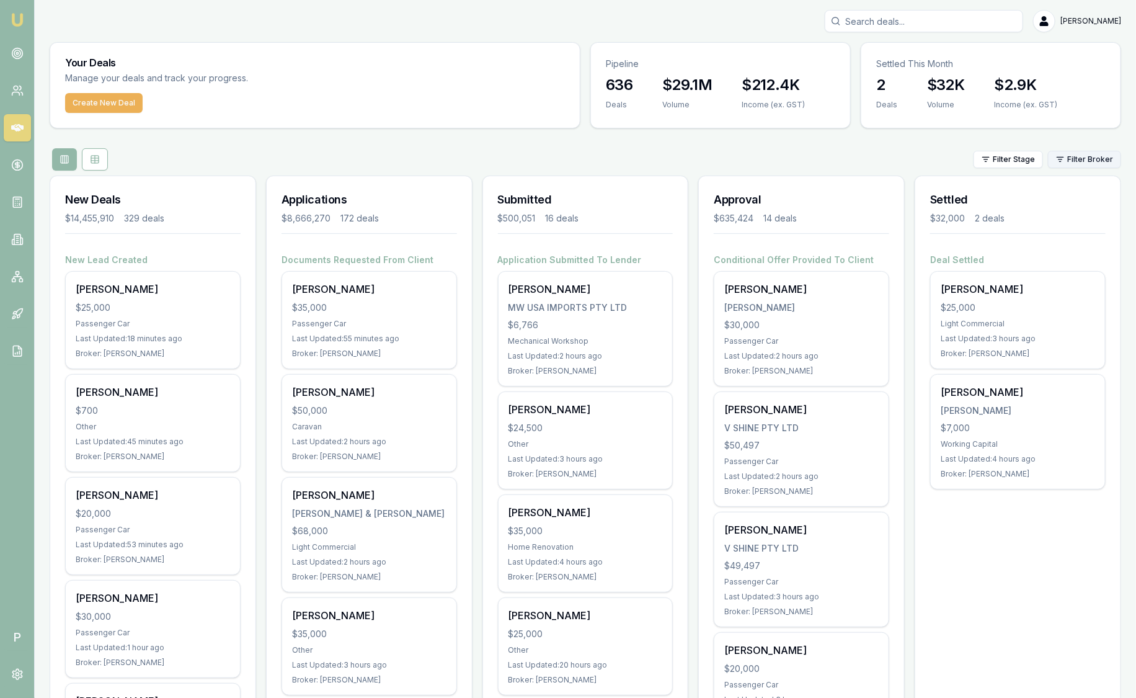
click at [1071, 152] on html "Emu Broker P [PERSON_NAME] Toggle Menu Your Deals Manage your deals and track y…" at bounding box center [568, 349] width 1136 height 698
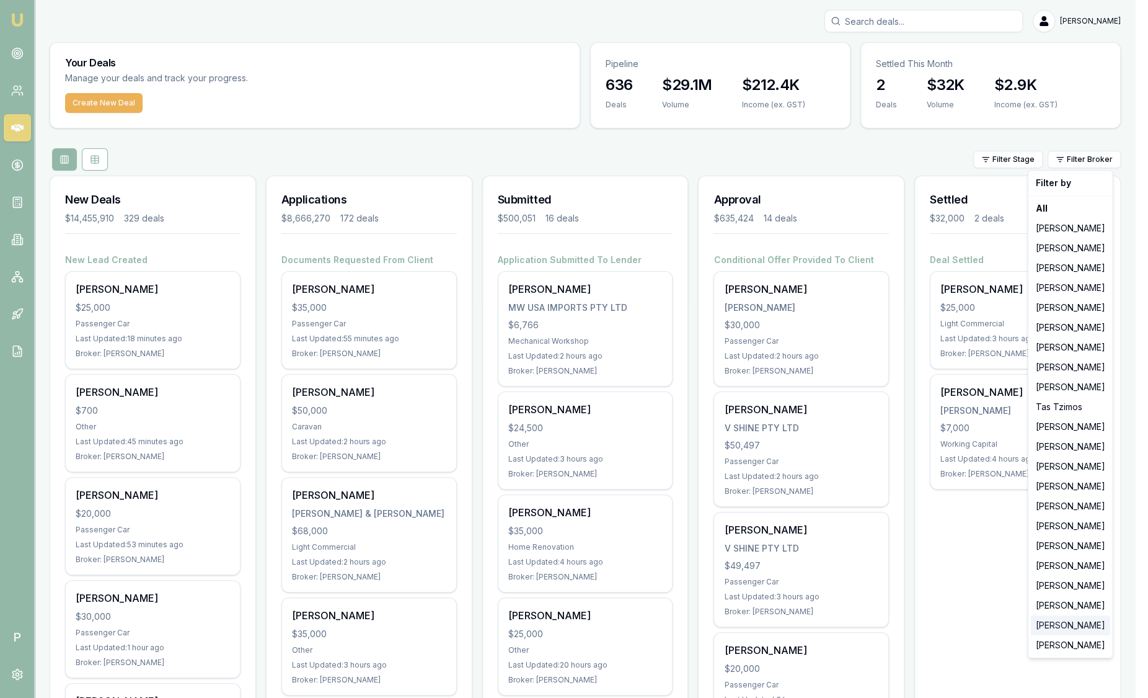
click at [1044, 629] on div "[PERSON_NAME]" at bounding box center [1070, 625] width 79 height 20
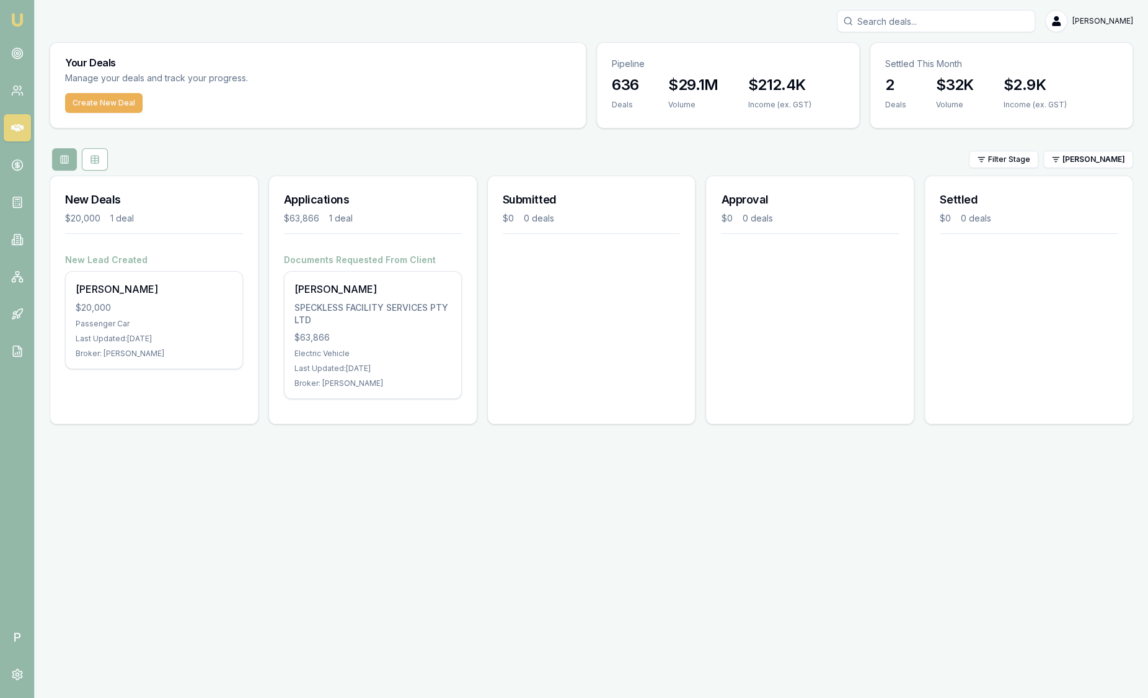
click at [15, 14] on img at bounding box center [17, 19] width 15 height 15
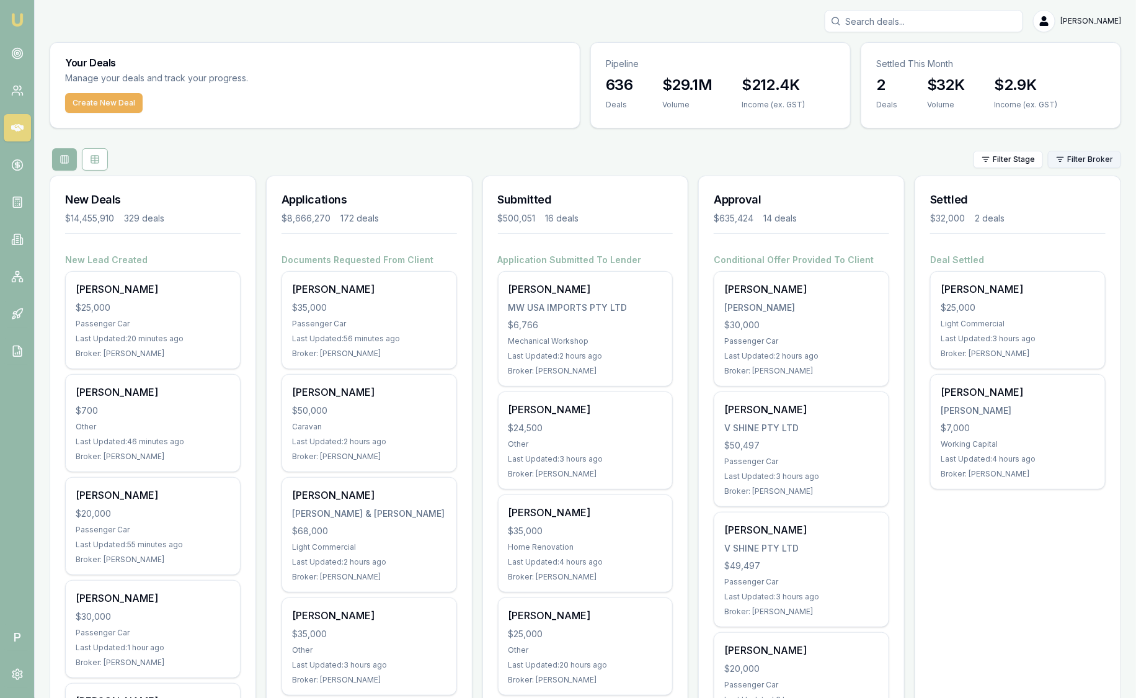
click at [1092, 157] on html "Emu Broker P [PERSON_NAME] Toggle Menu Your Deals Manage your deals and track y…" at bounding box center [568, 349] width 1136 height 698
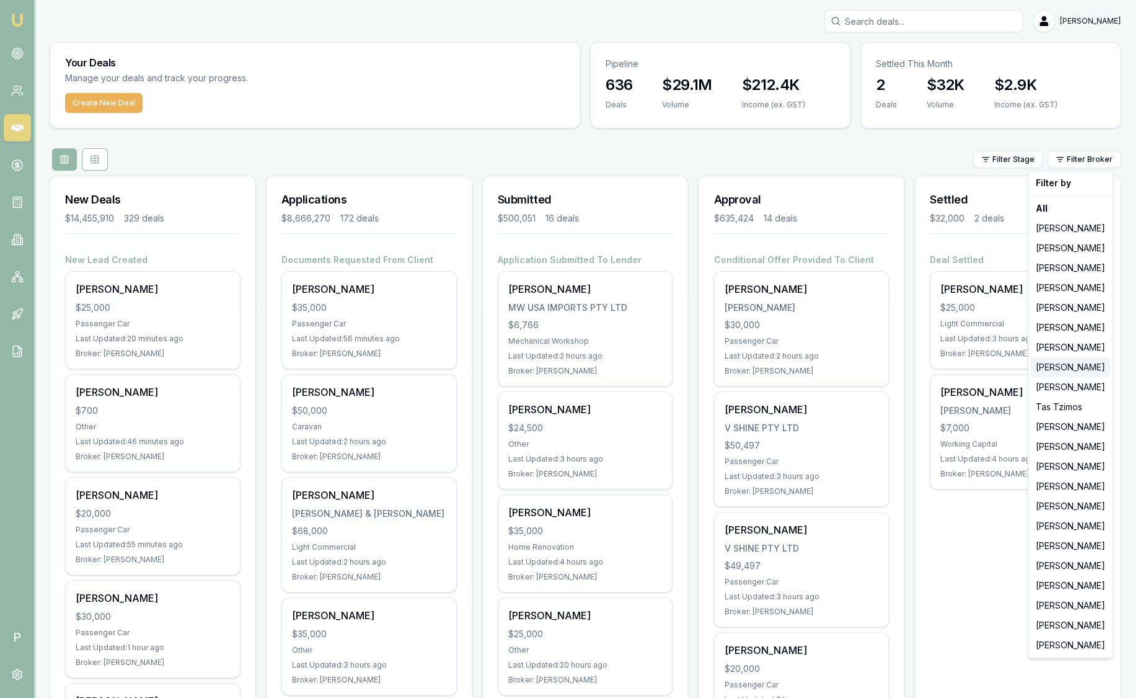
click at [1078, 365] on div "[PERSON_NAME]" at bounding box center [1070, 367] width 79 height 20
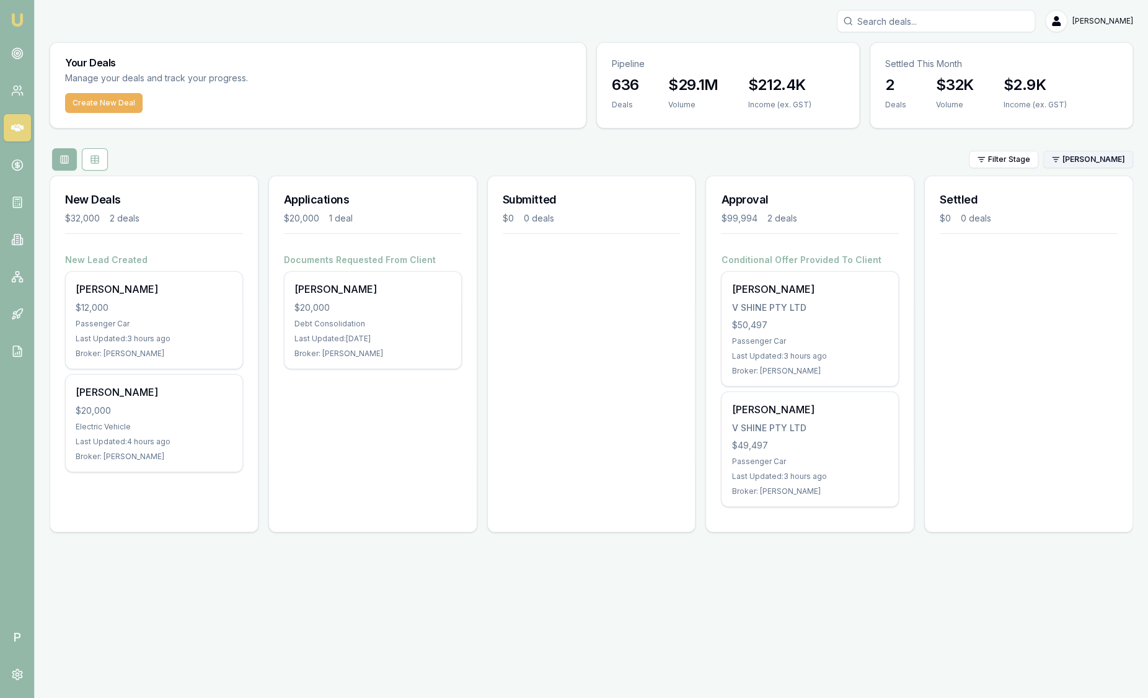
click at [1094, 159] on html "Emu Broker P [PERSON_NAME] Toggle Menu Your Deals Manage your deals and track y…" at bounding box center [574, 349] width 1148 height 698
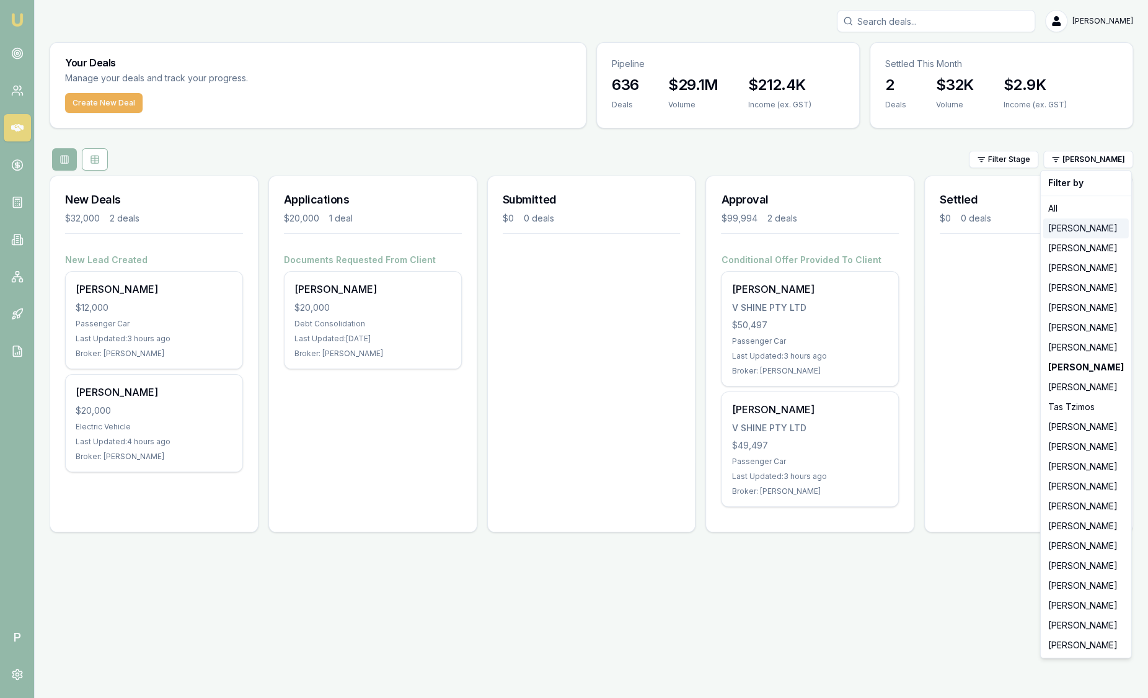
click at [1103, 228] on div "[PERSON_NAME]" at bounding box center [1087, 228] width 86 height 20
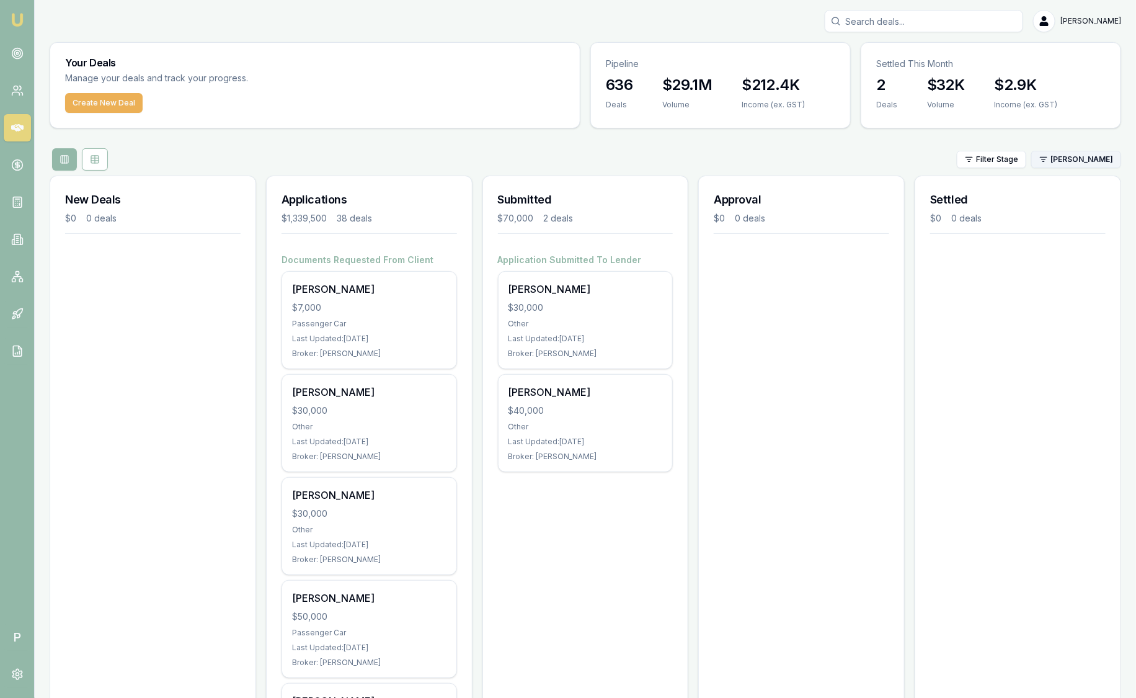
click at [1096, 159] on html "Emu Broker P [PERSON_NAME] Toggle Menu Your Deals Manage your deals and track y…" at bounding box center [568, 349] width 1136 height 698
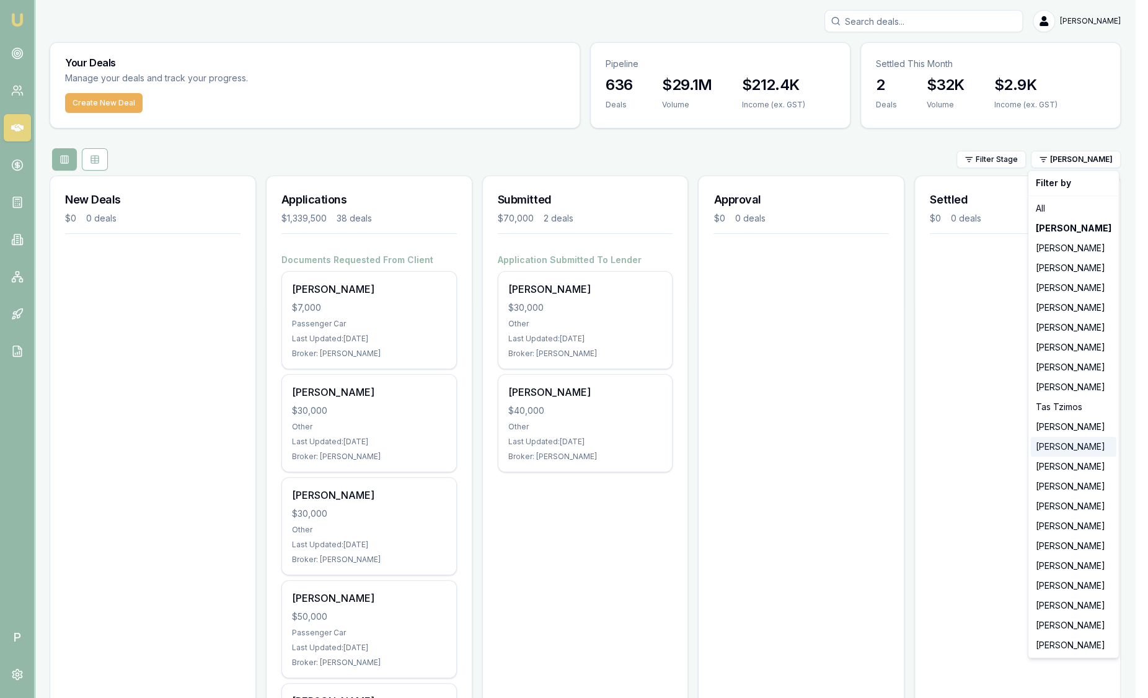
click at [1065, 446] on div "[PERSON_NAME]" at bounding box center [1074, 447] width 86 height 20
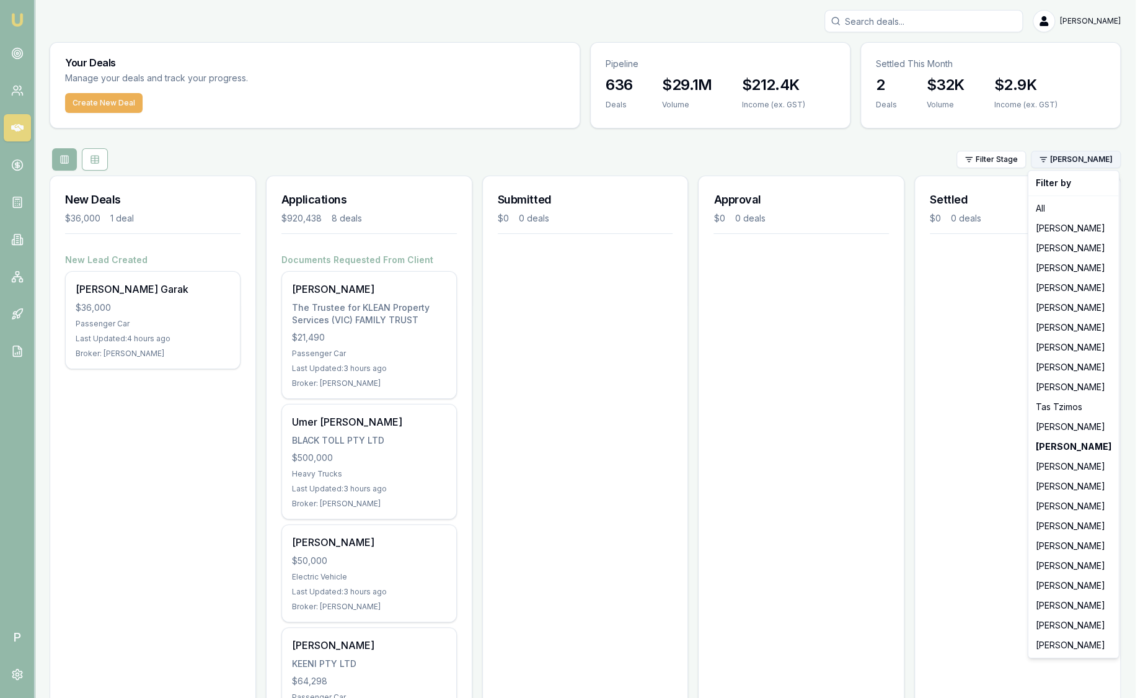
click at [1084, 154] on html "Emu Broker P [PERSON_NAME] Toggle Menu Your Deals Manage your deals and track y…" at bounding box center [574, 349] width 1148 height 698
click at [1080, 608] on div "[PERSON_NAME]" at bounding box center [1074, 605] width 86 height 20
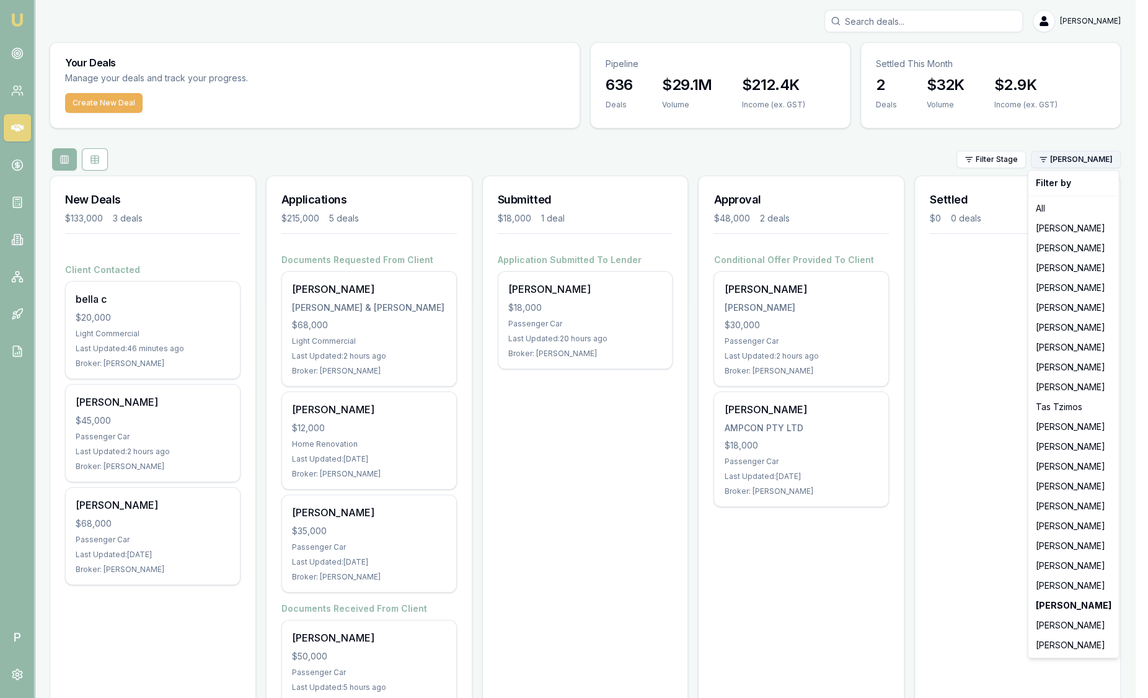
click at [1066, 161] on html "Emu Broker P [PERSON_NAME] Toggle Menu Your Deals Manage your deals and track y…" at bounding box center [574, 349] width 1148 height 698
click at [1042, 530] on div "[PERSON_NAME]" at bounding box center [1074, 526] width 86 height 20
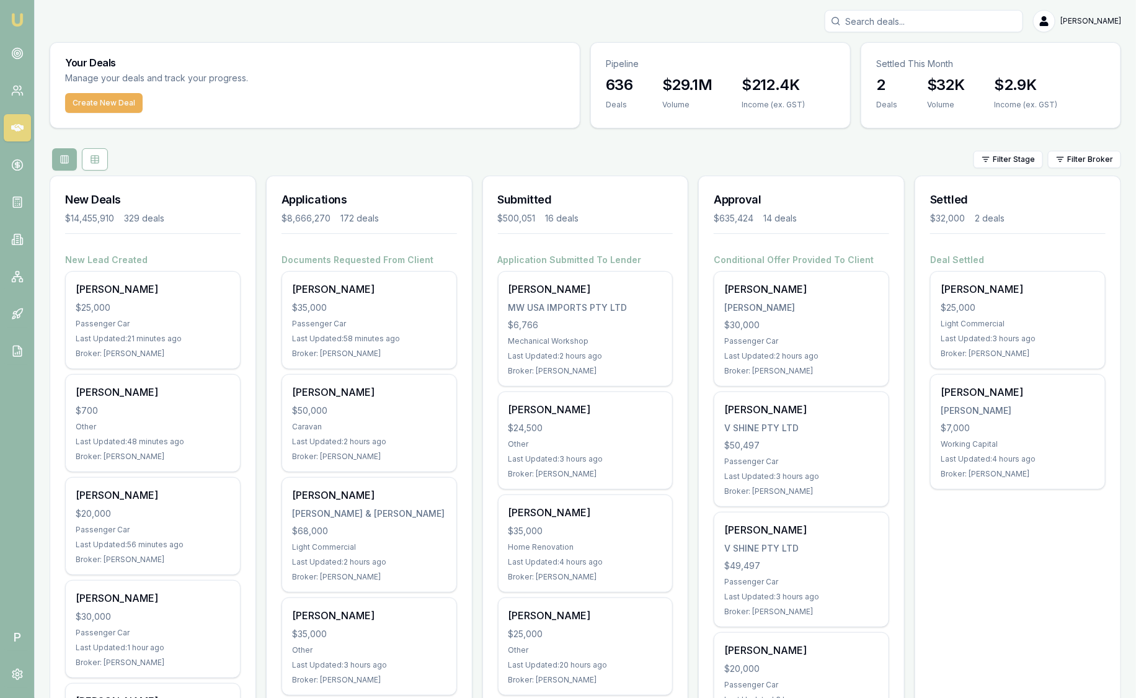
click at [17, 19] on img at bounding box center [17, 19] width 15 height 15
click at [20, 59] on icon at bounding box center [17, 53] width 12 height 12
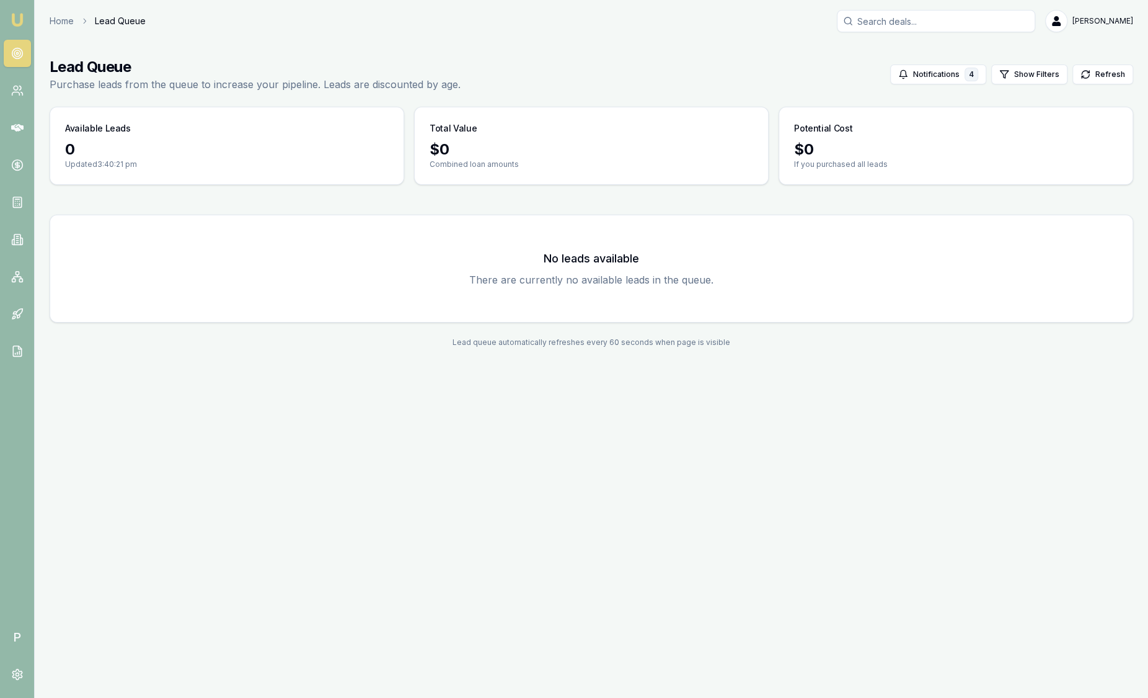
click at [23, 22] on img at bounding box center [17, 19] width 15 height 15
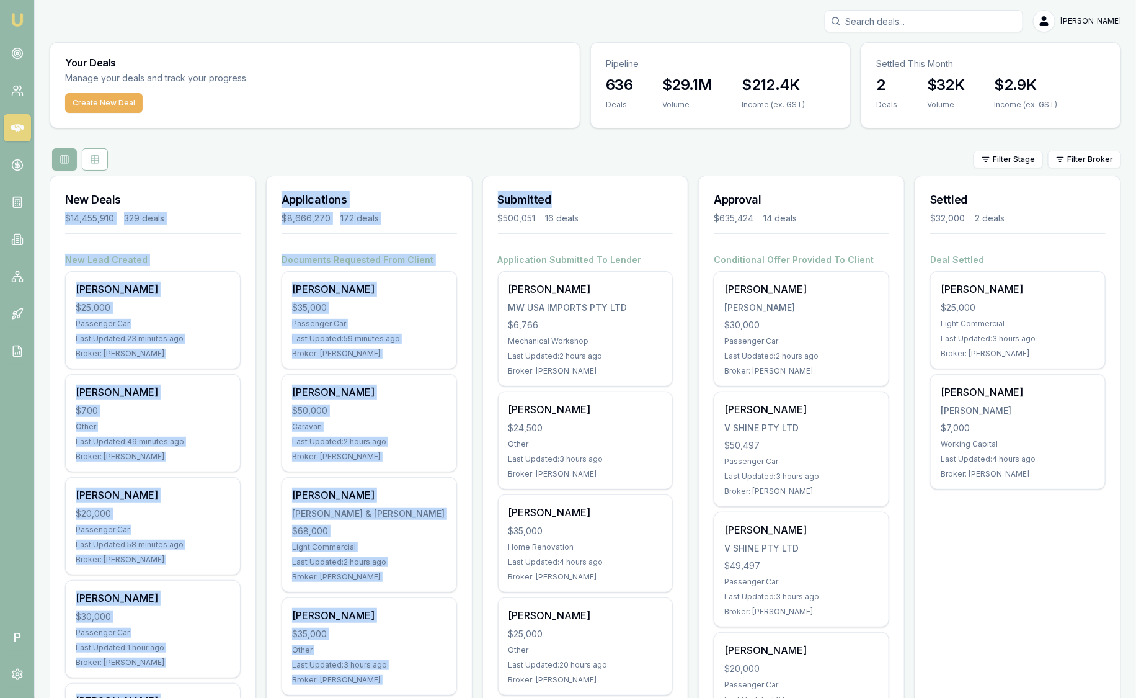
drag, startPoint x: 566, startPoint y: 200, endPoint x: 197, endPoint y: 197, distance: 369.6
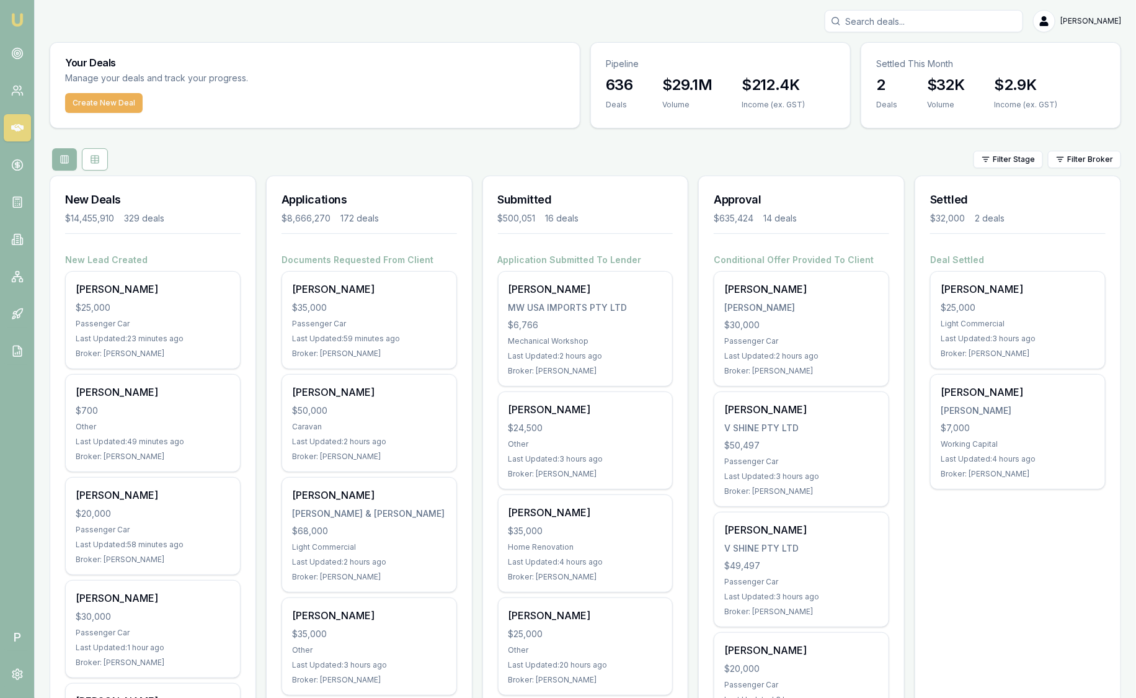
drag, startPoint x: 197, startPoint y: 197, endPoint x: 376, endPoint y: 151, distance: 185.6
click at [376, 151] on div "Filter Stage Filter Broker" at bounding box center [586, 159] width 1072 height 22
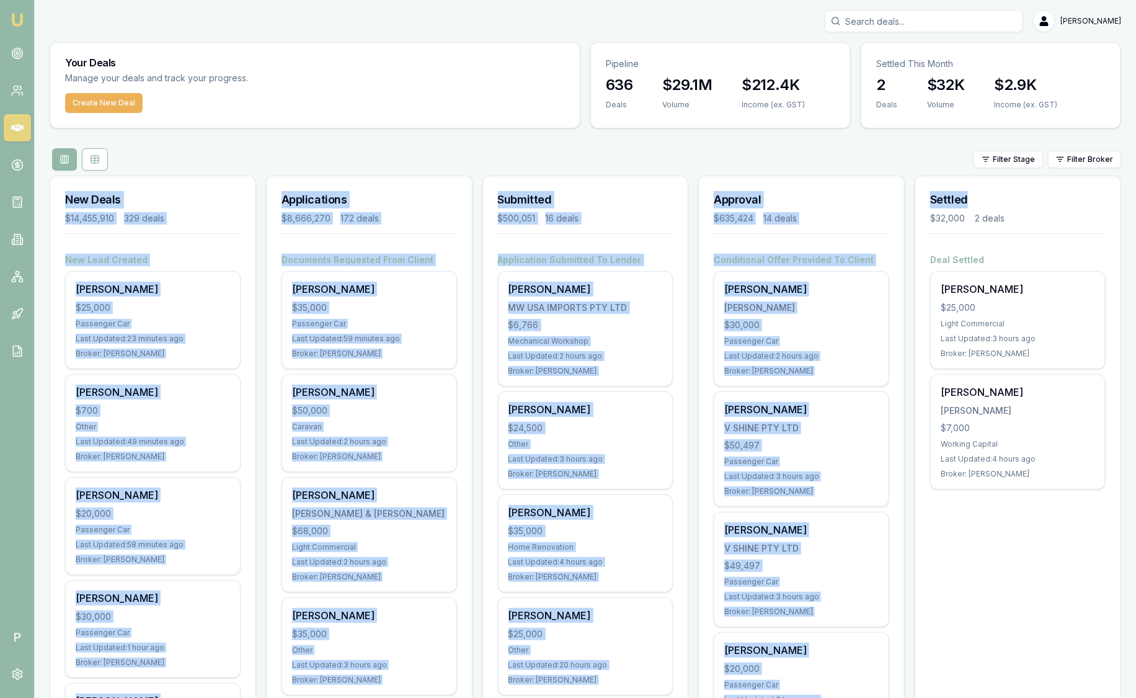
drag, startPoint x: 975, startPoint y: 193, endPoint x: 54, endPoint y: 193, distance: 921.5
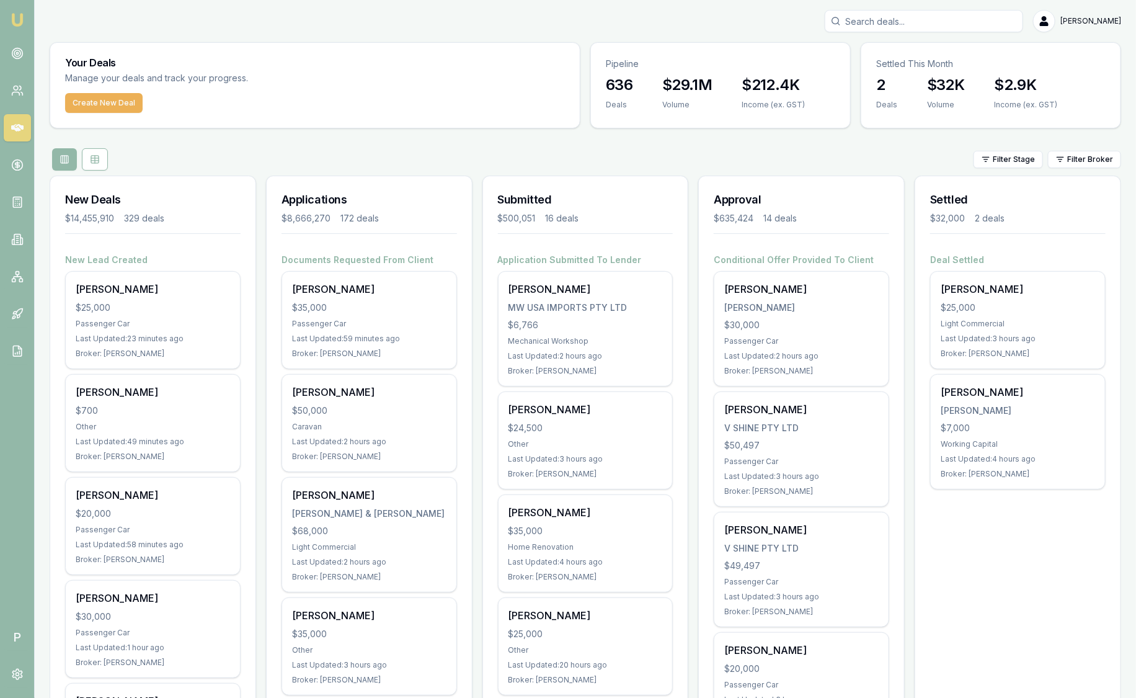
click at [423, 148] on div "Filter Stage Filter Broker" at bounding box center [586, 159] width 1072 height 22
click at [535, 161] on div "Filter Stage Filter Broker" at bounding box center [586, 159] width 1072 height 22
click at [1074, 159] on html "Emu Broker P [PERSON_NAME] Toggle Menu Your Deals Manage your deals and track y…" at bounding box center [568, 349] width 1136 height 698
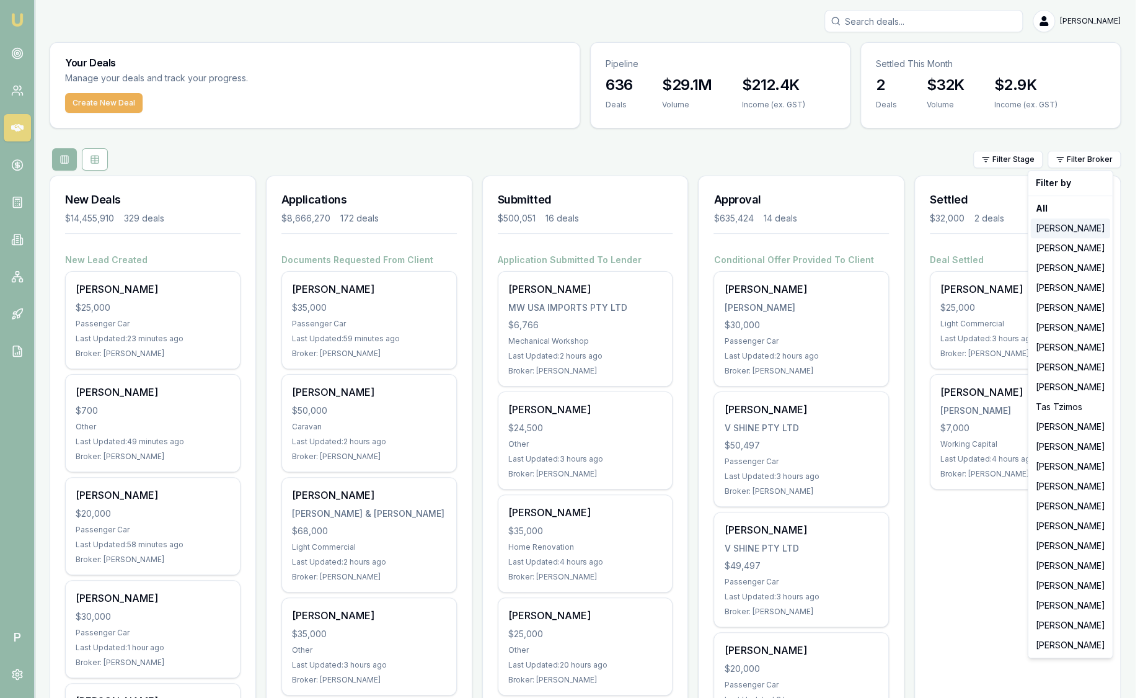
click at [1073, 231] on div "Jackson Fanfulla" at bounding box center [1070, 228] width 79 height 20
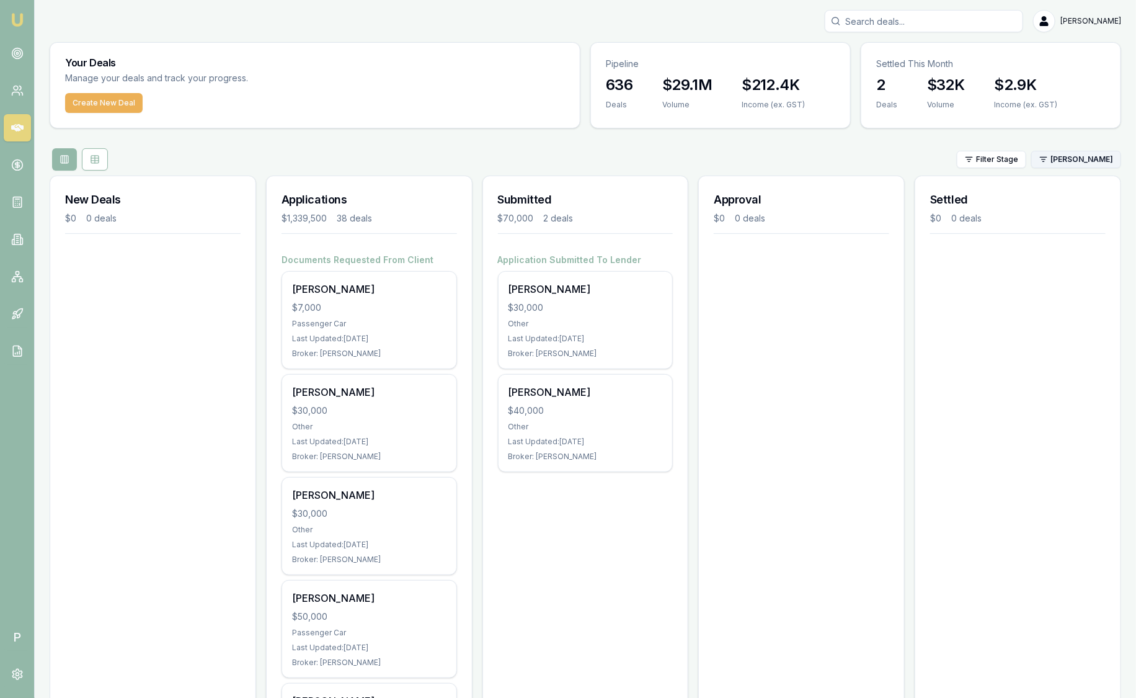
click at [1074, 159] on html "Emu Broker P Sam Crouch Toggle Menu Your Deals Manage your deals and track your…" at bounding box center [568, 349] width 1136 height 698
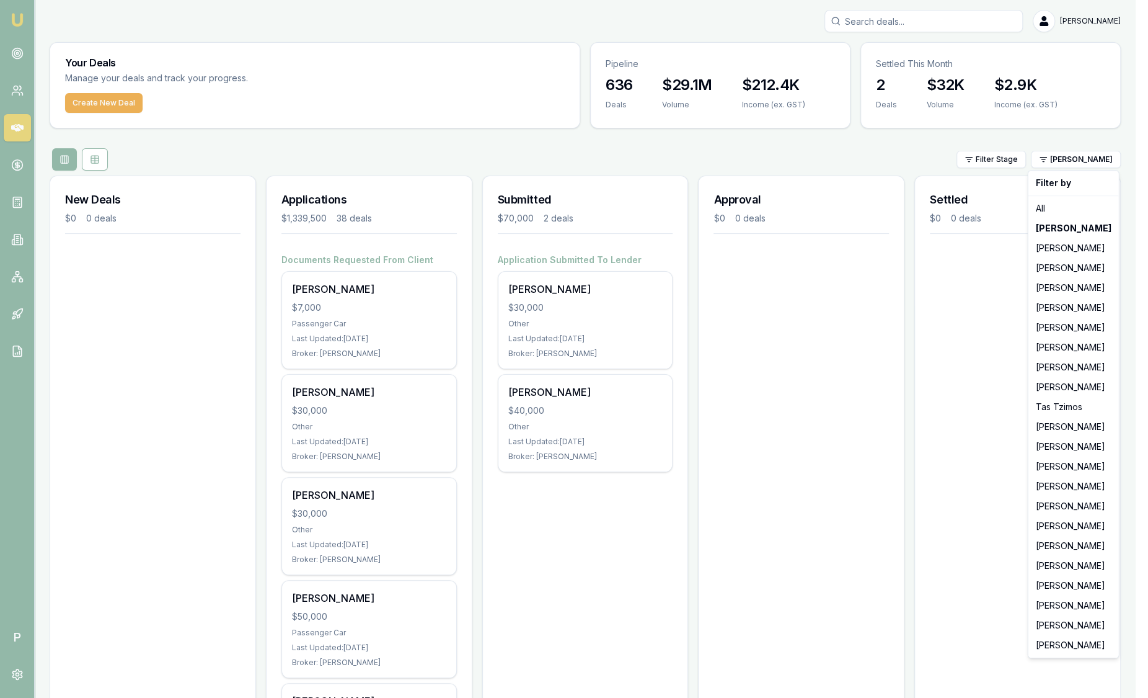
click at [862, 152] on html "Emu Broker P Sam Crouch Toggle Menu Your Deals Manage your deals and track your…" at bounding box center [574, 349] width 1148 height 698
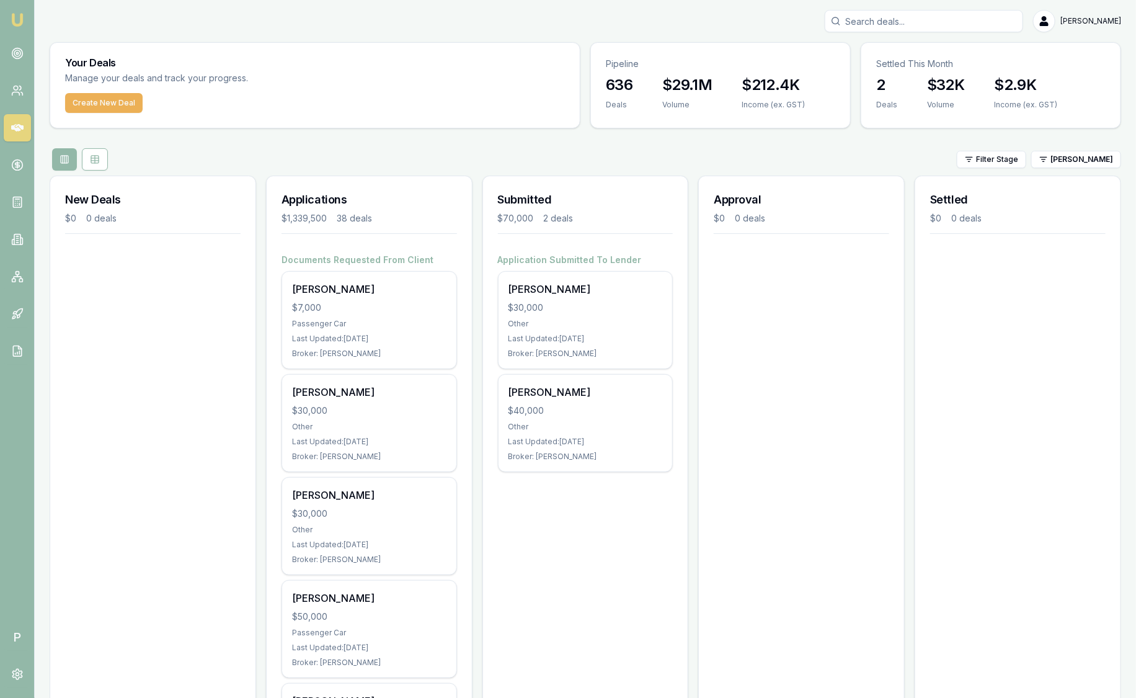
click at [16, 17] on img at bounding box center [17, 19] width 15 height 15
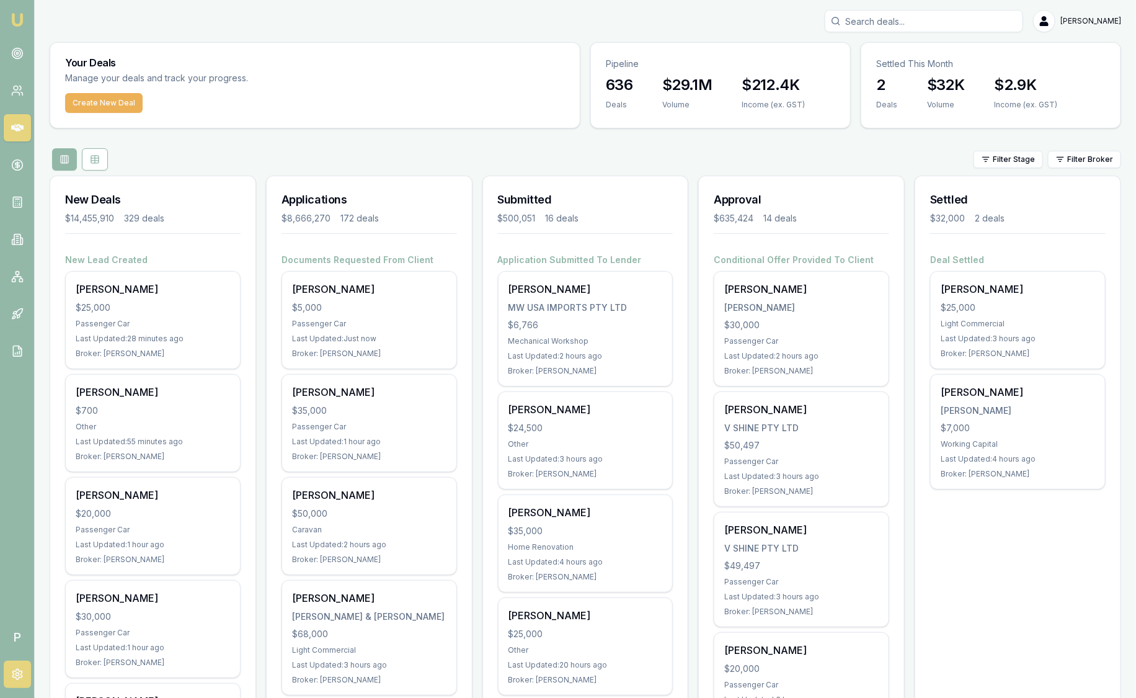
click at [27, 673] on link at bounding box center [17, 673] width 27 height 27
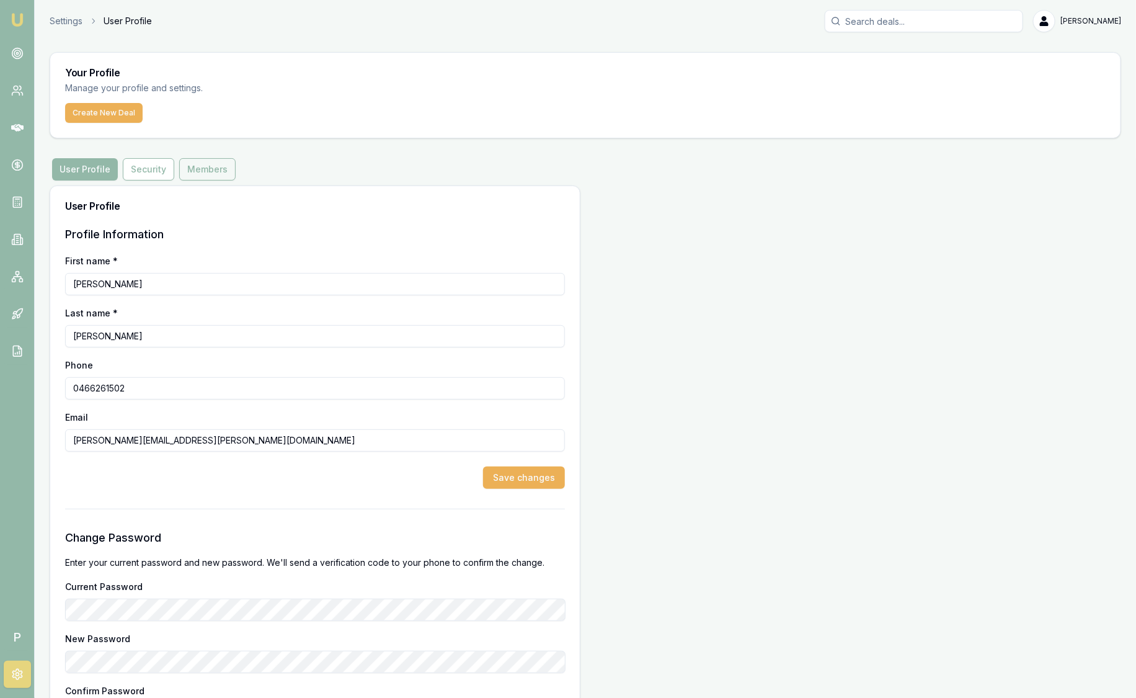
click at [205, 175] on button "Members" at bounding box center [207, 169] width 56 height 22
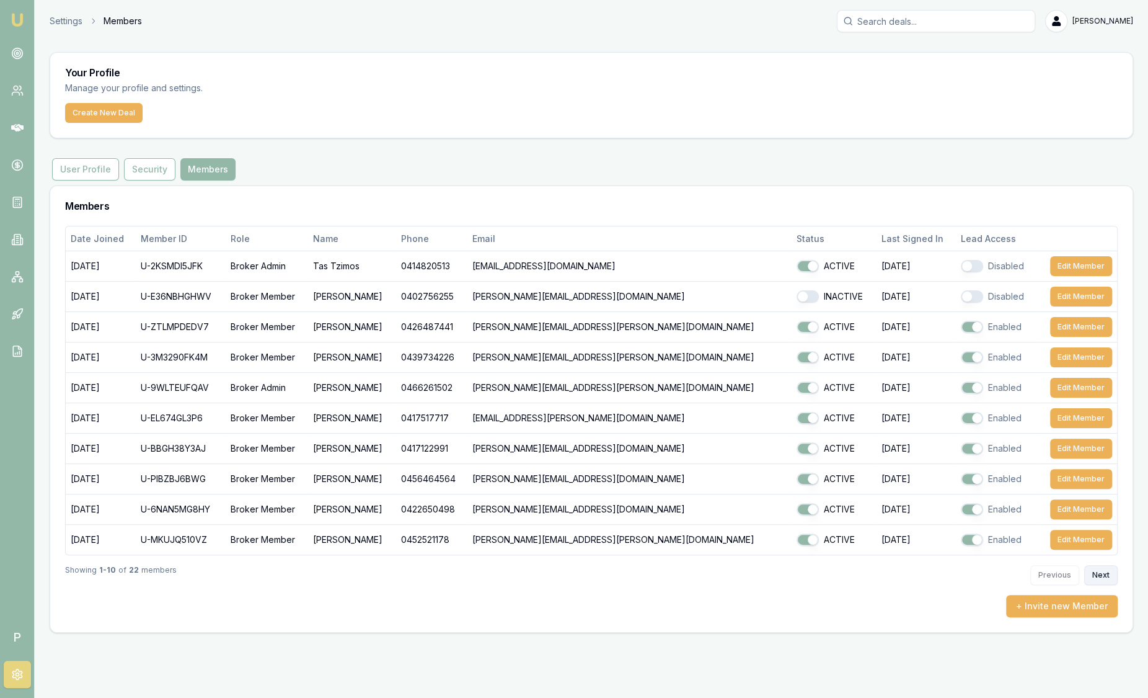
click at [1106, 575] on button "Next" at bounding box center [1101, 575] width 33 height 20
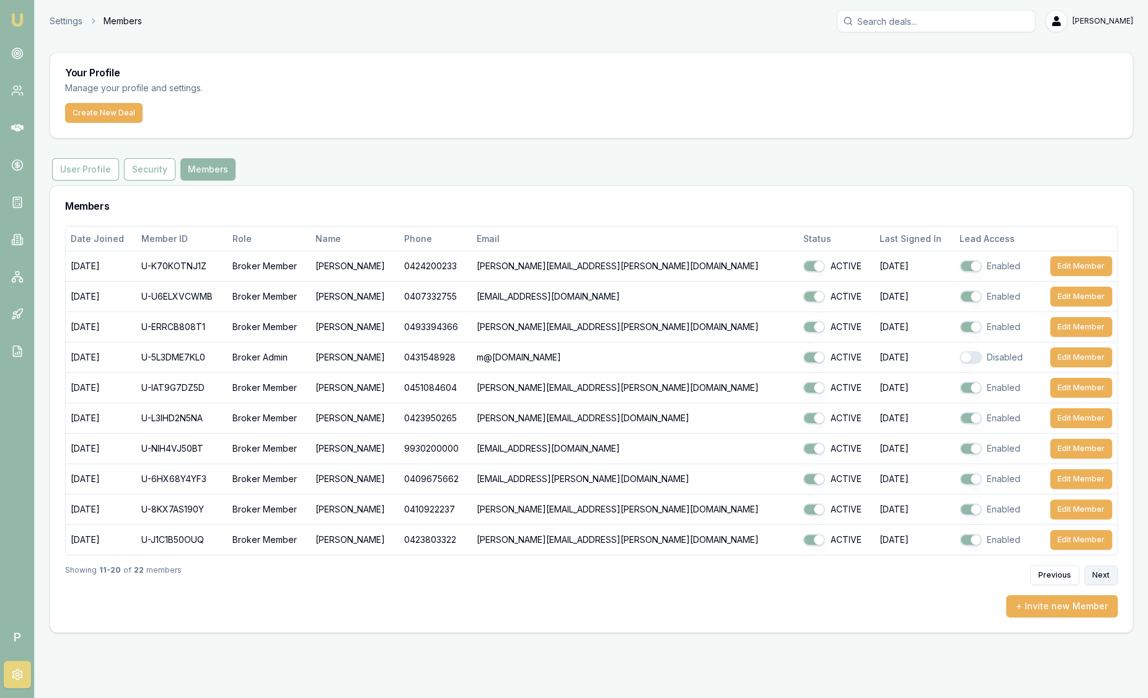
click at [1104, 575] on button "Next" at bounding box center [1101, 575] width 33 height 20
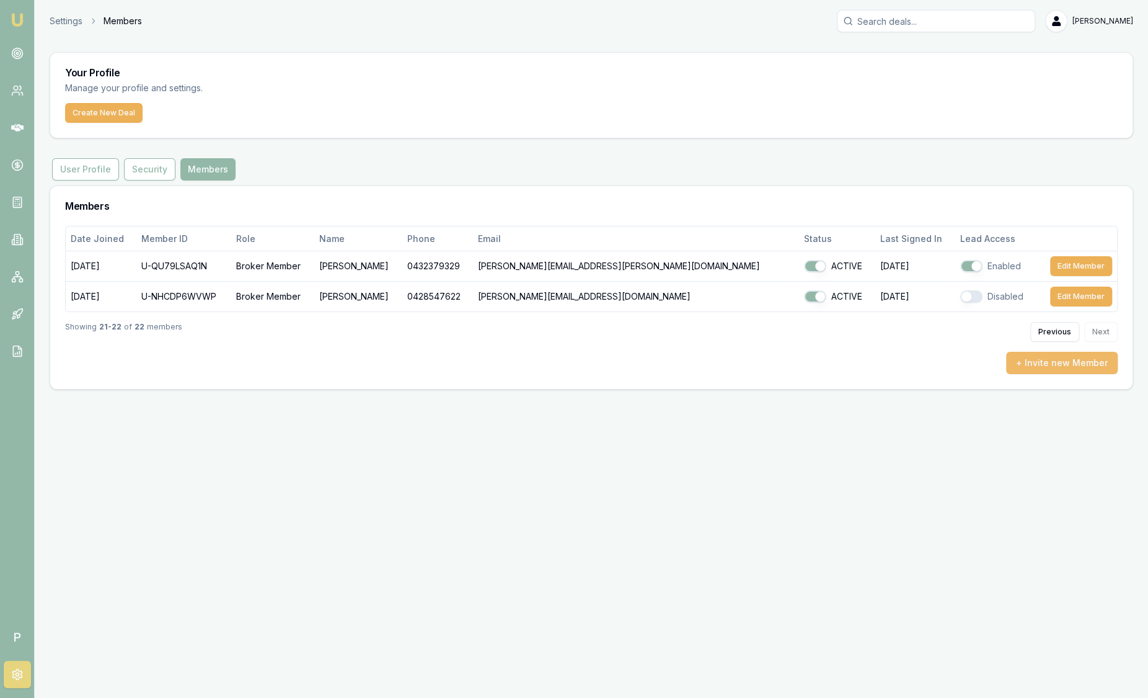
click at [1090, 362] on button "+ Invite new Member" at bounding box center [1062, 363] width 112 height 22
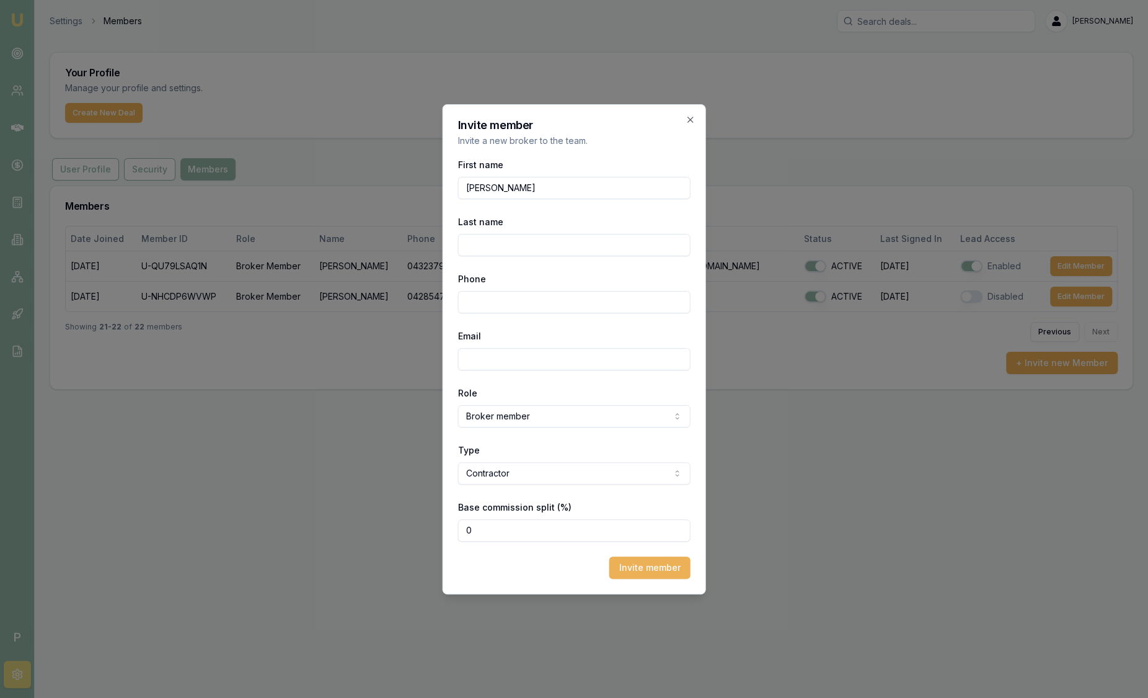
type input "[PERSON_NAME]"
type input "0402 460 015"
type input "[PERSON_NAME][EMAIL_ADDRESS][PERSON_NAME][DOMAIN_NAME]"
click at [464, 531] on input "0" at bounding box center [574, 530] width 233 height 22
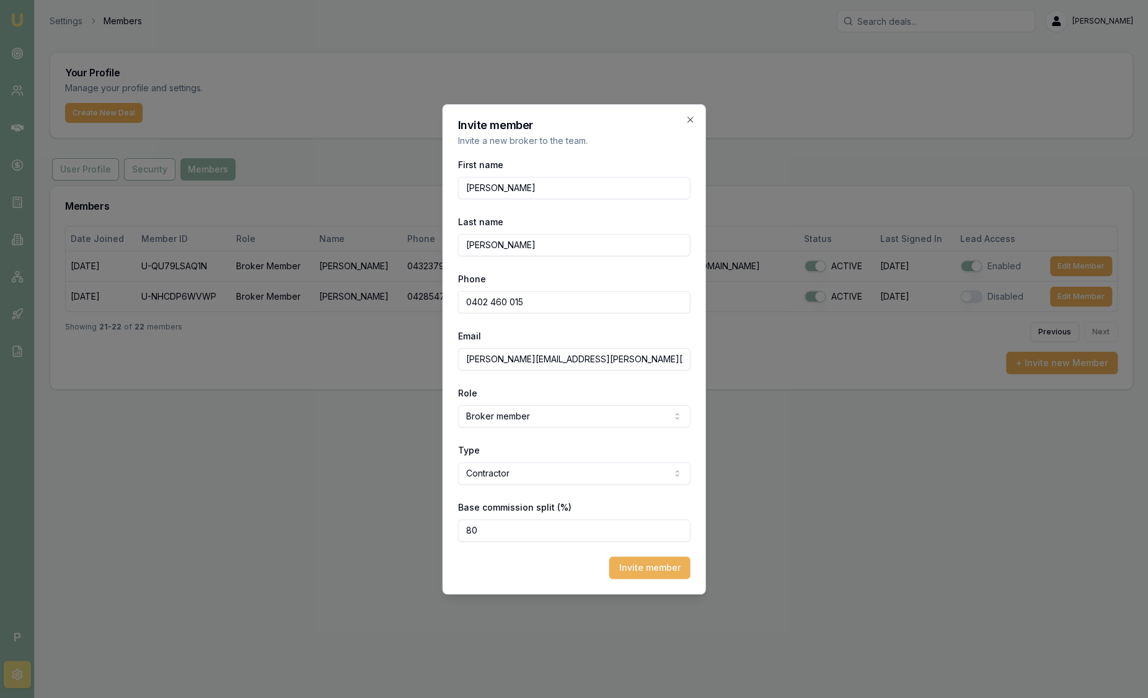
type input "80"
click at [652, 567] on button "Invite member" at bounding box center [650, 567] width 81 height 22
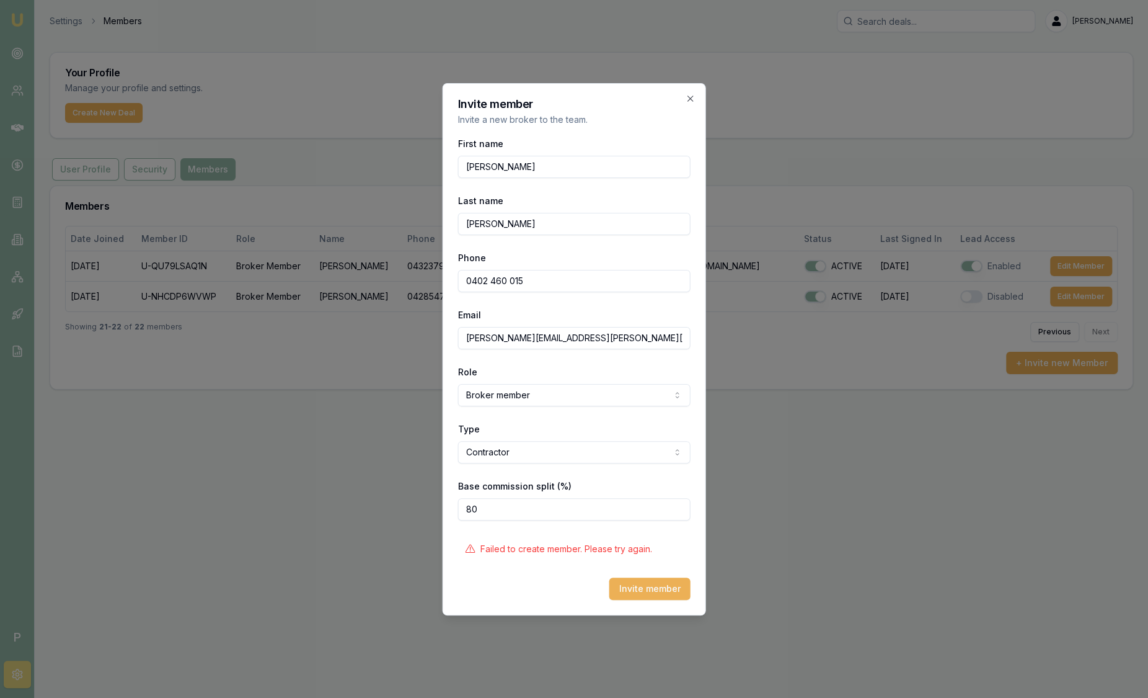
drag, startPoint x: 566, startPoint y: 275, endPoint x: 414, endPoint y: 276, distance: 152.5
click at [414, 276] on body "Emu Broker P Settings Members [PERSON_NAME] Toggle Menu Your Profile Manage you…" at bounding box center [574, 349] width 1148 height 698
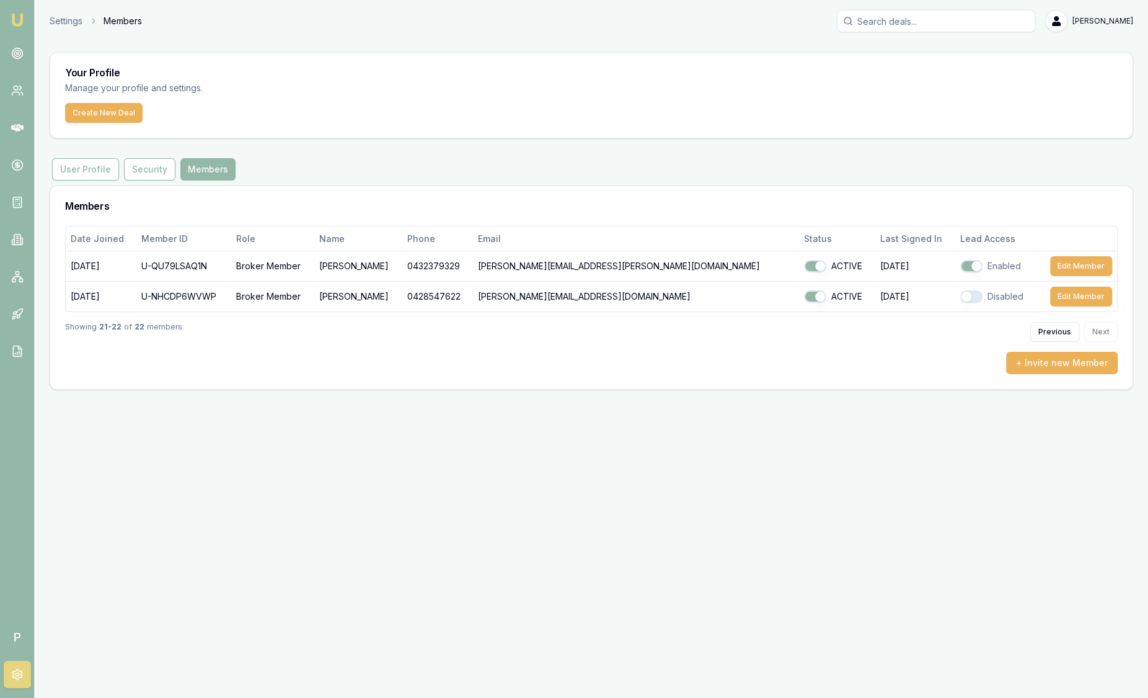
click at [11, 19] on img at bounding box center [17, 19] width 15 height 15
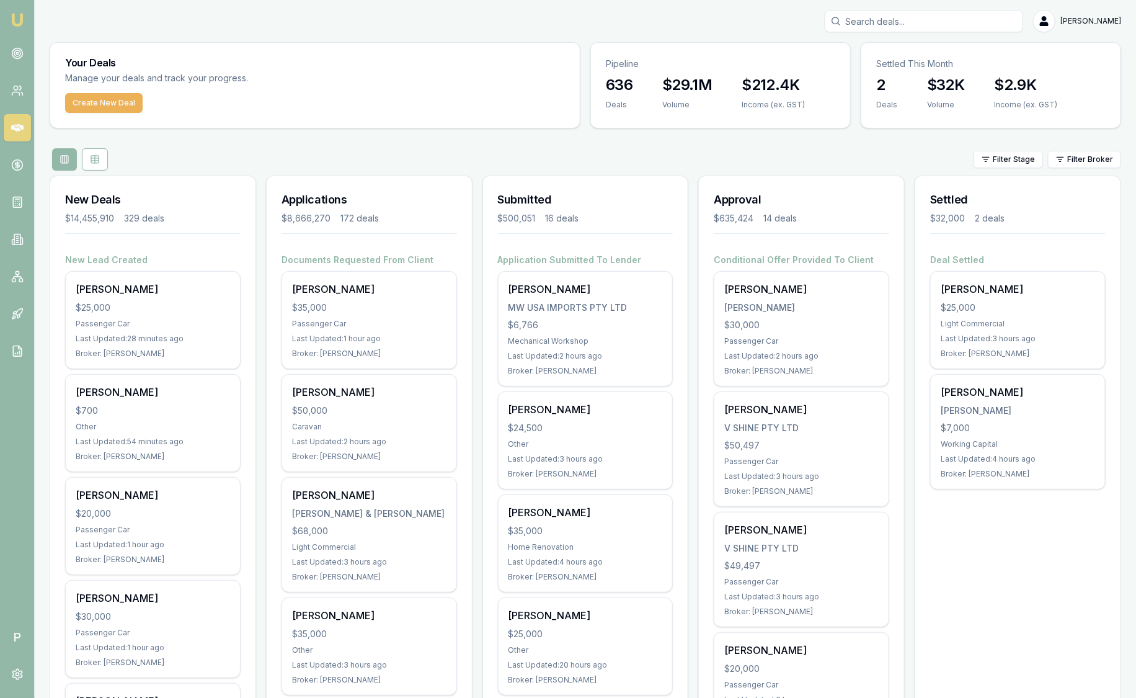
paste input "0402 460 015"
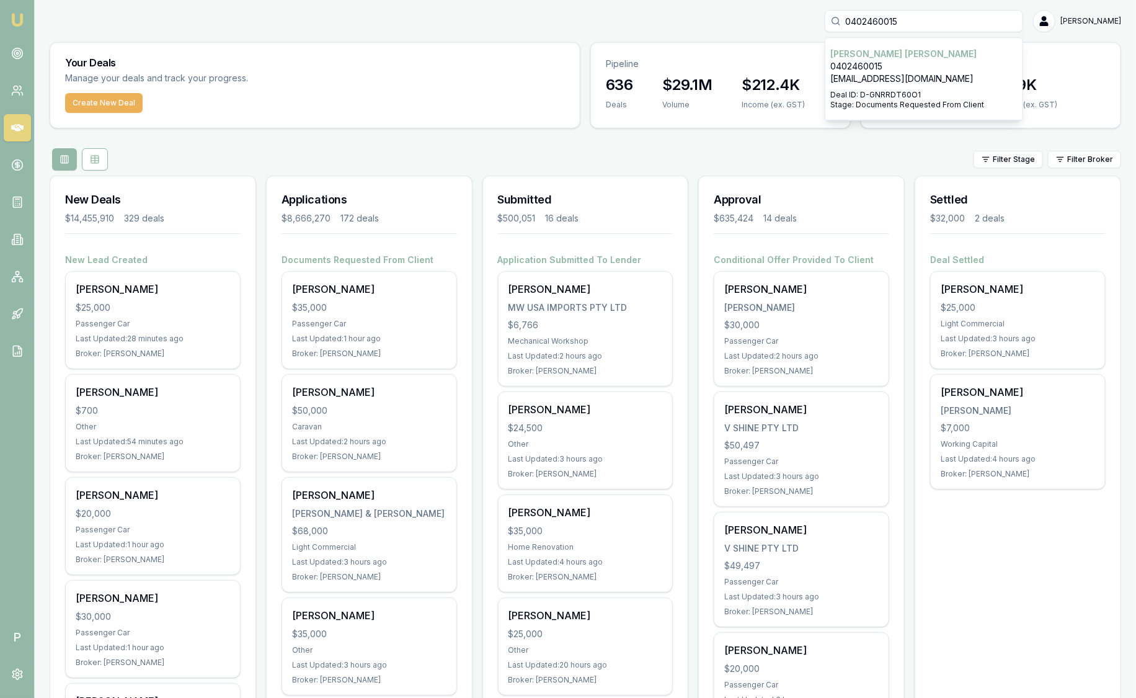
type input "0402460015"
click at [897, 66] on p "0402460015" at bounding box center [923, 66] width 187 height 12
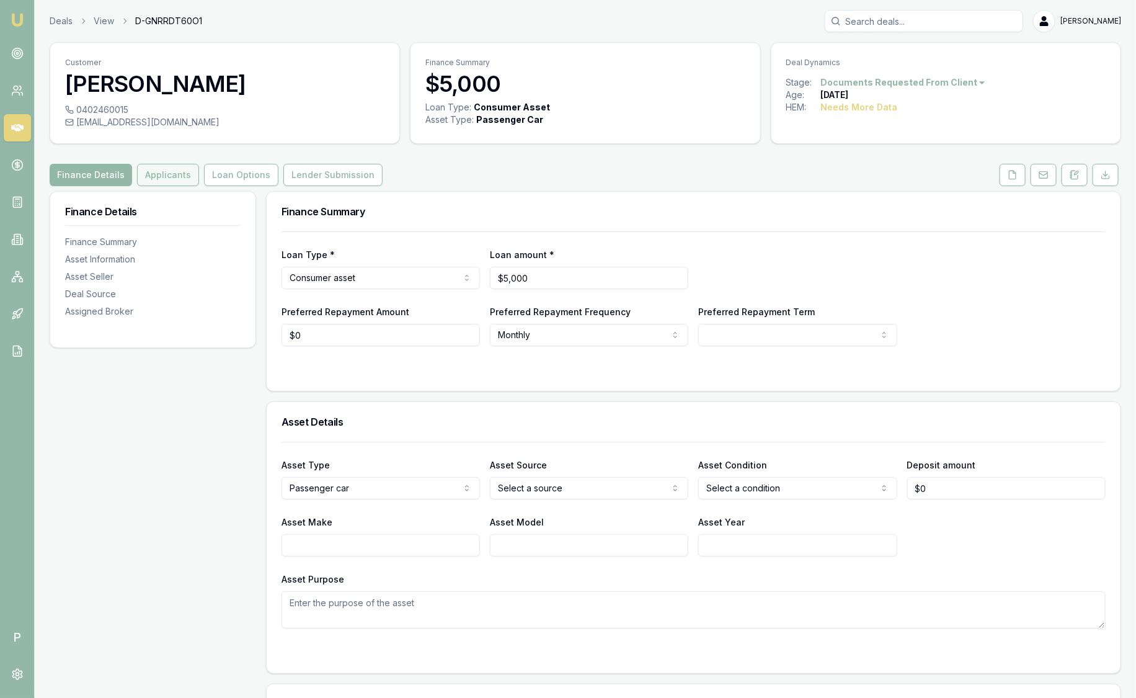
click at [176, 177] on button "Applicants" at bounding box center [168, 175] width 62 height 22
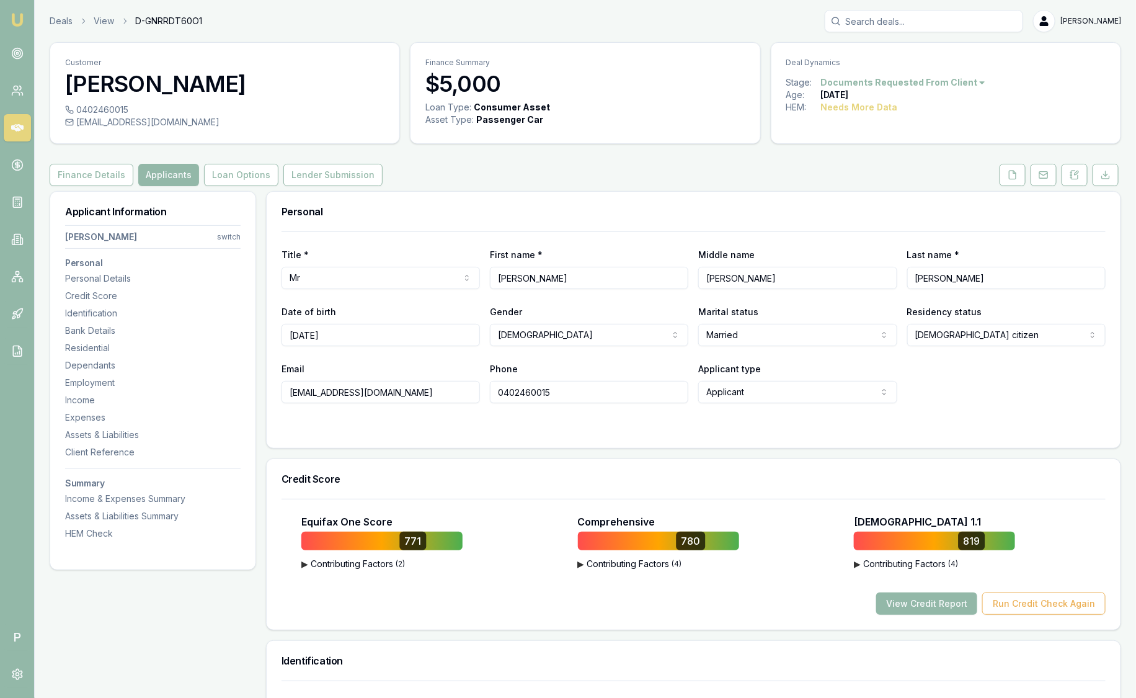
click at [572, 391] on input "0402460015" at bounding box center [589, 392] width 198 height 22
type input "0"
type input "5599 938 834"
click at [238, 178] on button "Loan Options" at bounding box center [241, 175] width 74 height 22
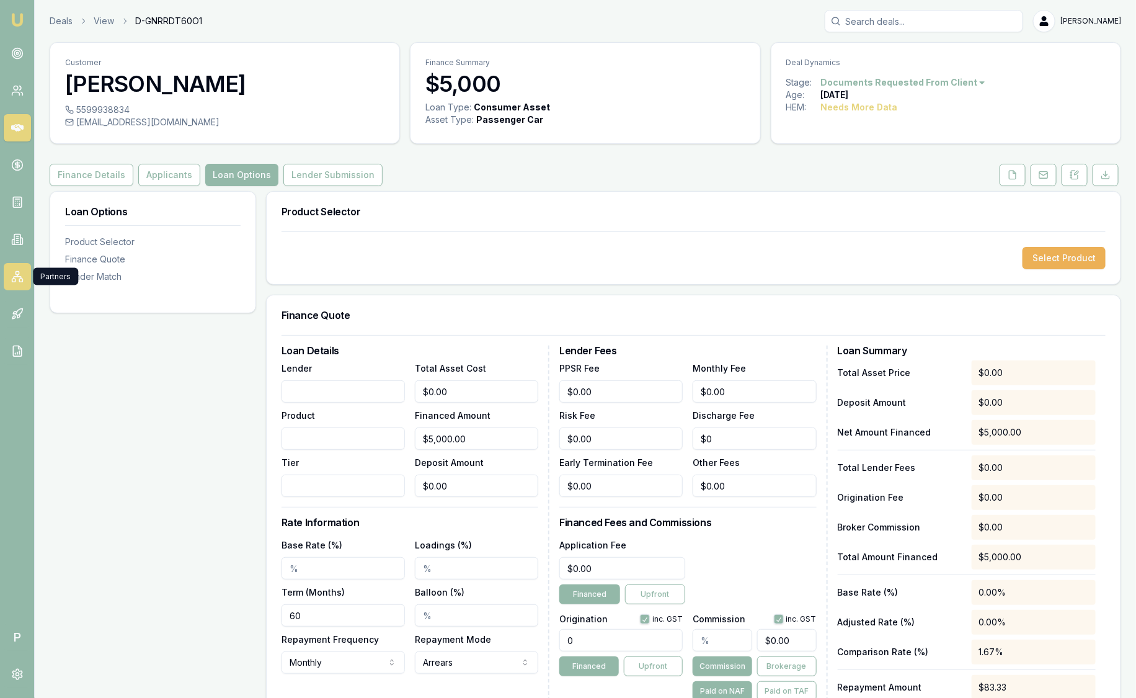
click at [9, 267] on link at bounding box center [17, 276] width 27 height 27
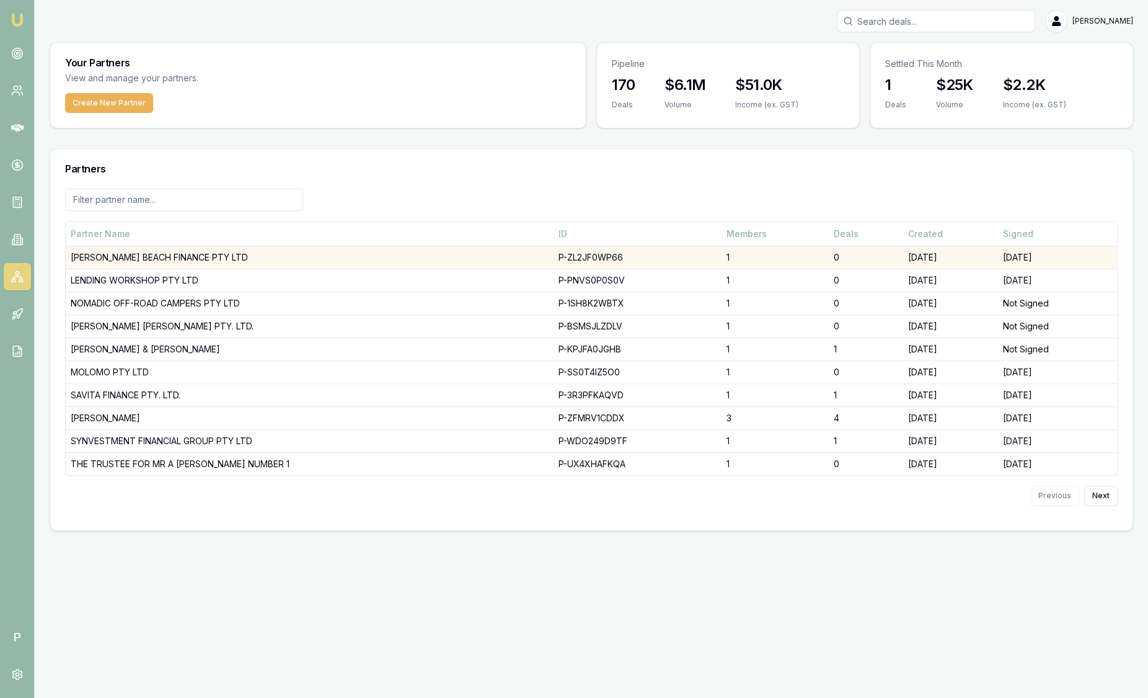
click at [117, 257] on td "ELWOOD BEACH FINANCE PTY LTD" at bounding box center [310, 257] width 488 height 23
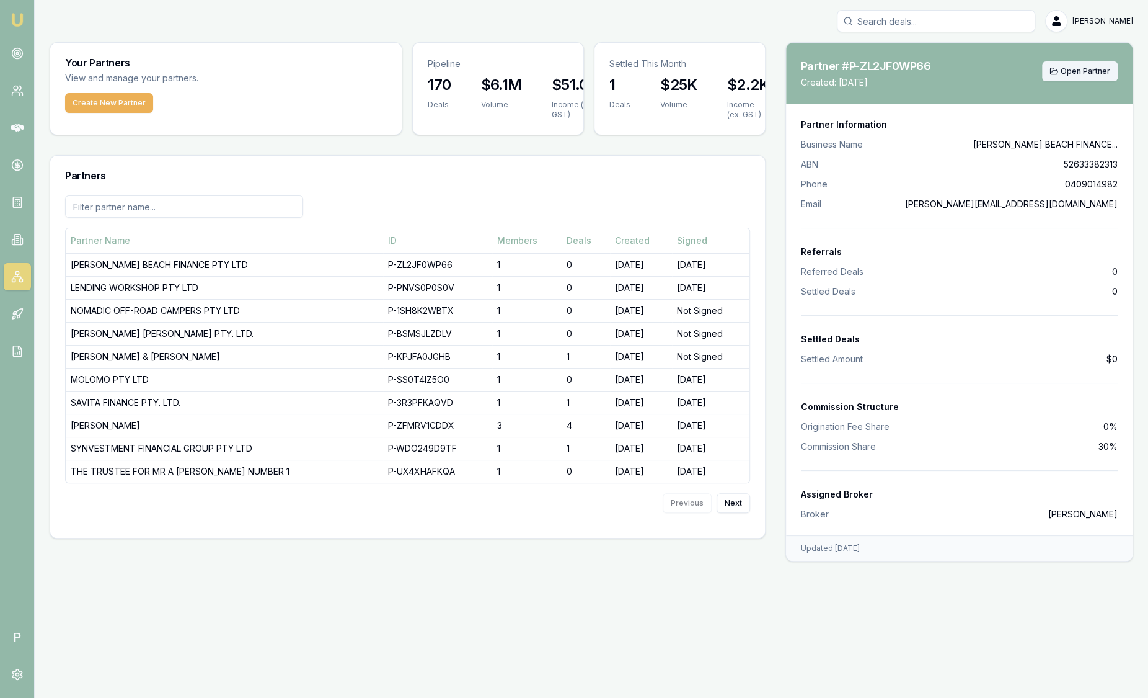
click at [1097, 71] on span "Open Partner" at bounding box center [1086, 71] width 50 height 10
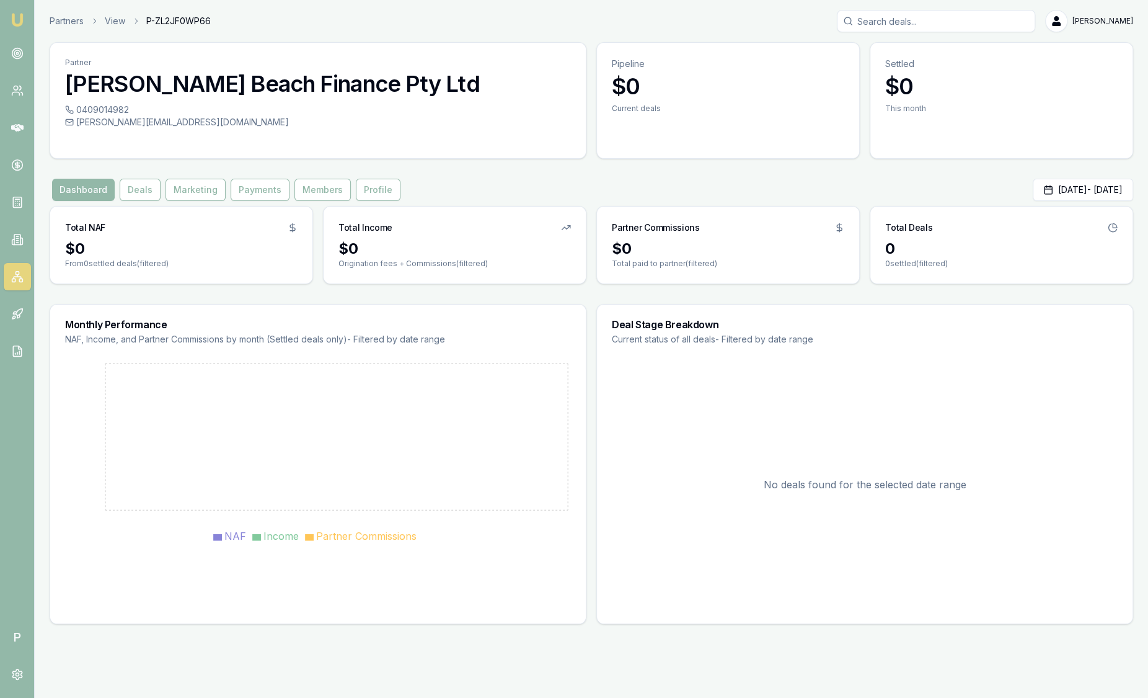
click at [11, 20] on img at bounding box center [17, 19] width 15 height 15
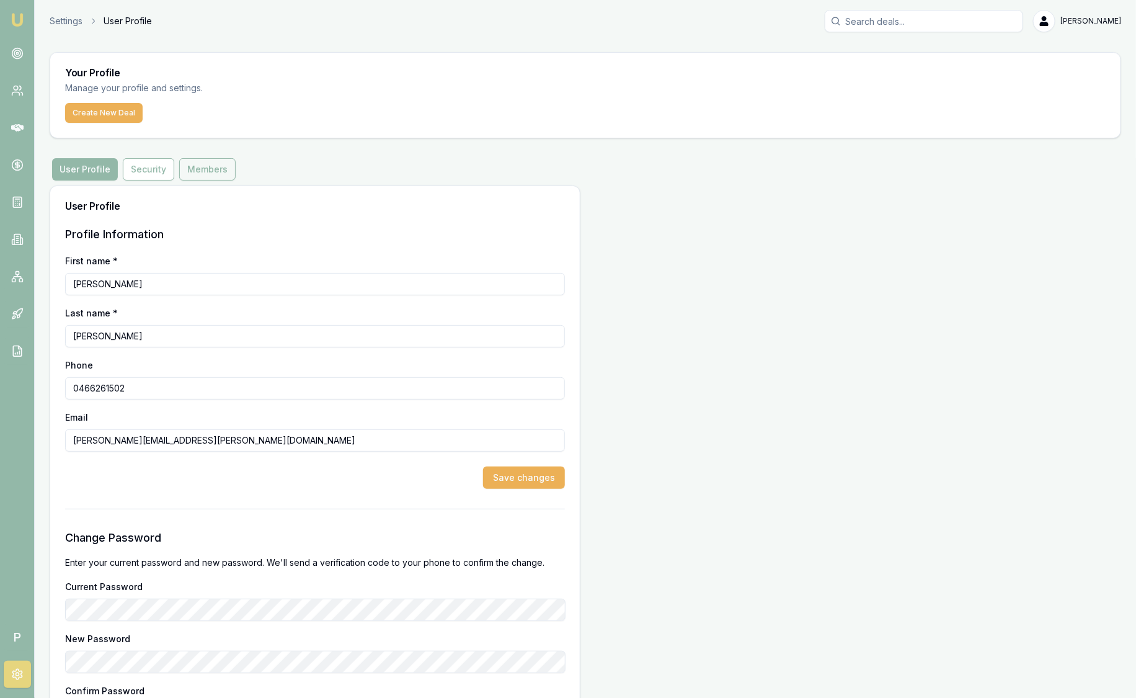
click at [205, 173] on button "Members" at bounding box center [207, 169] width 56 height 22
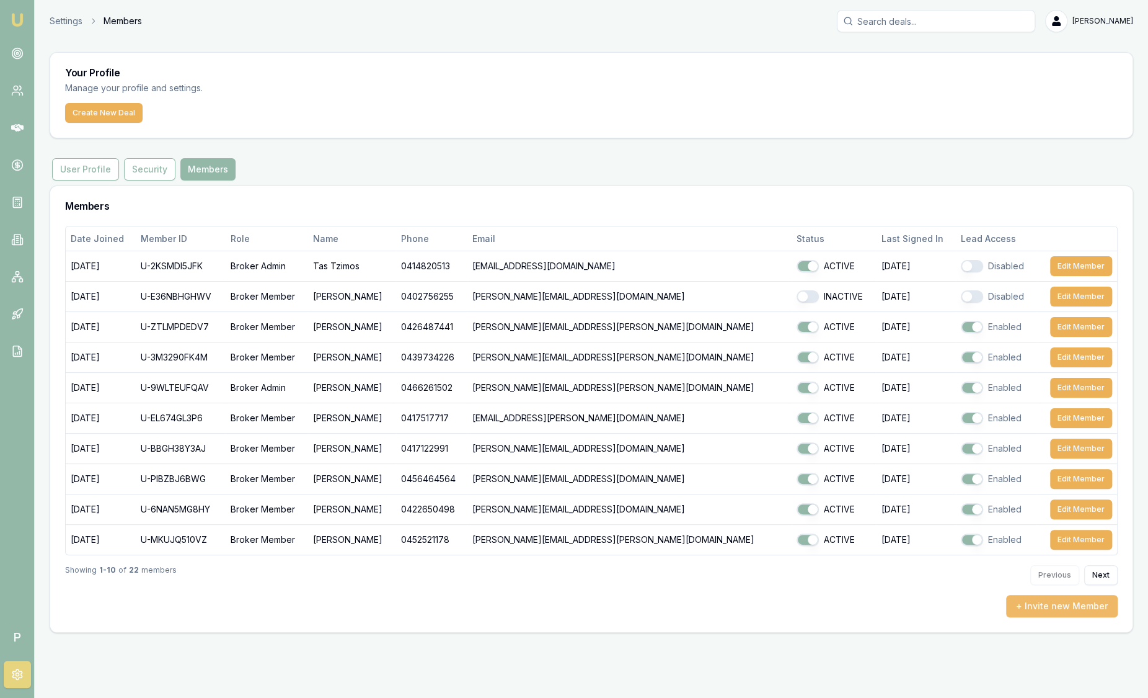
click at [1088, 605] on button "+ Invite new Member" at bounding box center [1062, 606] width 112 height 22
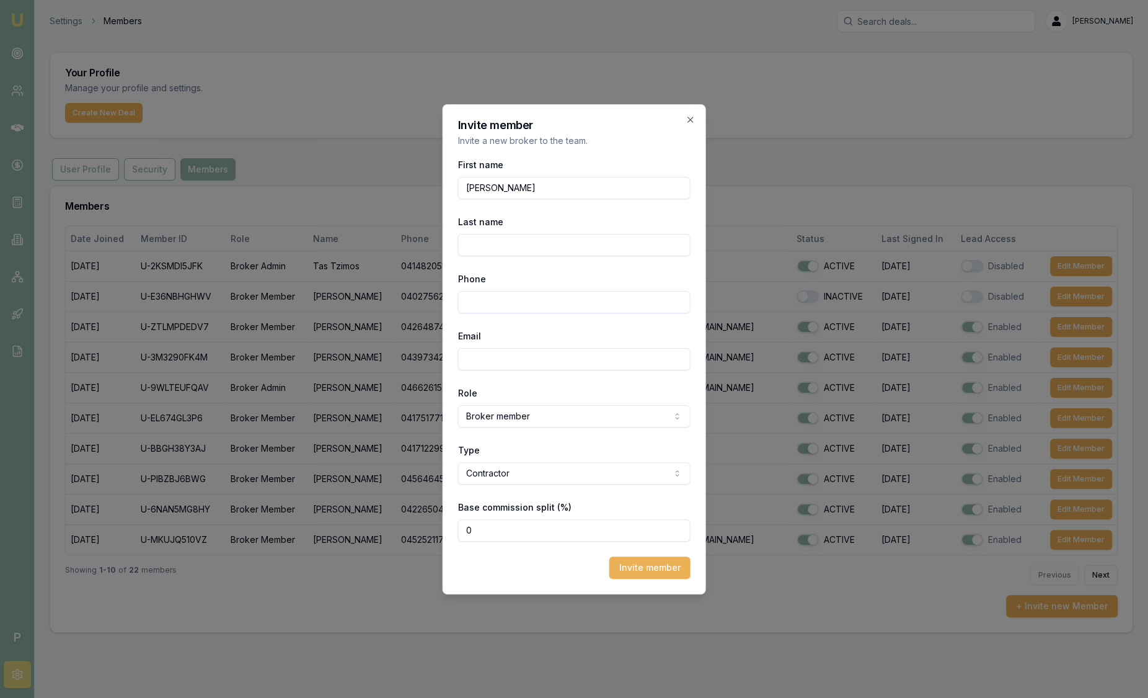
type input "Jonathan"
type input "Myers"
type input "0402 460 015"
type input "[PERSON_NAME][EMAIL_ADDRESS][PERSON_NAME][DOMAIN_NAME]"
drag, startPoint x: 520, startPoint y: 530, endPoint x: 278, endPoint y: 517, distance: 242.8
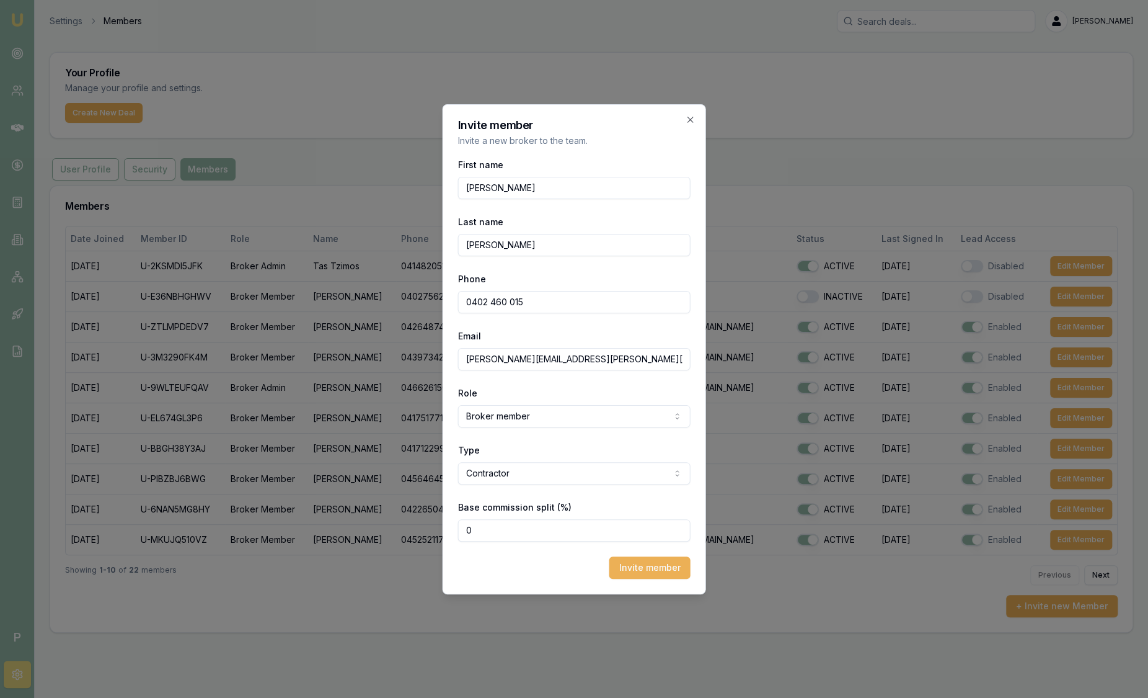
click at [300, 525] on body "Emu Broker P Settings Members Sam Crouch Toggle Menu Your Profile Manage your p…" at bounding box center [574, 349] width 1148 height 698
type input "80"
click at [657, 570] on button "Invite member" at bounding box center [650, 567] width 81 height 22
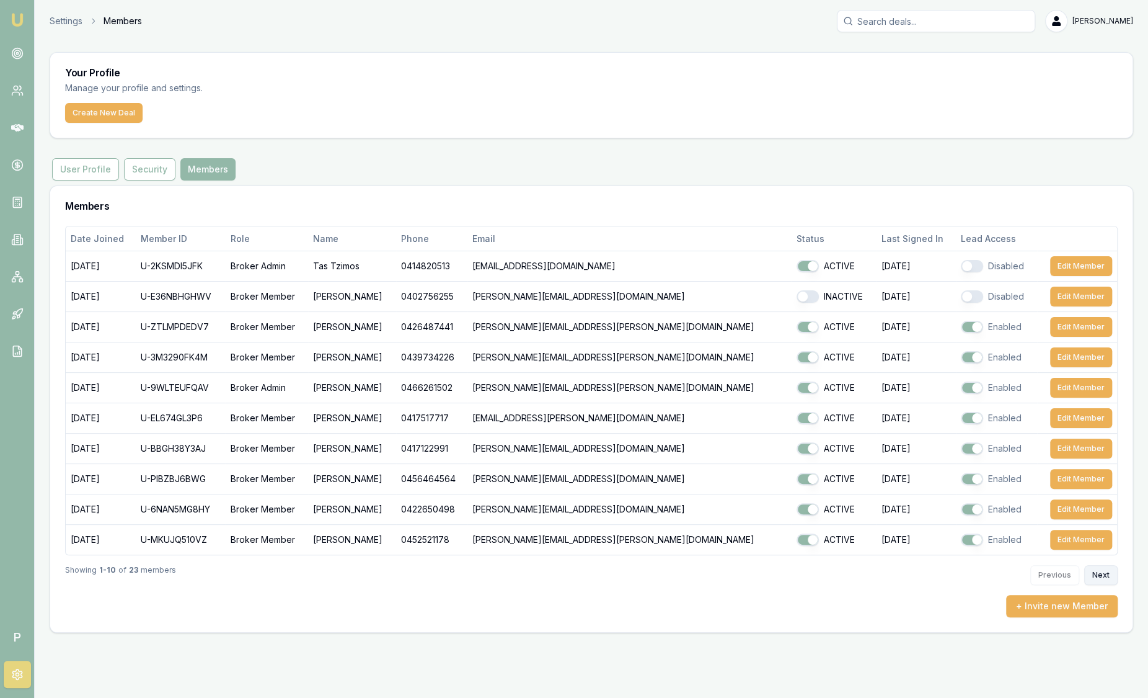
click at [1108, 572] on button "Next" at bounding box center [1101, 575] width 33 height 20
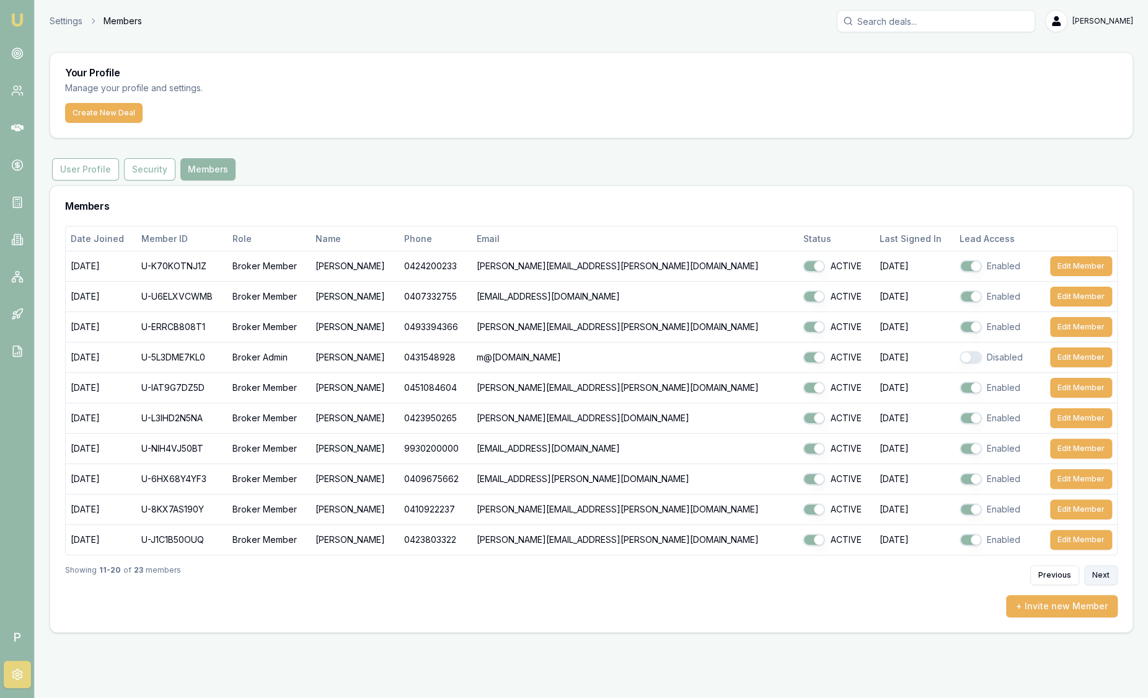
click at [1107, 572] on button "Next" at bounding box center [1101, 575] width 33 height 20
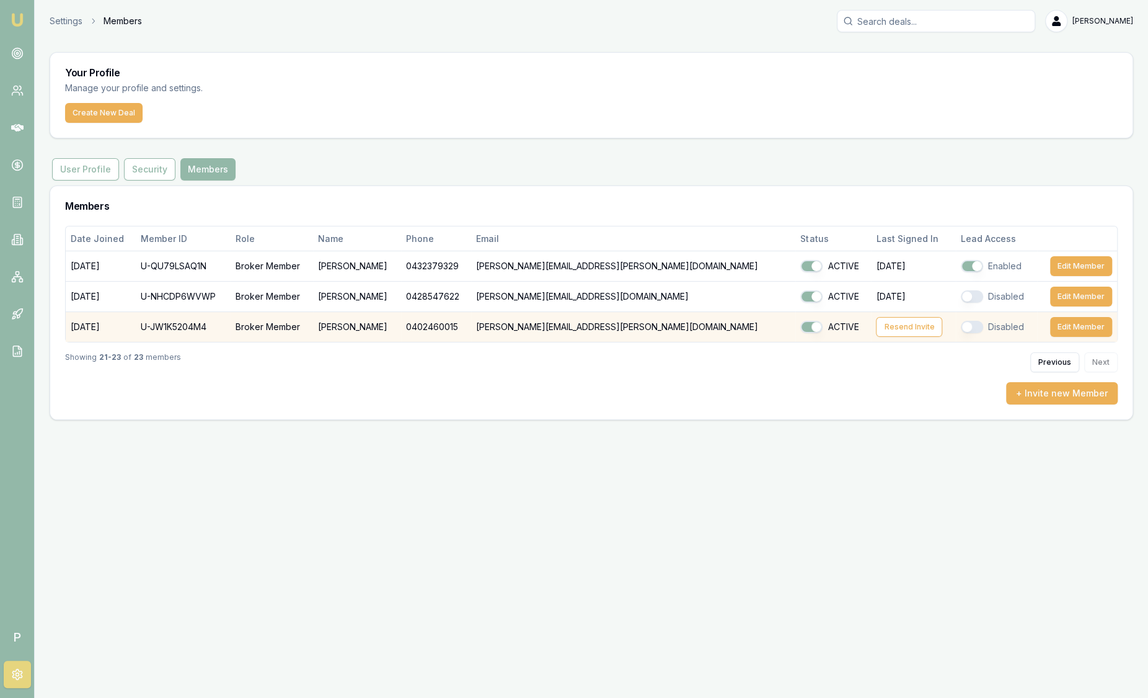
click at [961, 328] on button "button" at bounding box center [972, 327] width 22 height 12
click at [961, 322] on button "button" at bounding box center [972, 327] width 22 height 12
click at [961, 324] on button "button" at bounding box center [972, 327] width 22 height 12
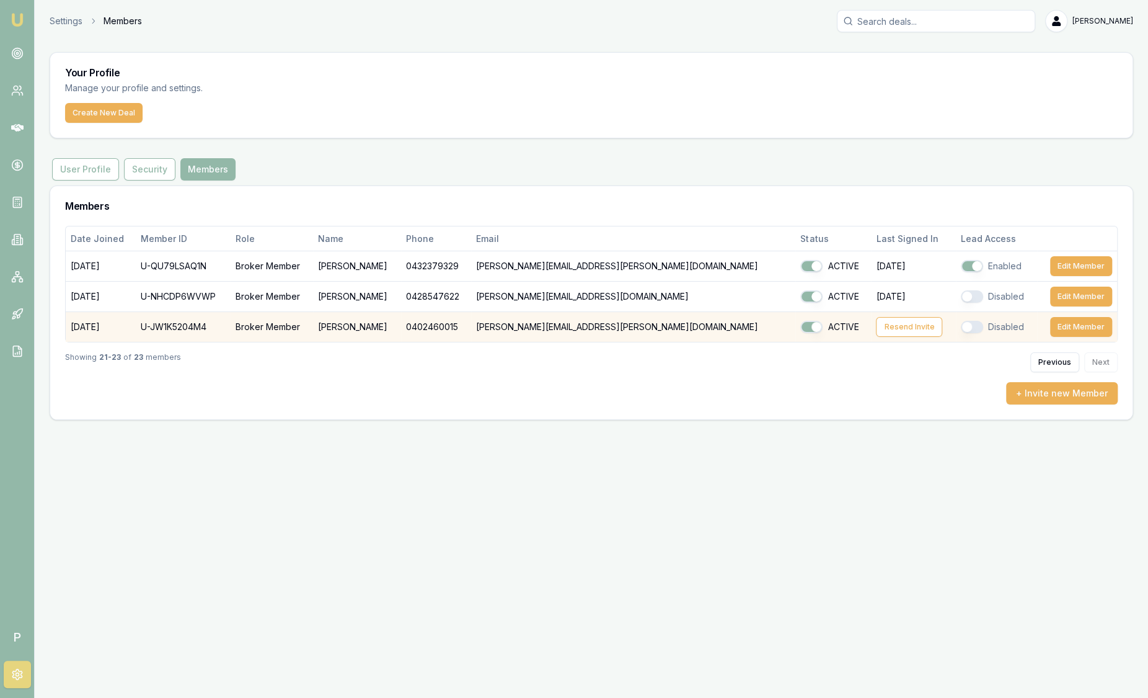
click at [961, 328] on button "button" at bounding box center [972, 327] width 22 height 12
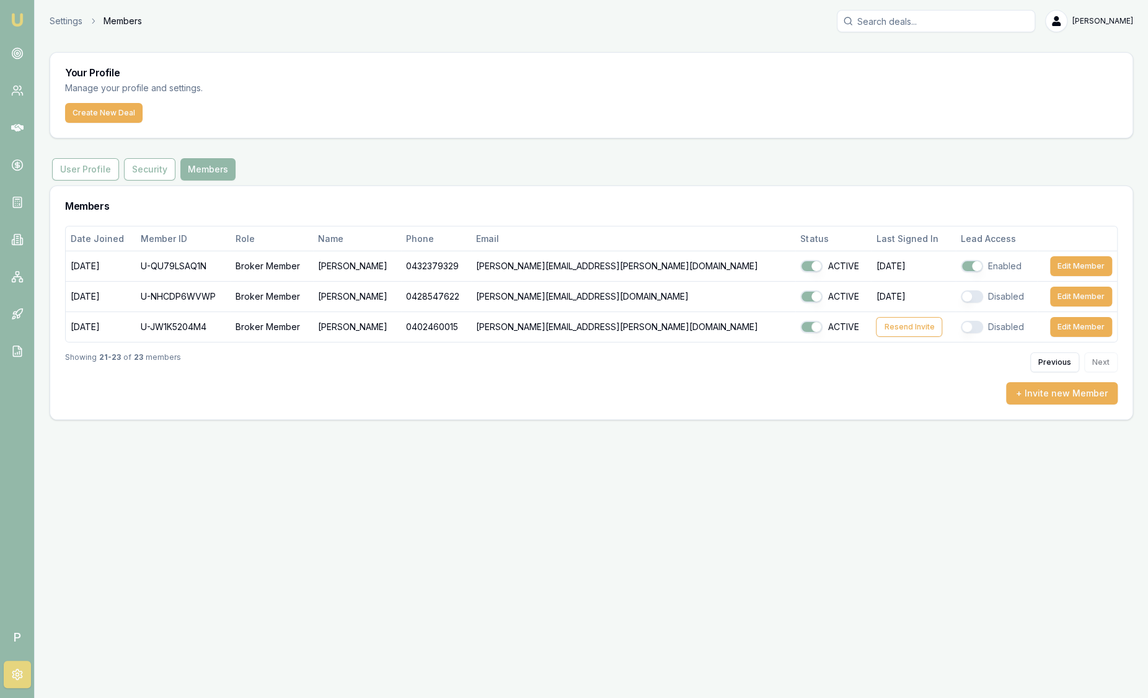
click at [20, 22] on img at bounding box center [17, 19] width 15 height 15
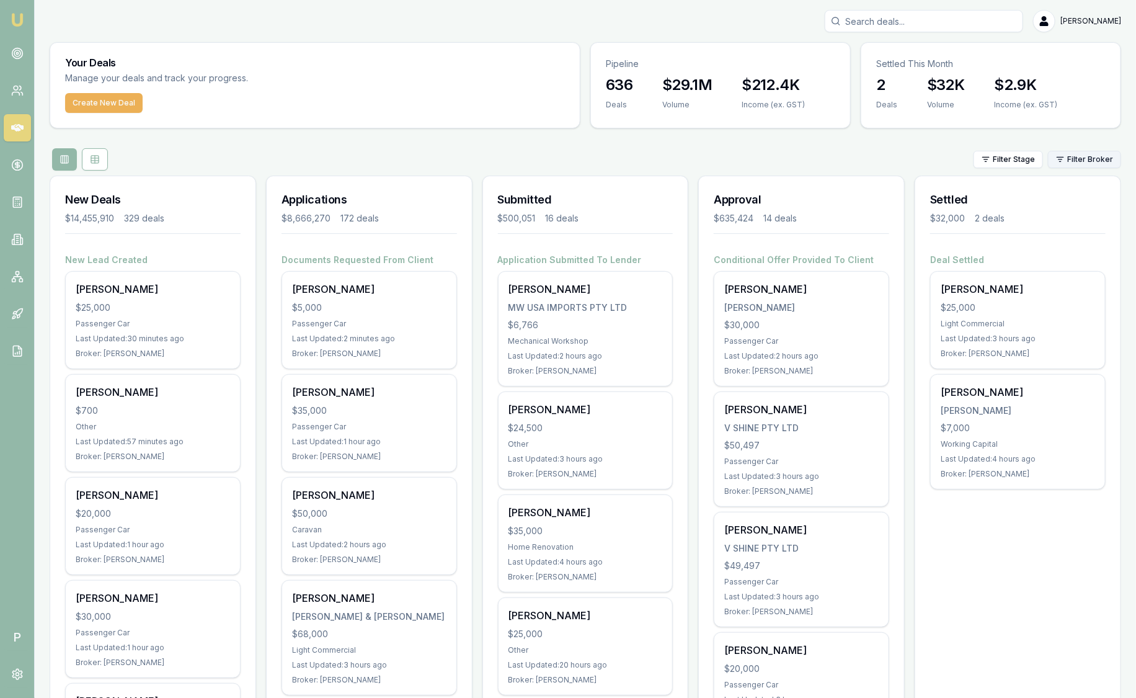
click at [1093, 158] on html "Emu Broker P Sam Crouch Toggle Menu Your Deals Manage your deals and track your…" at bounding box center [568, 349] width 1136 height 698
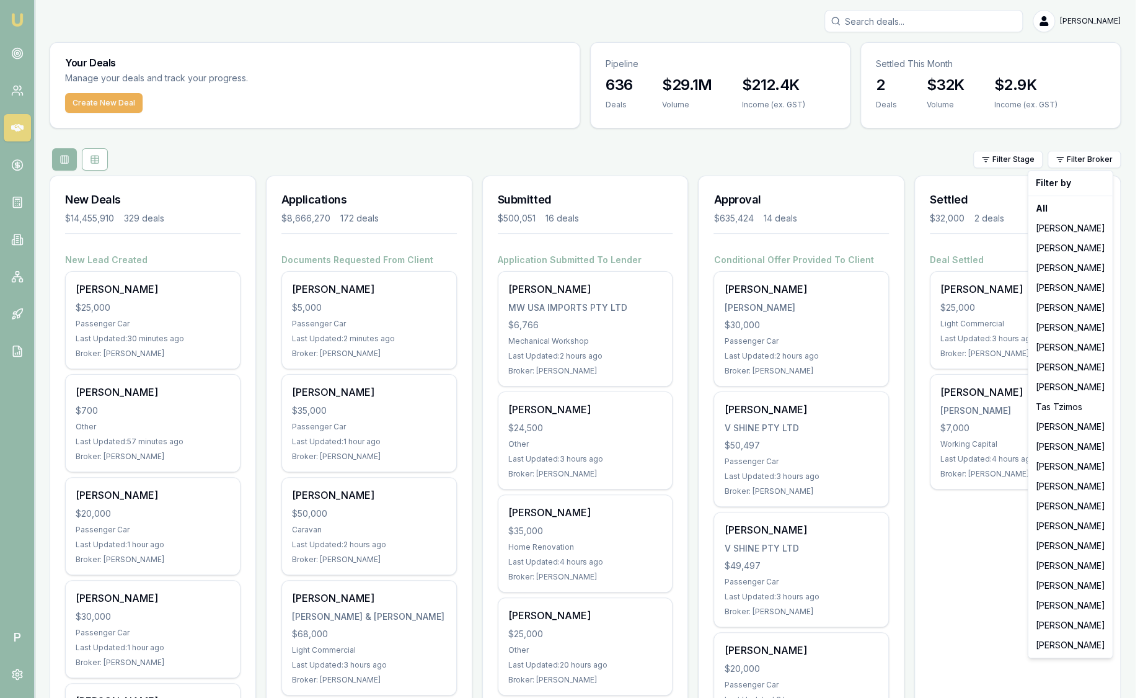
click at [19, 53] on html "Emu Broker P Sam Crouch Toggle Menu Your Deals Manage your deals and track your…" at bounding box center [574, 349] width 1148 height 698
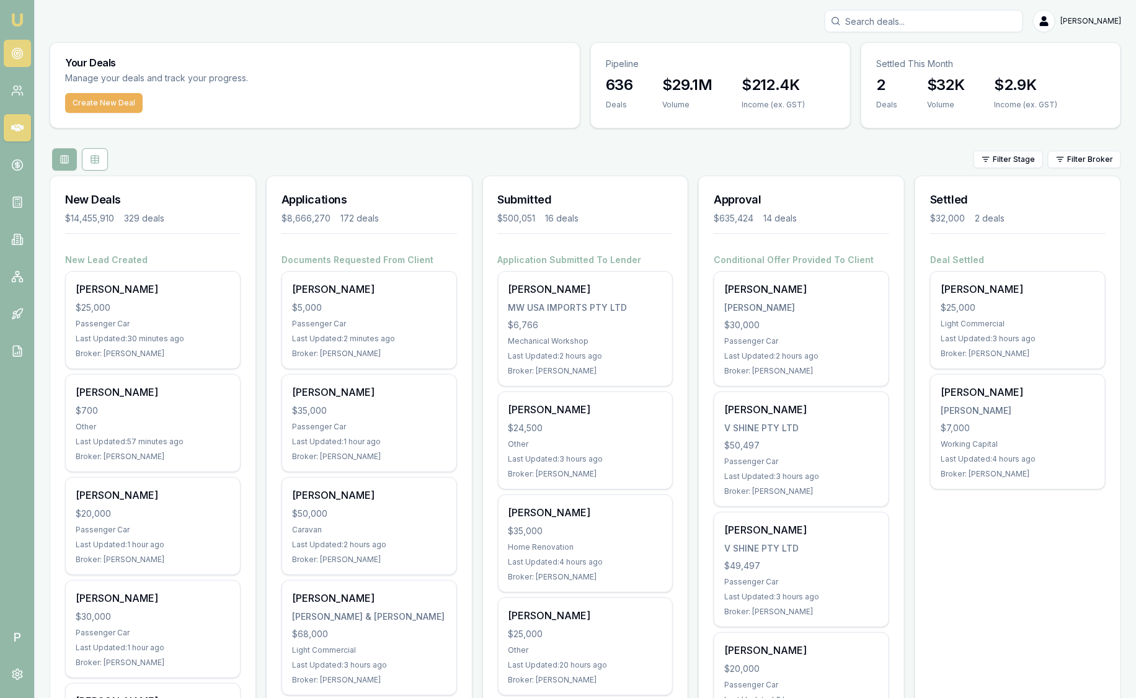
click at [19, 53] on icon at bounding box center [17, 53] width 12 height 12
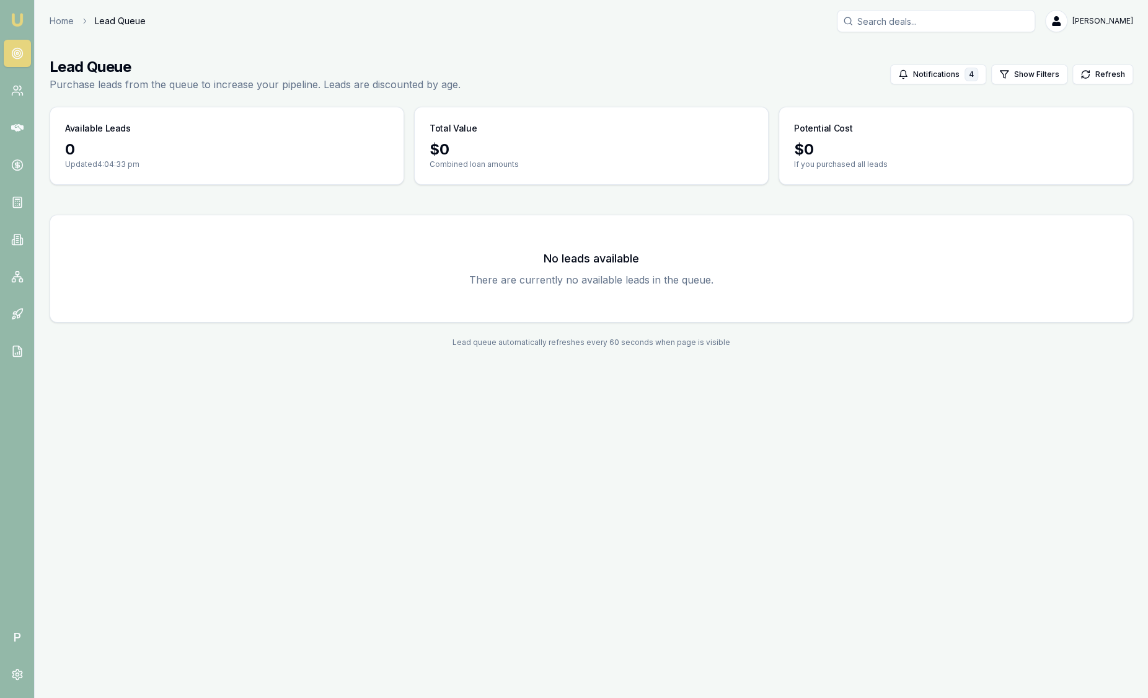
click at [25, 20] on link "Emu Broker" at bounding box center [17, 20] width 20 height 20
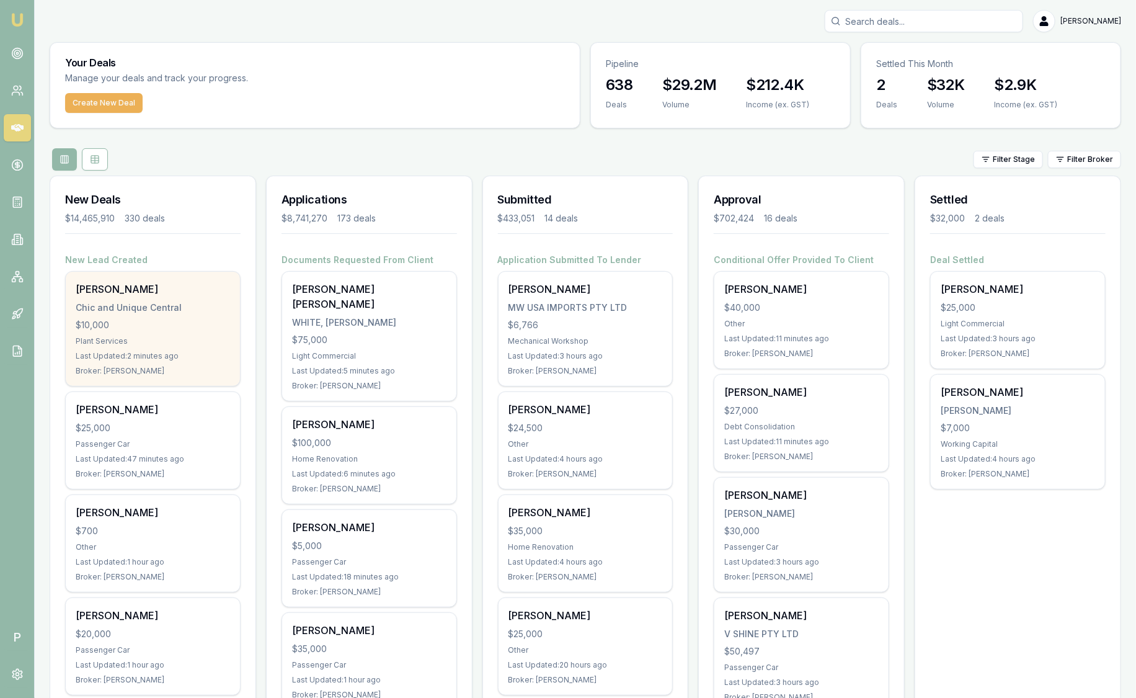
click at [175, 317] on div "[PERSON_NAME] Chic and Unique Central $10,000 Plant Services Last Updated: 2 mi…" at bounding box center [153, 329] width 174 height 114
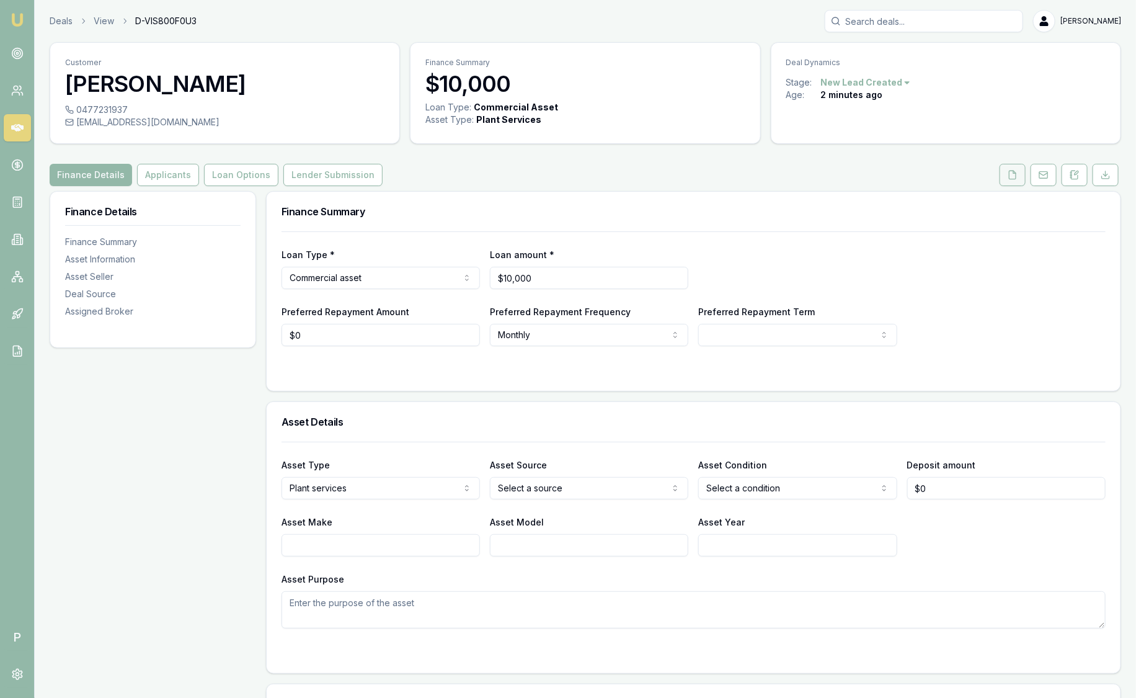
click at [1019, 181] on button at bounding box center [1013, 175] width 26 height 22
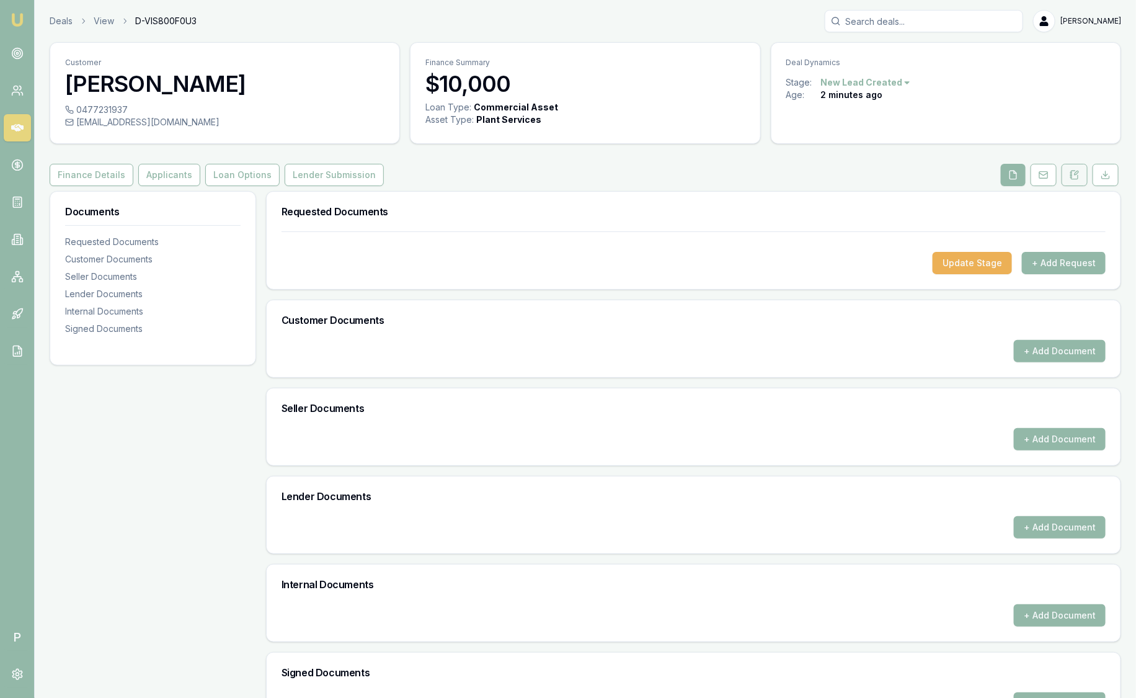
click at [1075, 174] on icon at bounding box center [1077, 173] width 4 height 4
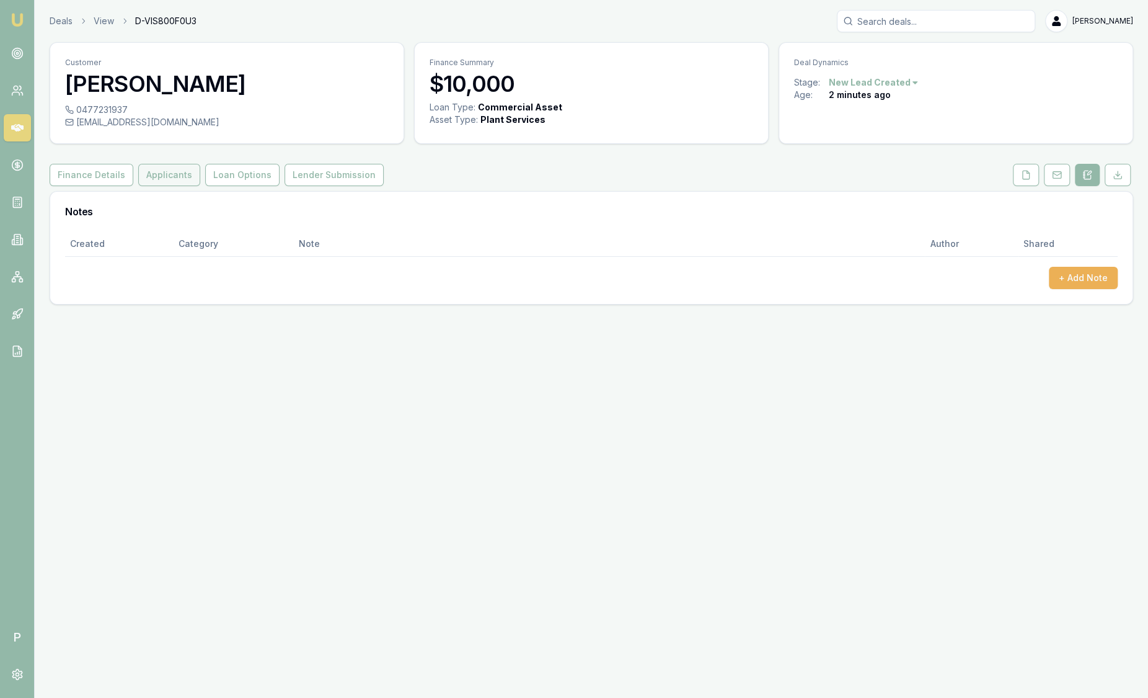
click at [169, 177] on button "Applicants" at bounding box center [169, 175] width 62 height 22
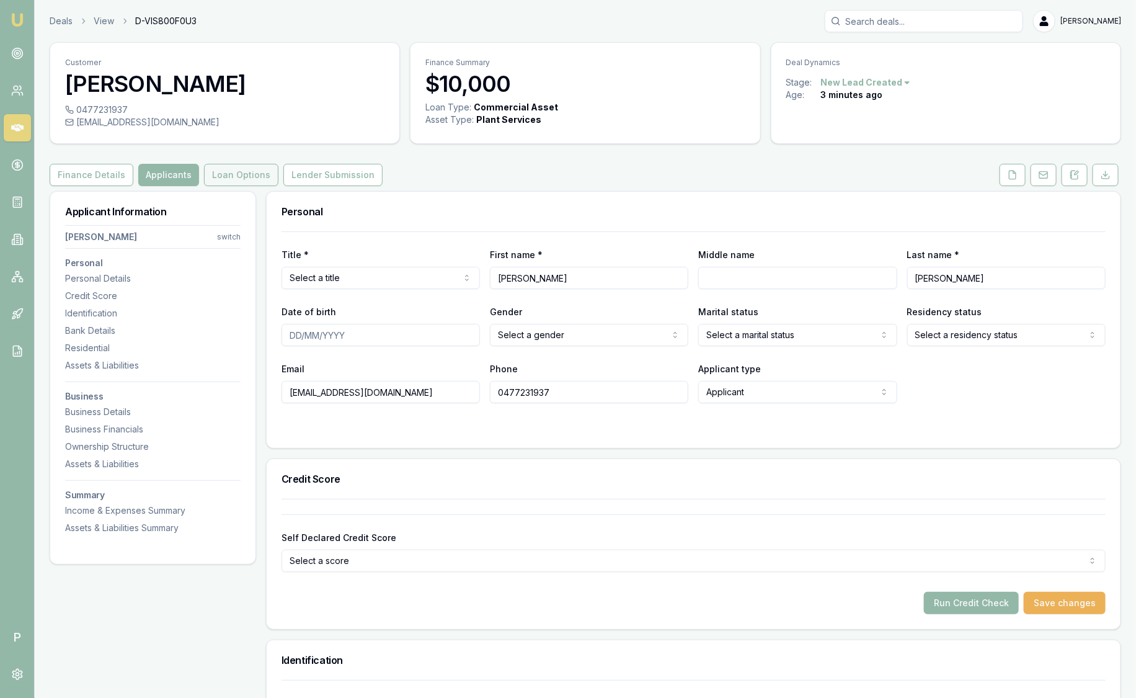
click at [251, 172] on button "Loan Options" at bounding box center [241, 175] width 74 height 22
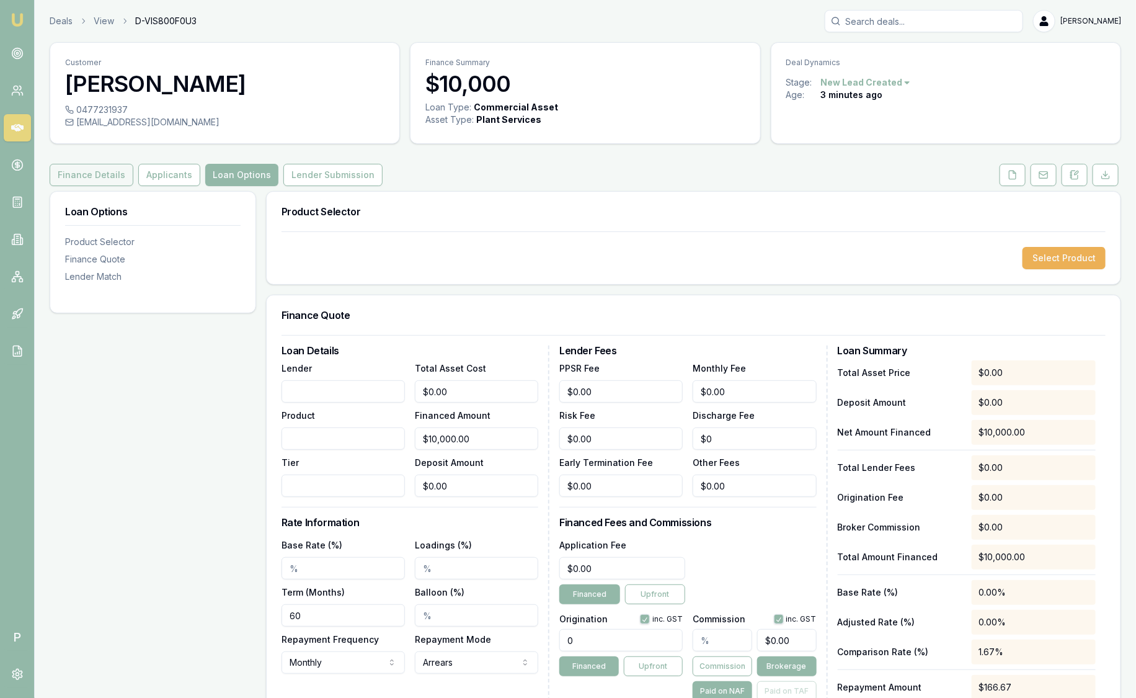
click at [97, 167] on button "Finance Details" at bounding box center [92, 175] width 84 height 22
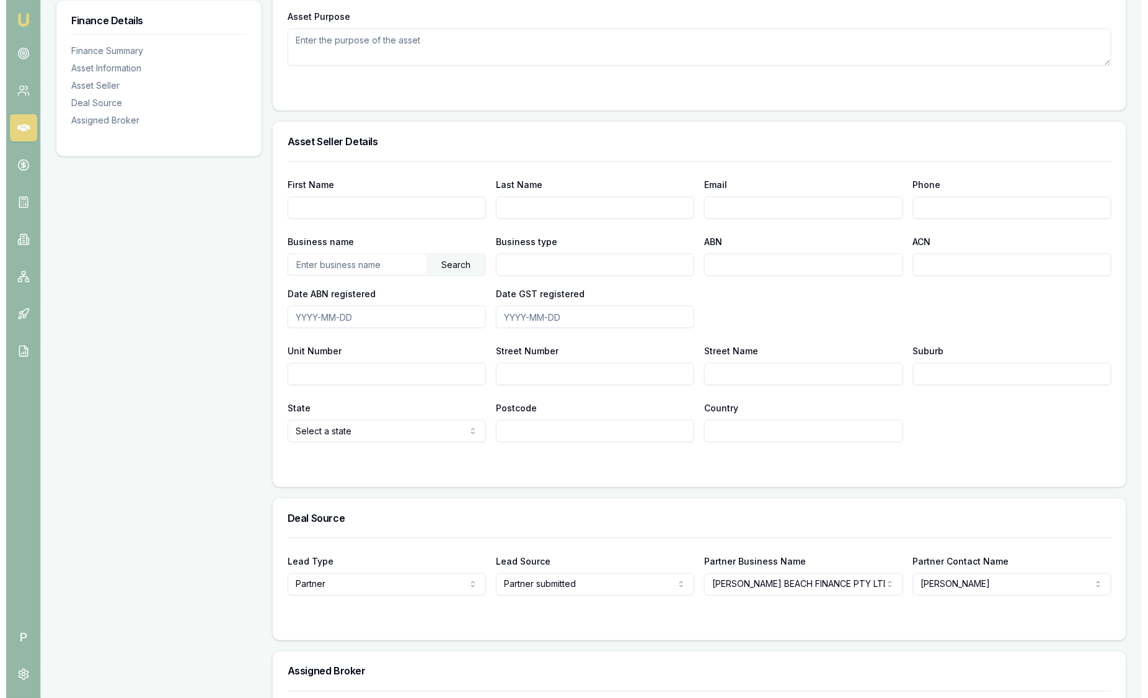
scroll to position [679, 0]
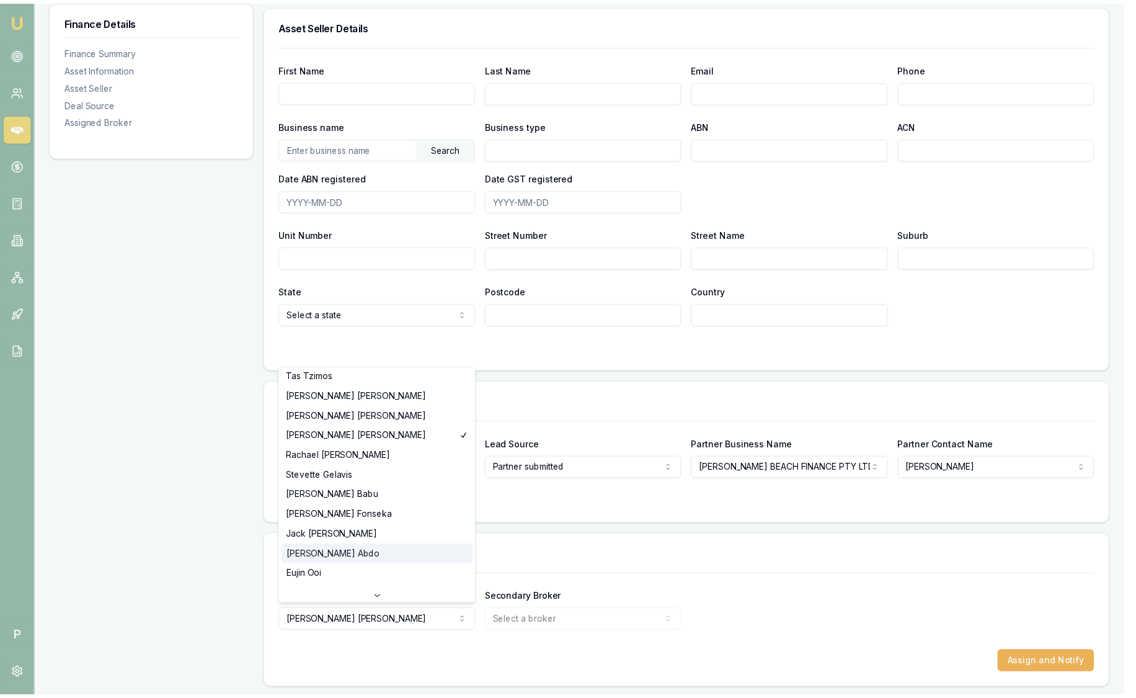
scroll to position [0, 0]
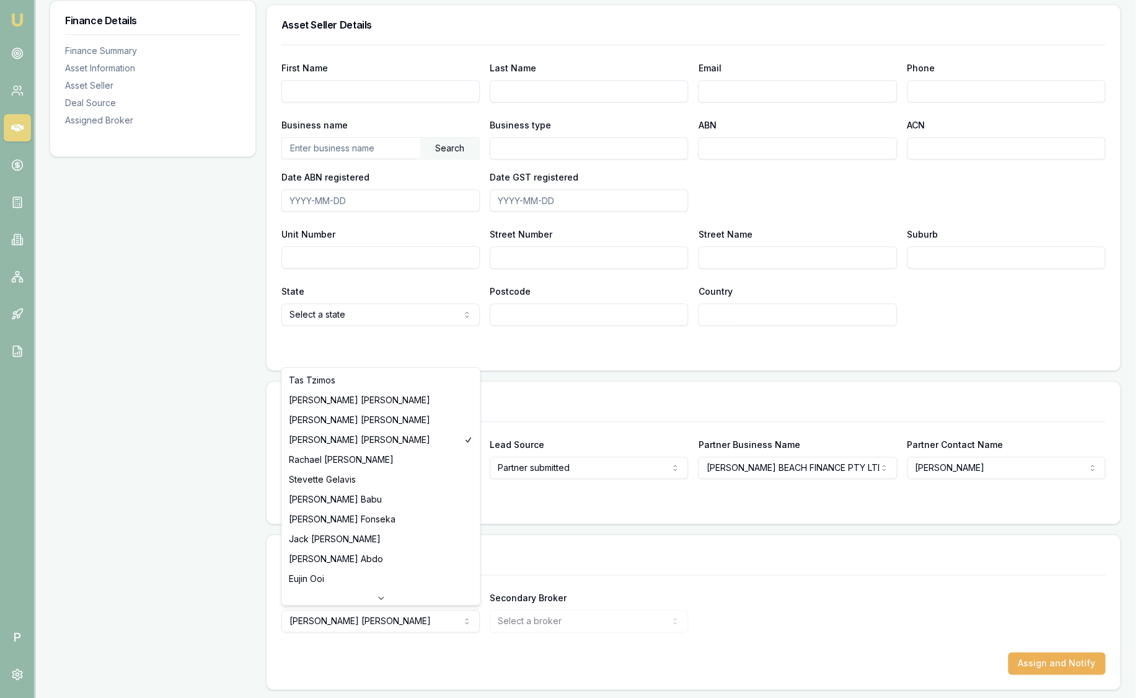
select select "U-MKUJQ510VZ"
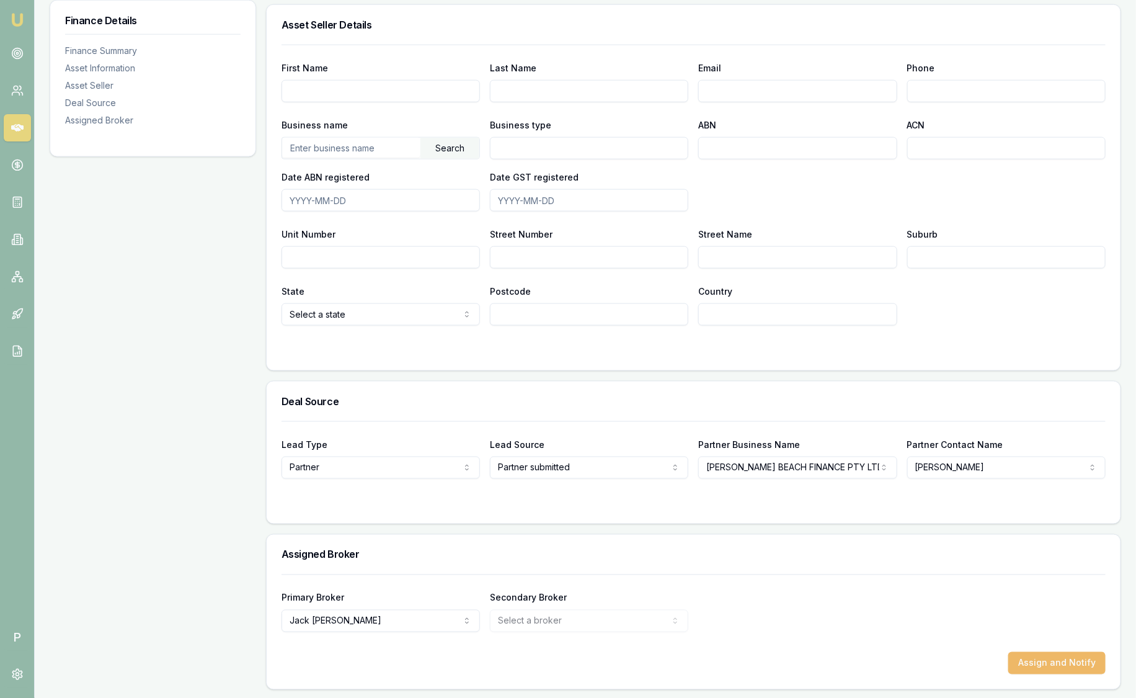
click at [1065, 660] on button "Assign and Notify" at bounding box center [1056, 663] width 97 height 22
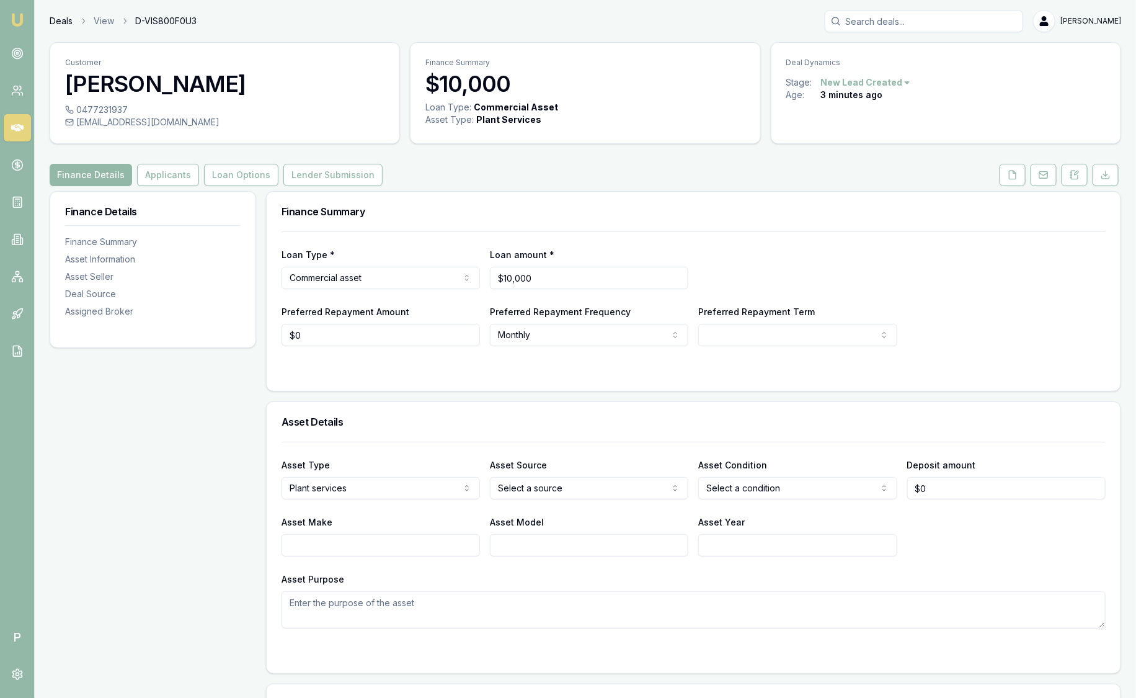
click at [62, 16] on link "Deals" at bounding box center [61, 21] width 23 height 12
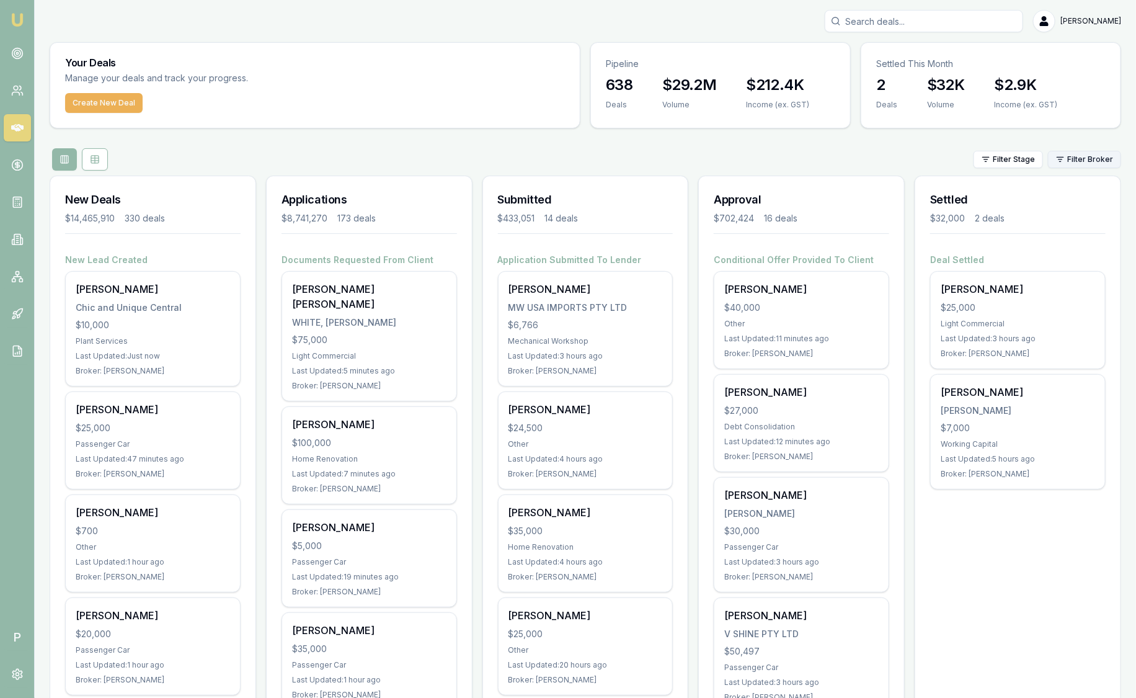
click at [1076, 161] on html "Emu Broker P Sam Crouch Toggle Menu Your Deals Manage your deals and track your…" at bounding box center [568, 349] width 1136 height 698
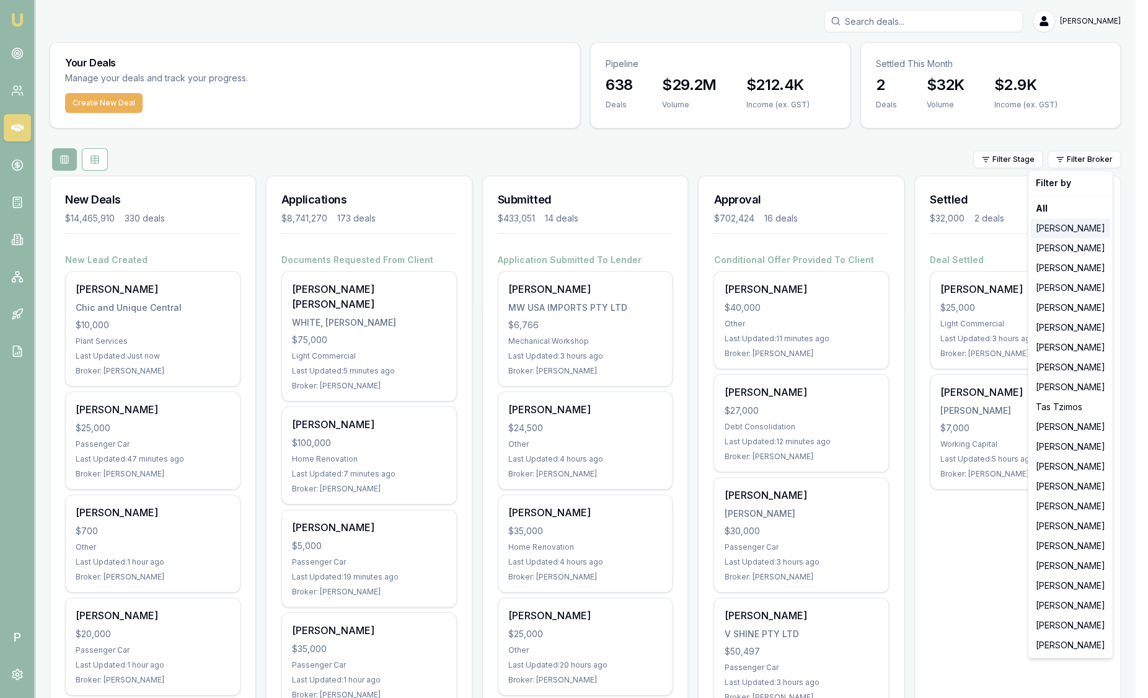
click at [1058, 225] on div "[PERSON_NAME]" at bounding box center [1070, 228] width 79 height 20
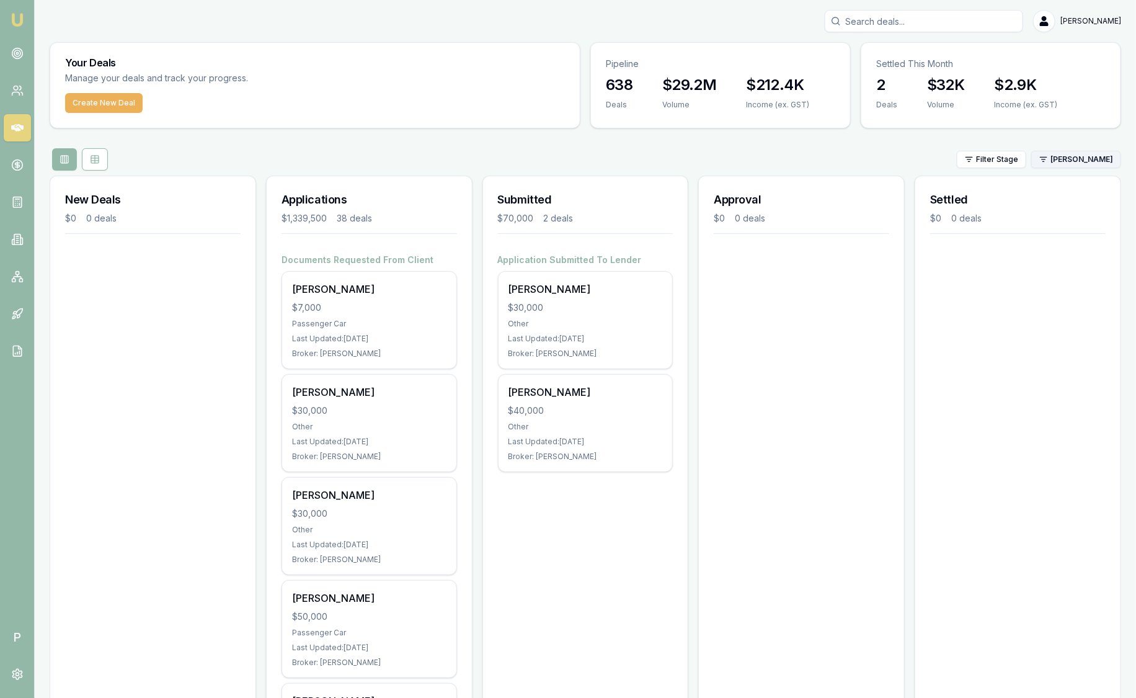
click at [1062, 167] on html "Emu Broker P Sam Crouch Toggle Menu Your Deals Manage your deals and track your…" at bounding box center [568, 349] width 1136 height 698
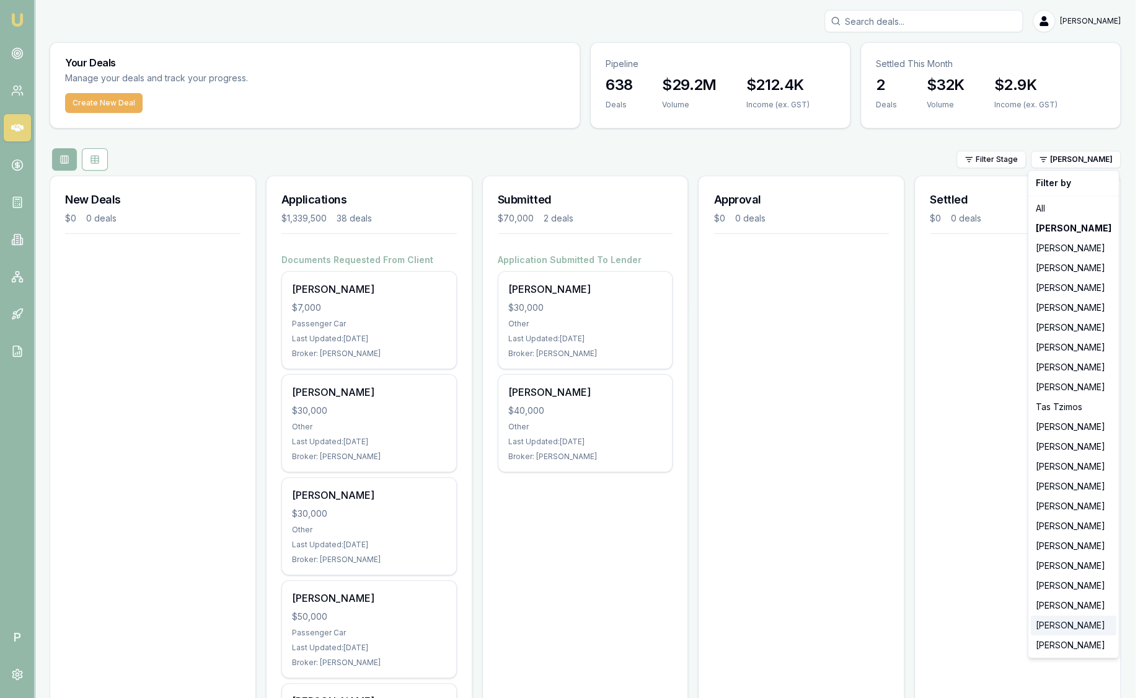
click at [1059, 626] on div "[PERSON_NAME]" at bounding box center [1074, 625] width 86 height 20
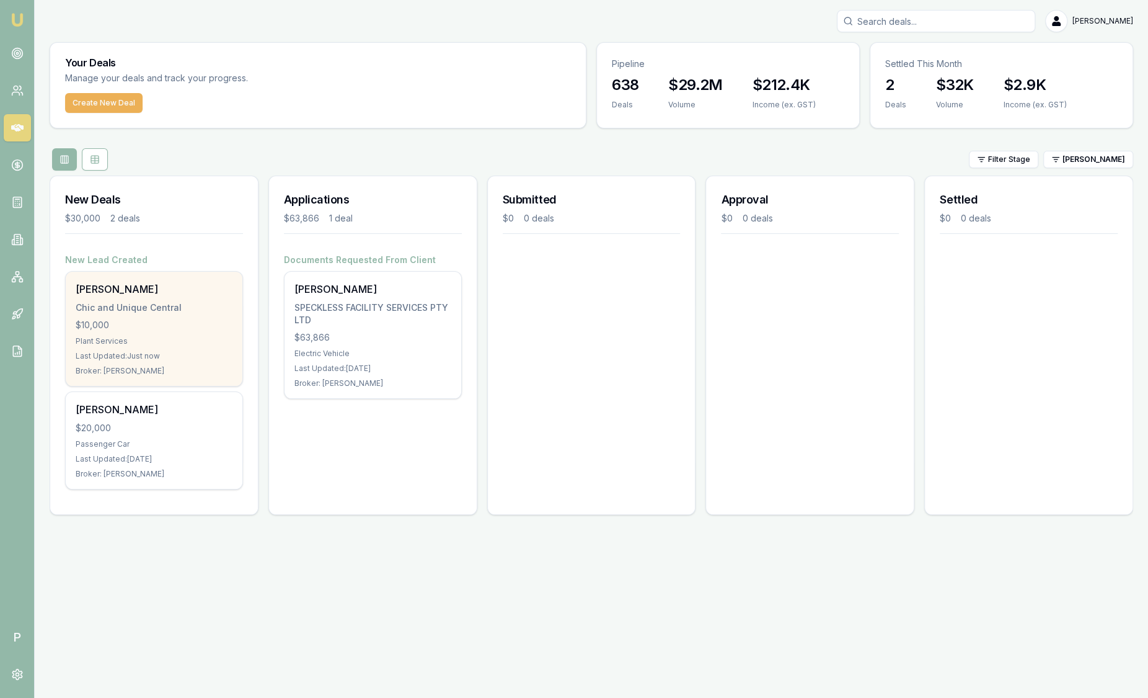
click at [180, 301] on div "Chic and Unique Central" at bounding box center [154, 307] width 157 height 12
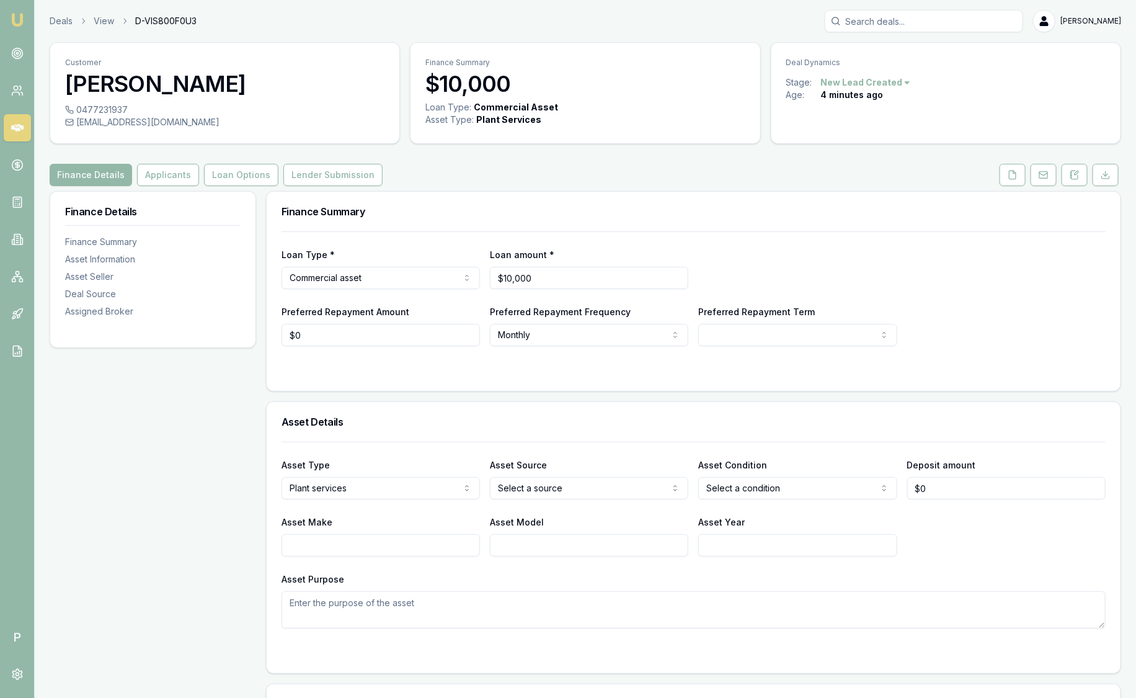
click at [65, 28] on div "Deals View D-VIS800F0U3 Sam Crouch" at bounding box center [586, 21] width 1072 height 22
click at [65, 25] on link "Deals" at bounding box center [61, 21] width 23 height 12
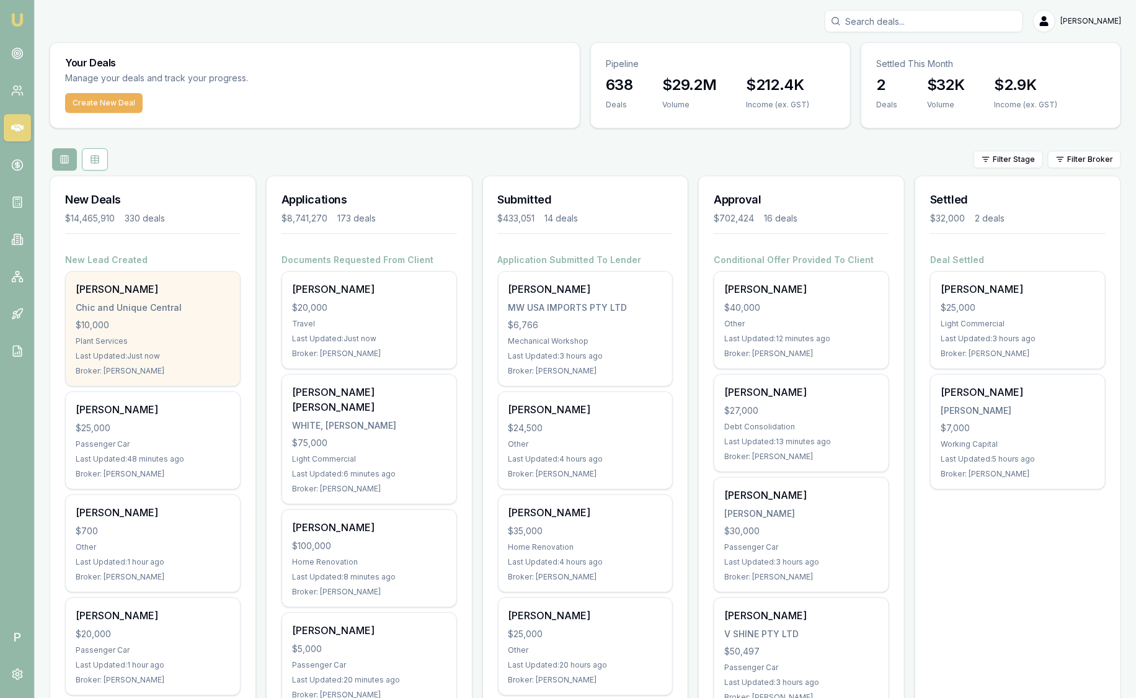
click at [153, 321] on div "$10,000" at bounding box center [153, 325] width 154 height 12
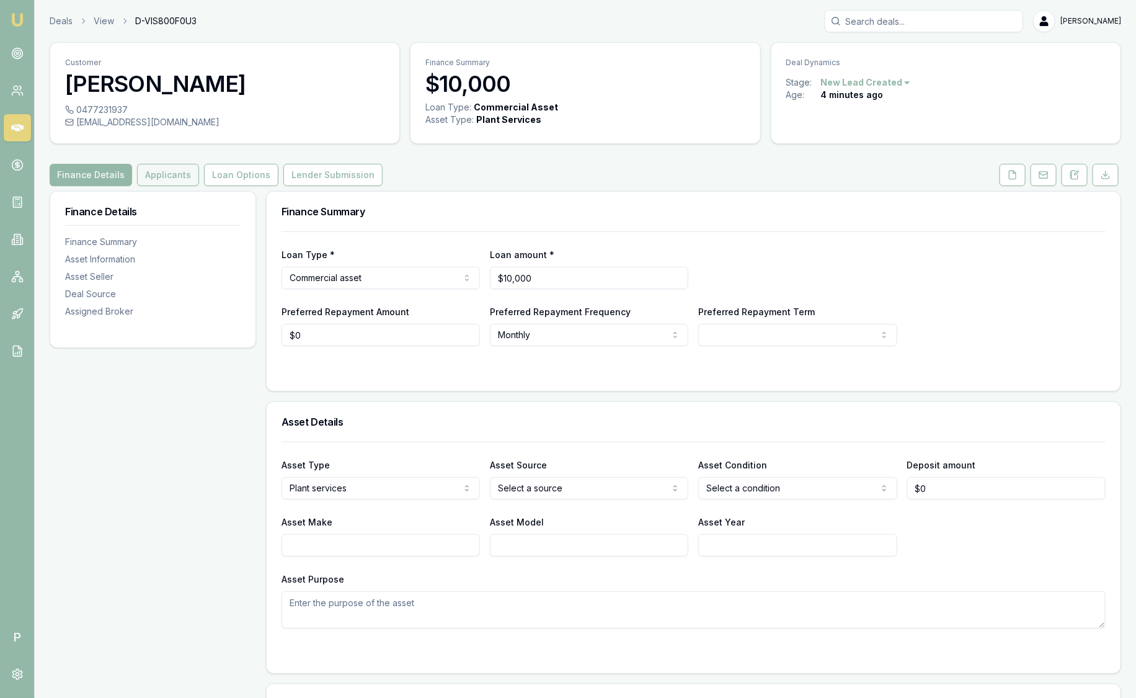
click at [159, 178] on button "Applicants" at bounding box center [168, 175] width 62 height 22
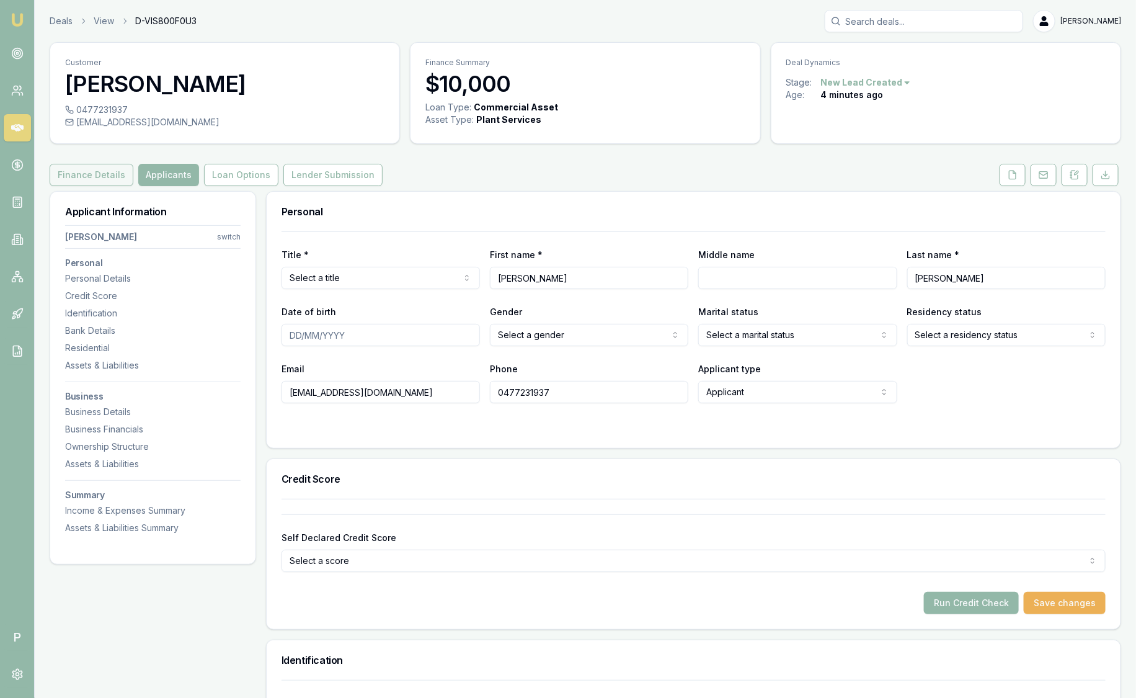
click at [107, 175] on button "Finance Details" at bounding box center [92, 175] width 84 height 22
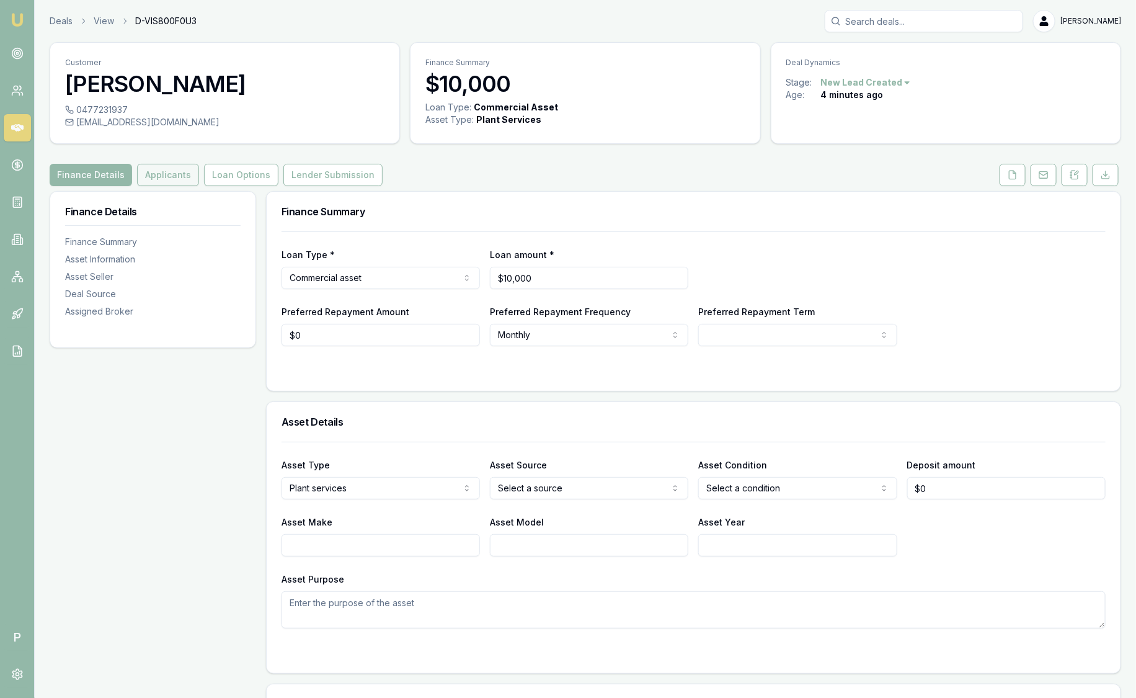
click at [188, 171] on button "Applicants" at bounding box center [168, 175] width 62 height 22
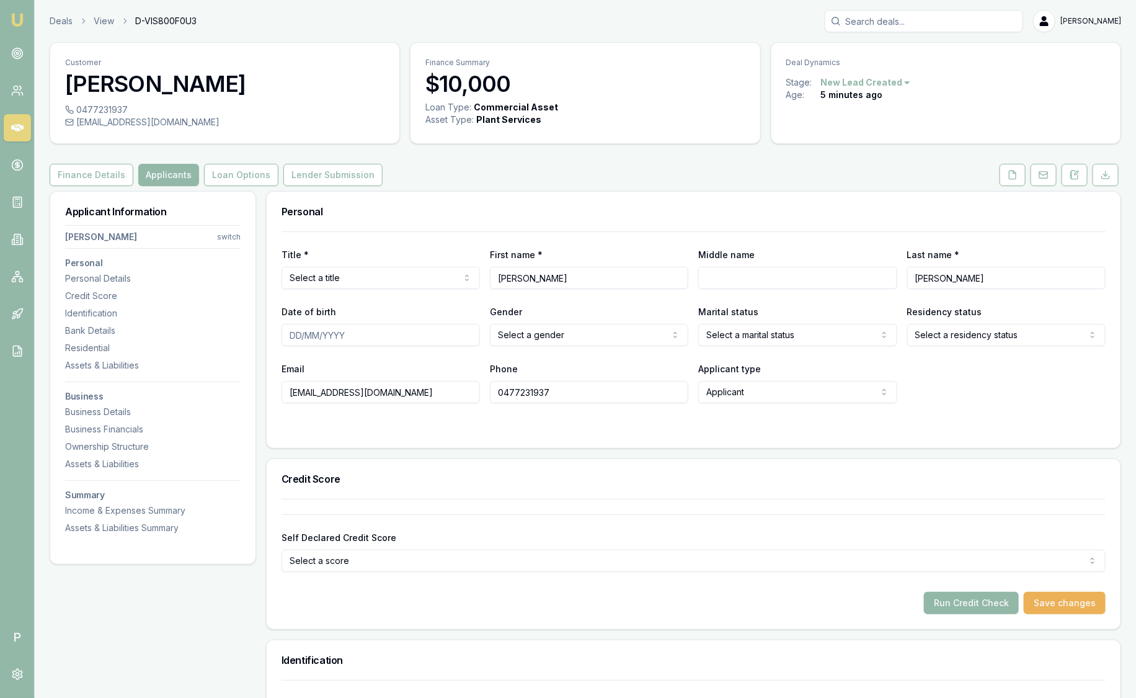
click at [259, 172] on button "Loan Options" at bounding box center [241, 175] width 74 height 22
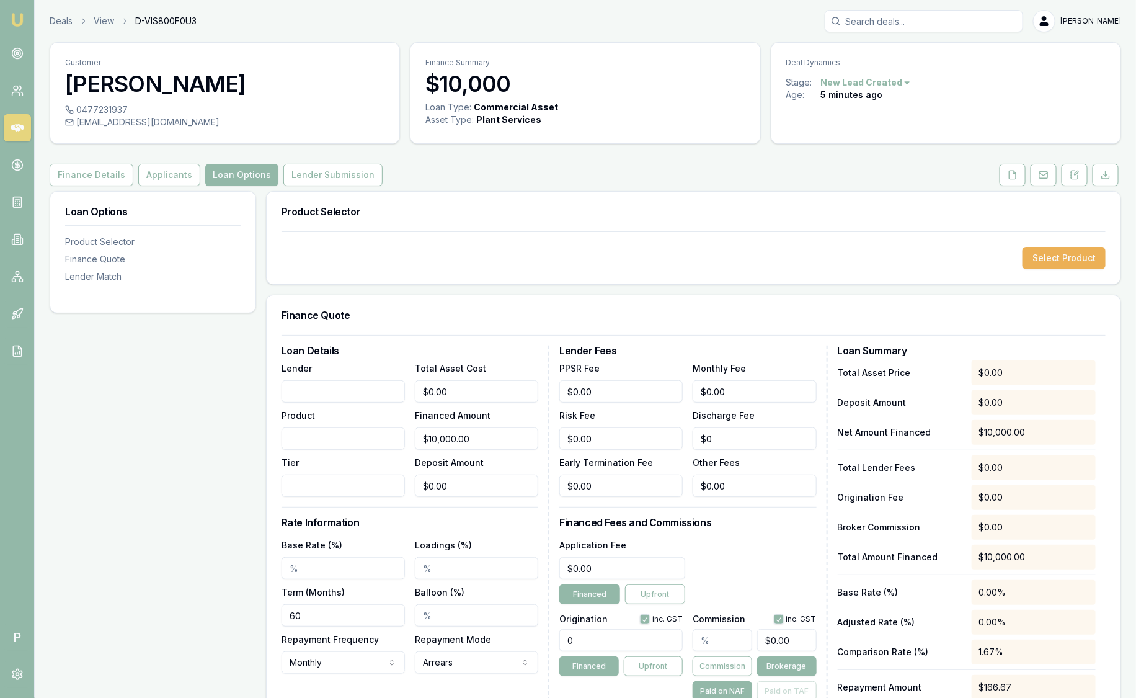
click at [51, 12] on div "Deals View D-VIS800F0U3 [PERSON_NAME]" at bounding box center [586, 21] width 1072 height 22
click at [70, 19] on link "Deals" at bounding box center [61, 21] width 23 height 12
